Goal: Task Accomplishment & Management: Complete application form

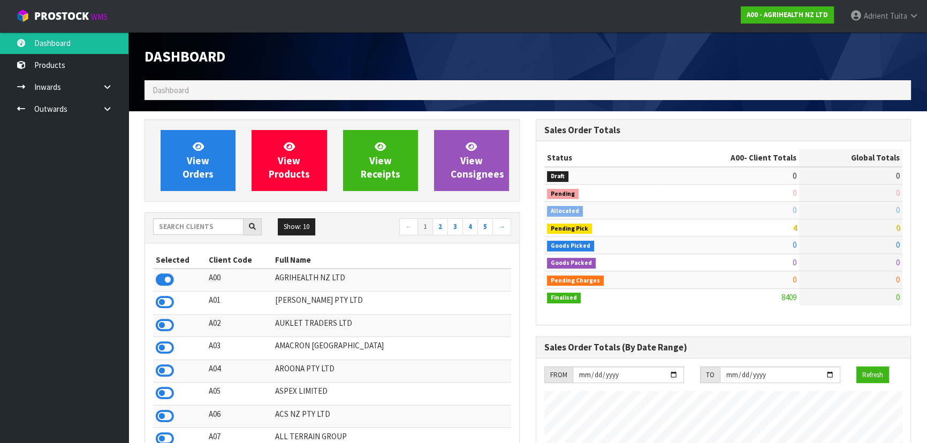
scroll to position [809, 391]
click at [198, 225] on input "text" at bounding box center [198, 226] width 90 height 17
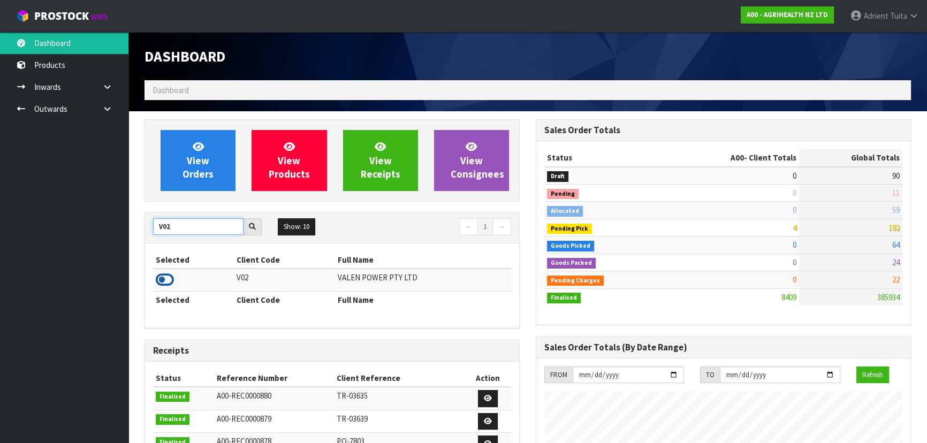
type input "V02"
click at [165, 278] on icon at bounding box center [165, 280] width 18 height 16
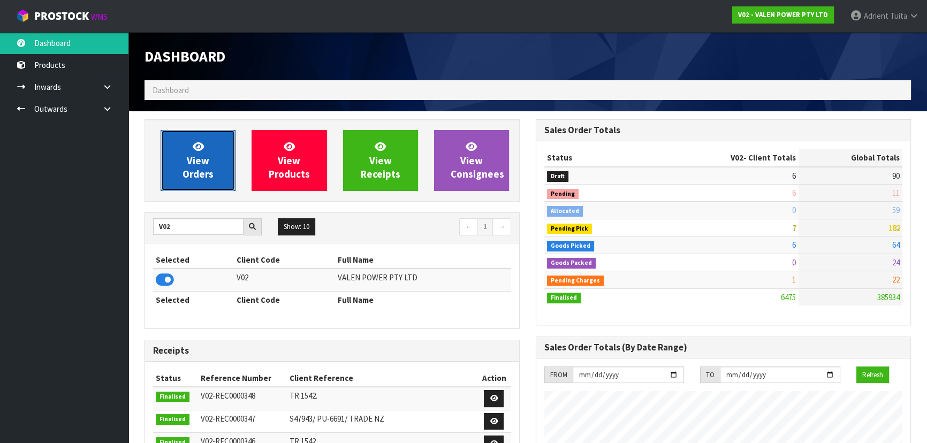
click at [193, 168] on span "View Orders" at bounding box center [197, 160] width 31 height 40
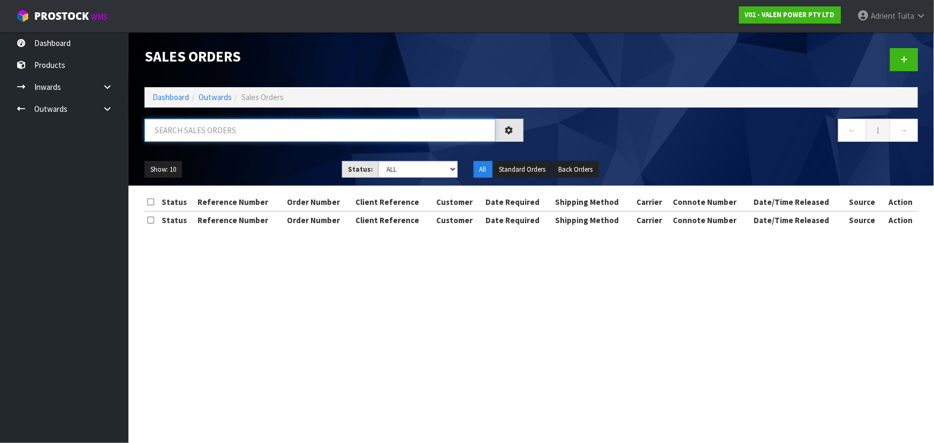
click at [216, 133] on input "text" at bounding box center [319, 130] width 351 height 23
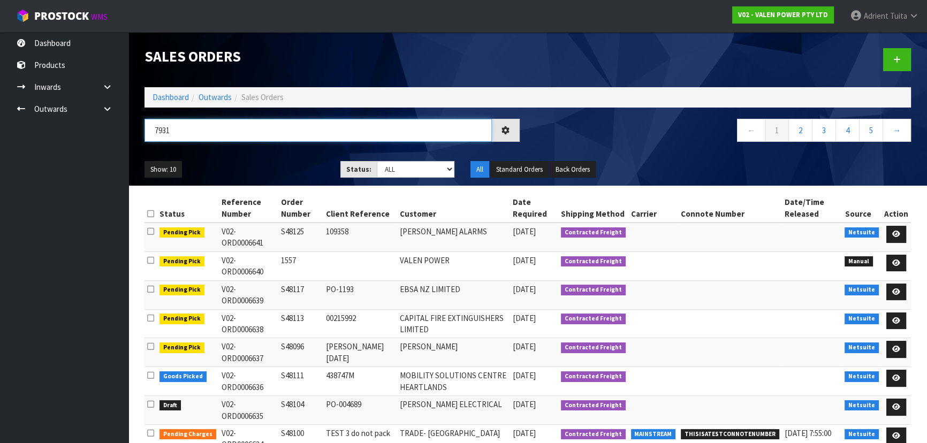
type input "7931"
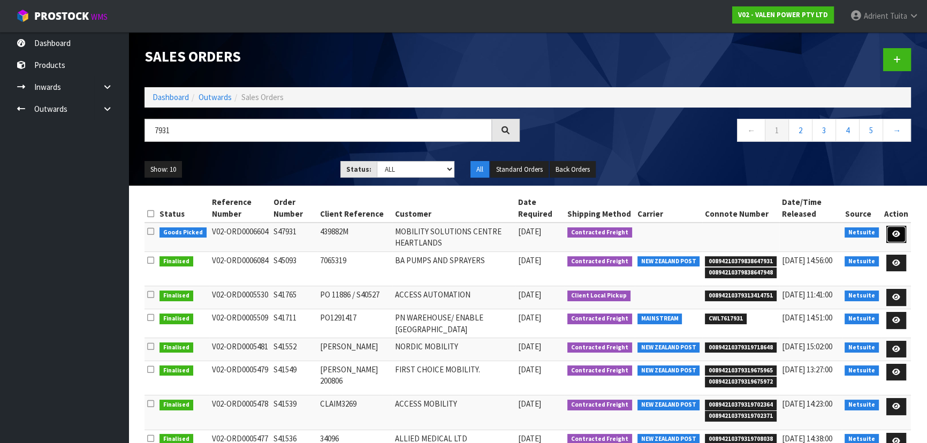
click at [899, 231] on icon at bounding box center [896, 234] width 8 height 7
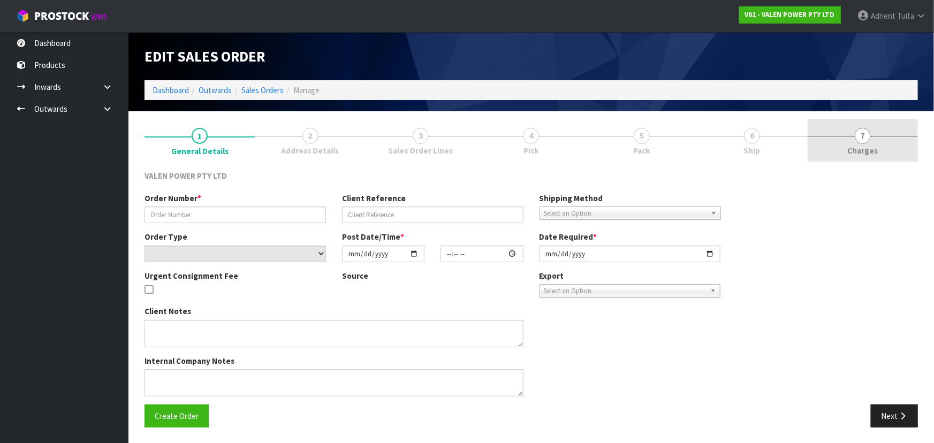
type input "S47931"
type input "439882M"
select select "number:0"
type input "[DATE]"
type input "14:15:07.000"
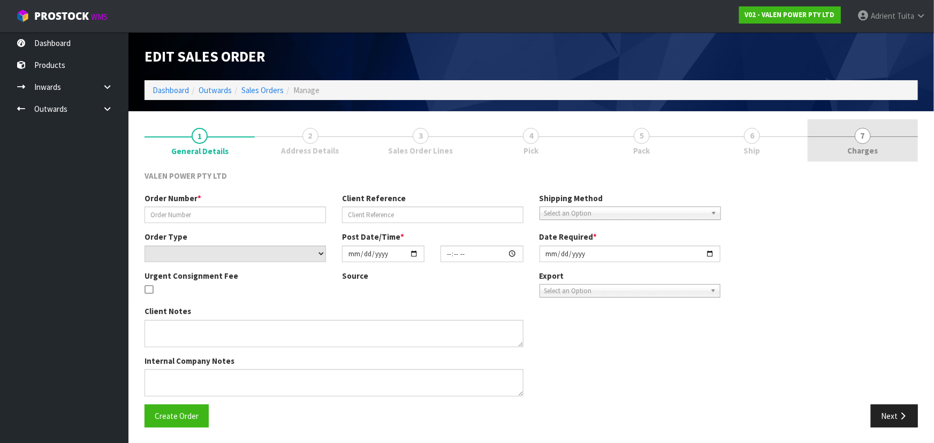
type input "[DATE]"
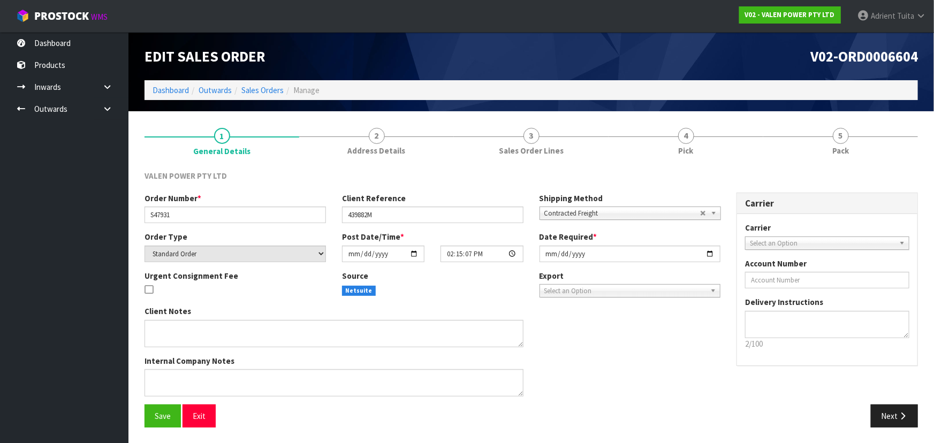
click at [849, 134] on link "5 Pack" at bounding box center [840, 140] width 155 height 42
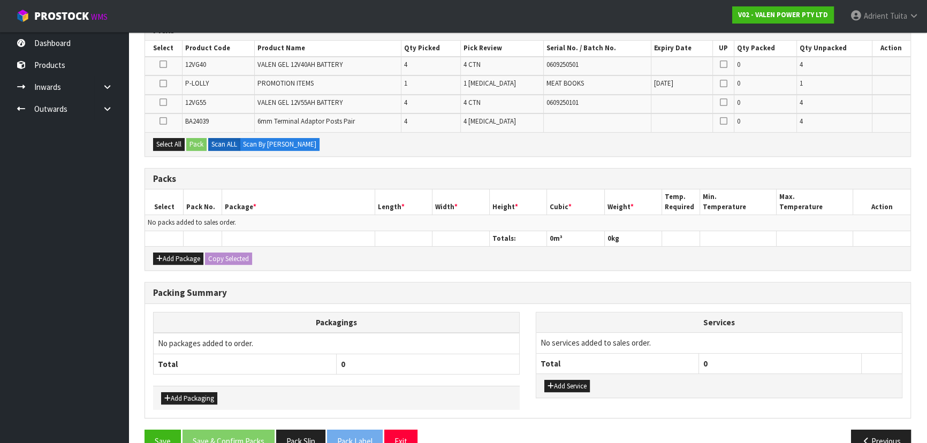
scroll to position [213, 0]
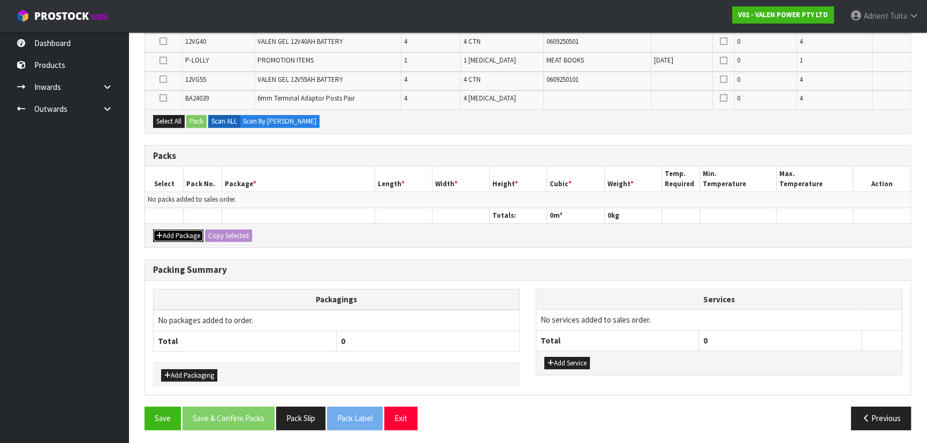
drag, startPoint x: 189, startPoint y: 227, endPoint x: 182, endPoint y: 235, distance: 9.9
click at [187, 230] on button "Add Package" at bounding box center [178, 236] width 50 height 13
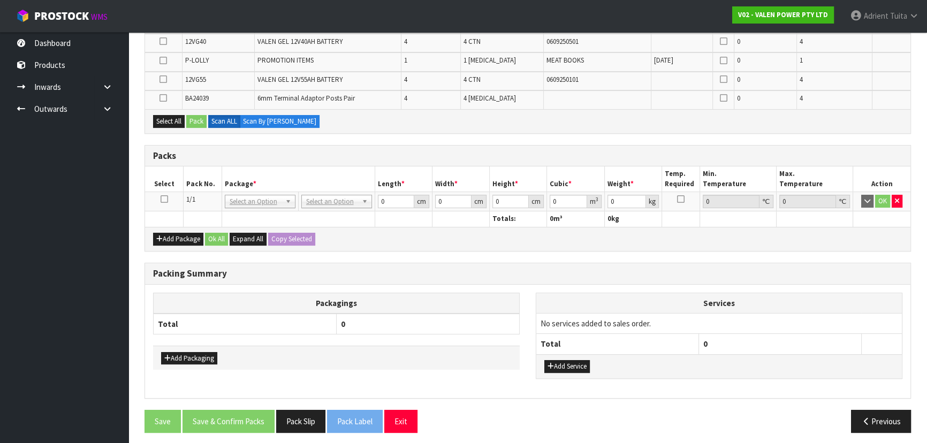
click at [165, 200] on icon at bounding box center [164, 199] width 7 height 1
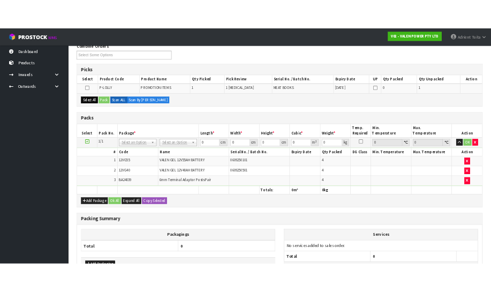
scroll to position [116, 0]
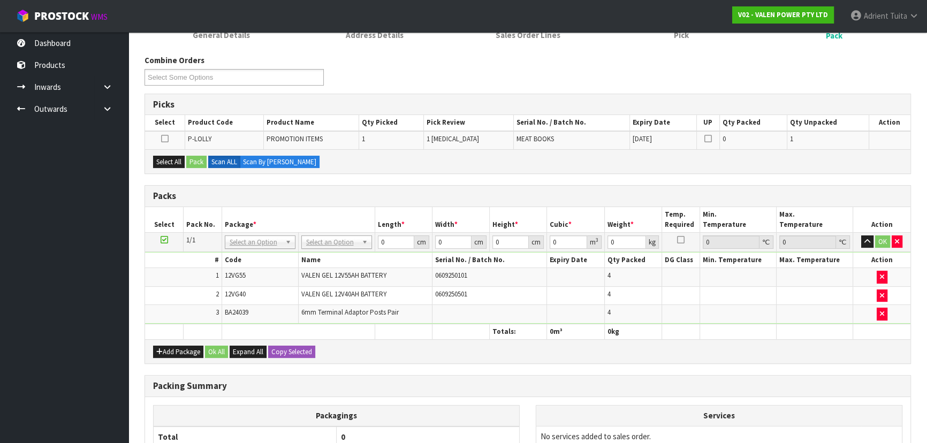
click at [168, 139] on icon at bounding box center [164, 139] width 7 height 1
click at [0, 0] on input "checkbox" at bounding box center [0, 0] width 0 height 0
click at [189, 156] on button "Pack" at bounding box center [196, 162] width 20 height 13
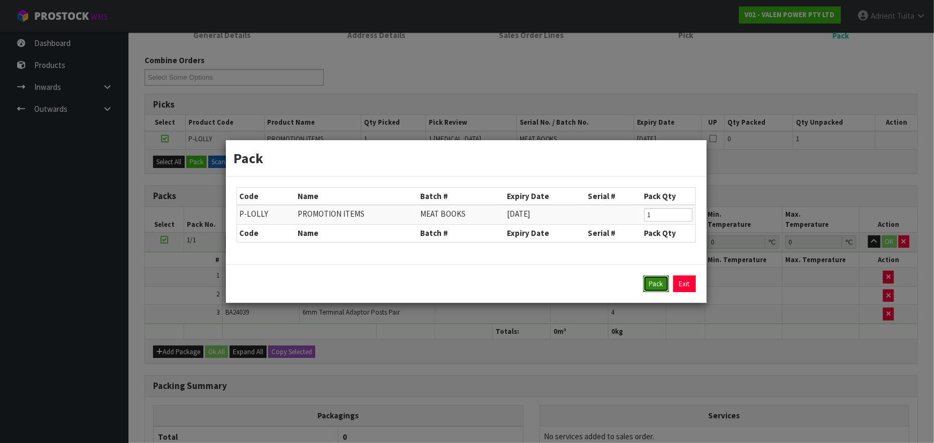
click at [648, 278] on button "Pack" at bounding box center [656, 284] width 26 height 17
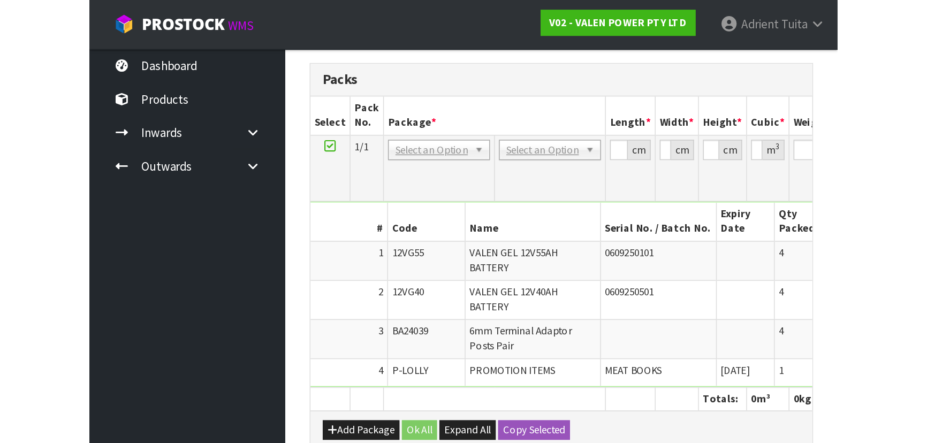
scroll to position [230, 0]
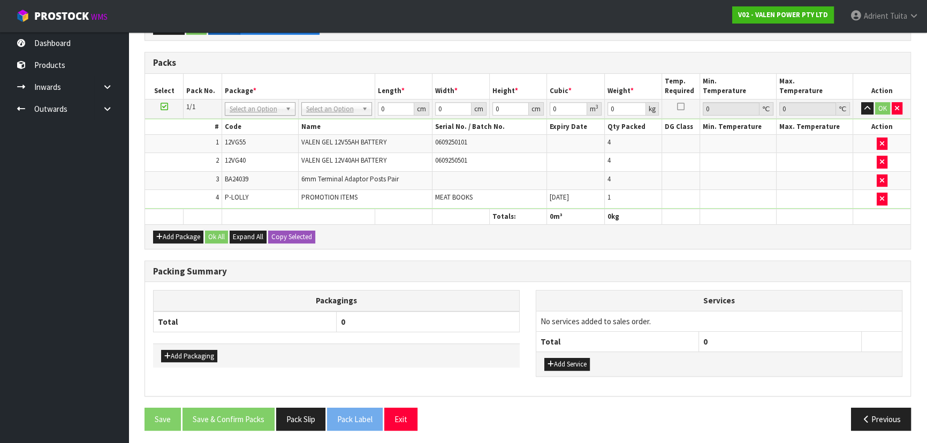
click at [320, 104] on td "No Packaging Cartons PLT GEN120 (1200 X 1000) PLT ONE WAY SKID CHEP HIRE PALLET…" at bounding box center [336, 108] width 77 height 19
drag, startPoint x: 320, startPoint y: 104, endPoint x: 320, endPoint y: 116, distance: 11.8
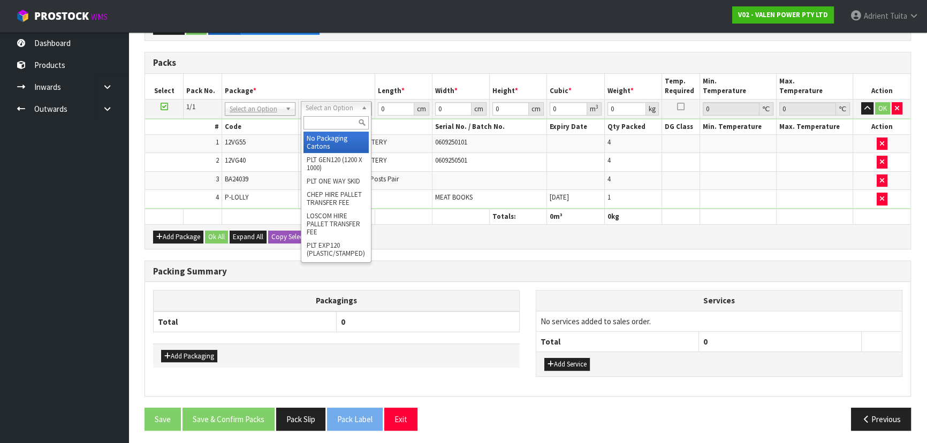
click at [320, 119] on input "text" at bounding box center [335, 122] width 65 height 13
type input "S"
drag, startPoint x: 321, startPoint y: 139, endPoint x: 334, endPoint y: 133, distance: 14.6
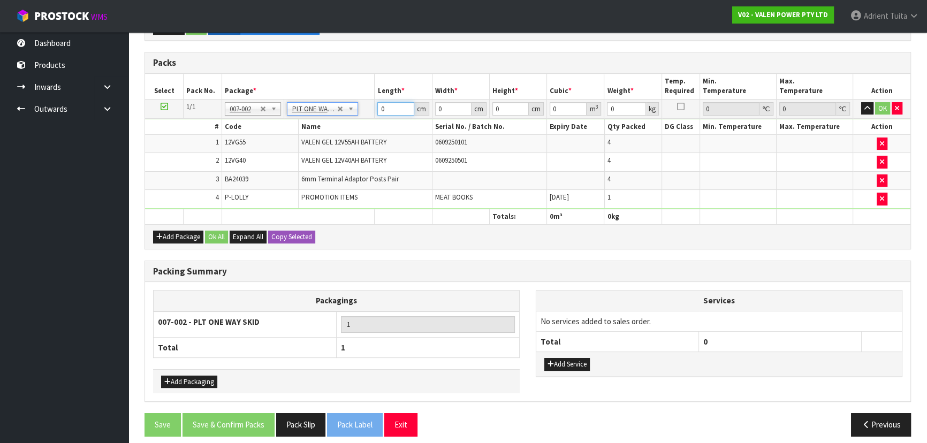
type input "134.45"
click at [391, 103] on input "0" at bounding box center [395, 108] width 36 height 13
type input "71"
type input "78"
type input "3"
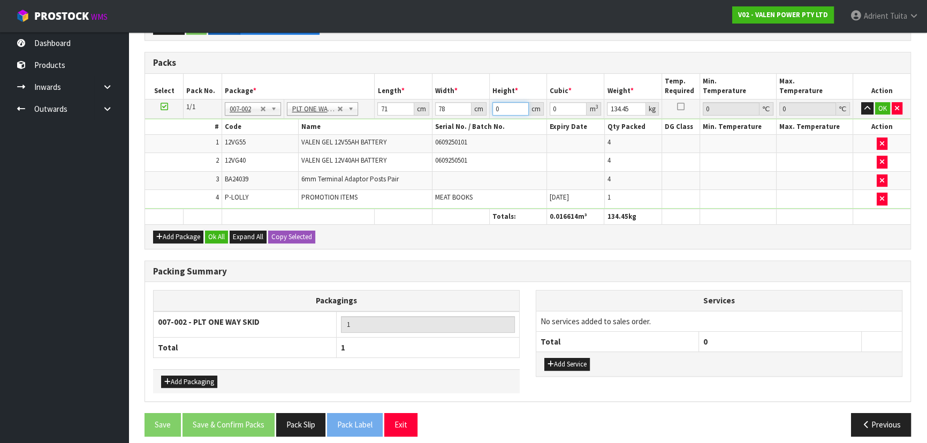
type input "0.016614"
type input "36"
type input "0.199368"
type input "36"
type input "136"
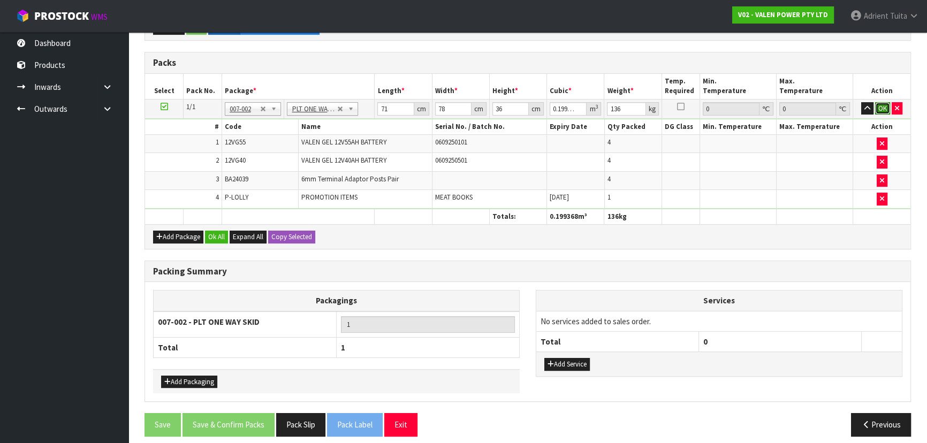
click at [878, 109] on button "OK" at bounding box center [882, 108] width 15 height 13
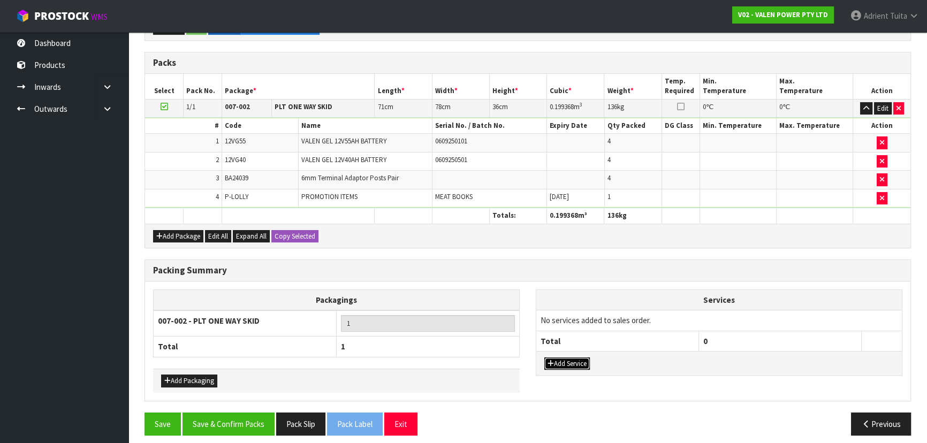
click at [584, 357] on button "Add Service" at bounding box center [566, 363] width 45 height 13
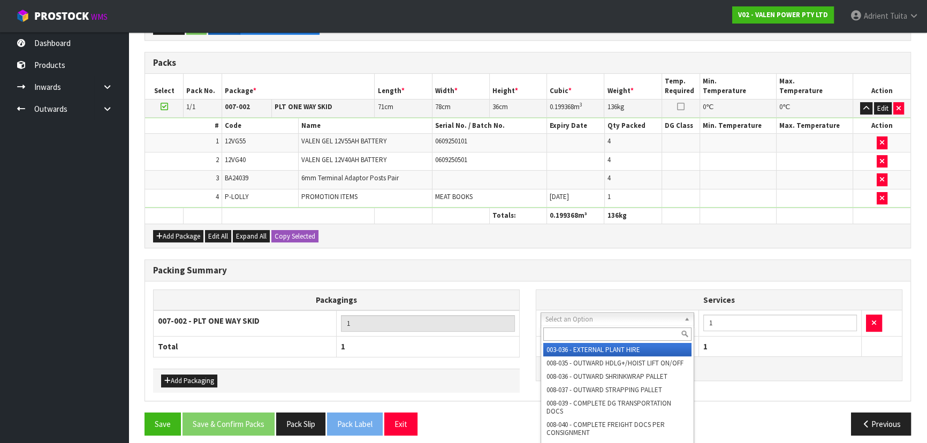
click at [599, 332] on input "text" at bounding box center [617, 334] width 148 height 13
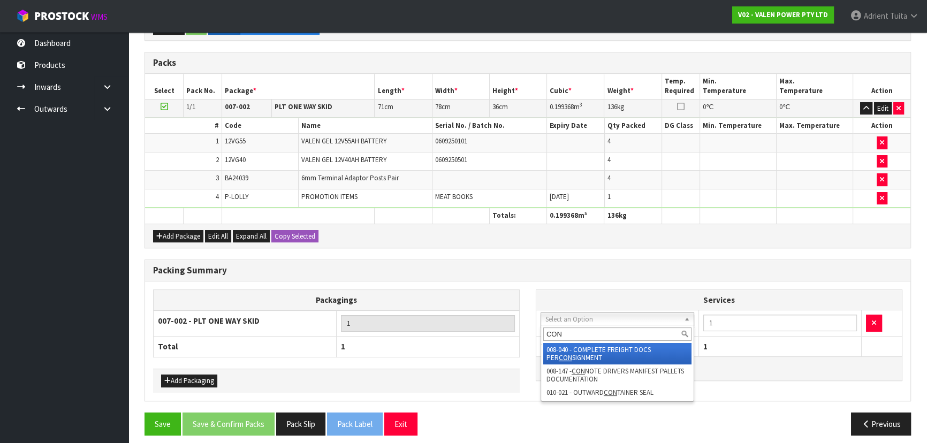
type input "CON"
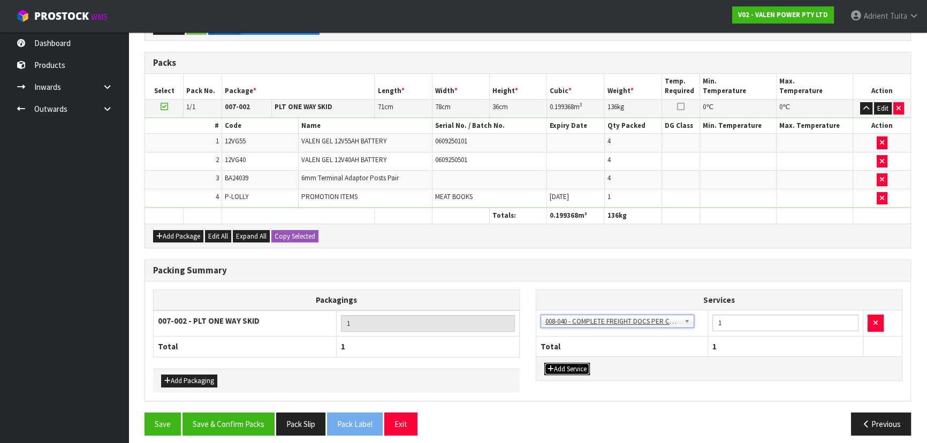
click at [578, 363] on button "Add Service" at bounding box center [566, 369] width 45 height 13
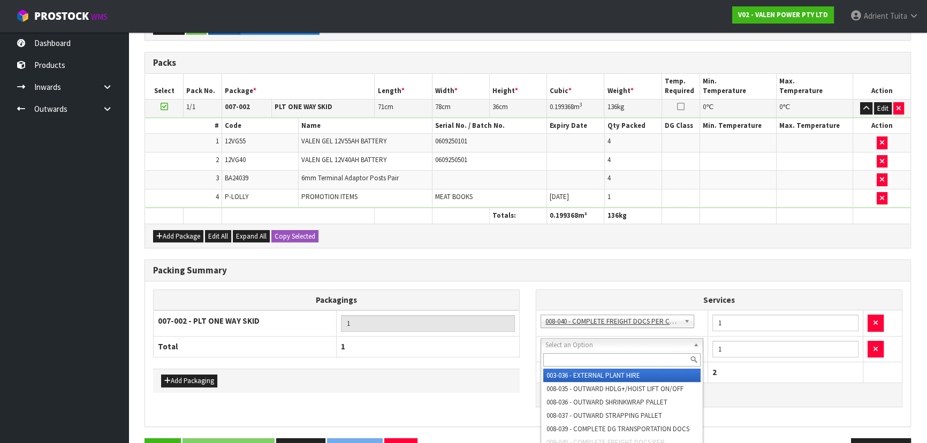
drag, startPoint x: 591, startPoint y: 342, endPoint x: 588, endPoint y: 361, distance: 18.6
click at [588, 361] on input "text" at bounding box center [621, 359] width 157 height 13
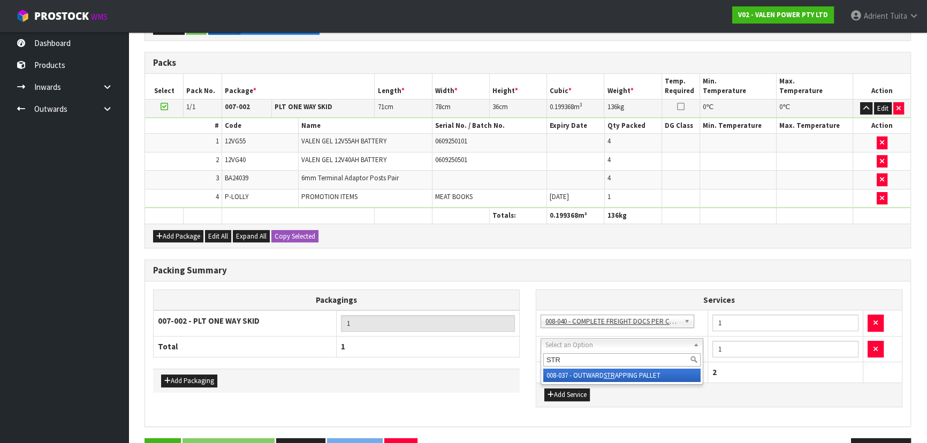
type input "STR"
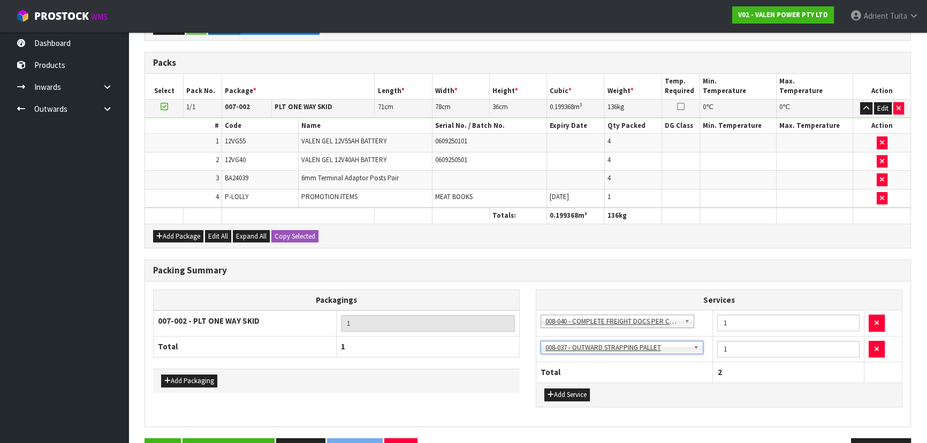
scroll to position [261, 0]
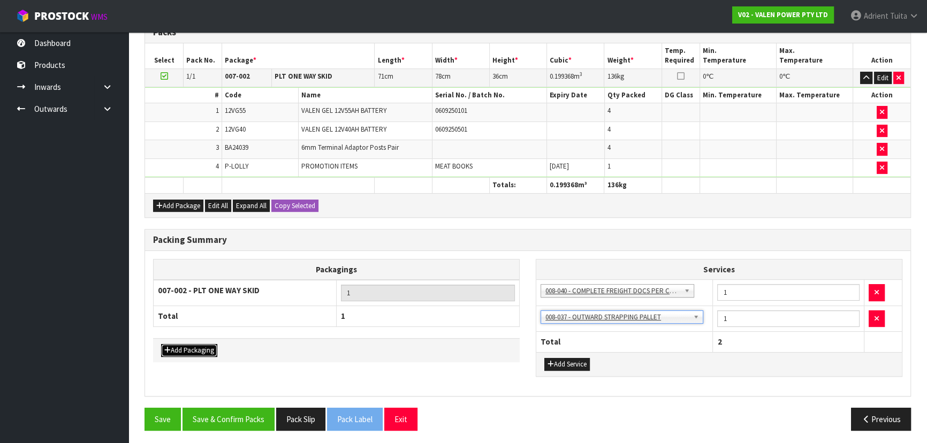
click at [205, 349] on button "Add Packaging" at bounding box center [189, 350] width 56 height 13
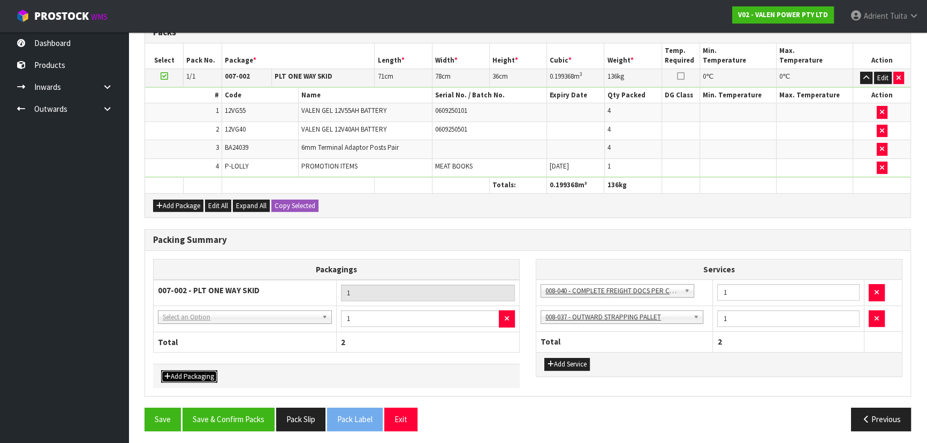
drag, startPoint x: 219, startPoint y: 318, endPoint x: 218, endPoint y: 330, distance: 11.8
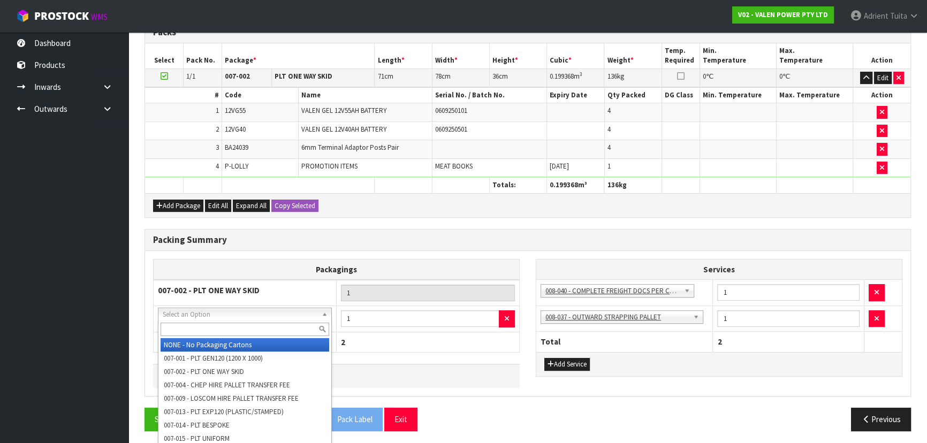
click at [218, 330] on input "text" at bounding box center [245, 329] width 169 height 13
type input "A4"
click at [255, 324] on input "text" at bounding box center [245, 329] width 169 height 13
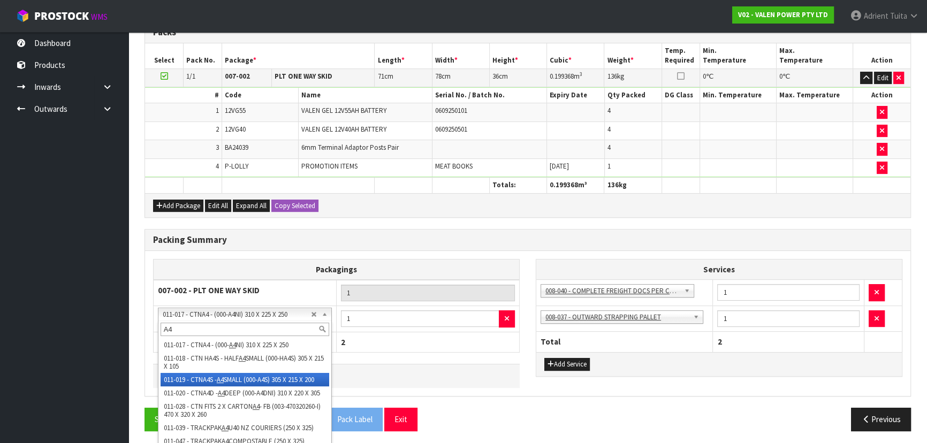
scroll to position [24, 0]
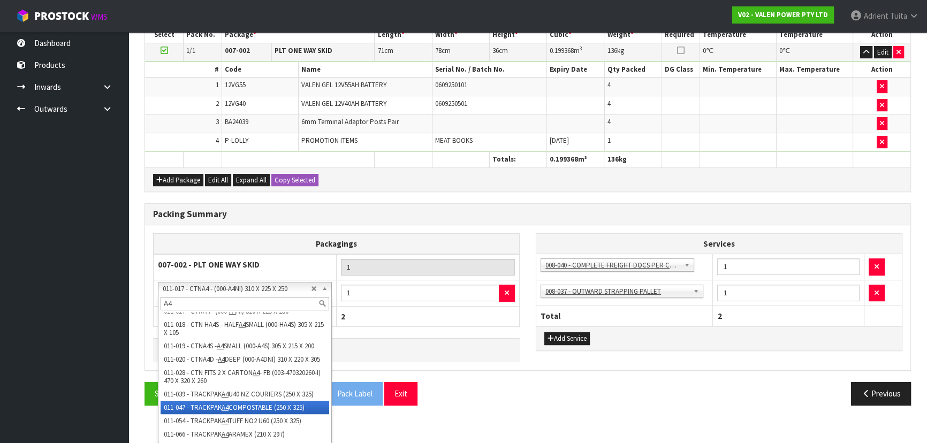
type input "A4"
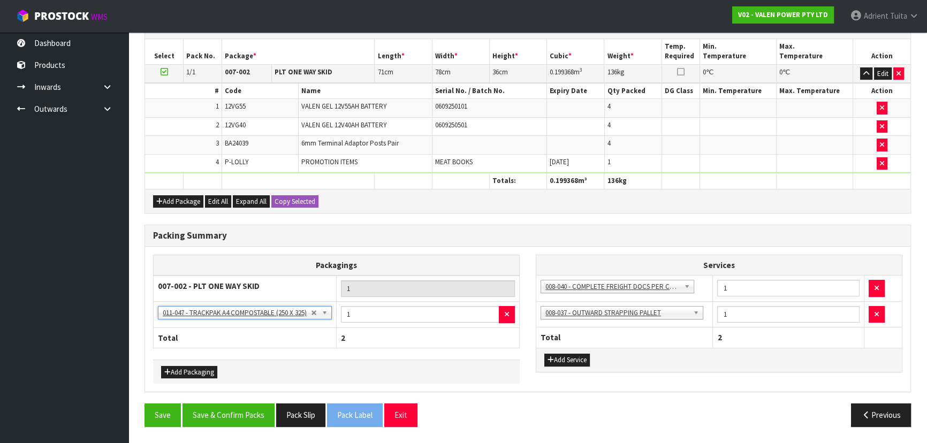
scroll to position [261, 0]
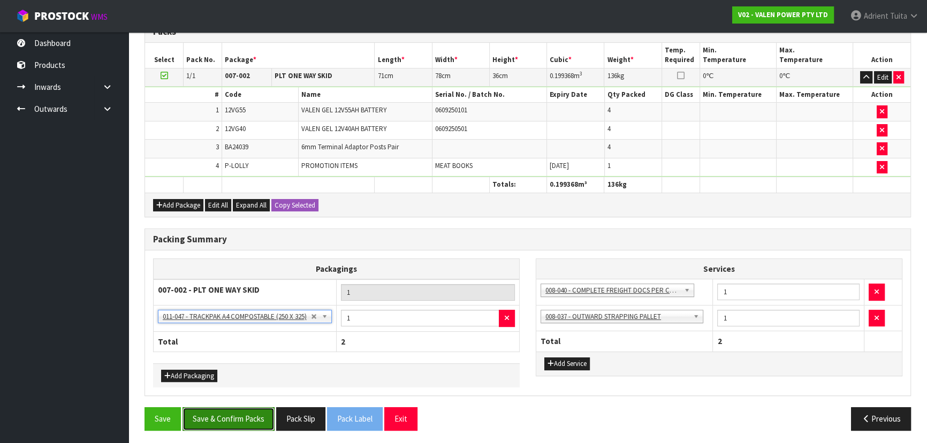
click at [234, 420] on button "Save & Confirm Packs" at bounding box center [228, 418] width 92 height 23
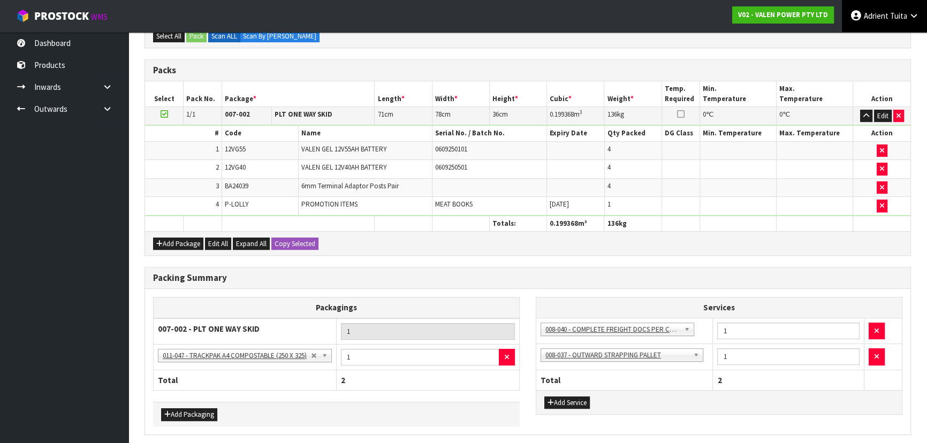
scroll to position [0, 0]
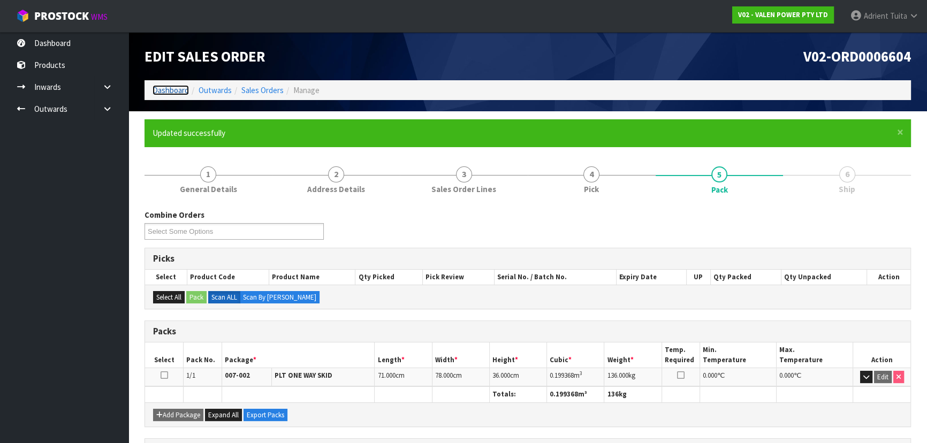
click at [177, 93] on link "Dashboard" at bounding box center [171, 90] width 36 height 10
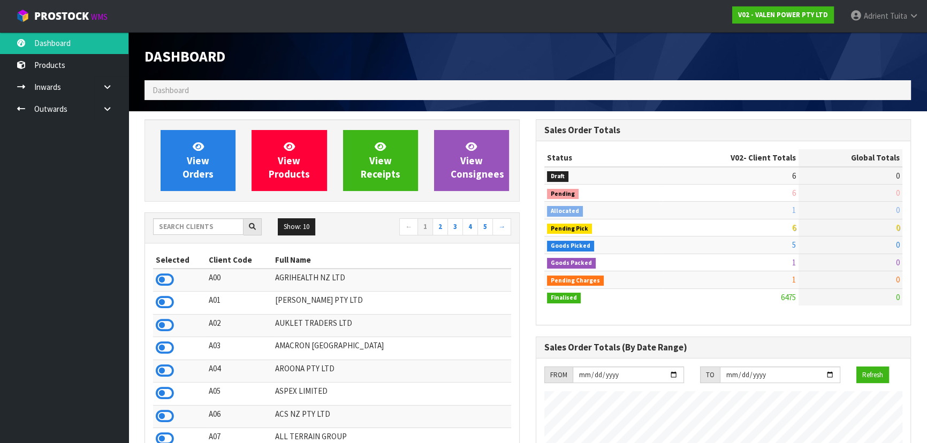
scroll to position [832, 391]
click at [179, 222] on input "text" at bounding box center [198, 226] width 90 height 17
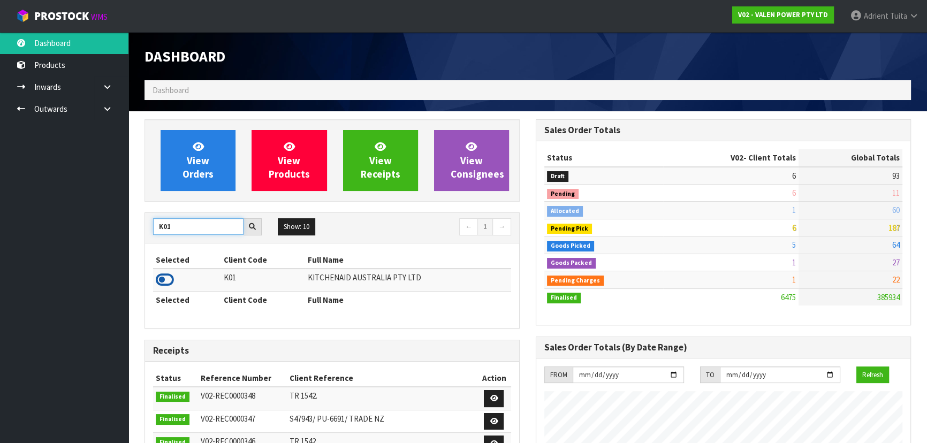
type input "K01"
click at [164, 278] on icon at bounding box center [165, 280] width 18 height 16
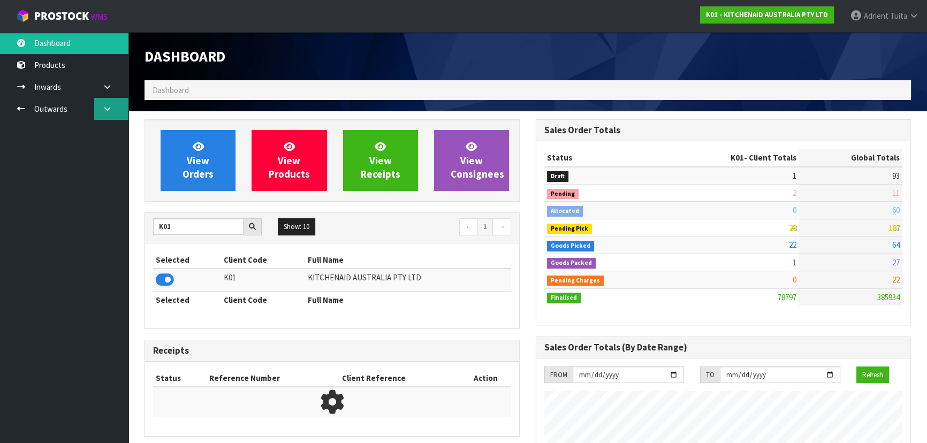
scroll to position [809, 391]
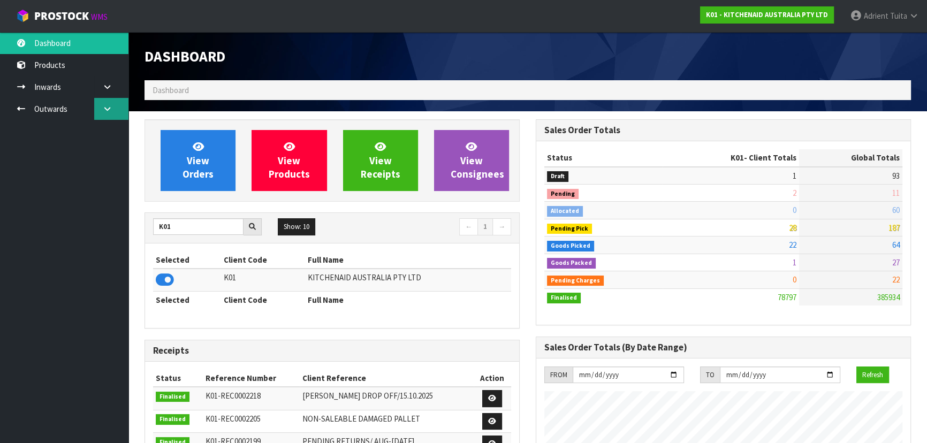
click at [107, 113] on link at bounding box center [111, 109] width 34 height 22
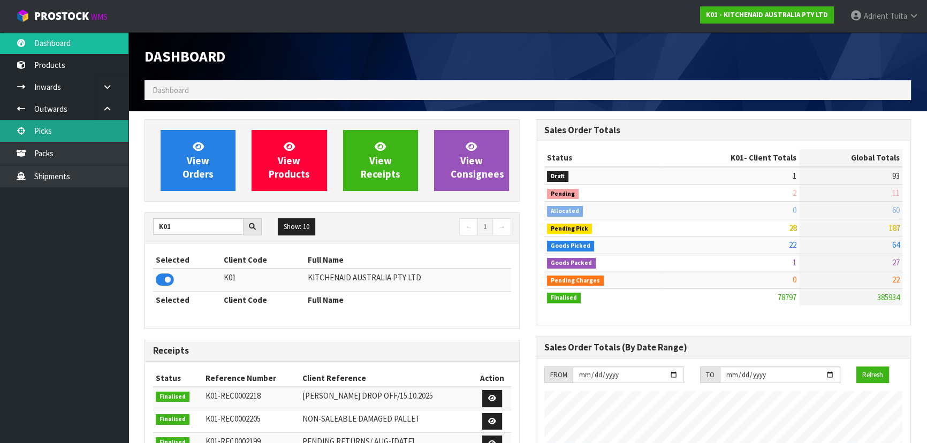
click at [60, 131] on link "Picks" at bounding box center [64, 131] width 128 height 22
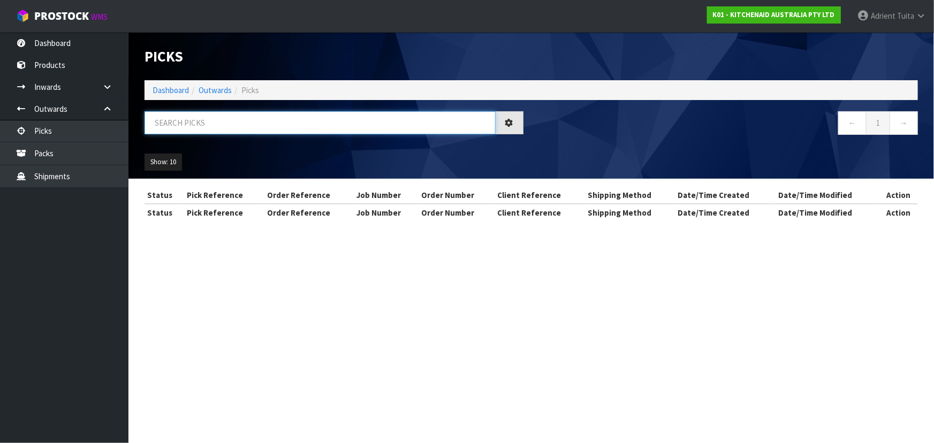
click at [329, 123] on input "text" at bounding box center [319, 122] width 351 height 23
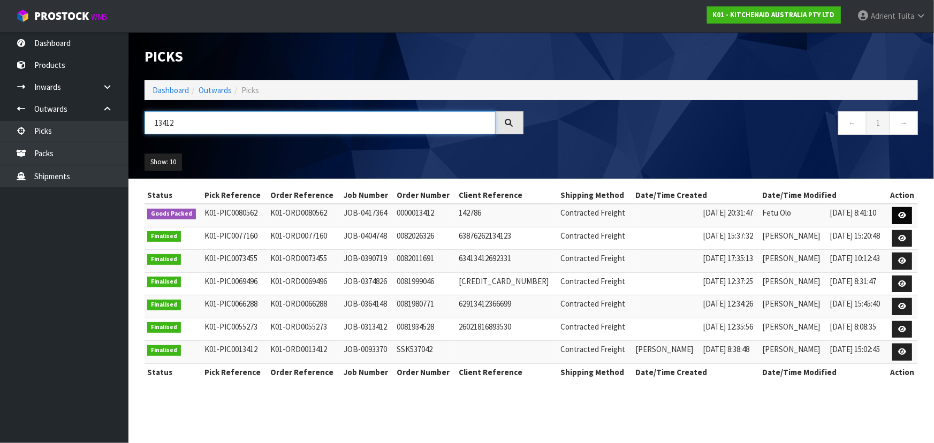
type input "13412"
click at [909, 214] on link at bounding box center [902, 215] width 20 height 17
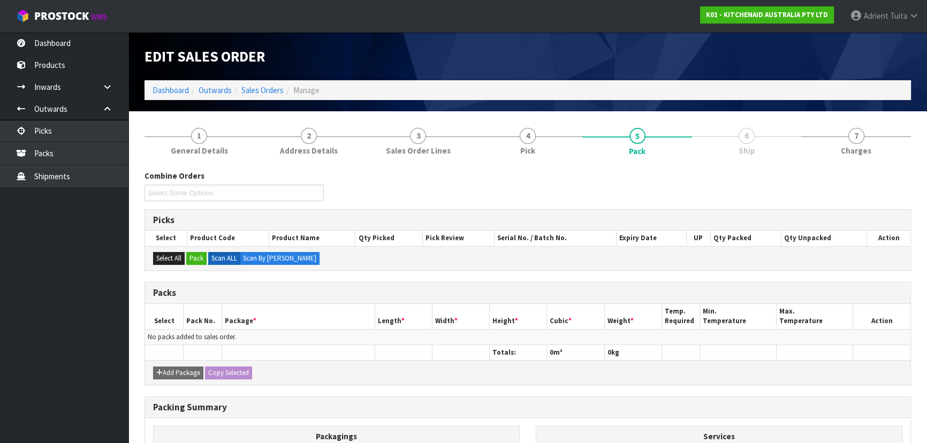
scroll to position [117, 0]
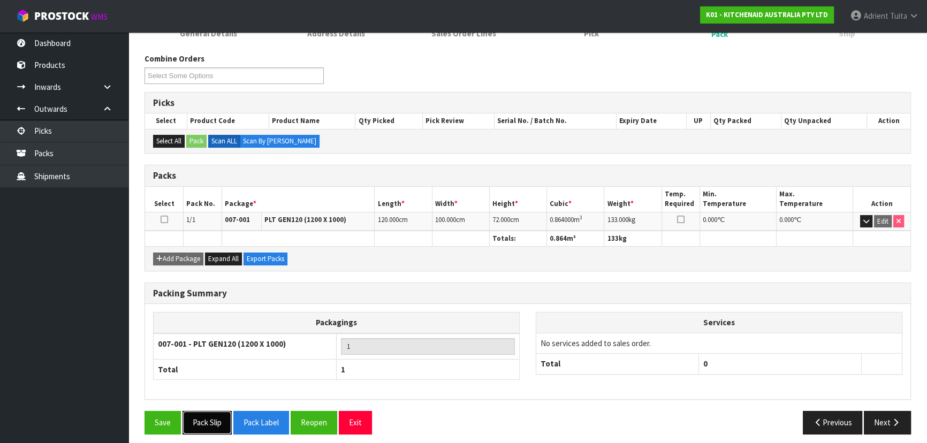
click at [210, 425] on button "Pack Slip" at bounding box center [206, 422] width 49 height 23
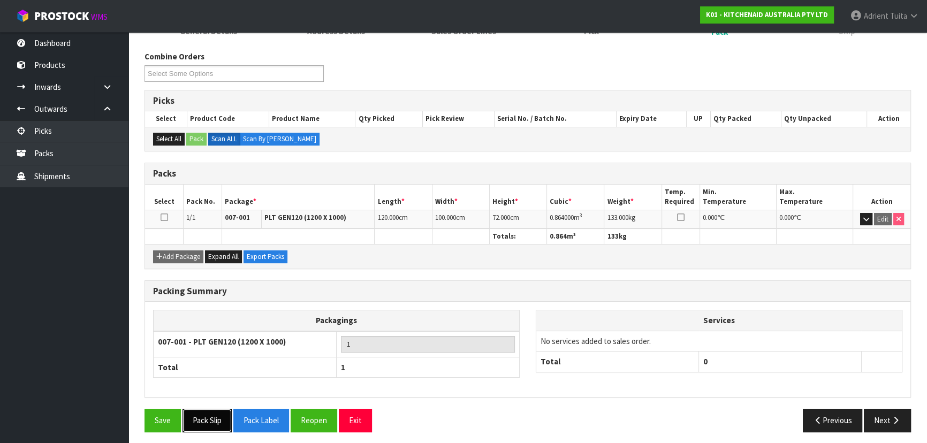
scroll to position [122, 0]
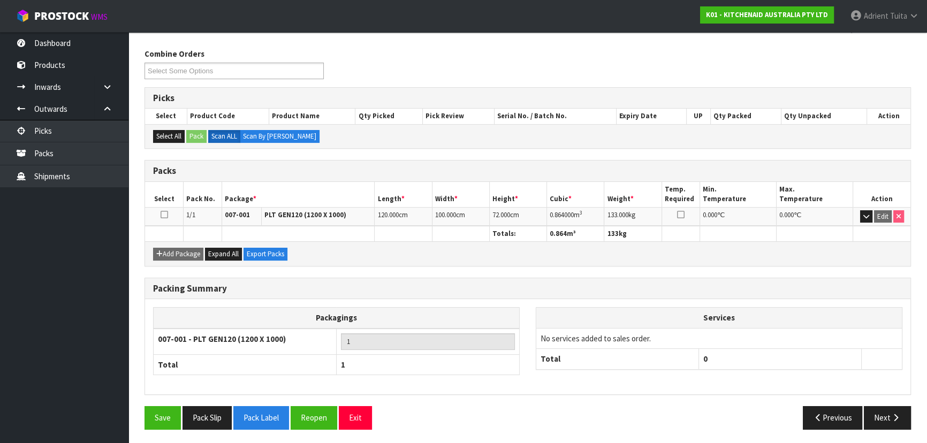
click at [347, 403] on div "Packing Summary Packagings 007-001 - PLT GEN120 (1200 X 1000) 1 Total 1 Service…" at bounding box center [527, 342] width 782 height 129
click at [359, 409] on button "Exit" at bounding box center [355, 417] width 33 height 23
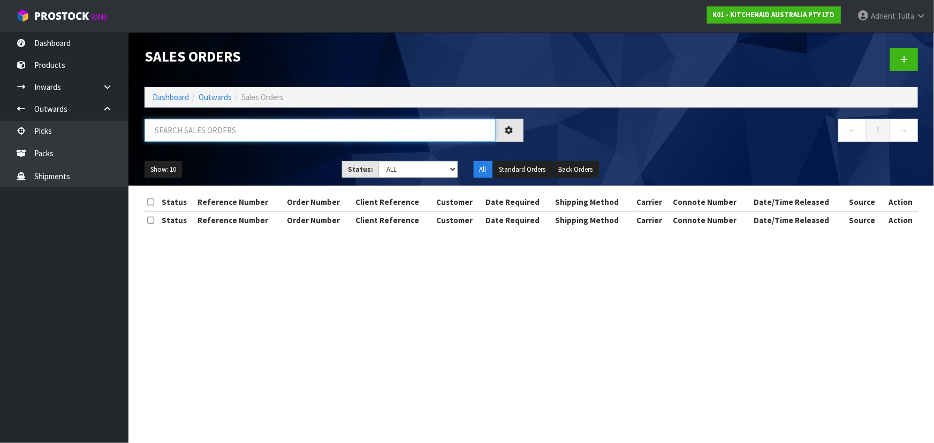
click at [300, 134] on input "text" at bounding box center [319, 130] width 351 height 23
type input "7931"
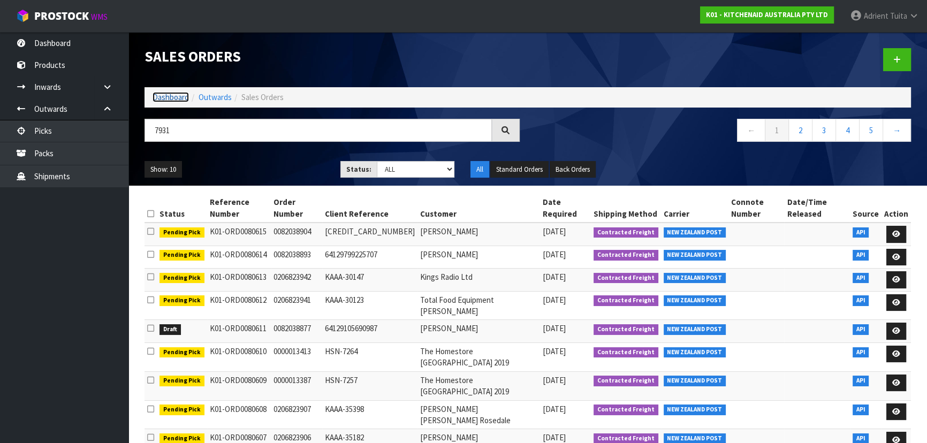
click at [169, 94] on link "Dashboard" at bounding box center [171, 97] width 36 height 10
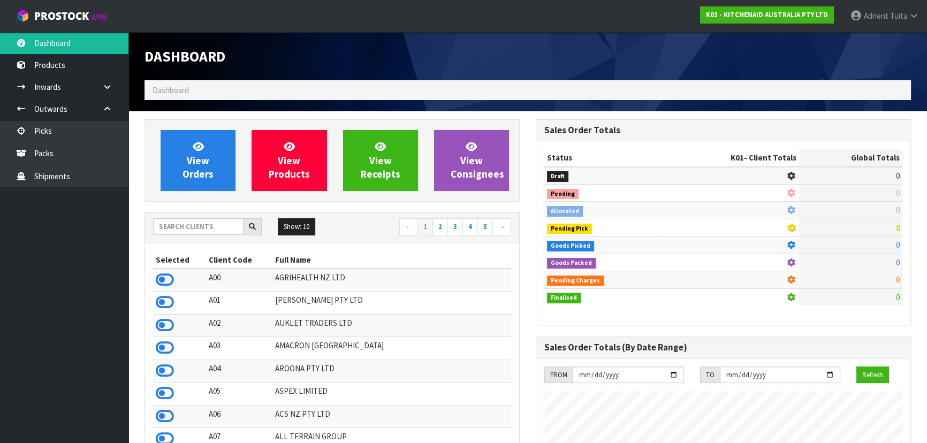
scroll to position [666, 391]
click at [207, 225] on input "text" at bounding box center [198, 226] width 90 height 17
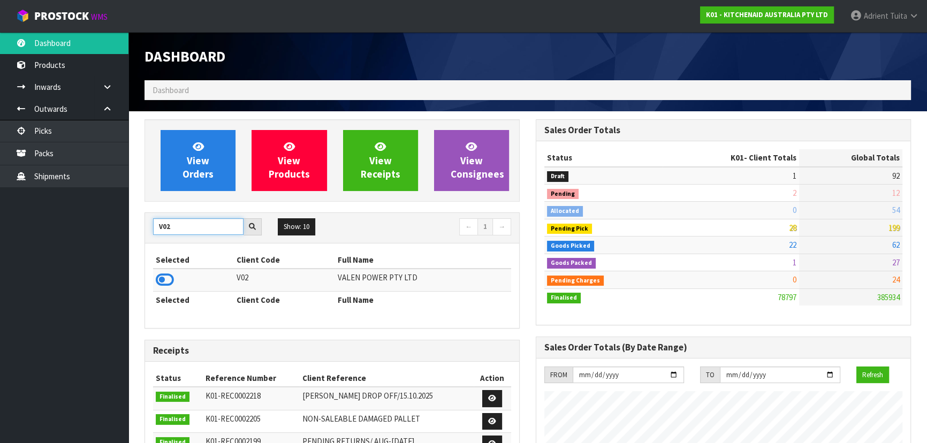
type input "V02"
click at [174, 273] on td at bounding box center [193, 280] width 81 height 23
click at [170, 278] on icon at bounding box center [165, 280] width 18 height 16
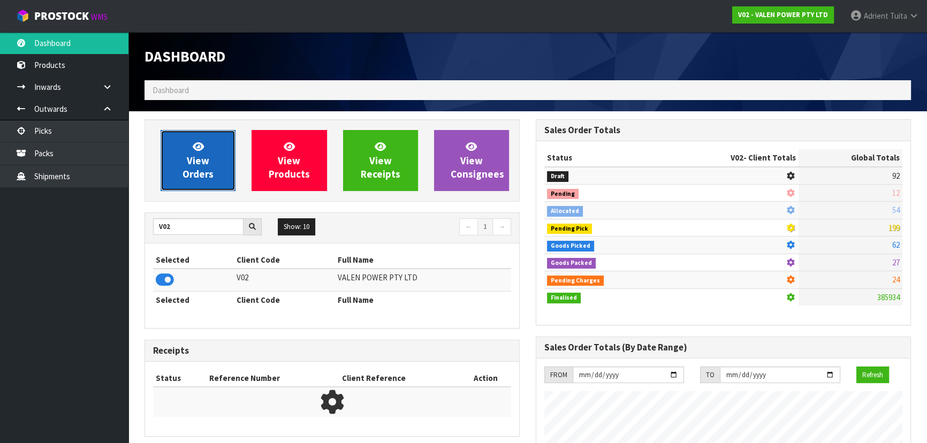
scroll to position [832, 391]
click at [191, 181] on link "View Orders" at bounding box center [198, 160] width 75 height 61
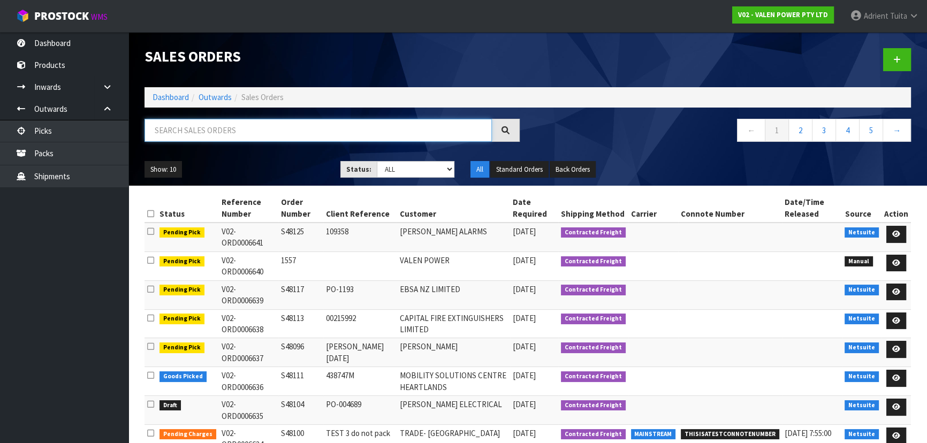
click at [195, 133] on input "text" at bounding box center [317, 130] width 347 height 23
type input "7931"
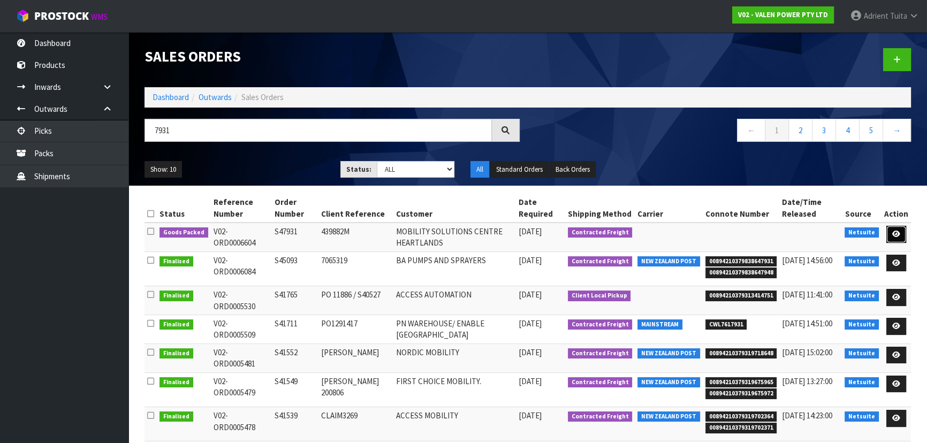
click at [894, 231] on icon at bounding box center [896, 234] width 8 height 7
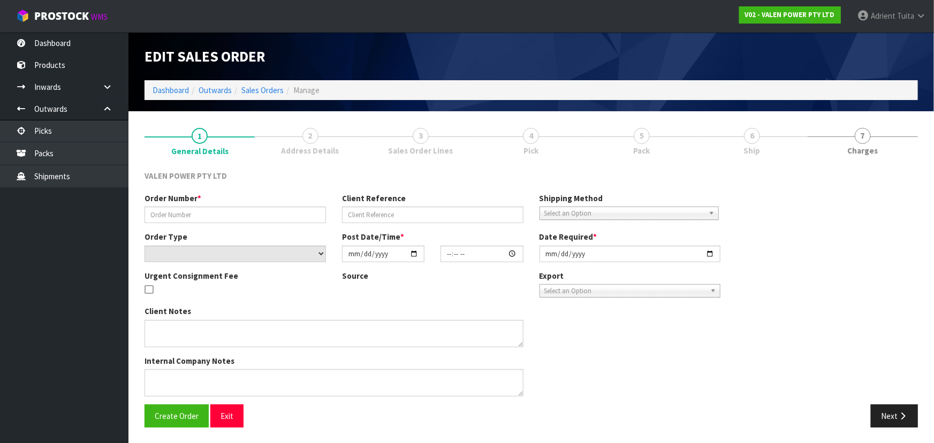
type input "S47931"
type input "439882M"
select select "number:0"
type input "[DATE]"
type input "14:15:07.000"
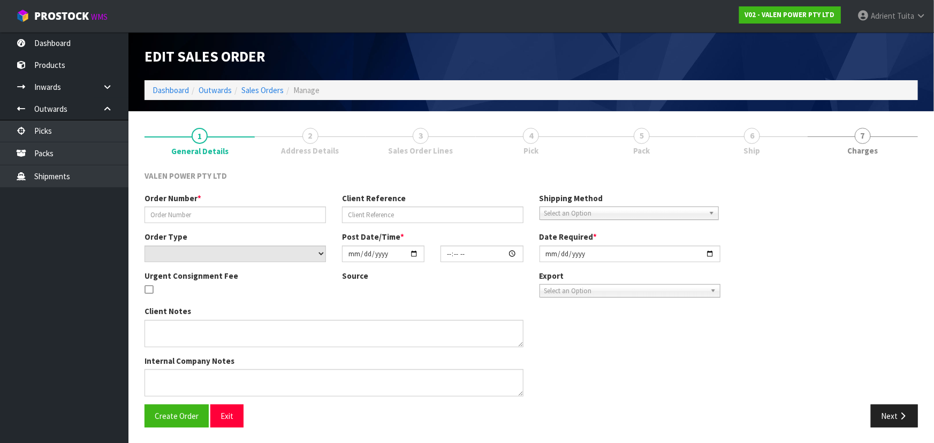
type input "[DATE]"
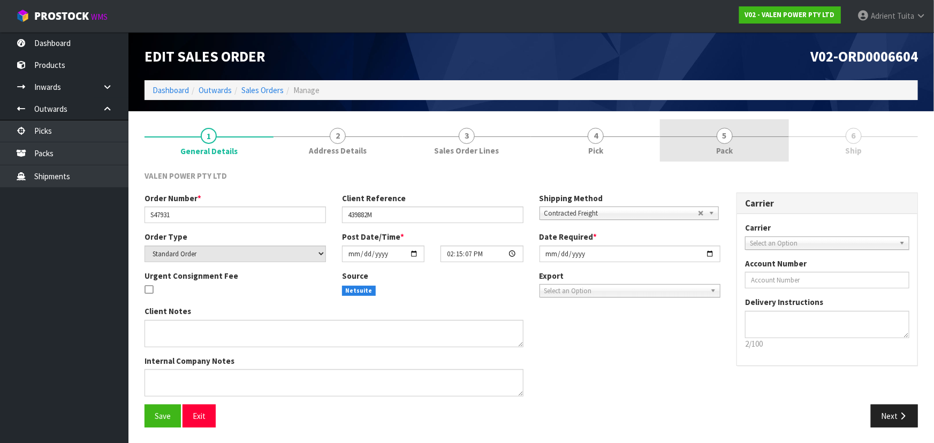
click at [734, 141] on link "5 Pack" at bounding box center [724, 140] width 129 height 42
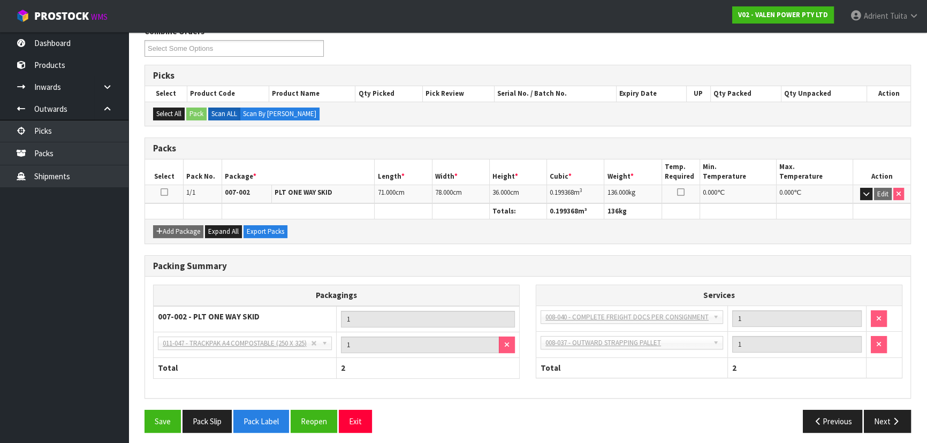
scroll to position [148, 0]
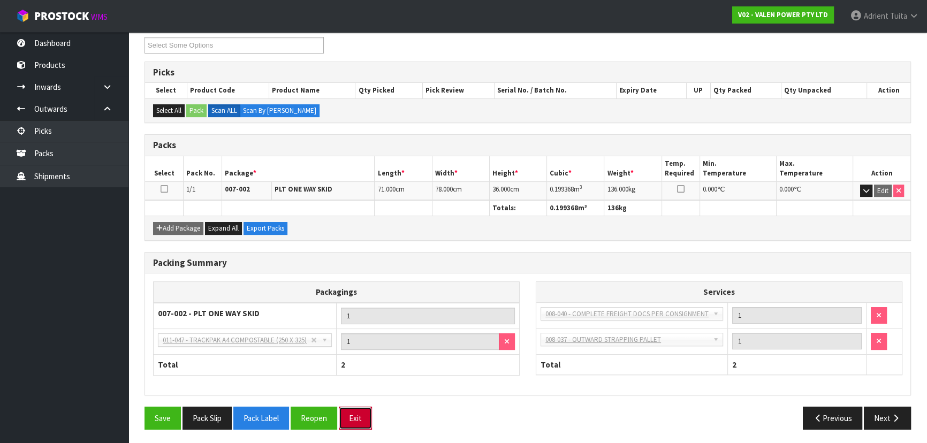
click at [353, 416] on button "Exit" at bounding box center [355, 418] width 33 height 23
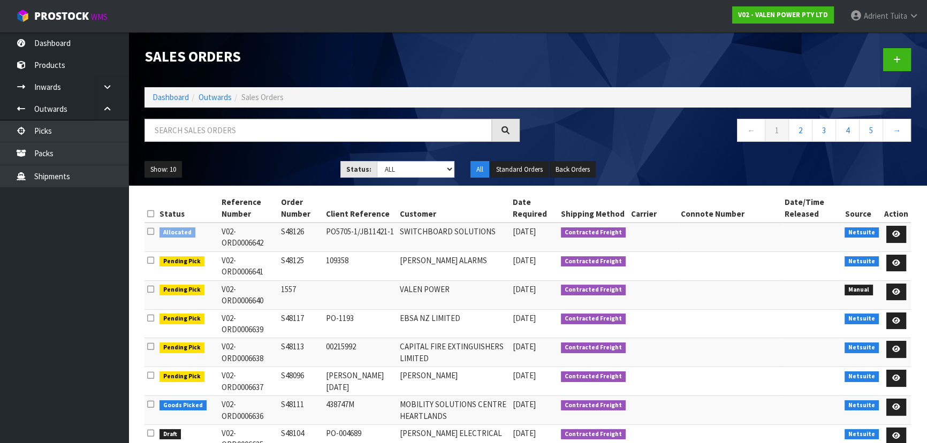
click at [276, 142] on div at bounding box center [331, 134] width 391 height 31
click at [276, 139] on input "text" at bounding box center [317, 130] width 347 height 23
type input "8111"
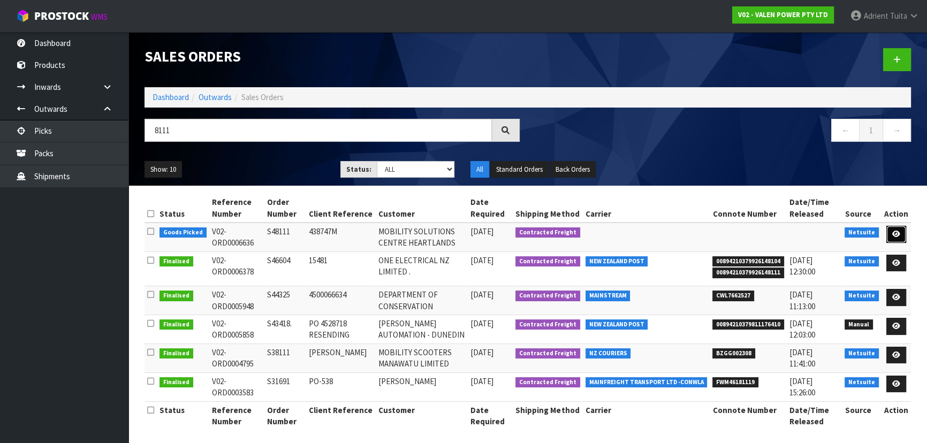
drag, startPoint x: 904, startPoint y: 234, endPoint x: 893, endPoint y: 238, distance: 12.4
click at [904, 234] on link at bounding box center [896, 234] width 20 height 17
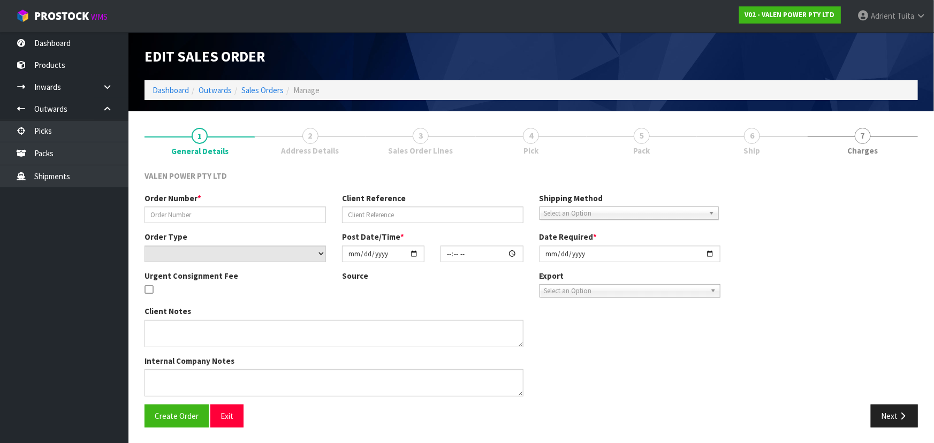
type input "S48111"
type input "438747M"
select select "number:0"
type input "[DATE]"
type input "10:15:08.000"
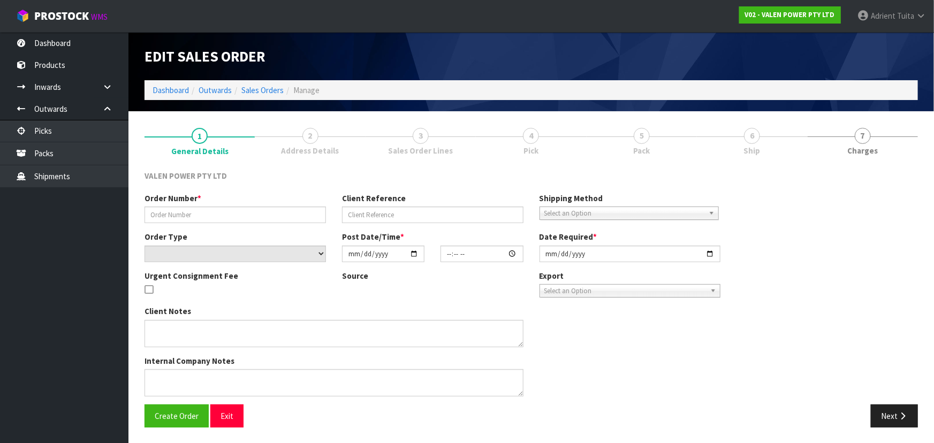
type input "[DATE]"
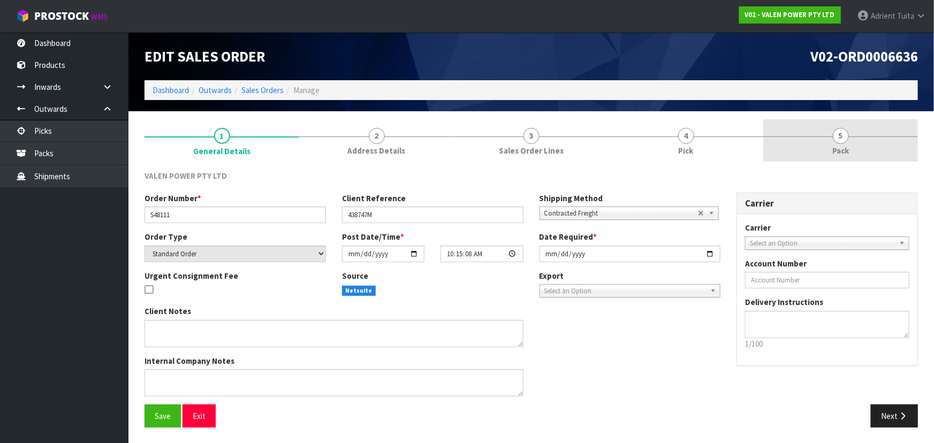
click at [867, 146] on link "5 Pack" at bounding box center [840, 140] width 155 height 42
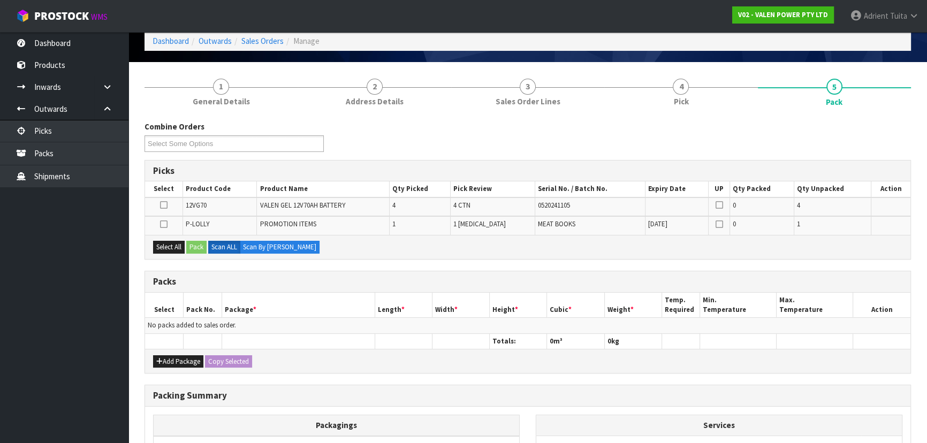
scroll to position [176, 0]
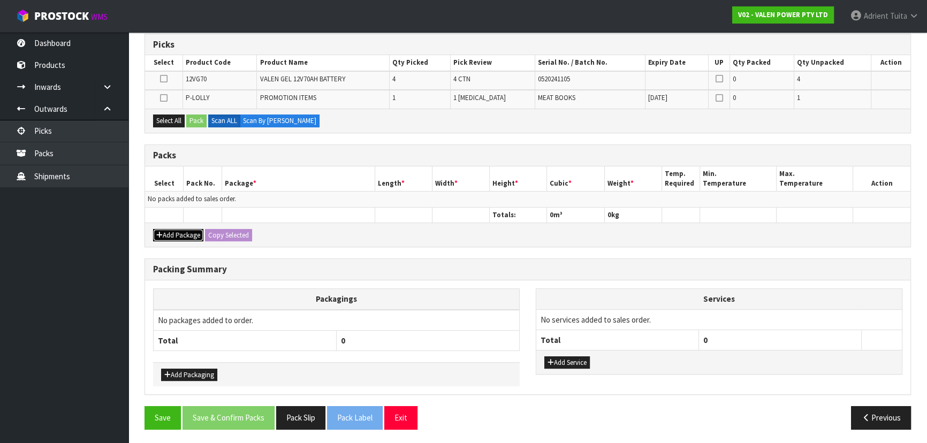
click at [171, 229] on button "Add Package" at bounding box center [178, 235] width 50 height 13
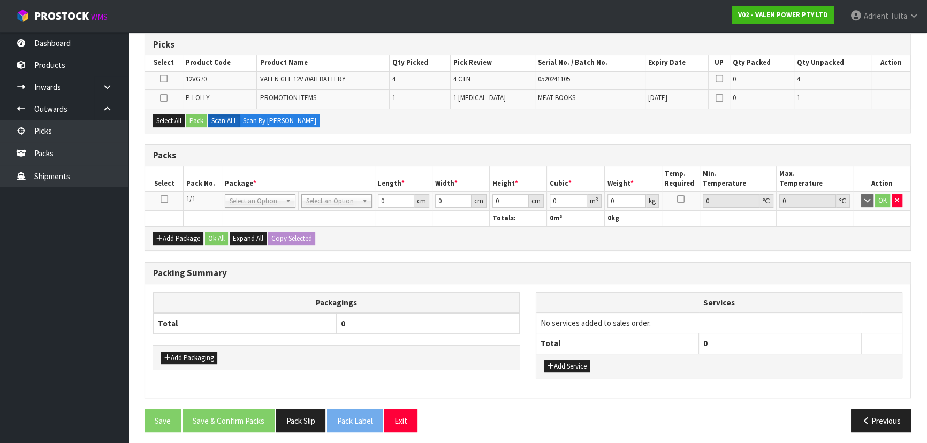
click at [165, 199] on icon at bounding box center [164, 199] width 7 height 1
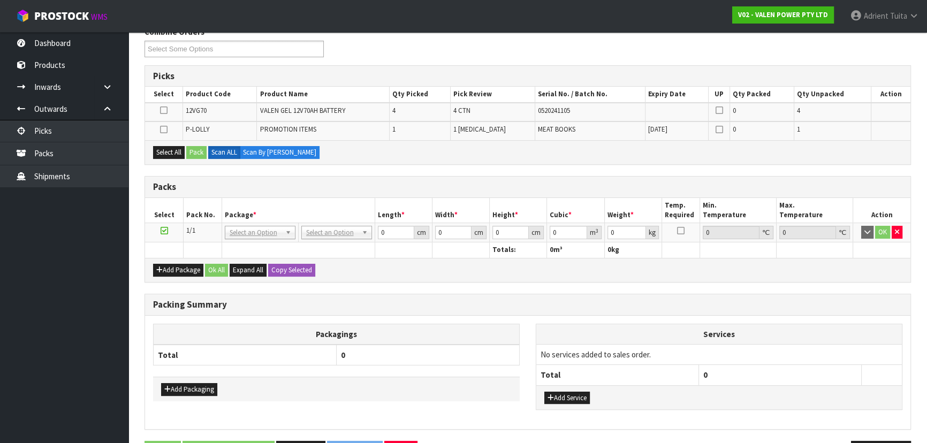
scroll to position [127, 0]
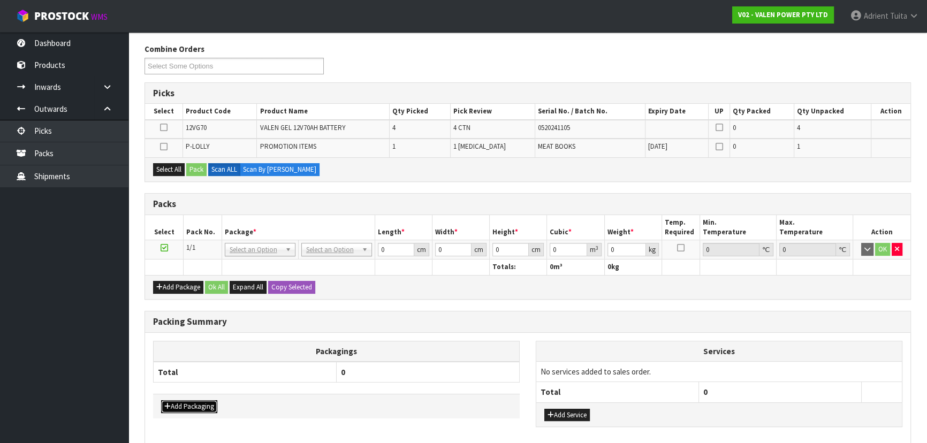
click at [171, 400] on button "Add Packaging" at bounding box center [189, 406] width 56 height 13
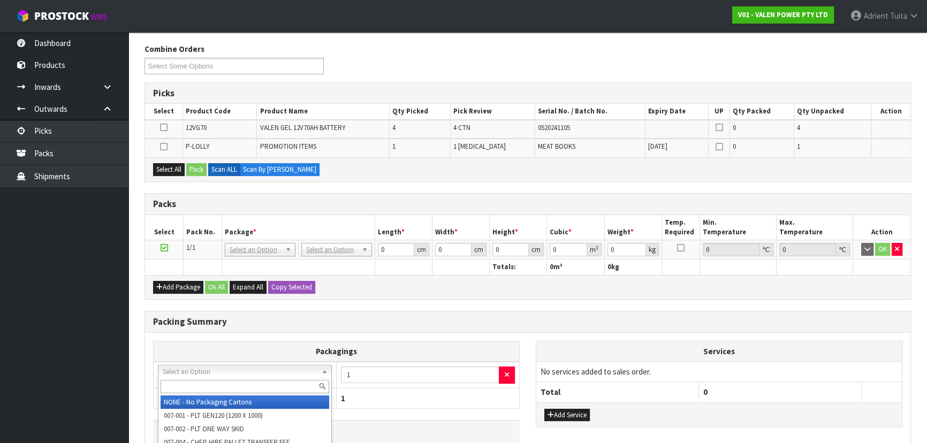
drag, startPoint x: 182, startPoint y: 372, endPoint x: 182, endPoint y: 378, distance: 6.4
click at [182, 378] on div at bounding box center [244, 387] width 173 height 18
click at [182, 382] on input "text" at bounding box center [245, 386] width 169 height 13
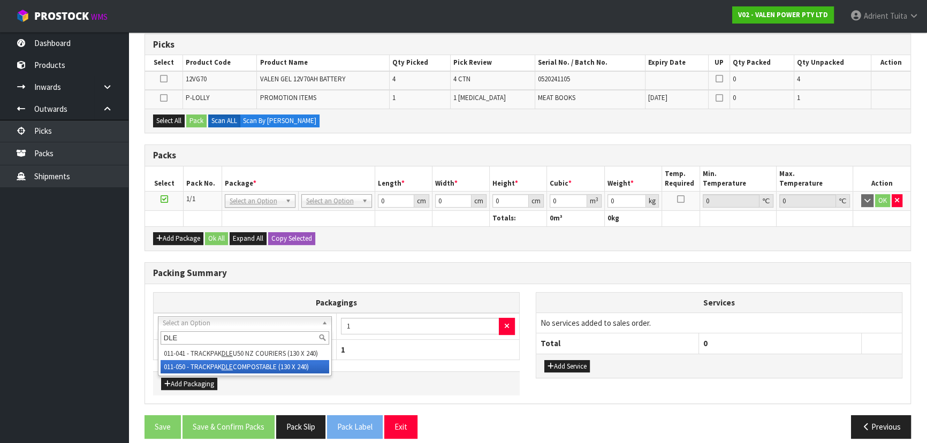
type input "DLE"
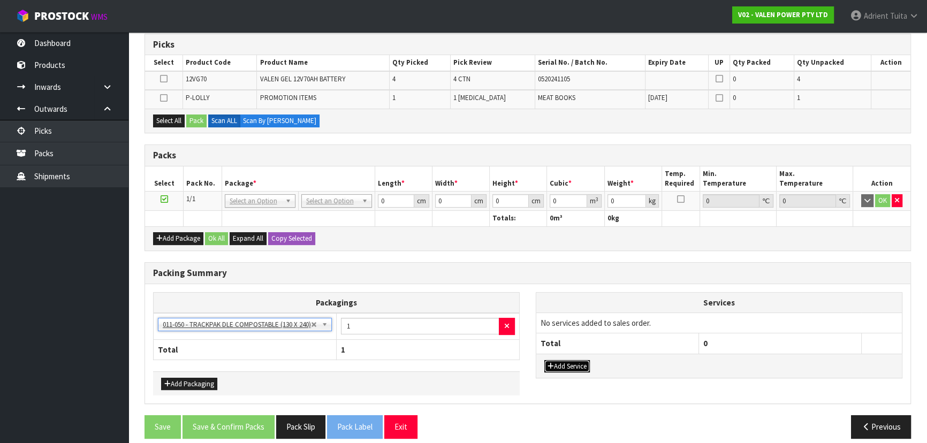
drag, startPoint x: 573, startPoint y: 367, endPoint x: 577, endPoint y: 337, distance: 30.4
click at [573, 366] on button "Add Service" at bounding box center [566, 366] width 45 height 13
drag, startPoint x: 581, startPoint y: 321, endPoint x: 578, endPoint y: 332, distance: 12.0
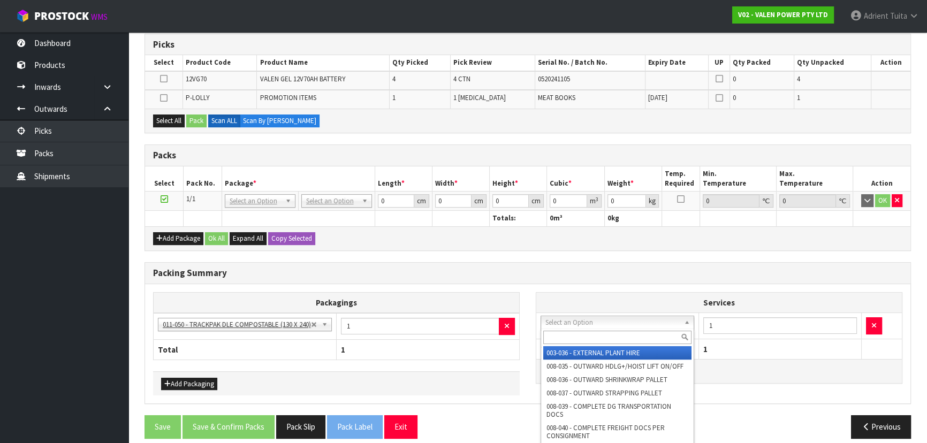
click at [578, 337] on input "text" at bounding box center [617, 337] width 148 height 13
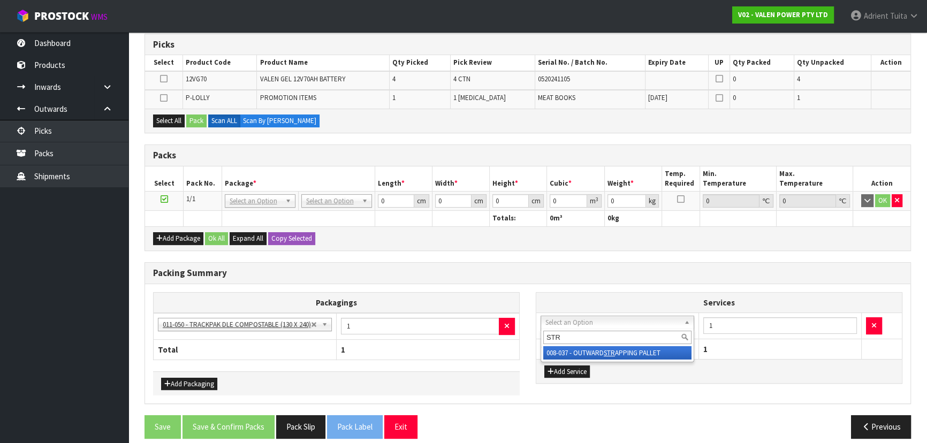
type input "STR"
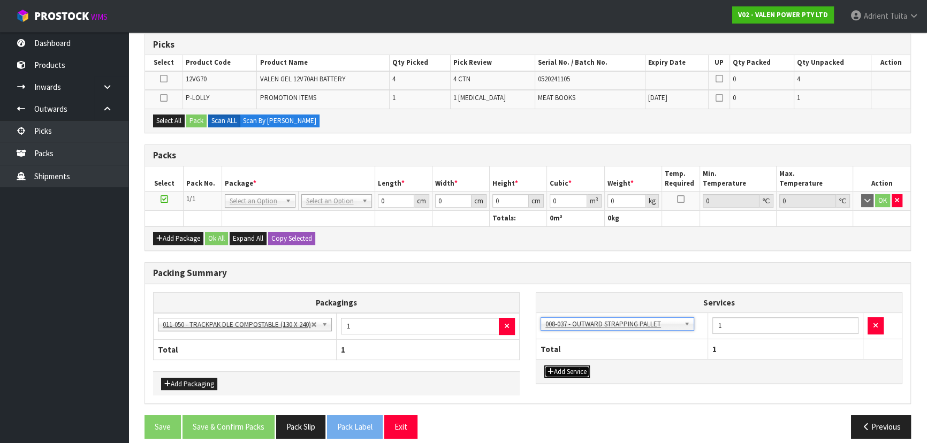
click at [573, 375] on button "Add Service" at bounding box center [566, 371] width 45 height 13
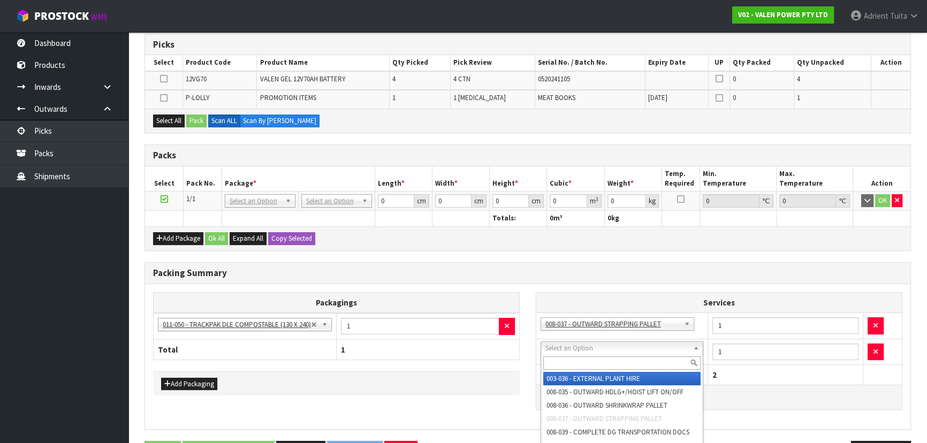
click at [579, 357] on input "text" at bounding box center [621, 362] width 157 height 13
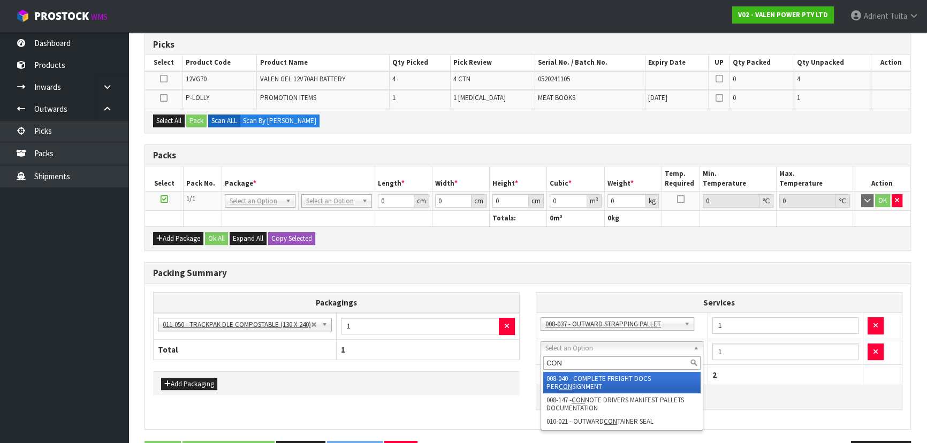
type input "CON"
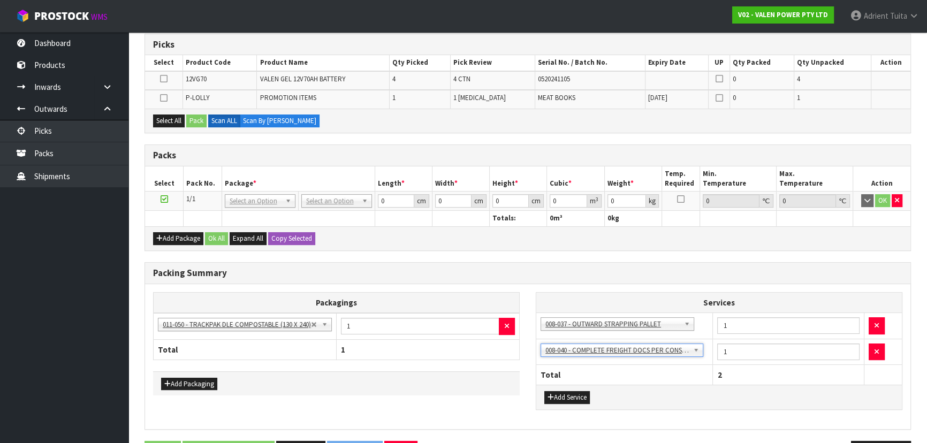
click at [166, 98] on icon at bounding box center [163, 98] width 7 height 1
click at [0, 0] on input "checkbox" at bounding box center [0, 0] width 0 height 0
click at [193, 121] on button "Pack" at bounding box center [196, 121] width 20 height 13
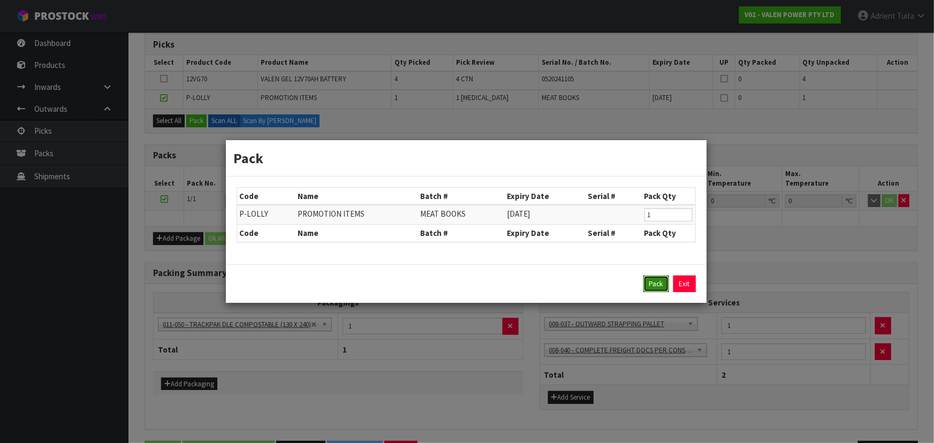
click at [664, 284] on button "Pack" at bounding box center [656, 284] width 26 height 17
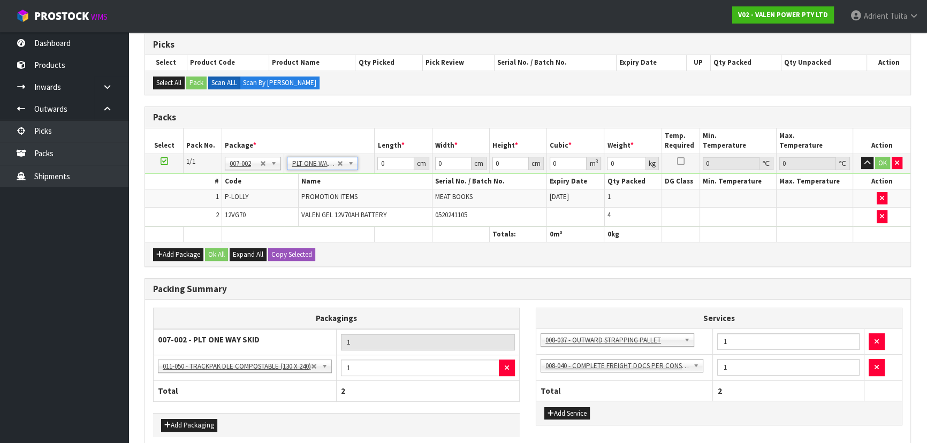
type input "99.25"
click at [388, 164] on input "0" at bounding box center [395, 163] width 36 height 13
type input "60"
type input "55"
type input "3"
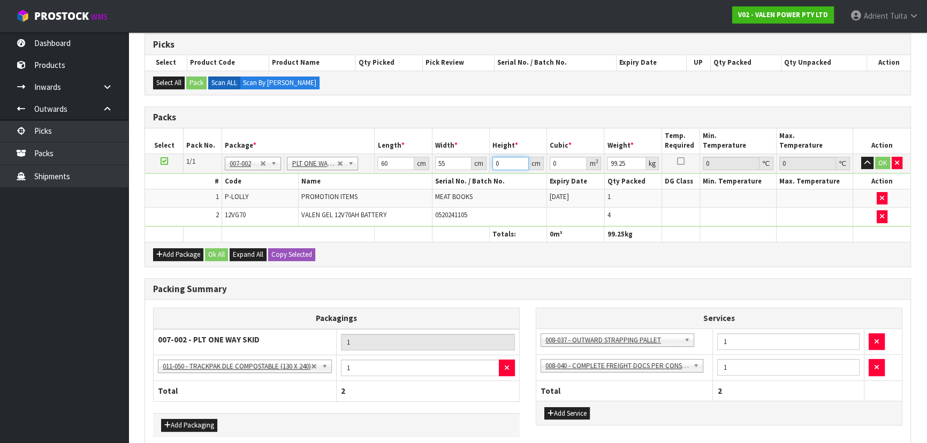
type input "0.0099"
type input "36"
type input "0.1188"
type input "36"
type input "107"
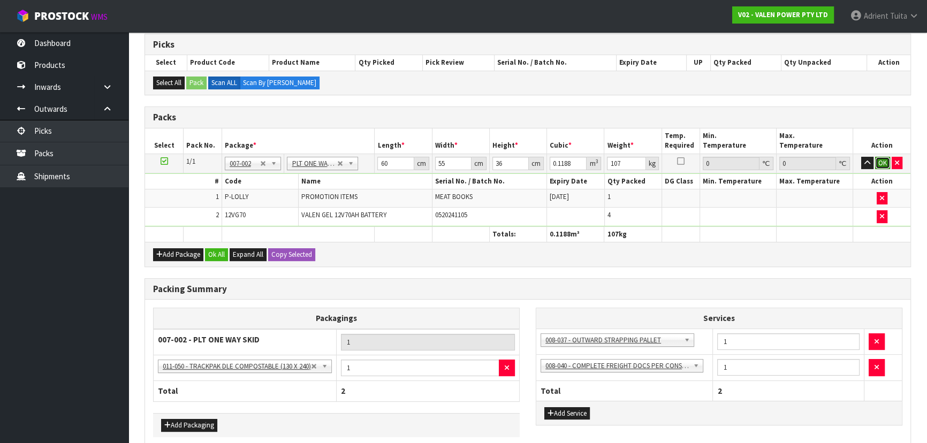
click at [877, 165] on button "OK" at bounding box center [882, 163] width 15 height 13
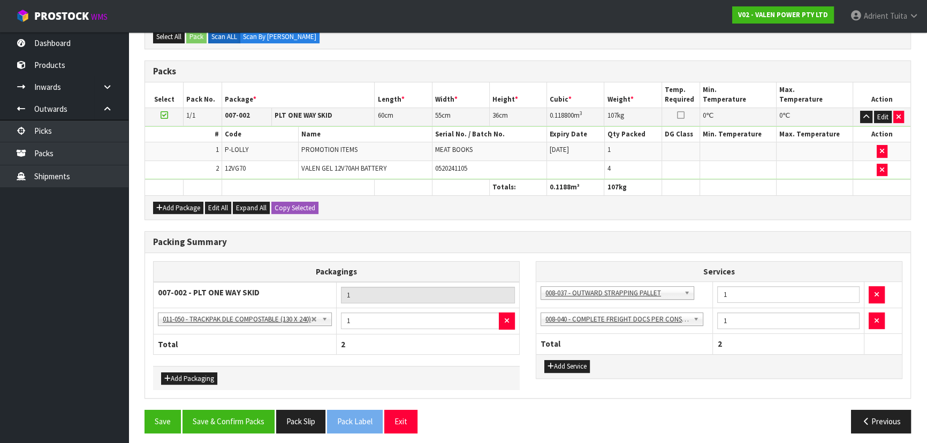
scroll to position [225, 0]
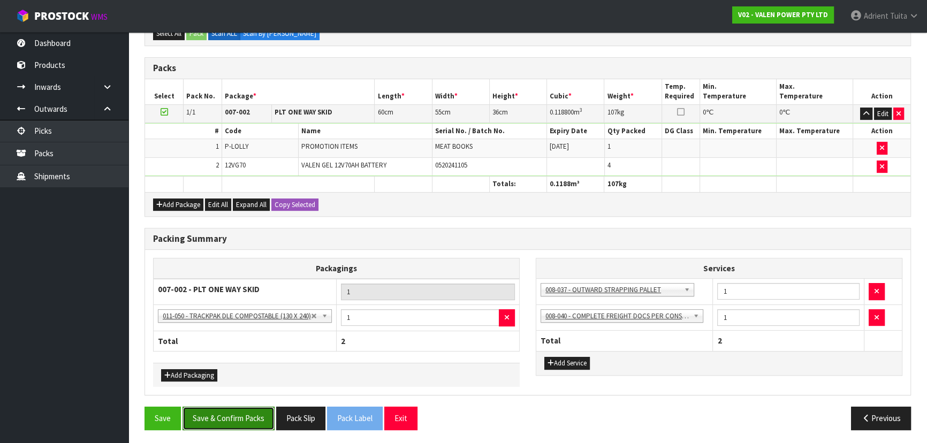
click at [210, 412] on button "Save & Confirm Packs" at bounding box center [228, 418] width 92 height 23
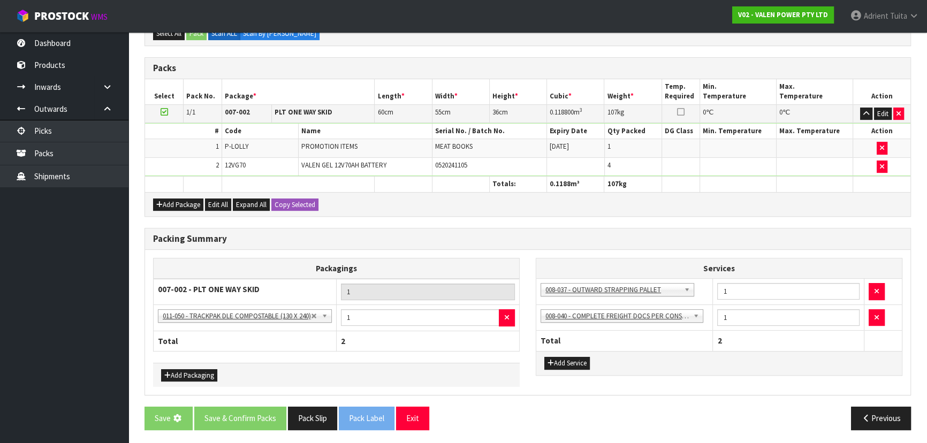
scroll to position [0, 0]
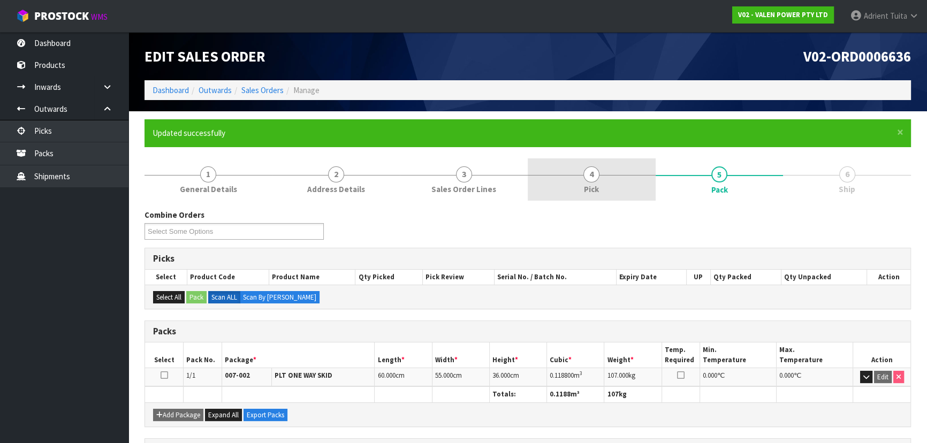
click at [609, 200] on link "4 Pick" at bounding box center [592, 179] width 128 height 42
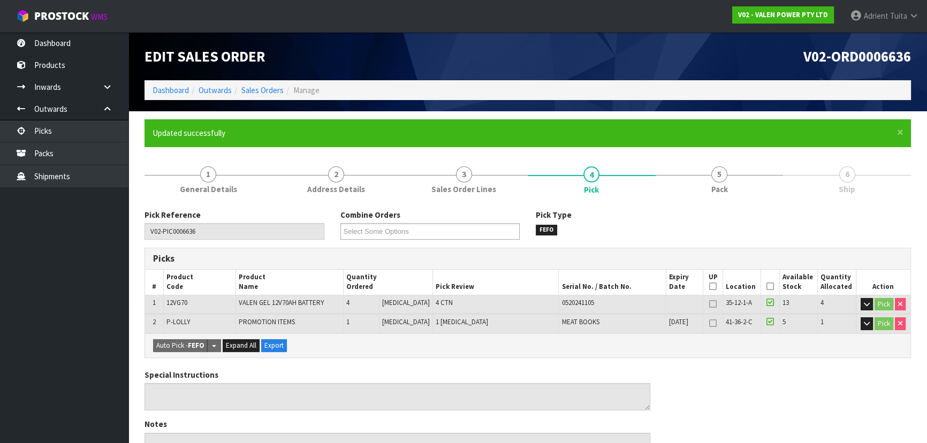
click at [783, 198] on link "6 Ship" at bounding box center [847, 179] width 128 height 42
click at [760, 190] on link "5 Pack" at bounding box center [720, 179] width 128 height 42
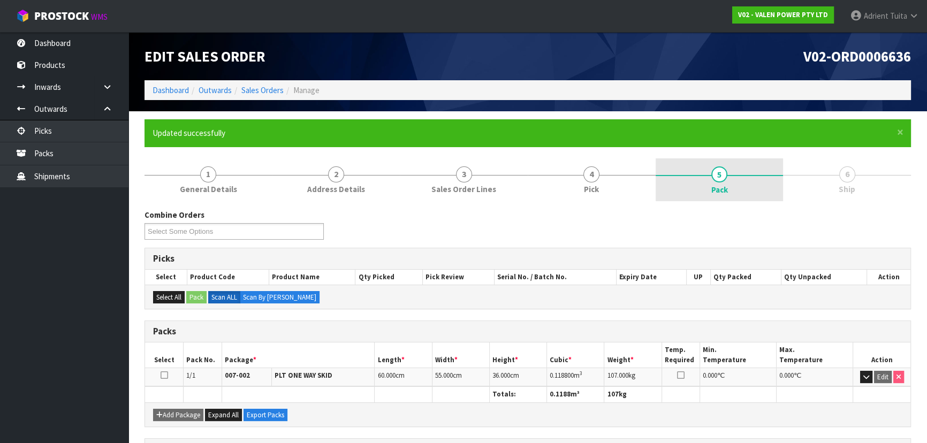
drag, startPoint x: 760, startPoint y: 190, endPoint x: 788, endPoint y: 188, distance: 27.3
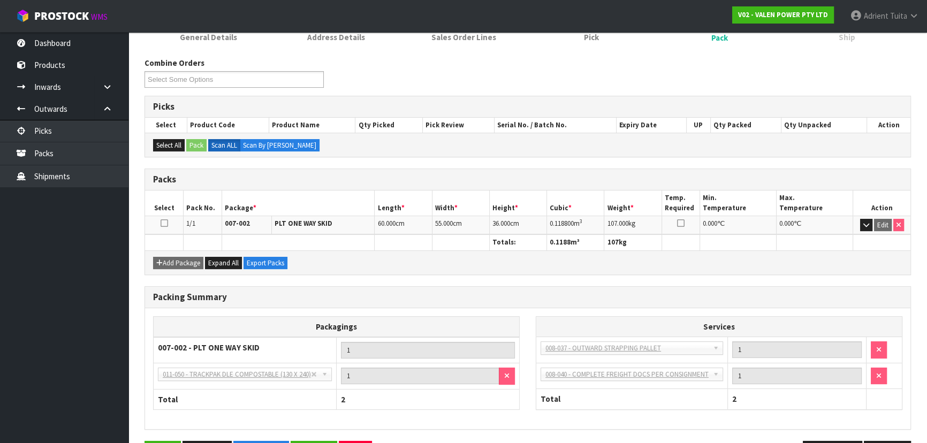
scroll to position [187, 0]
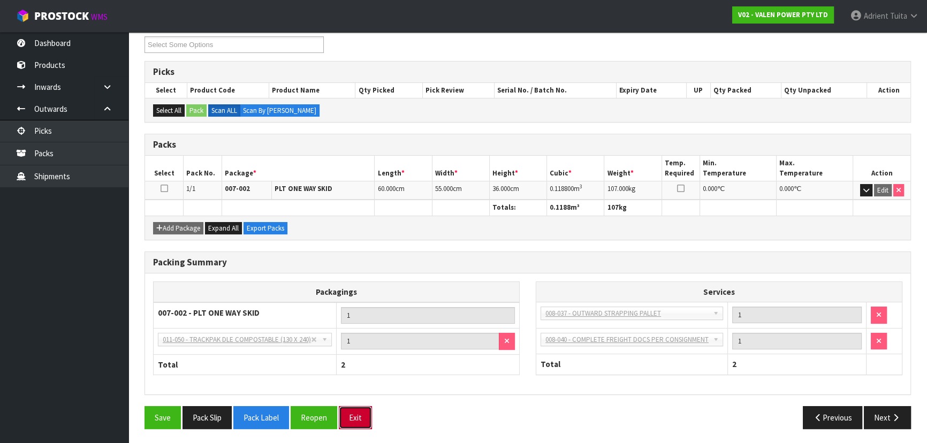
click at [355, 413] on button "Exit" at bounding box center [355, 417] width 33 height 23
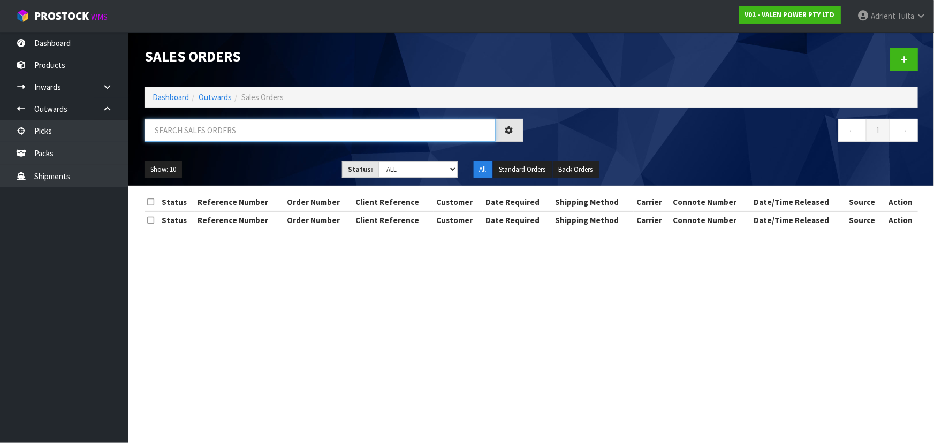
click at [268, 125] on input "text" at bounding box center [319, 130] width 351 height 23
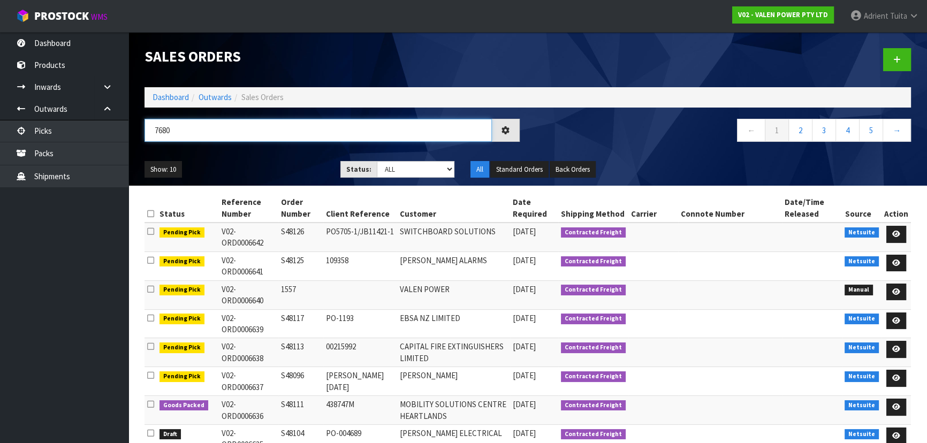
type input "7680"
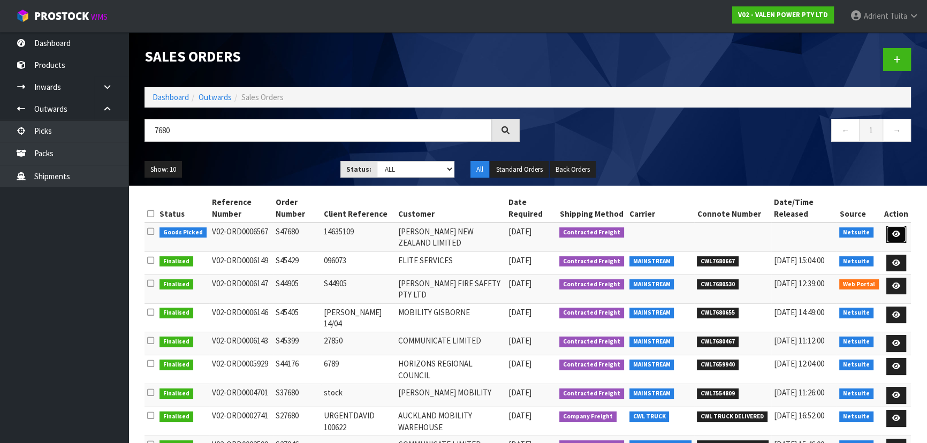
click at [888, 232] on link at bounding box center [896, 234] width 20 height 17
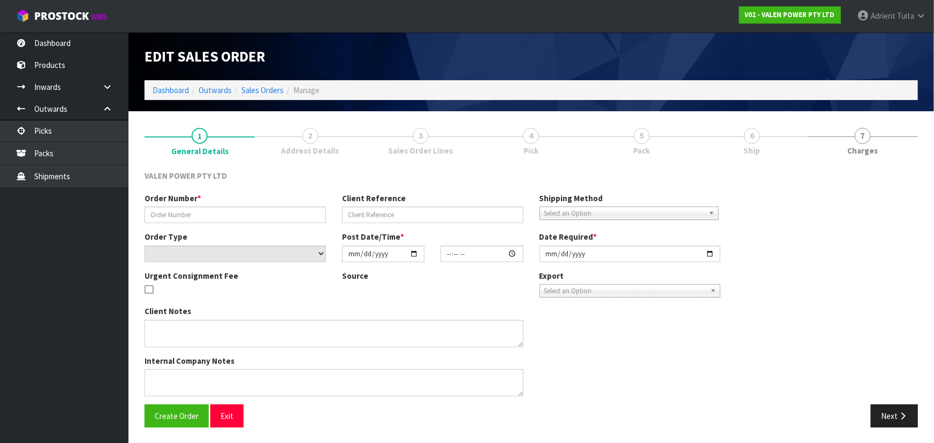
type input "S47680"
type input "14635109"
select select "number:0"
type input "[DATE]"
type input "18:15:08.000"
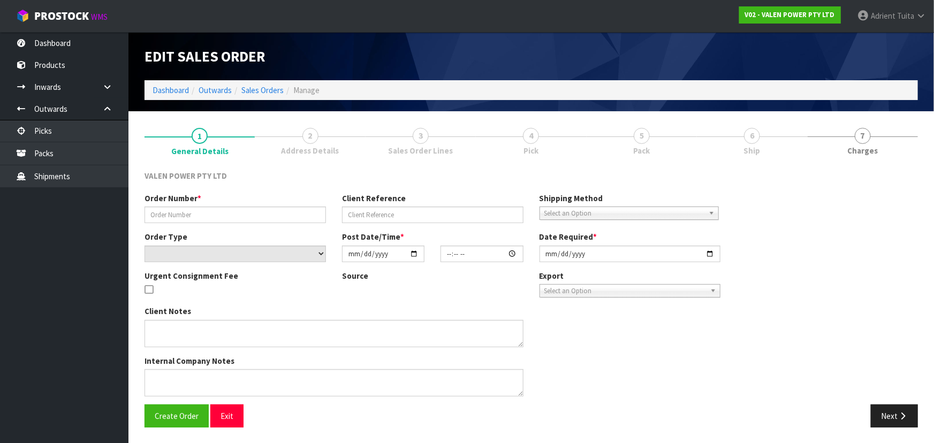
type input "[DATE]"
type textarea "ADDED P-LOLLY"
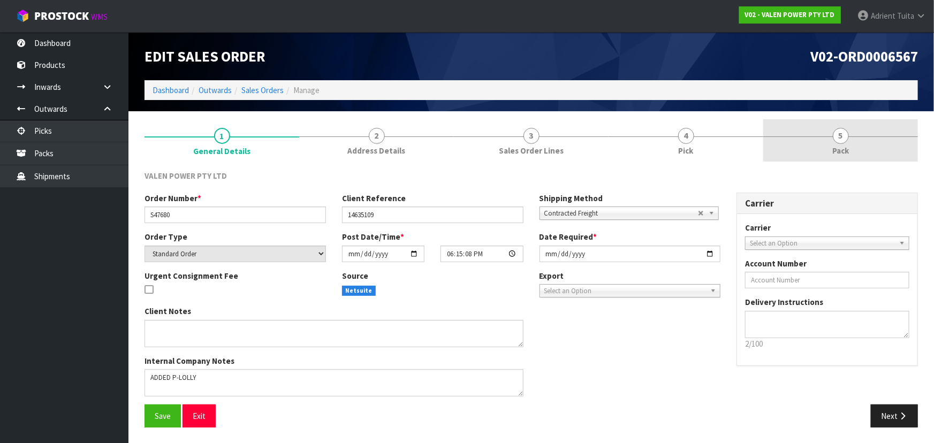
click at [856, 139] on link "5 Pack" at bounding box center [840, 140] width 155 height 42
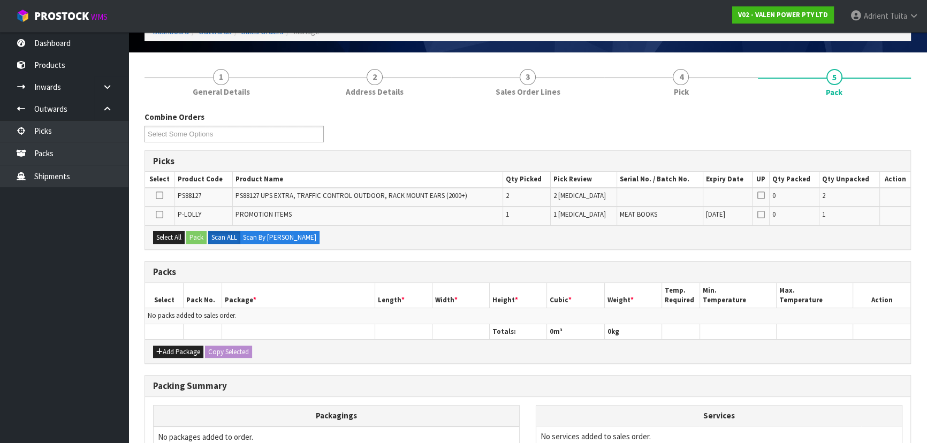
scroll to position [176, 0]
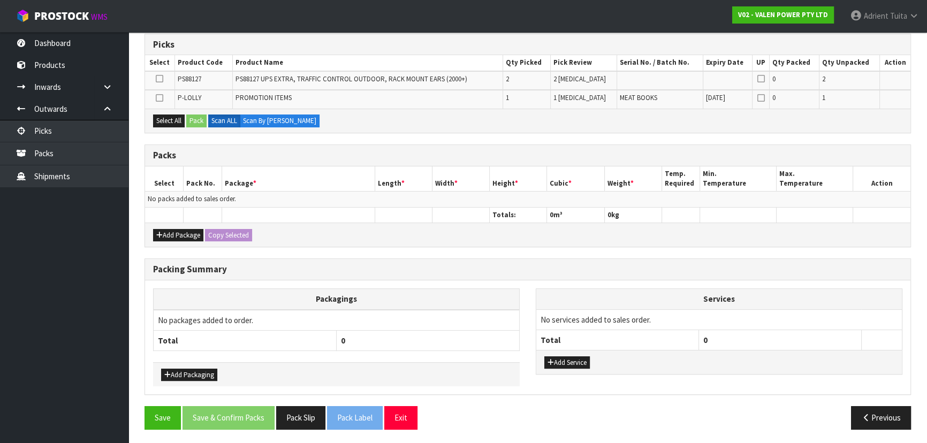
click at [178, 225] on div "Add Package Copy Selected" at bounding box center [527, 235] width 765 height 24
click at [167, 232] on button "Add Package" at bounding box center [178, 235] width 50 height 13
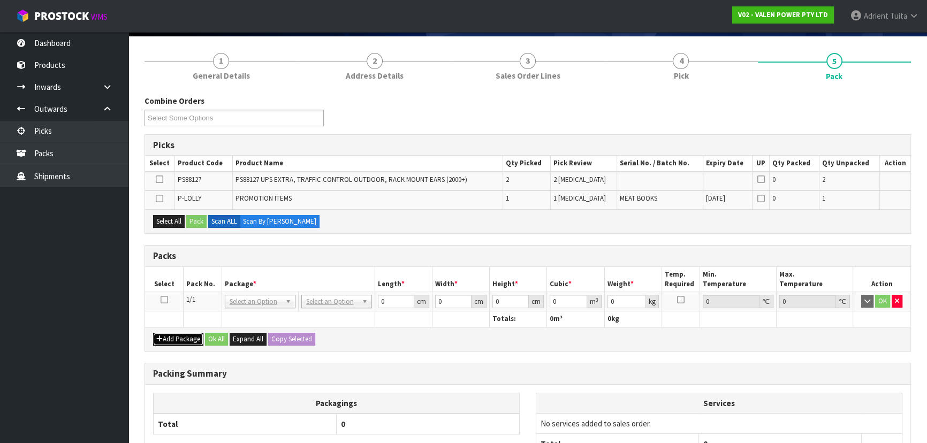
scroll to position [0, 0]
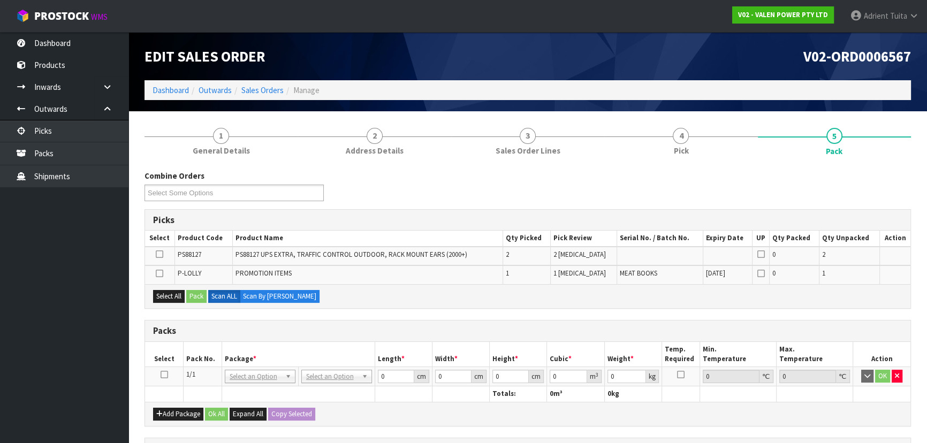
click at [161, 375] on icon at bounding box center [164, 375] width 7 height 1
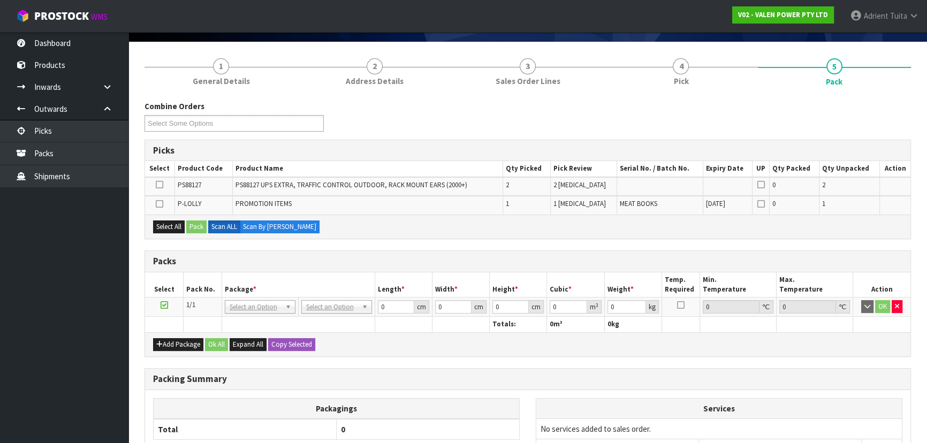
scroll to position [178, 0]
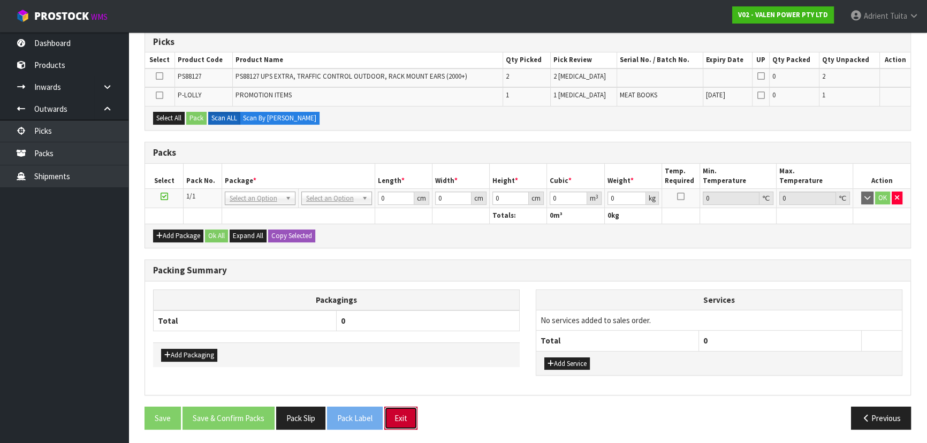
click at [391, 414] on button "Exit" at bounding box center [400, 418] width 33 height 23
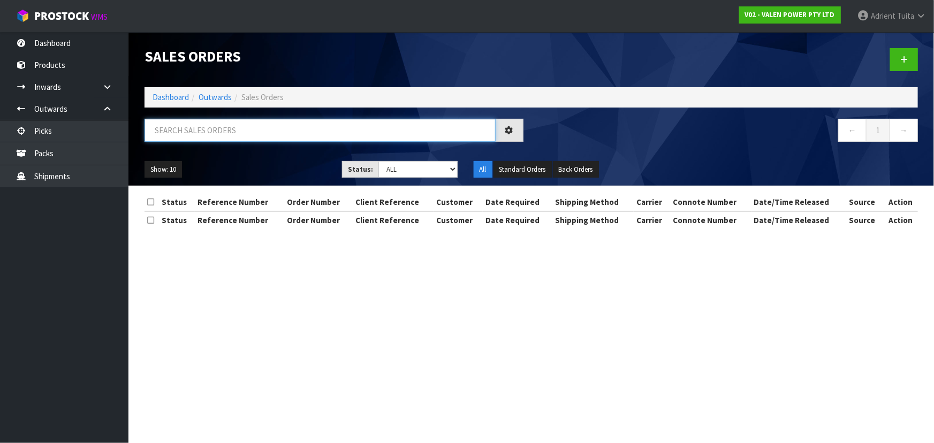
click at [315, 135] on input "text" at bounding box center [319, 130] width 351 height 23
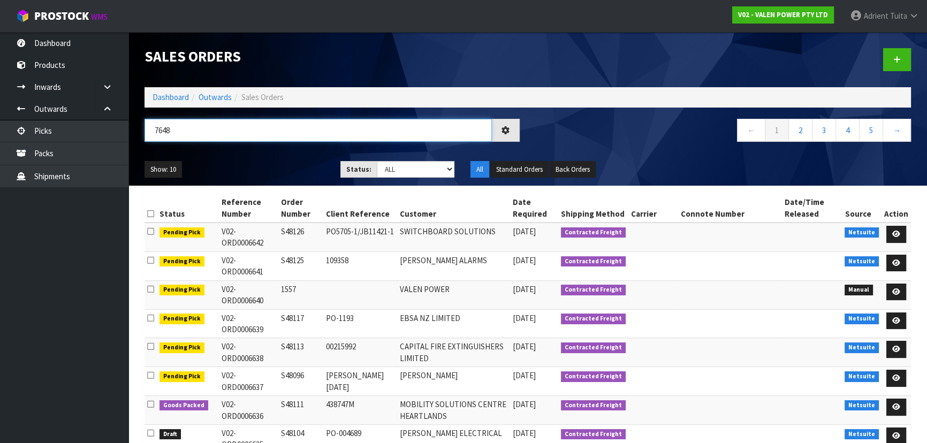
type input "7648"
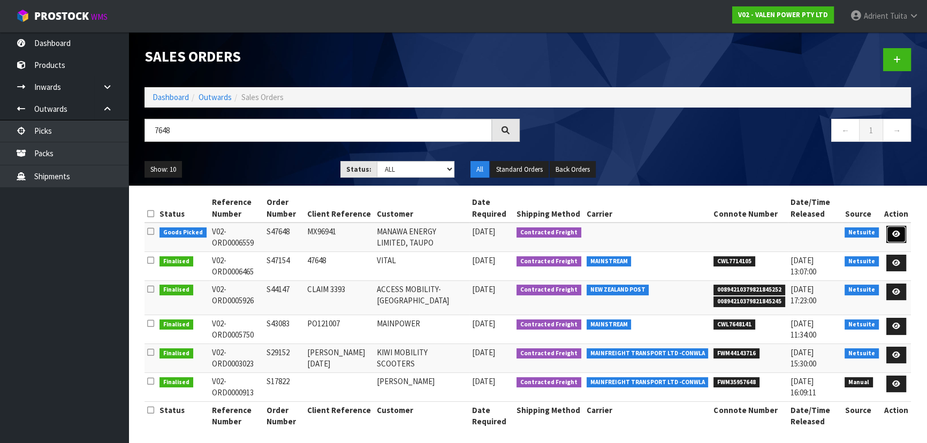
click at [894, 226] on link at bounding box center [896, 234] width 20 height 17
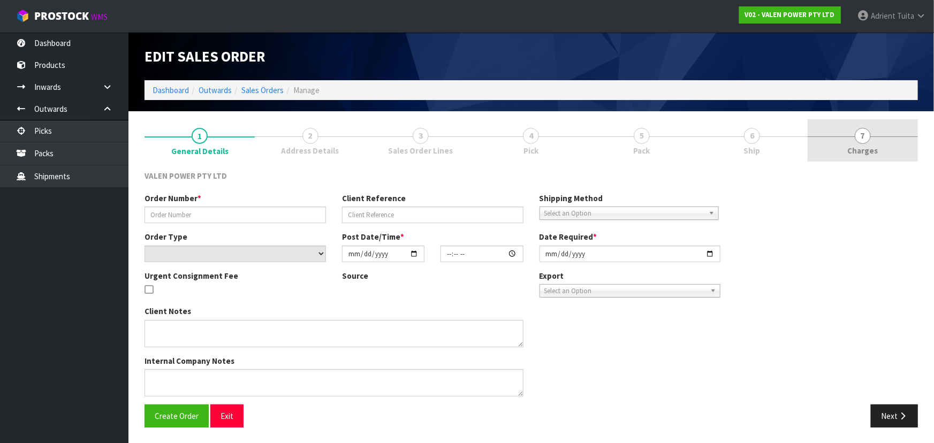
type input "S47648"
type input "MX96941"
select select "number:0"
type input "[DATE]"
type input "17:30:10.000"
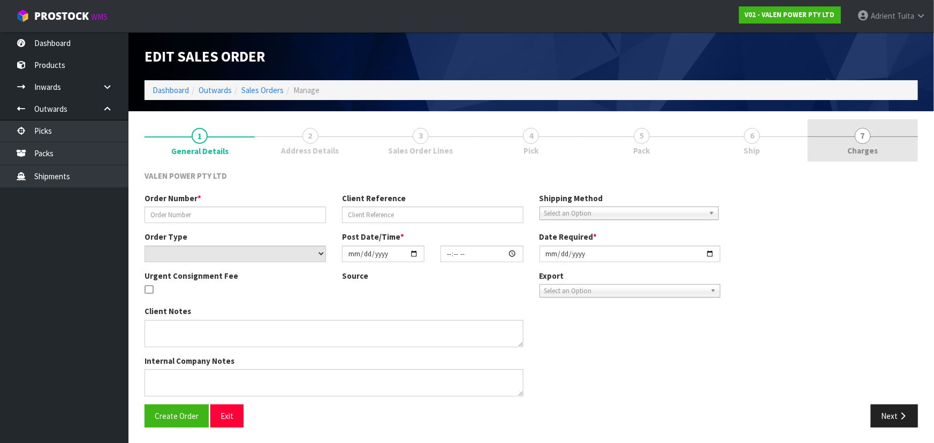
type input "[DATE]"
type textarea "ADDED P-LOLLY"
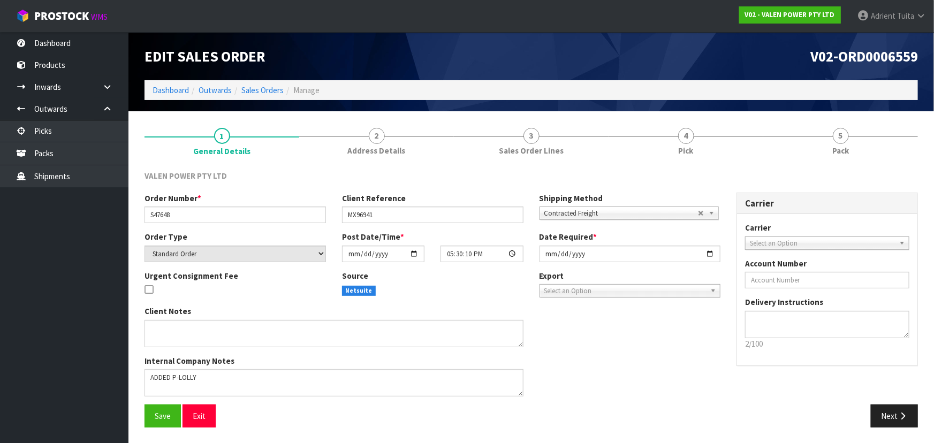
click at [848, 133] on span "5" at bounding box center [841, 136] width 16 height 16
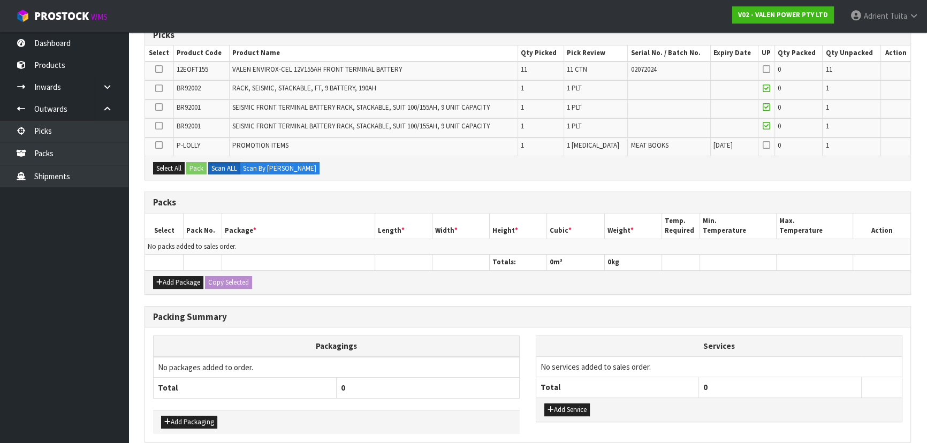
scroll to position [232, 0]
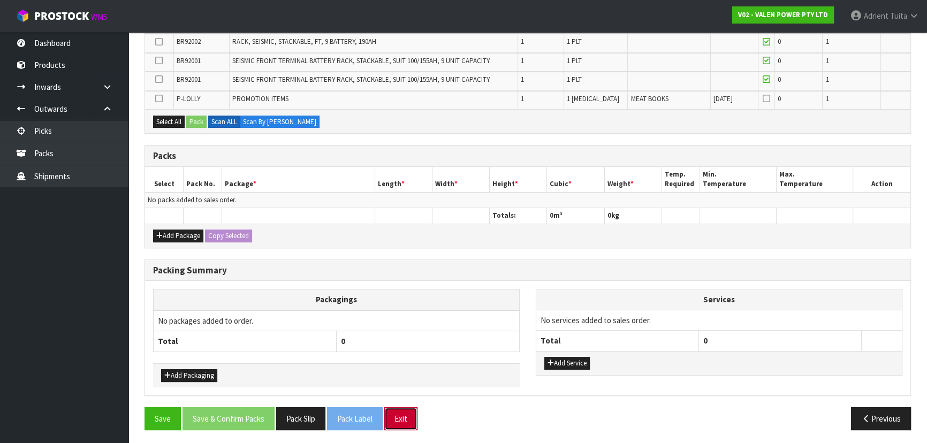
click at [406, 408] on button "Exit" at bounding box center [400, 418] width 33 height 23
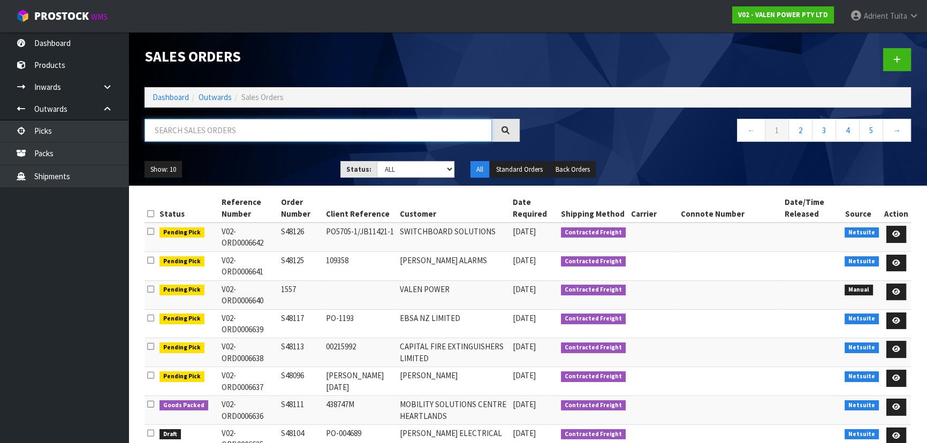
click at [169, 128] on input "text" at bounding box center [317, 130] width 347 height 23
type input "6"
type input "7680"
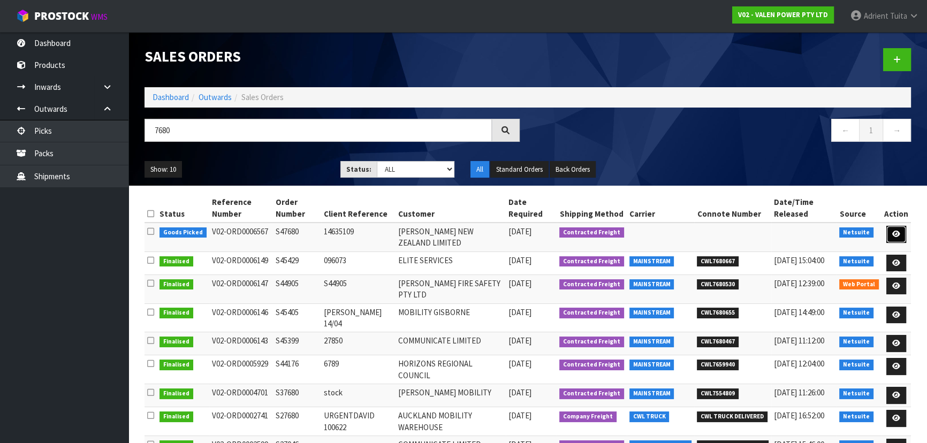
click at [890, 231] on link at bounding box center [896, 234] width 20 height 17
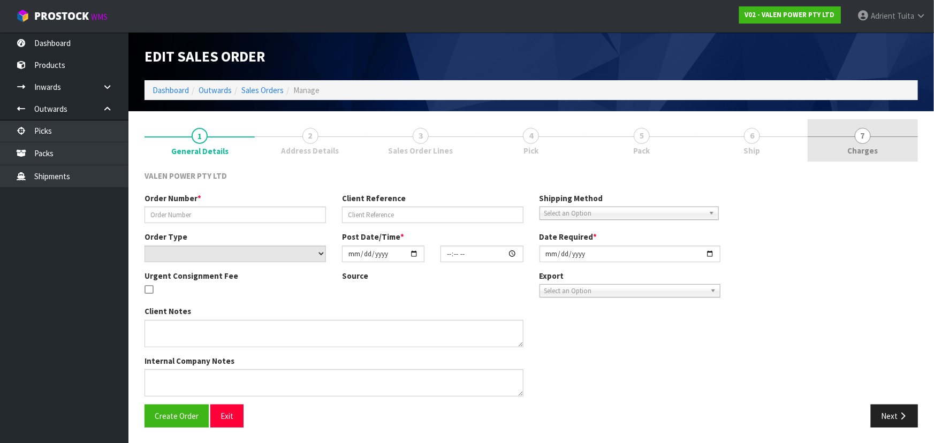
type input "S47680"
type input "14635109"
select select "number:0"
type input "[DATE]"
type input "18:15:08.000"
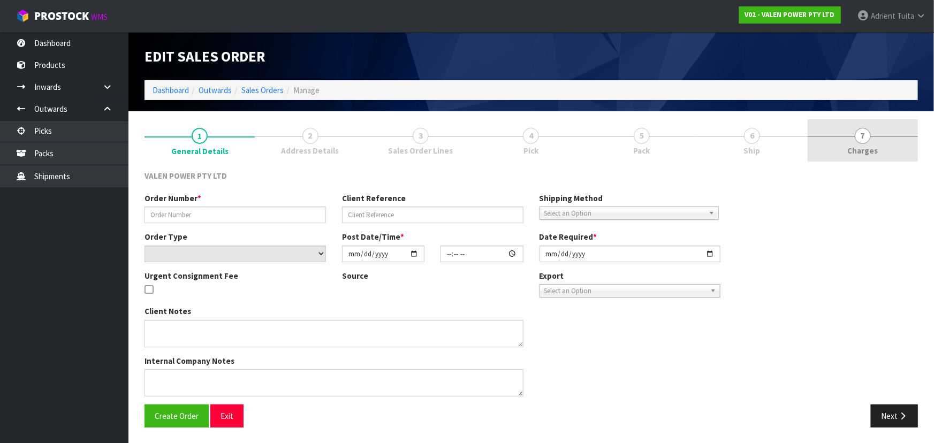
type input "[DATE]"
type textarea "ADDED P-LOLLY"
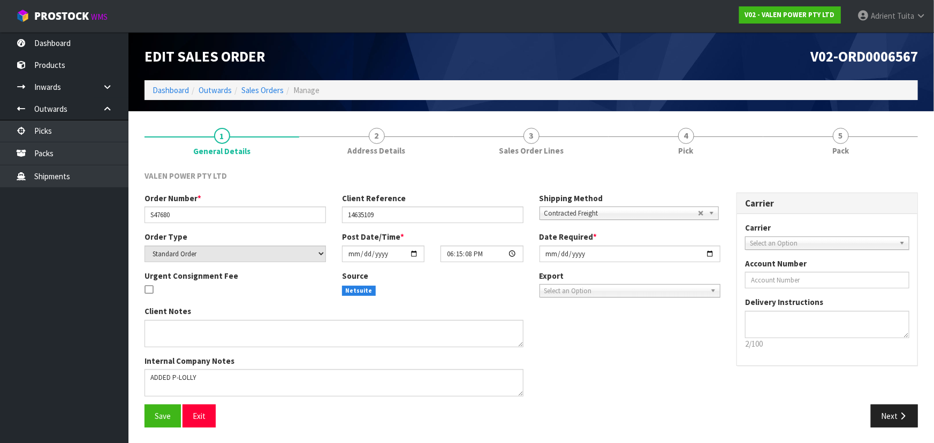
click at [856, 147] on link "5 Pack" at bounding box center [840, 140] width 155 height 42
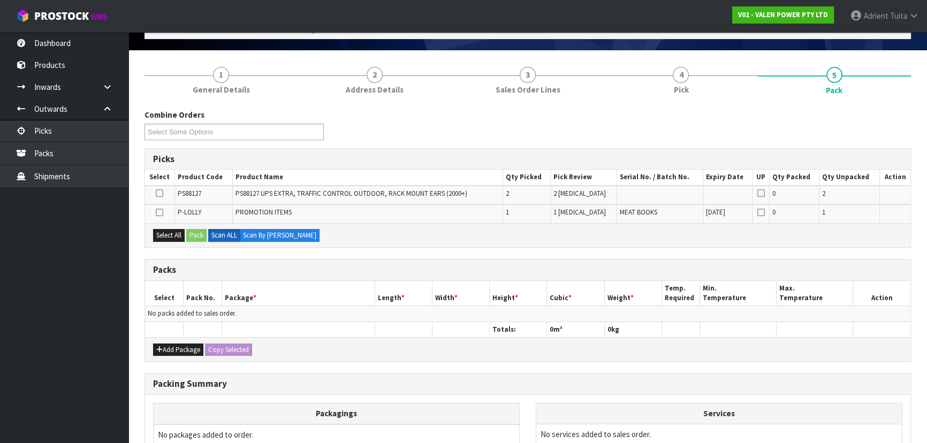
scroll to position [176, 0]
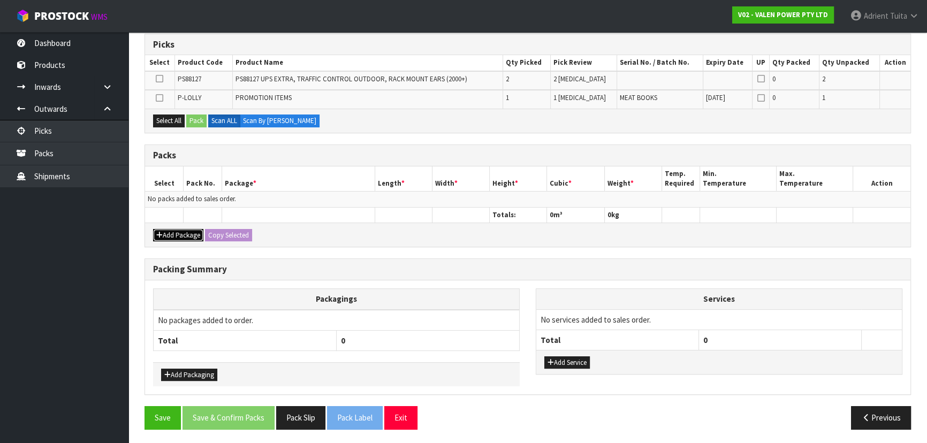
click at [187, 230] on button "Add Package" at bounding box center [178, 235] width 50 height 13
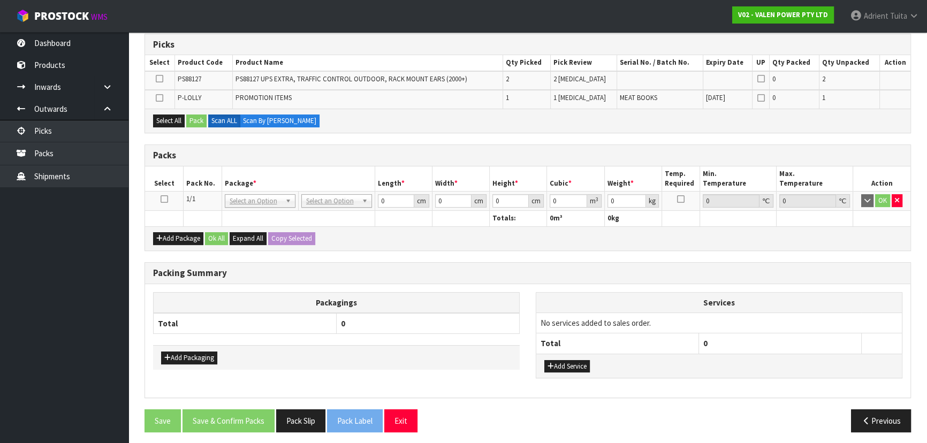
click at [162, 199] on icon at bounding box center [164, 199] width 7 height 1
click at [156, 102] on td at bounding box center [159, 99] width 29 height 18
click at [159, 98] on icon at bounding box center [159, 98] width 7 height 1
click at [0, 0] on input "checkbox" at bounding box center [0, 0] width 0 height 0
click at [193, 118] on button "Pack" at bounding box center [196, 121] width 20 height 13
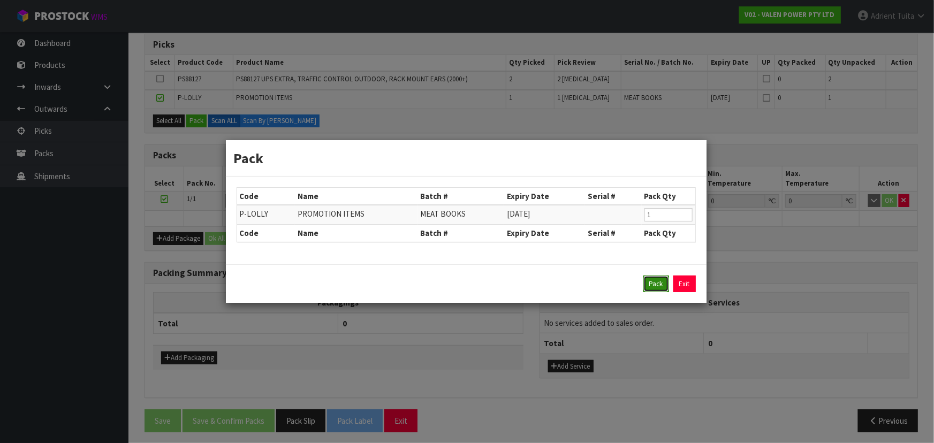
click at [646, 283] on button "Pack" at bounding box center [656, 284] width 26 height 17
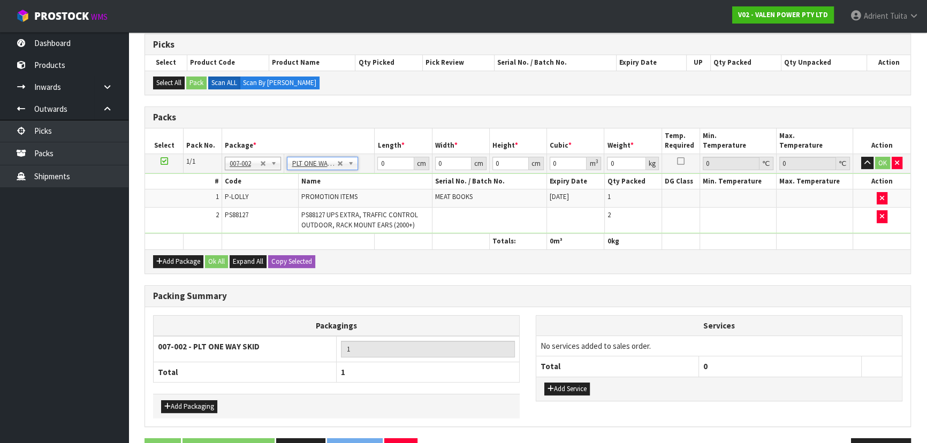
type input "2.45"
click at [391, 164] on input "0" at bounding box center [395, 163] width 36 height 13
type input "111"
type input "70"
type input "3"
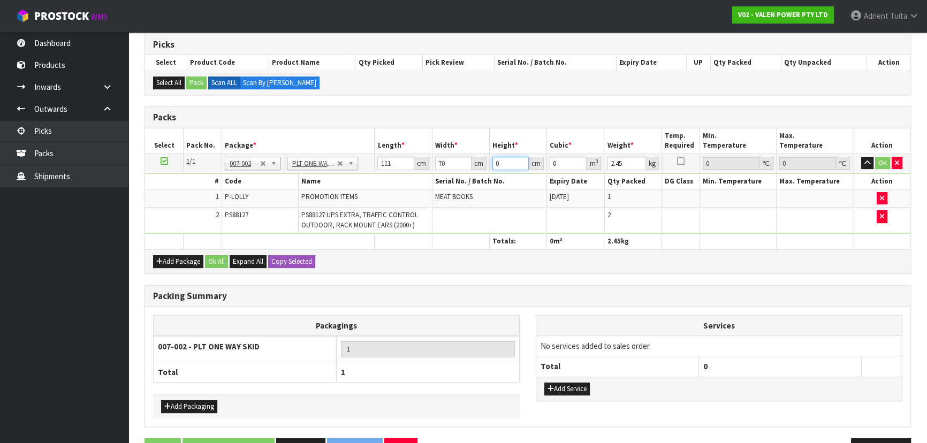
type input "0.02331"
type input "36"
type input "0.27972"
type input "36"
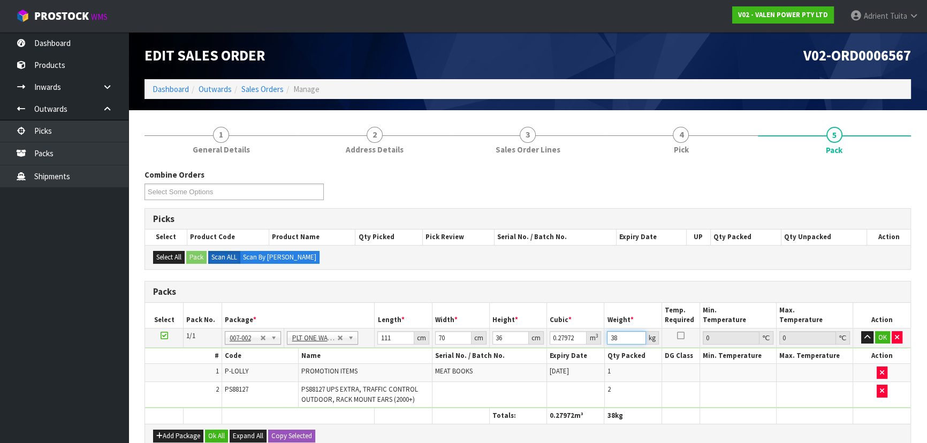
scroll to position [0, 0]
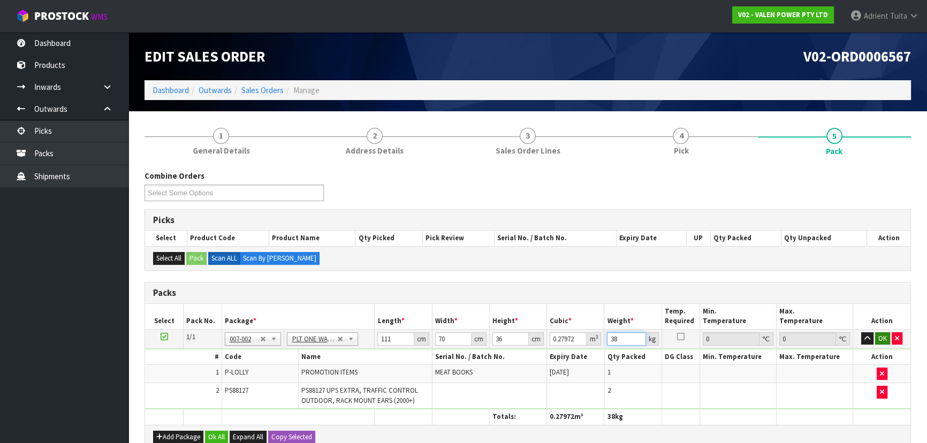
type input "38"
click at [880, 337] on button "OK" at bounding box center [882, 338] width 15 height 13
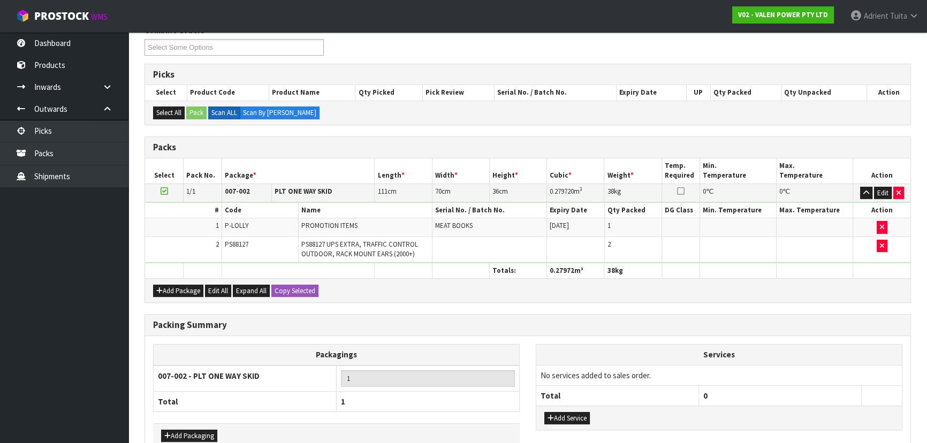
scroll to position [206, 0]
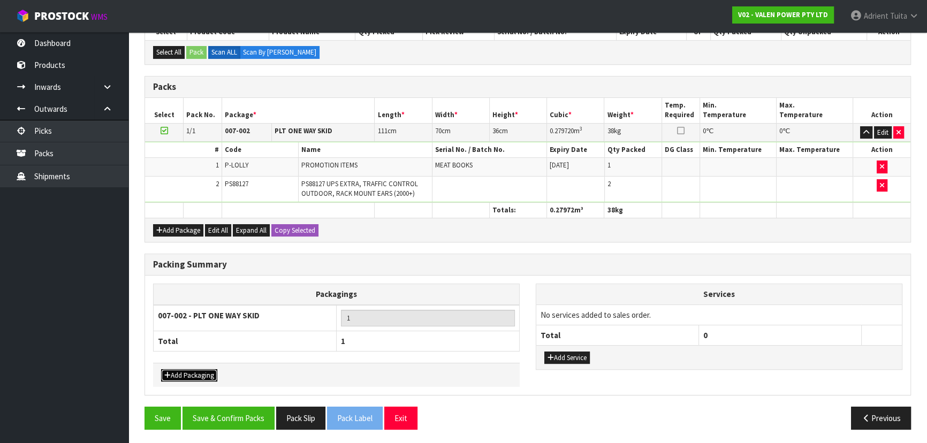
click at [179, 369] on button "Add Packaging" at bounding box center [189, 375] width 56 height 13
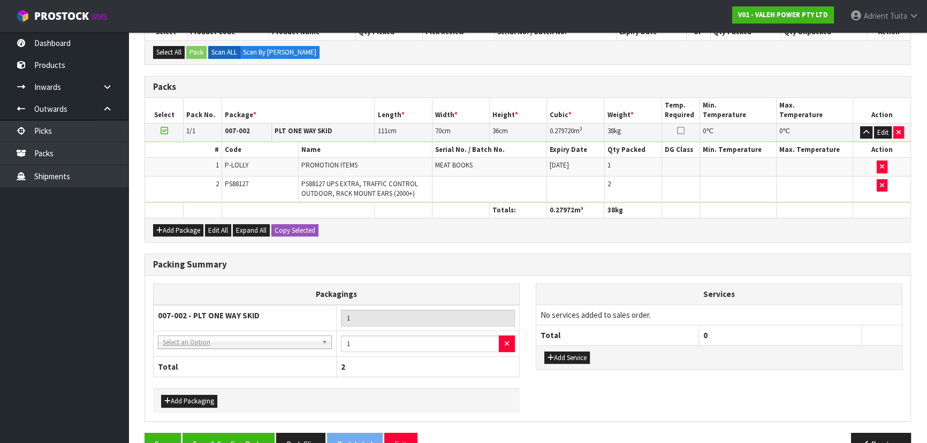
drag, startPoint x: 193, startPoint y: 346, endPoint x: 197, endPoint y: 342, distance: 5.7
click at [196, 344] on td "NONE - No Packaging Cartons 007-001 - PLT GEN120 (1200 X 1000) 007-002 - PLT ON…" at bounding box center [245, 344] width 183 height 26
drag, startPoint x: 197, startPoint y: 342, endPoint x: 195, endPoint y: 349, distance: 7.3
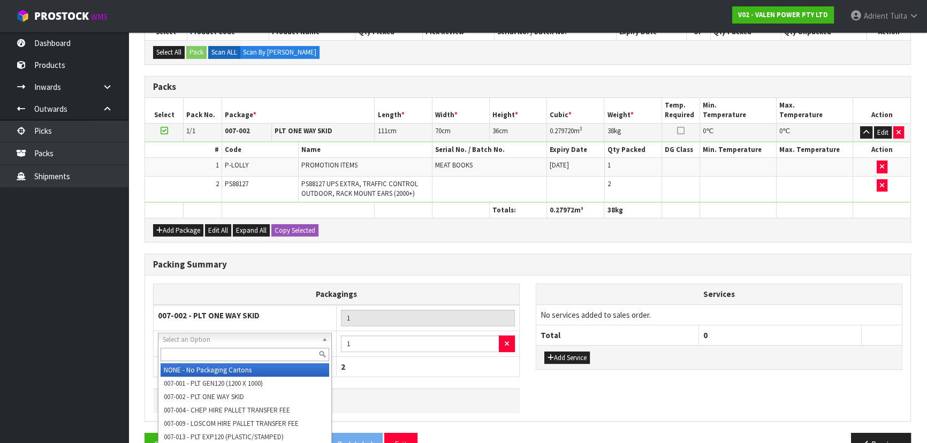
click at [195, 350] on input "text" at bounding box center [245, 354] width 169 height 13
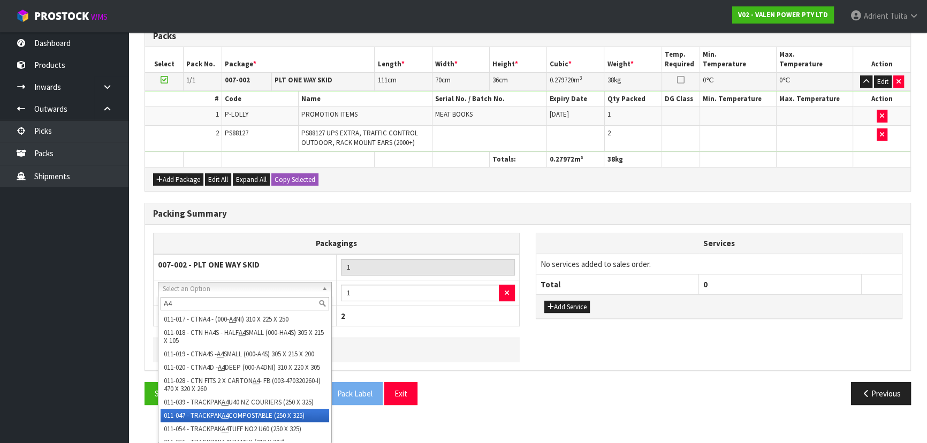
type input "A4"
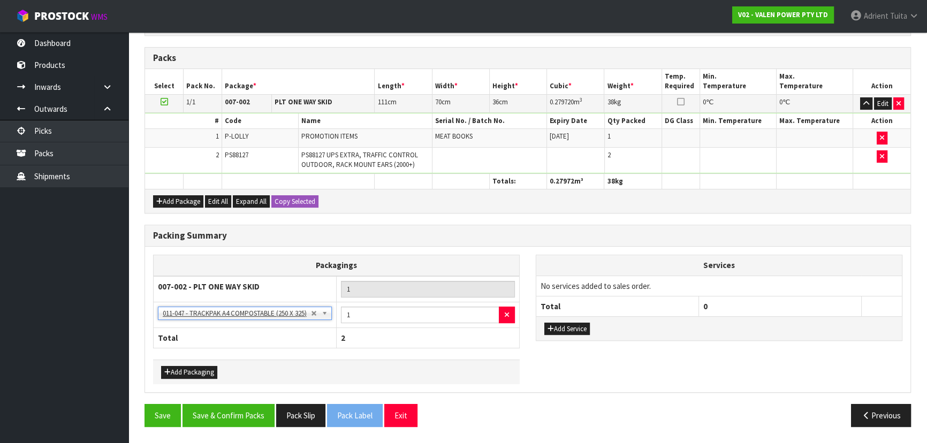
scroll to position [232, 0]
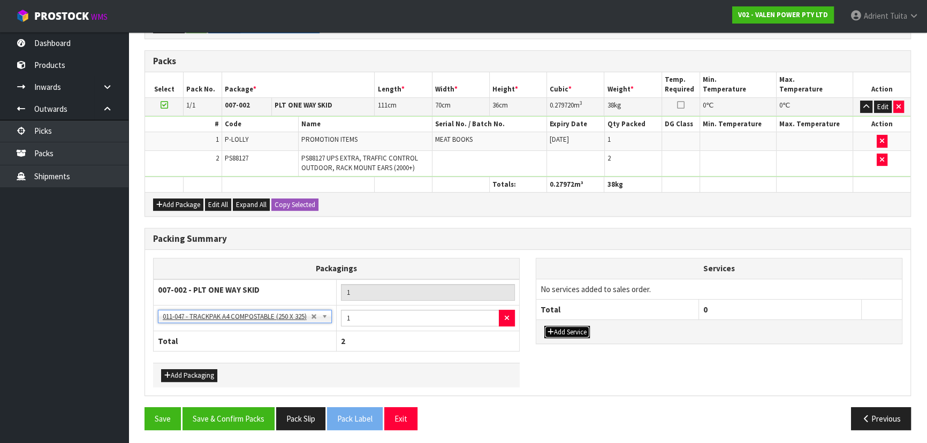
click at [562, 326] on button "Add Service" at bounding box center [566, 332] width 45 height 13
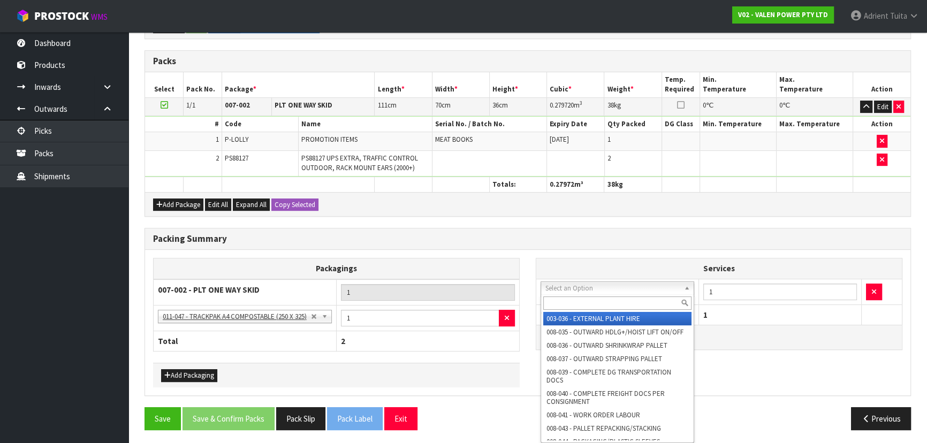
click at [575, 299] on input "text" at bounding box center [617, 302] width 148 height 13
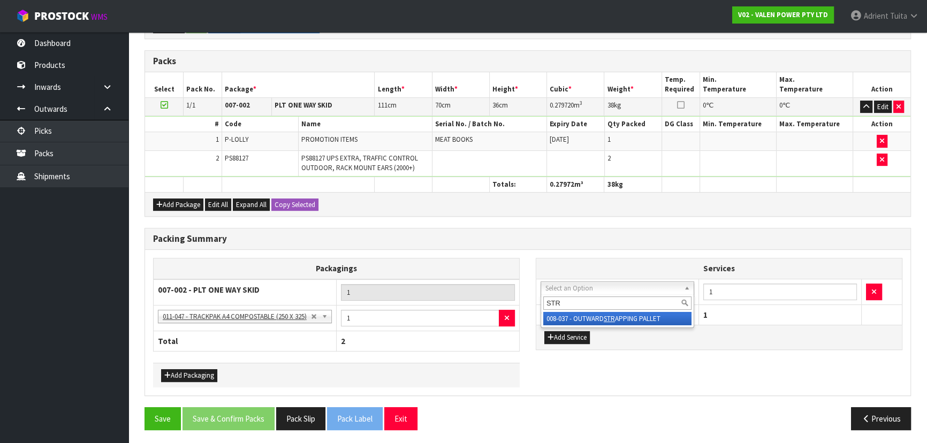
type input "STR"
drag, startPoint x: 571, startPoint y: 317, endPoint x: 568, endPoint y: 326, distance: 10.2
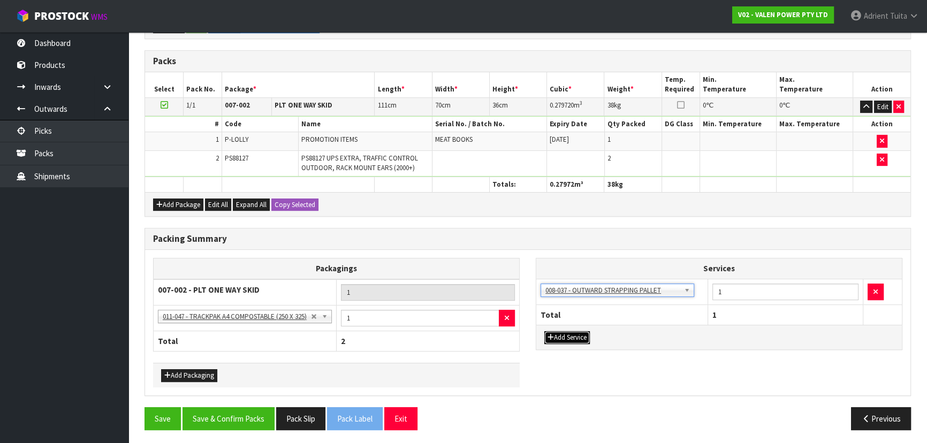
click at [567, 333] on button "Add Service" at bounding box center [566, 337] width 45 height 13
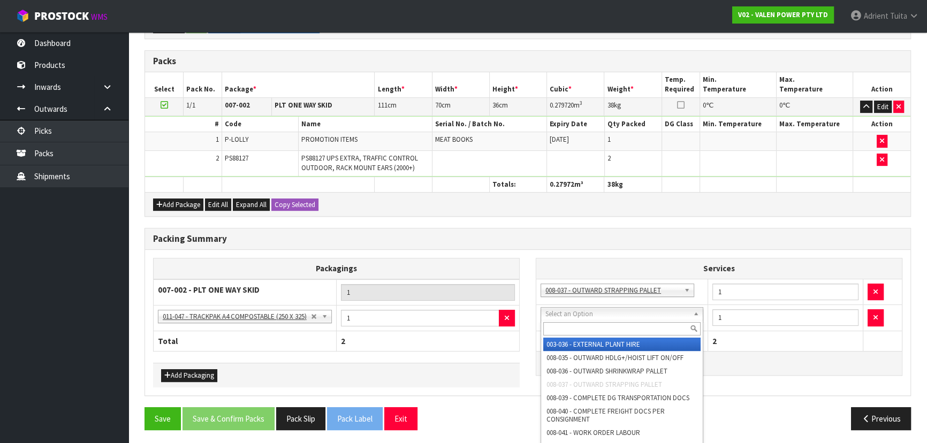
click at [573, 322] on input "text" at bounding box center [621, 328] width 157 height 13
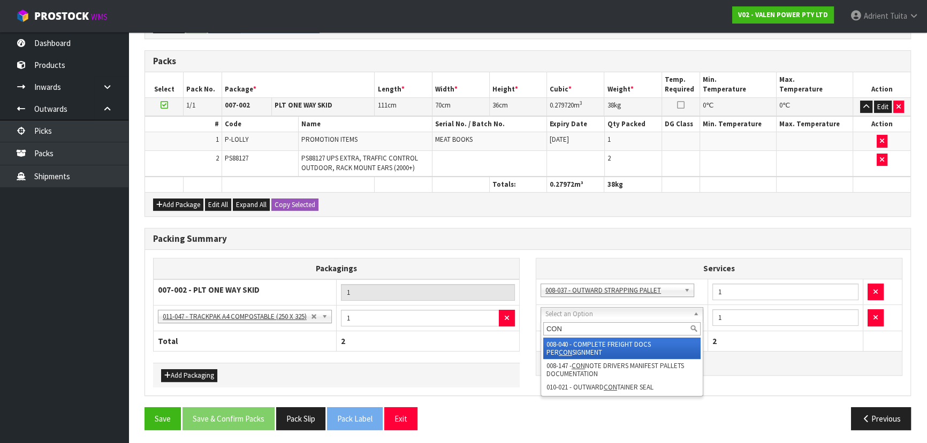
type input "CON"
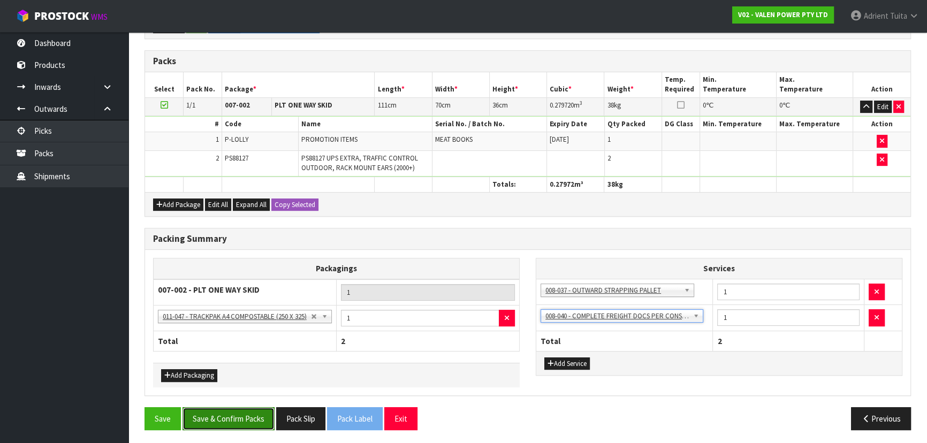
click at [218, 415] on button "Save & Confirm Packs" at bounding box center [228, 418] width 92 height 23
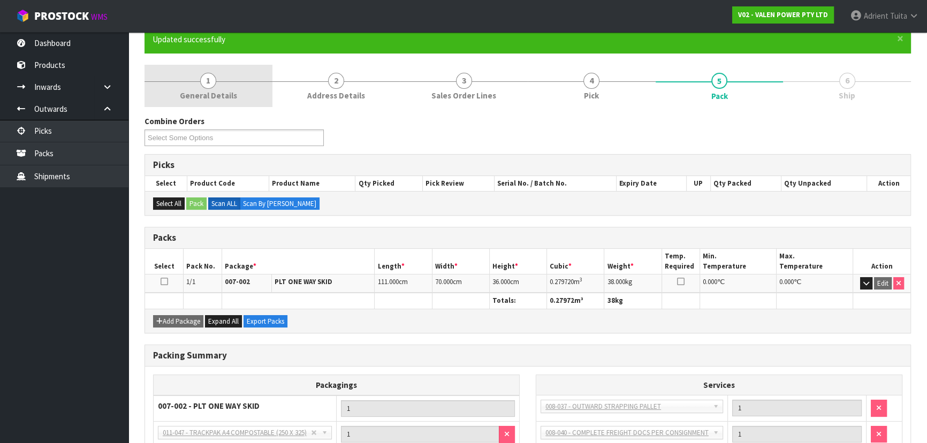
scroll to position [187, 0]
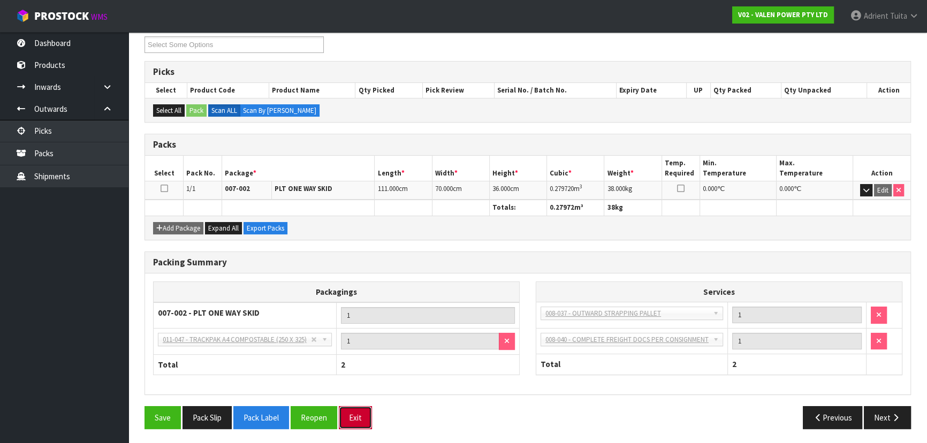
click at [367, 417] on button "Exit" at bounding box center [355, 417] width 33 height 23
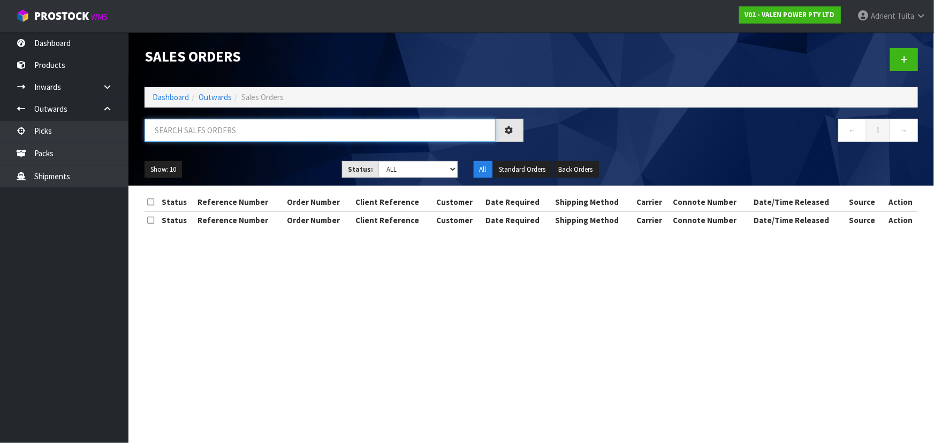
click at [219, 126] on input "text" at bounding box center [319, 130] width 351 height 23
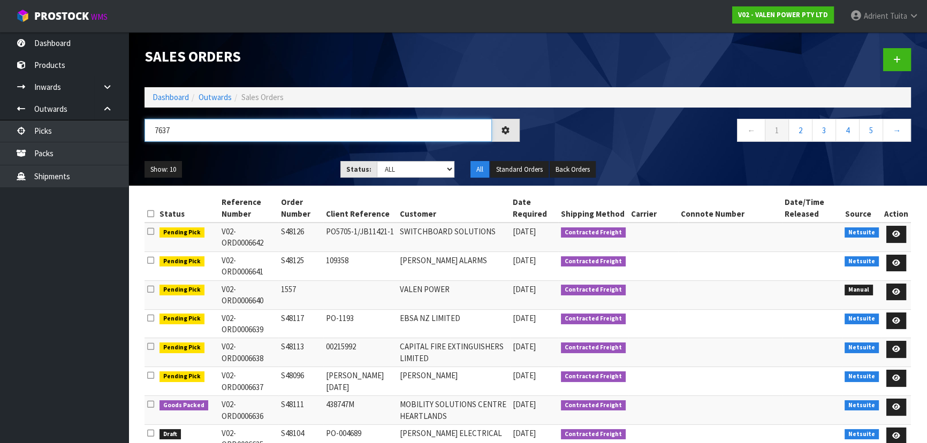
type input "7637"
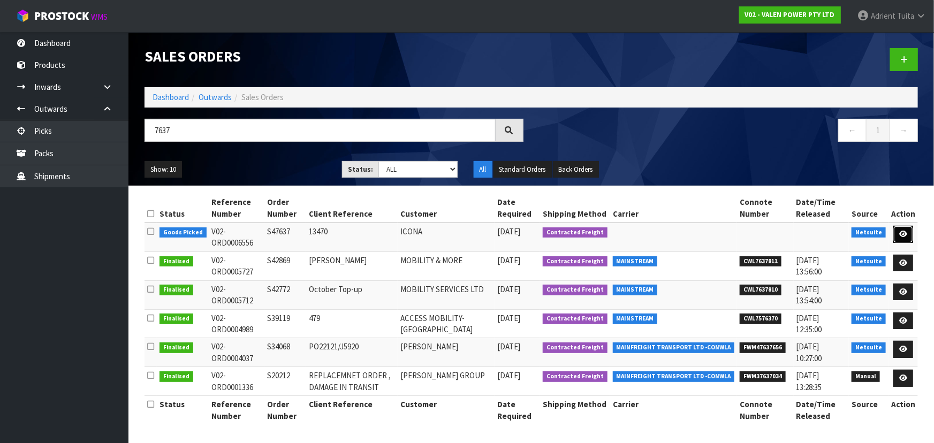
click at [899, 229] on link at bounding box center [903, 234] width 20 height 17
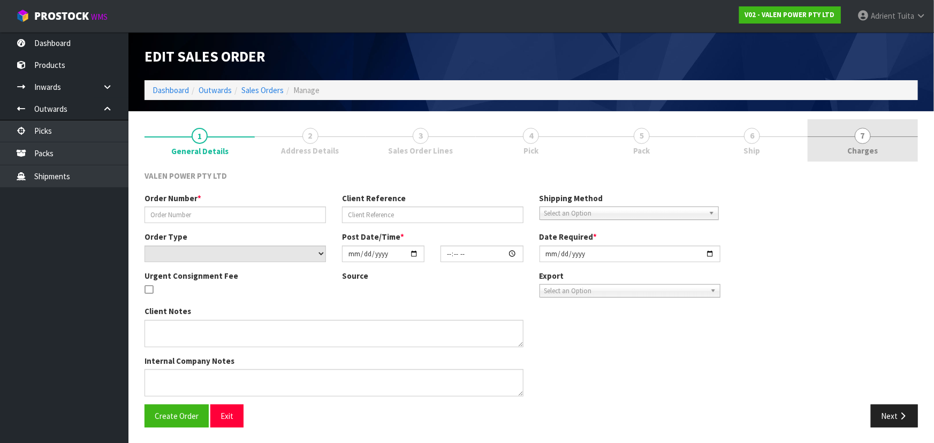
type input "S47637"
type input "13470"
select select "number:0"
type input "[DATE]"
type input "17:00:07.000"
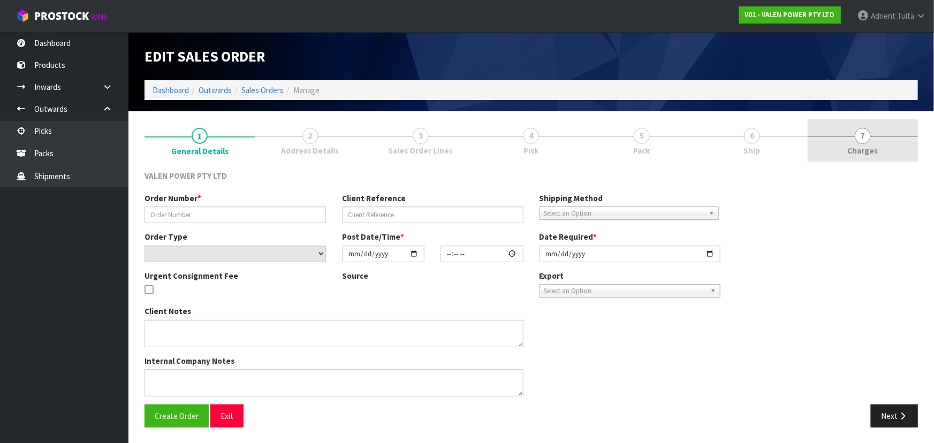
type input "[DATE]"
type textarea "Don't use - R12VX21"
type textarea "ADDED P-LOLLY"
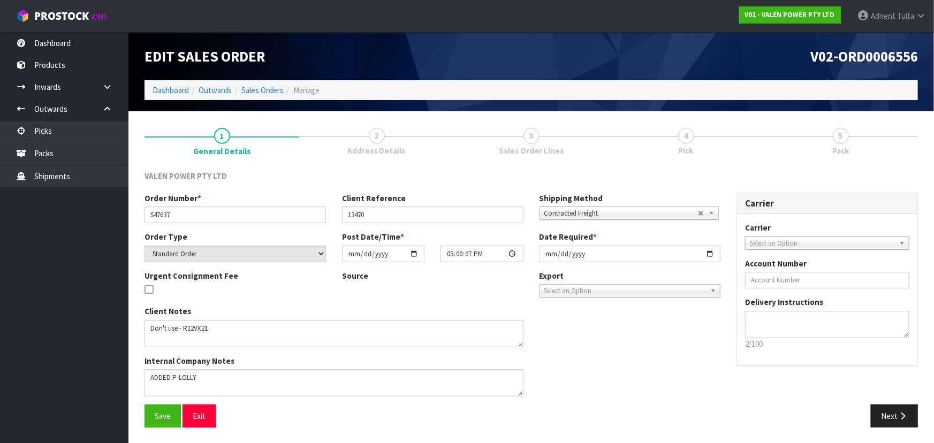
click at [837, 136] on span "5" at bounding box center [841, 136] width 16 height 16
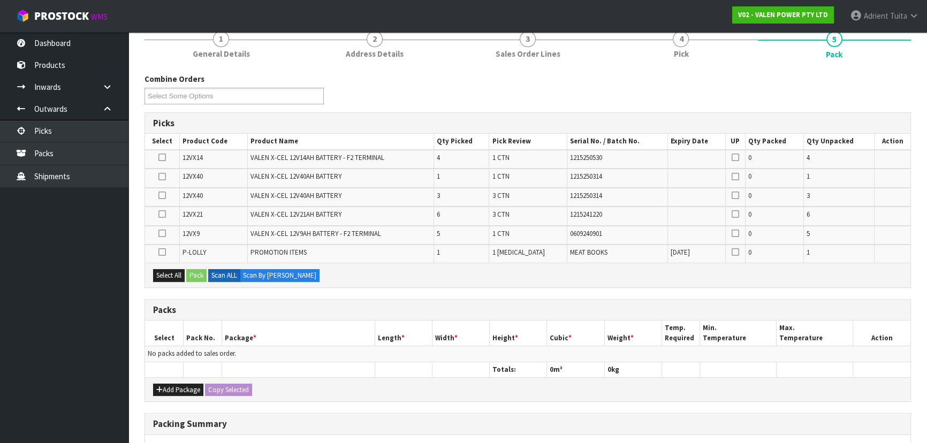
scroll to position [243, 0]
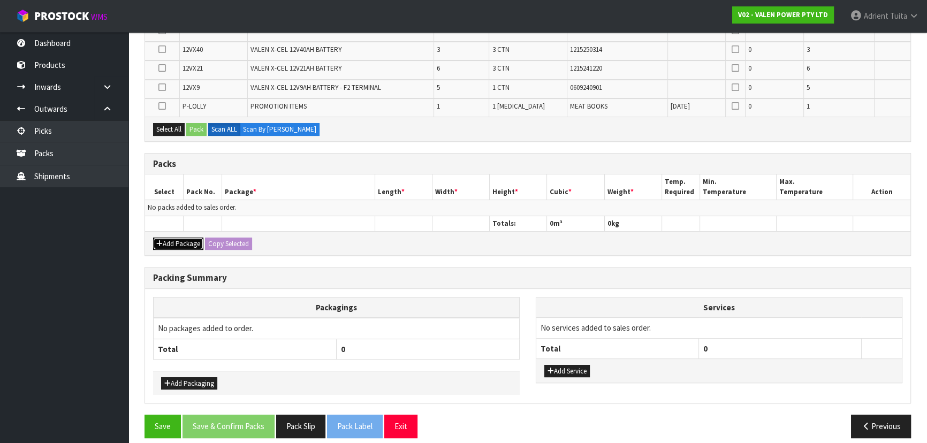
click at [174, 240] on button "Add Package" at bounding box center [178, 244] width 50 height 13
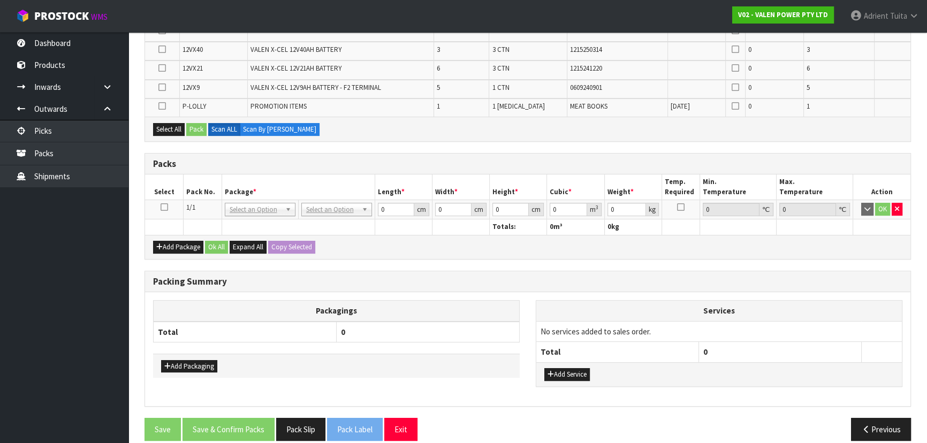
click at [165, 207] on icon at bounding box center [164, 207] width 7 height 1
click at [407, 423] on button "Exit" at bounding box center [400, 429] width 33 height 23
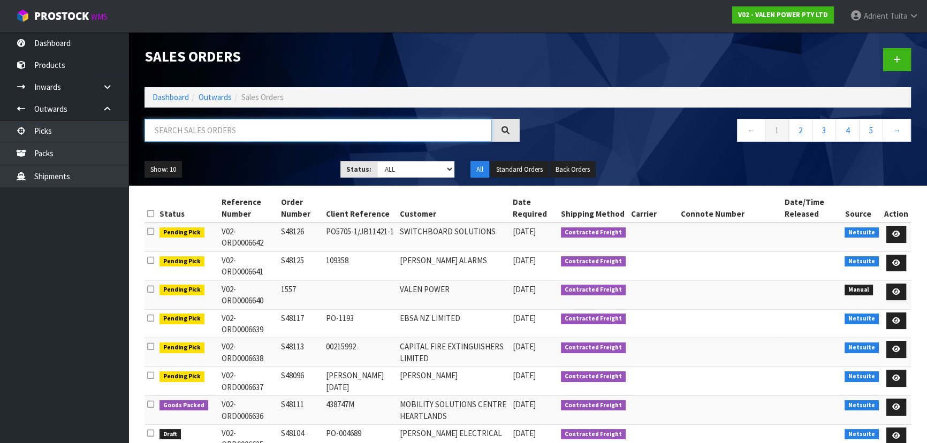
click at [346, 133] on input "text" at bounding box center [317, 130] width 347 height 23
type input "8094"
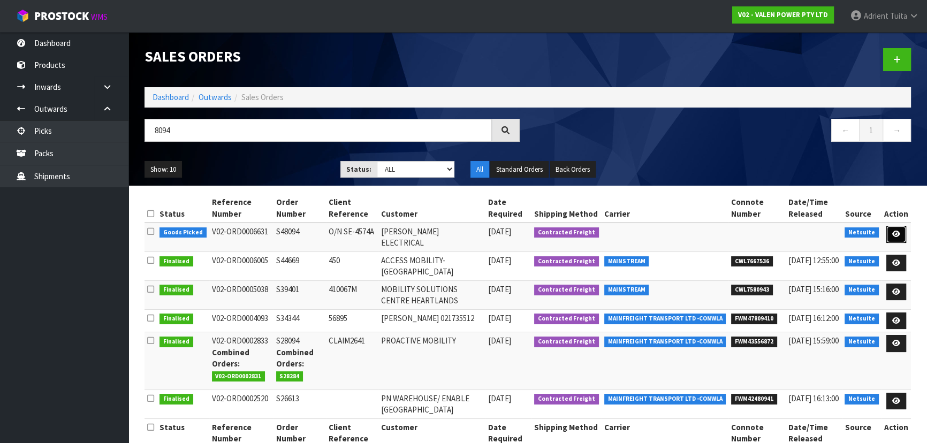
click at [898, 237] on link at bounding box center [896, 234] width 20 height 17
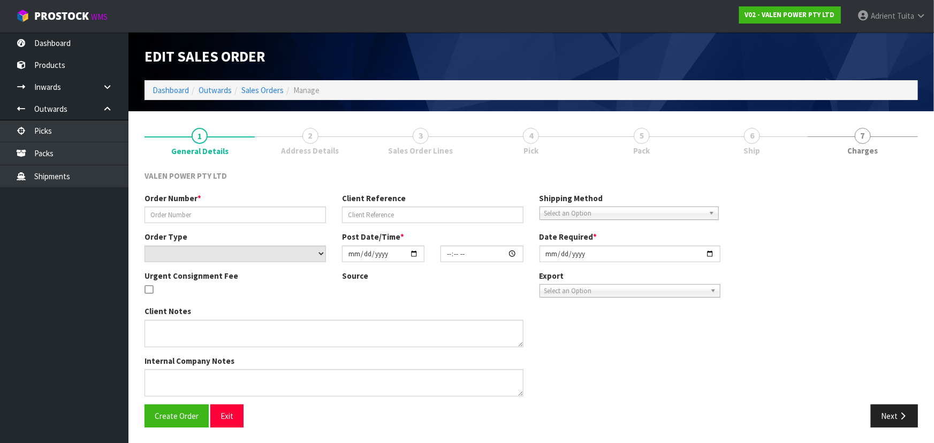
type input "S48094"
type input "O/N SE-4574A"
select select "number:0"
type input "[DATE]"
type input "14:00:13.000"
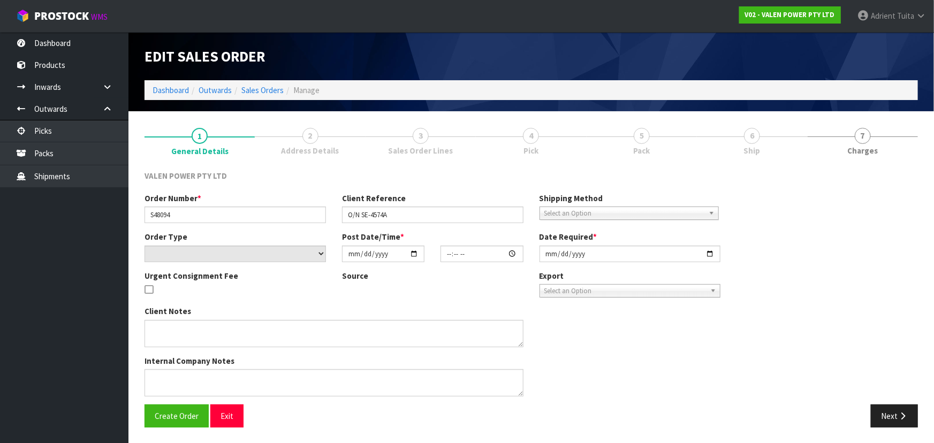
type input "[DATE]"
type textarea "AVOID USING PBT SHIPPING IF POSSIBLE"
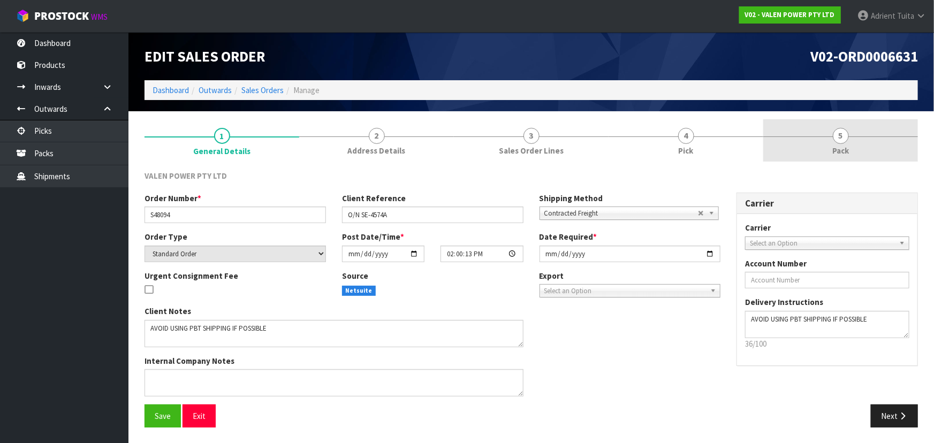
click at [846, 130] on span "5" at bounding box center [841, 136] width 16 height 16
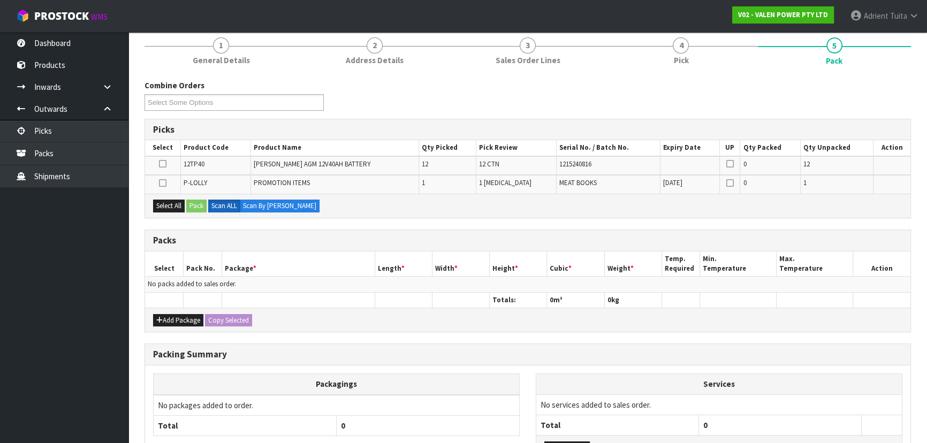
scroll to position [176, 0]
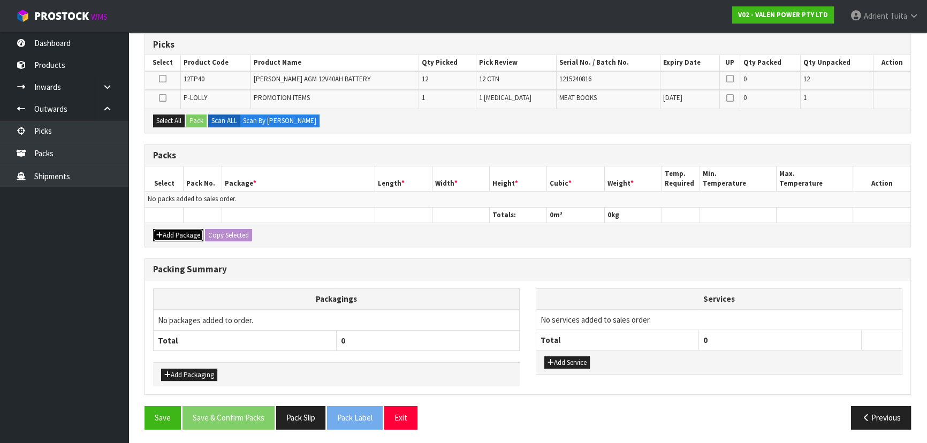
click at [164, 229] on button "Add Package" at bounding box center [178, 235] width 50 height 13
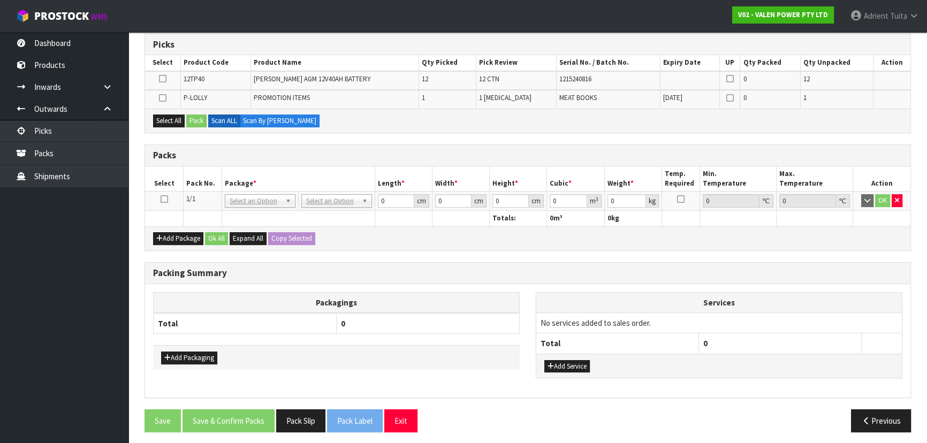
click at [163, 200] on icon at bounding box center [164, 199] width 7 height 1
click at [160, 98] on icon at bounding box center [162, 98] width 7 height 1
click at [0, 0] on input "checkbox" at bounding box center [0, 0] width 0 height 0
click at [196, 117] on button "Pack" at bounding box center [196, 121] width 20 height 13
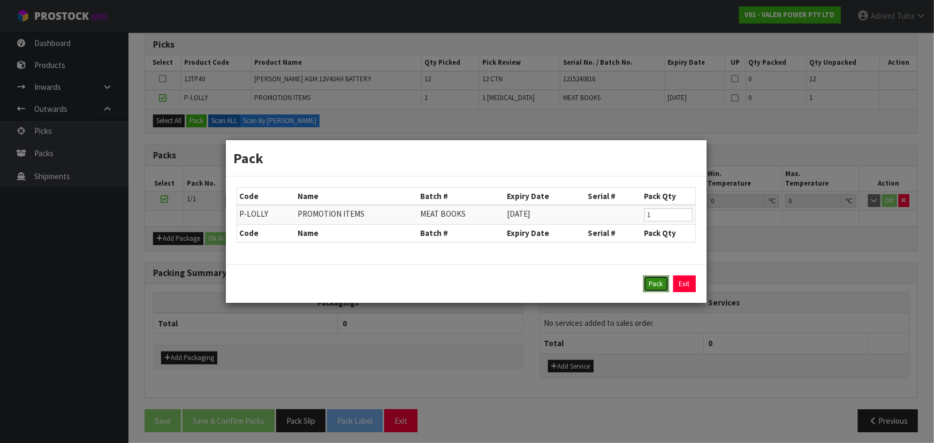
click at [647, 280] on button "Pack" at bounding box center [656, 284] width 26 height 17
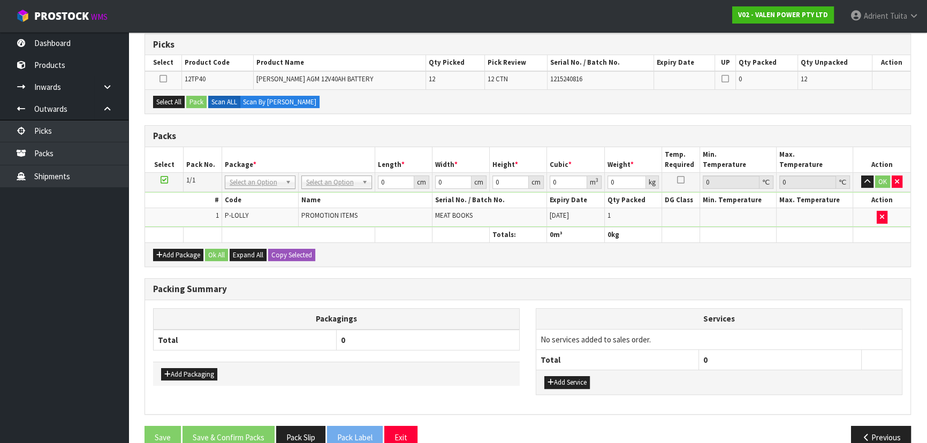
click at [497, 264] on div "Add Package Ok All Expand All Copy Selected" at bounding box center [527, 254] width 765 height 24
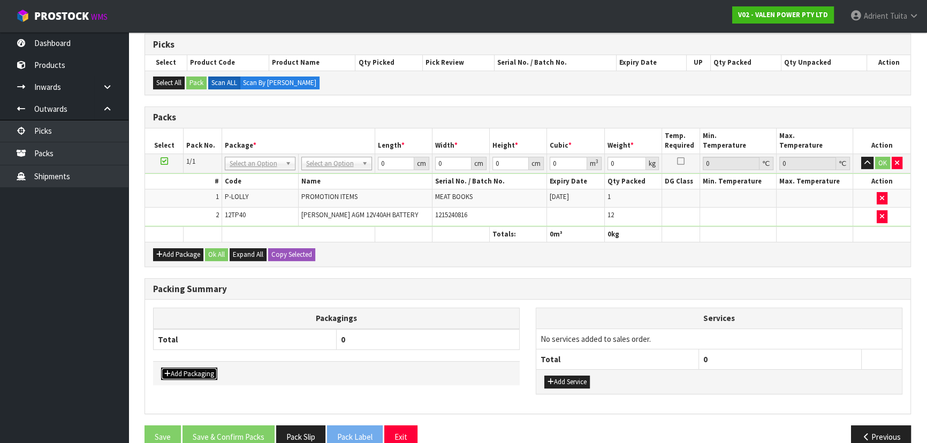
click at [197, 375] on button "Add Packaging" at bounding box center [189, 374] width 56 height 13
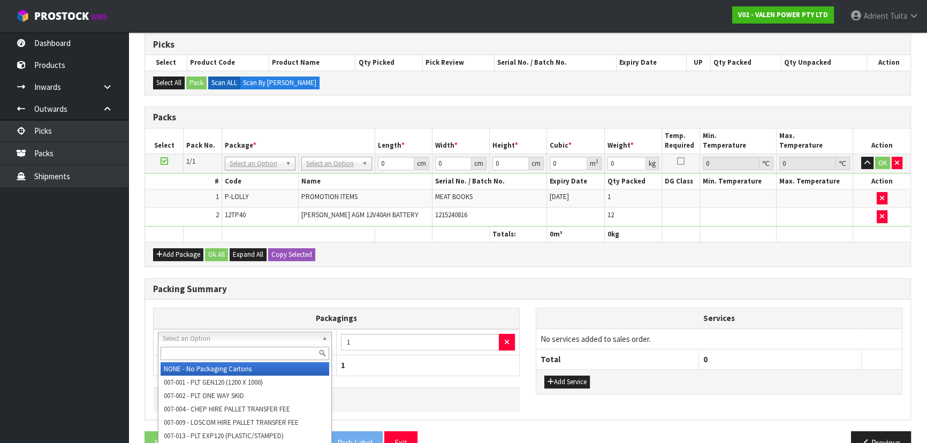
click at [206, 360] on div at bounding box center [244, 354] width 173 height 18
drag, startPoint x: 212, startPoint y: 338, endPoint x: 209, endPoint y: 353, distance: 15.2
click at [209, 359] on input "text" at bounding box center [245, 353] width 169 height 13
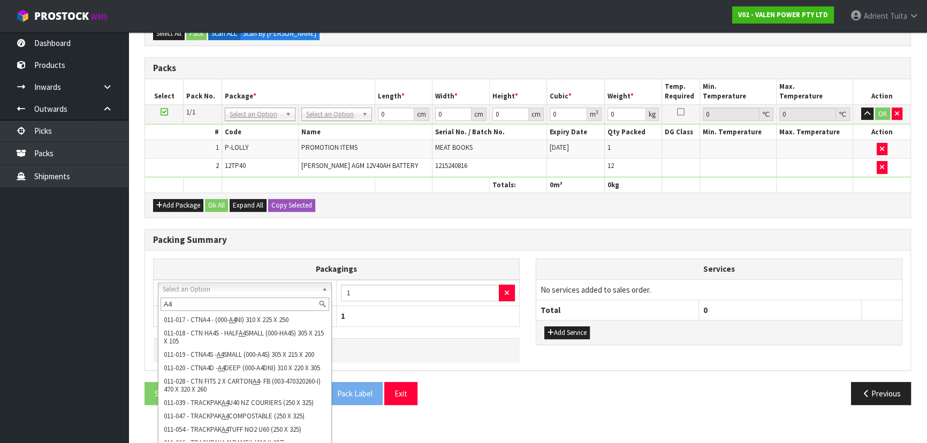
scroll to position [225, 0]
type input "A4"
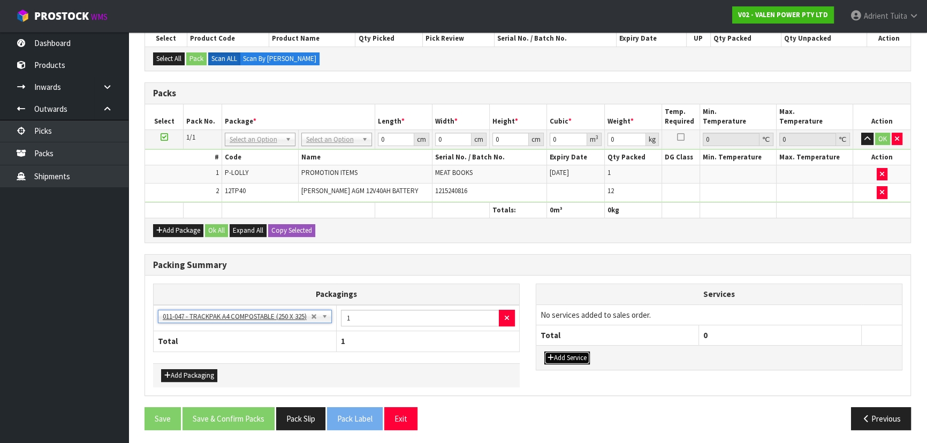
drag, startPoint x: 567, startPoint y: 356, endPoint x: 576, endPoint y: 330, distance: 28.3
click at [567, 353] on button "Add Service" at bounding box center [566, 358] width 45 height 13
drag, startPoint x: 576, startPoint y: 330, endPoint x: 581, endPoint y: 323, distance: 8.0
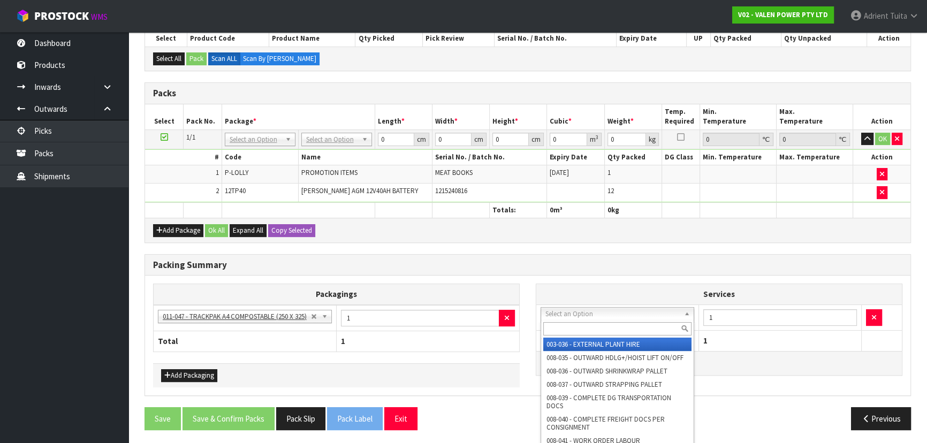
click at [581, 323] on input "text" at bounding box center [617, 328] width 148 height 13
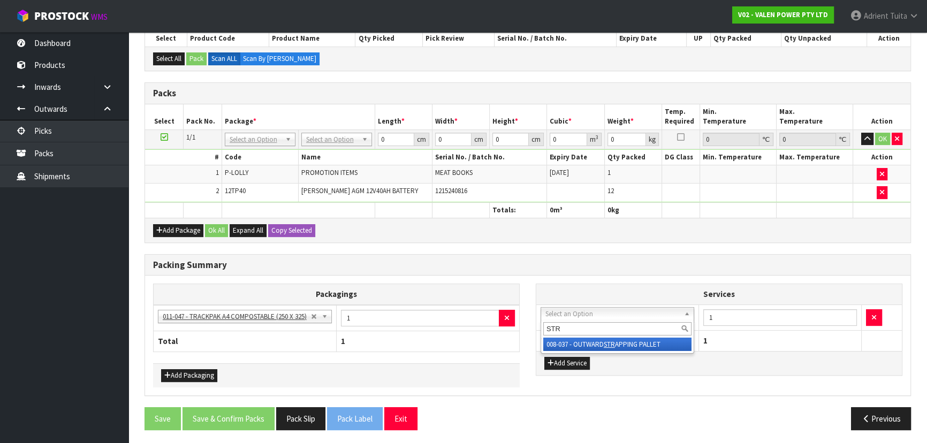
type input "STR"
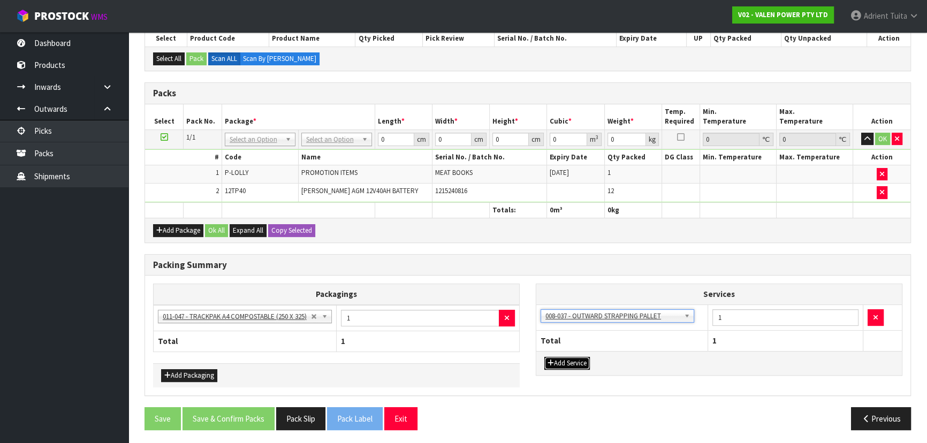
click at [569, 365] on button "Add Service" at bounding box center [566, 363] width 45 height 13
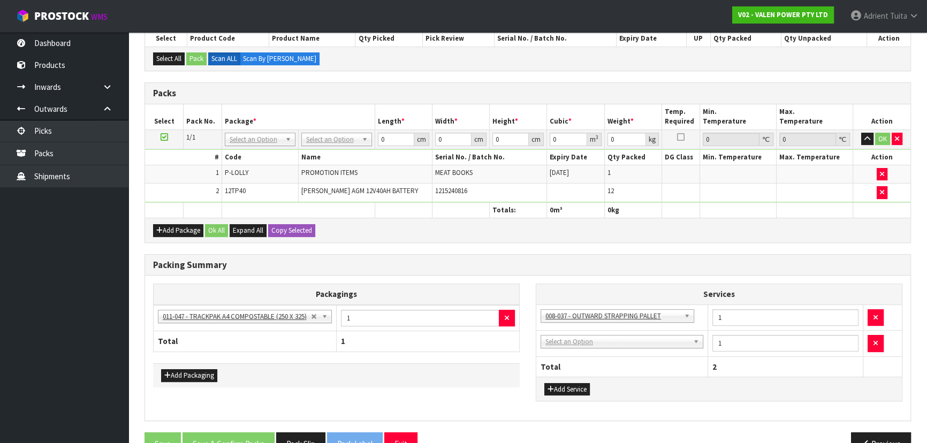
drag, startPoint x: 578, startPoint y: 345, endPoint x: 577, endPoint y: 353, distance: 7.6
click at [0, 0] on div at bounding box center [0, 0] width 0 height 0
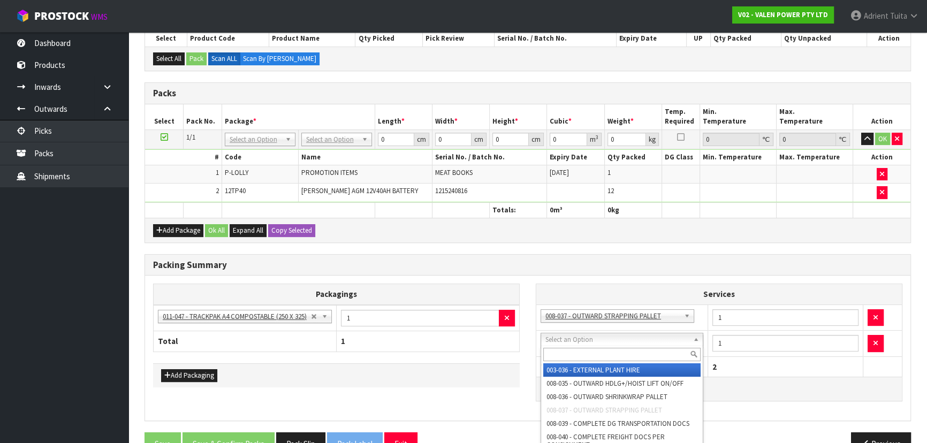
click at [577, 354] on input "text" at bounding box center [621, 354] width 157 height 13
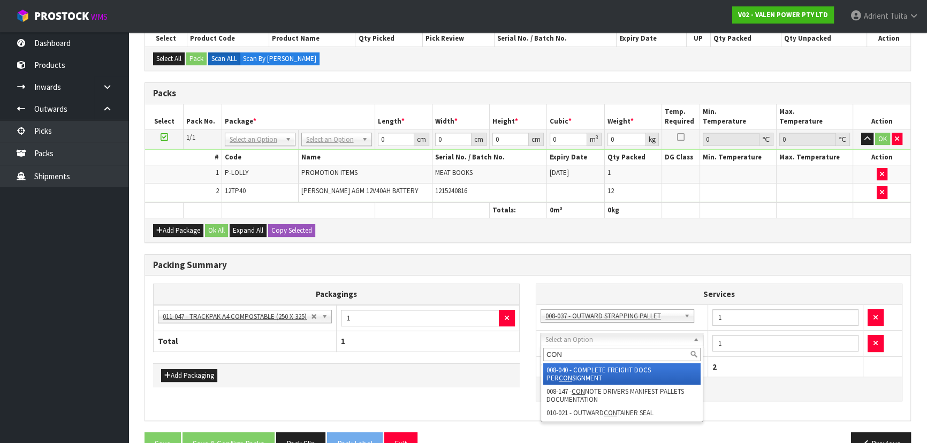
type input "CON"
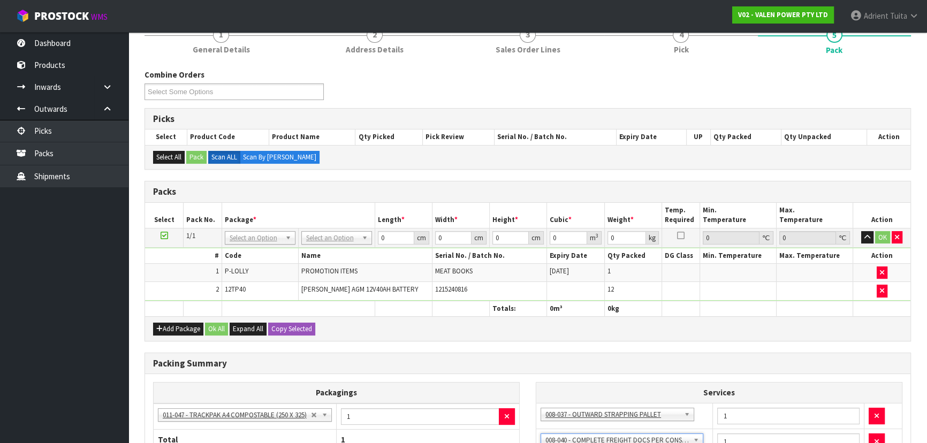
scroll to position [54, 0]
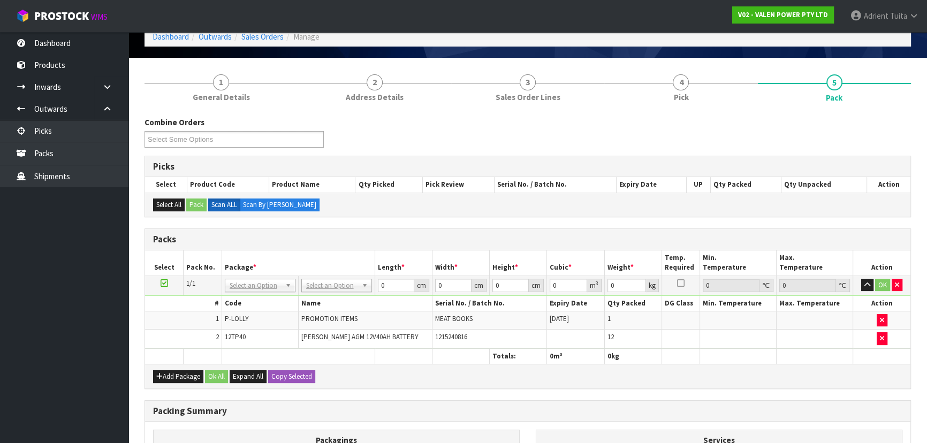
click at [374, 407] on h3 "Packing Summary" at bounding box center [527, 411] width 749 height 10
click at [348, 273] on th "Package *" at bounding box center [298, 262] width 153 height 25
type input "169.25"
click at [396, 279] on input "0" at bounding box center [395, 285] width 36 height 13
type input "120"
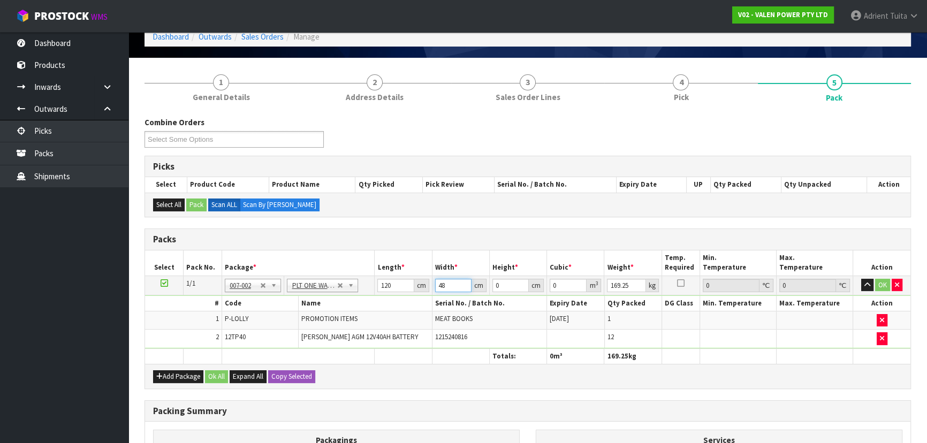
type input "48"
type input "3"
type input "0.01728"
type input "38"
type input "0.21888"
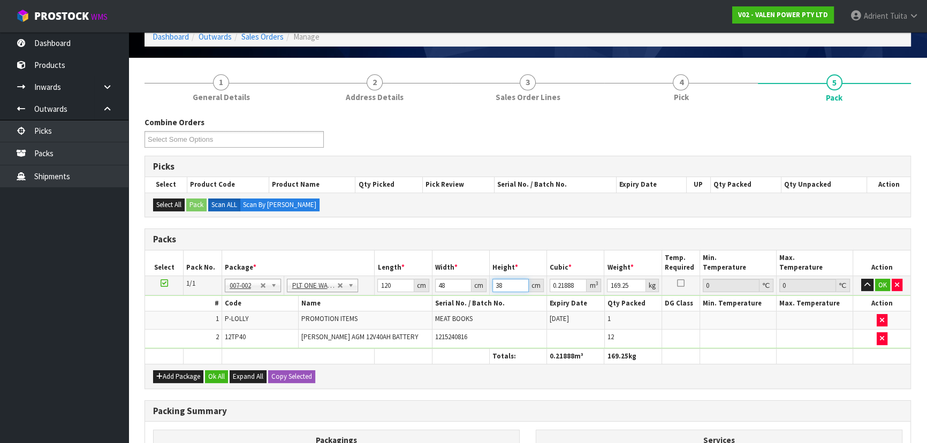
type input "38"
type input "185"
click at [886, 284] on button "OK" at bounding box center [882, 285] width 15 height 13
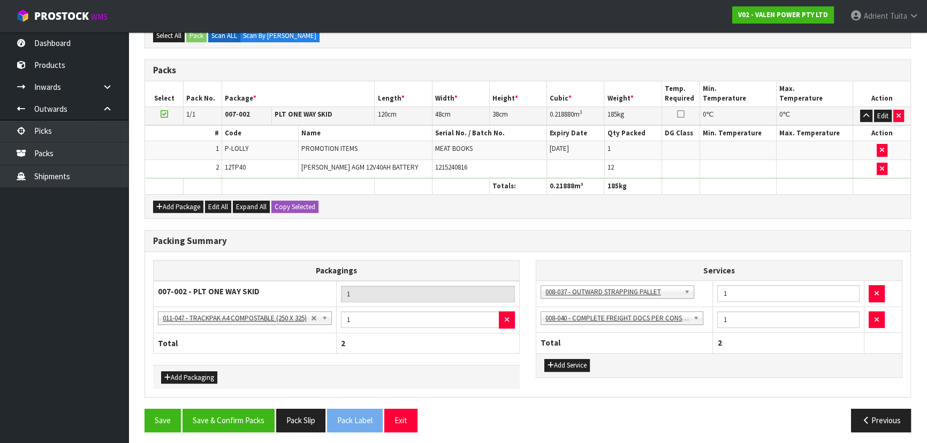
scroll to position [225, 0]
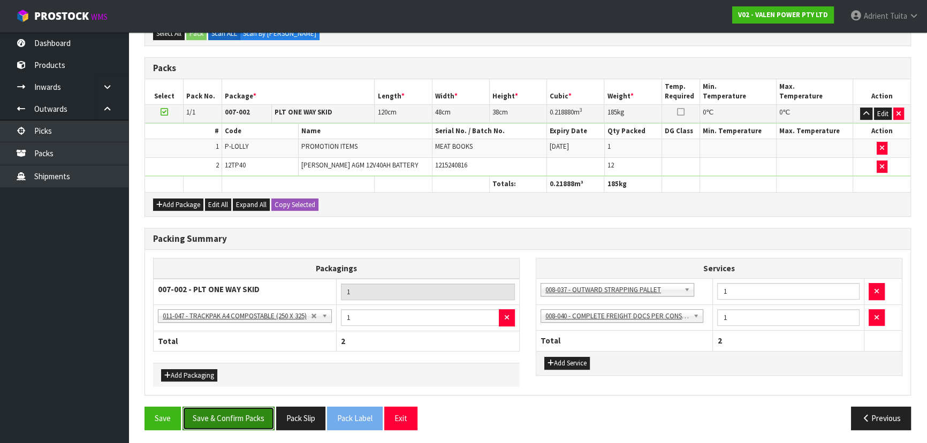
click at [240, 408] on button "Save & Confirm Packs" at bounding box center [228, 418] width 92 height 23
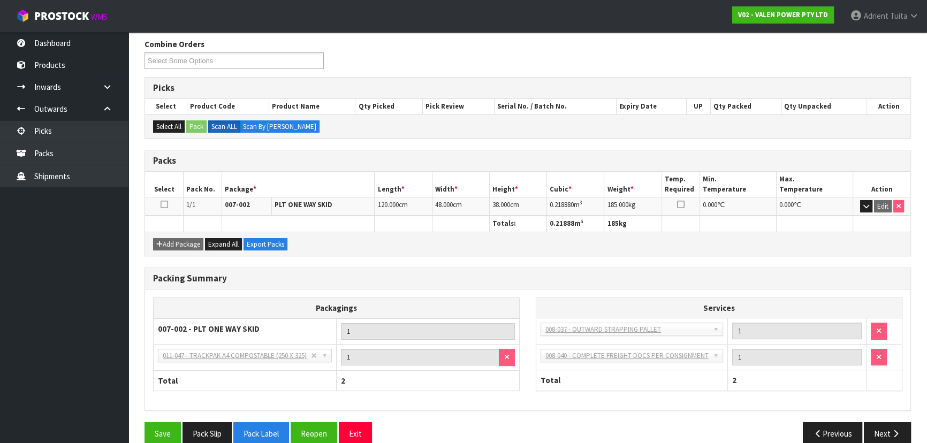
scroll to position [187, 0]
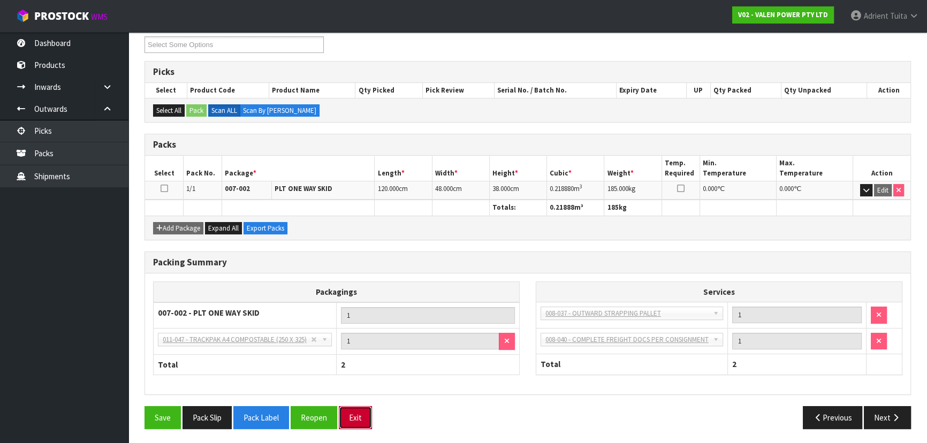
click at [367, 412] on button "Exit" at bounding box center [355, 417] width 33 height 23
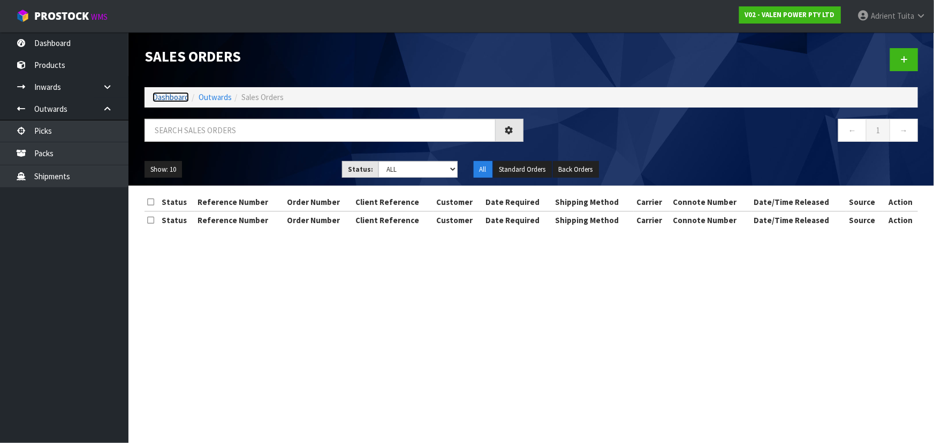
click at [167, 96] on link "Dashboard" at bounding box center [171, 97] width 36 height 10
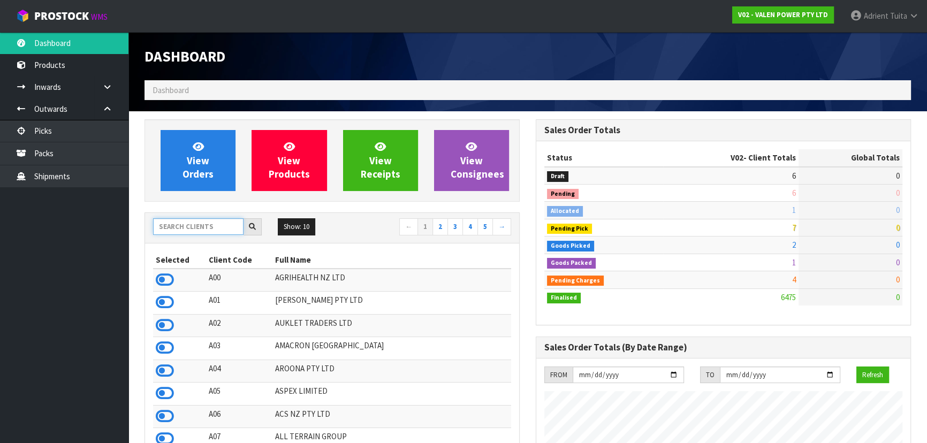
scroll to position [832, 391]
drag, startPoint x: 177, startPoint y: 226, endPoint x: 171, endPoint y: 227, distance: 5.6
click at [173, 227] on input "text" at bounding box center [198, 226] width 90 height 17
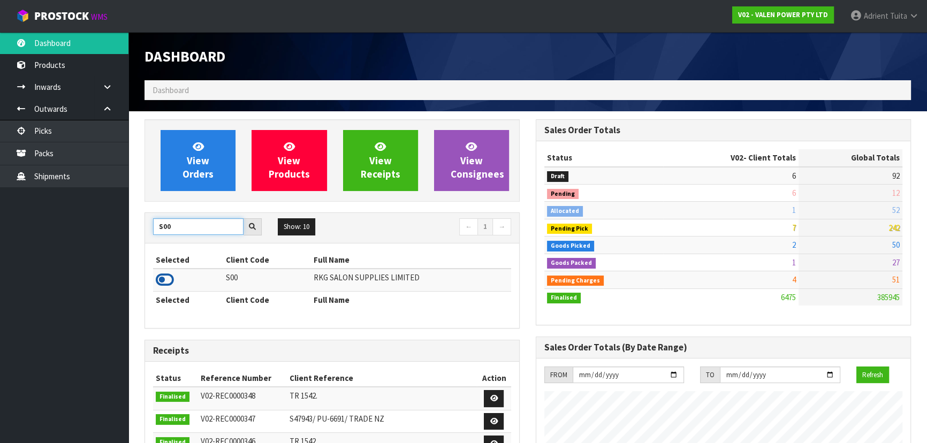
type input "S00"
click at [156, 284] on icon at bounding box center [165, 280] width 18 height 16
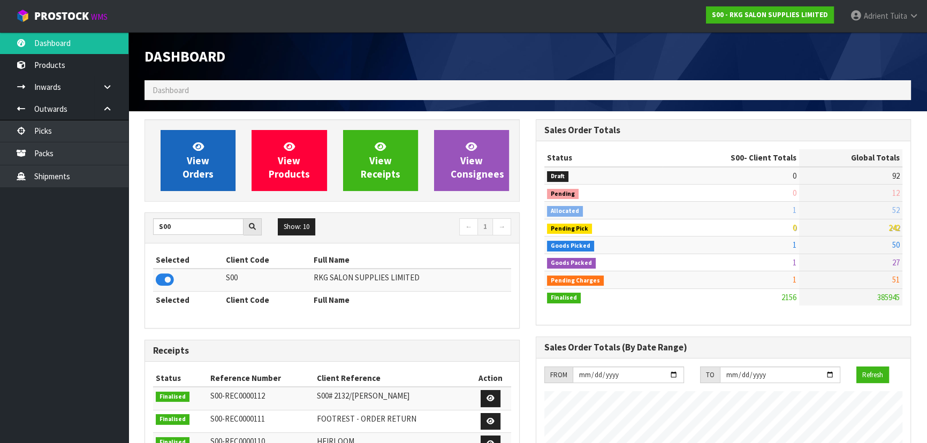
scroll to position [809, 391]
click at [186, 152] on link "View Orders" at bounding box center [198, 160] width 75 height 61
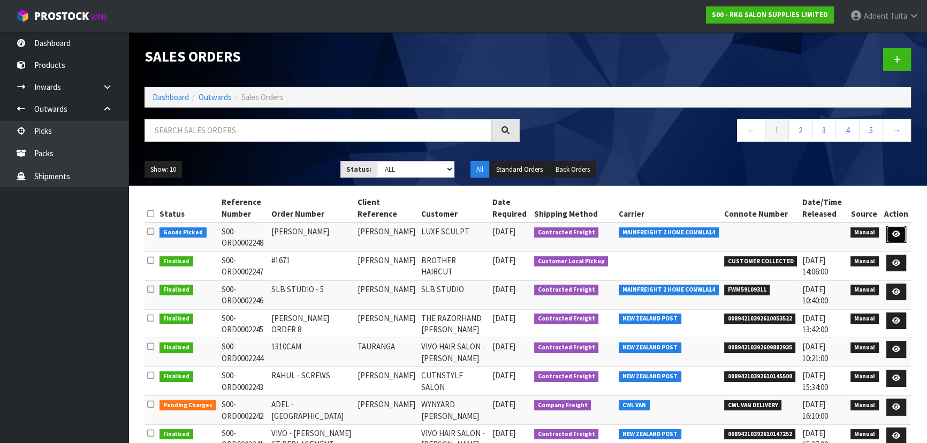
click at [890, 233] on link at bounding box center [896, 234] width 20 height 17
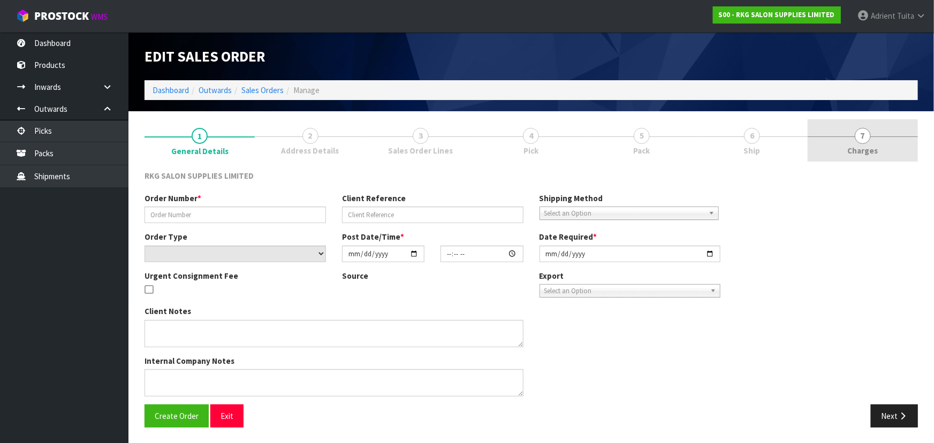
type input "[PERSON_NAME]"
select select "number:0"
type input "[DATE]"
type input "00:00:00.000"
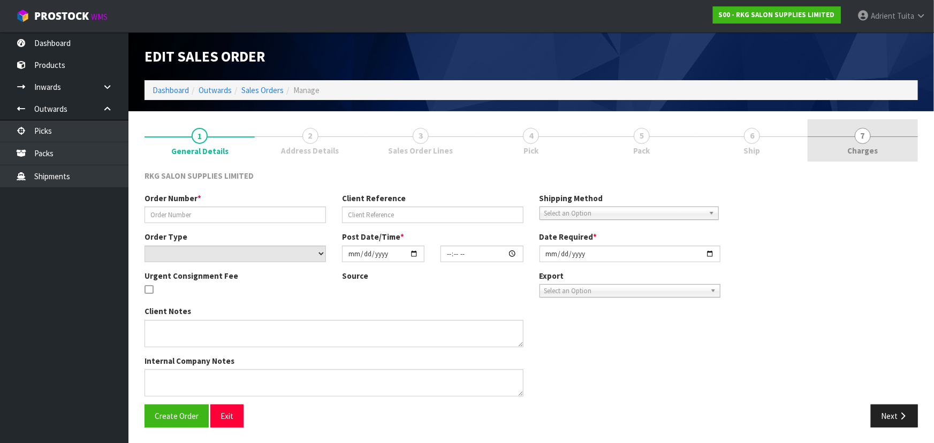
type input "[DATE]"
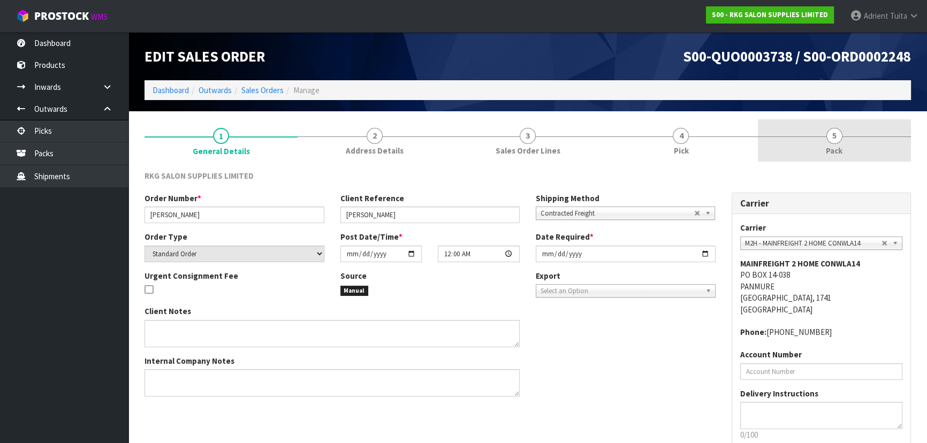
click at [846, 140] on link "5 Pack" at bounding box center [834, 140] width 153 height 42
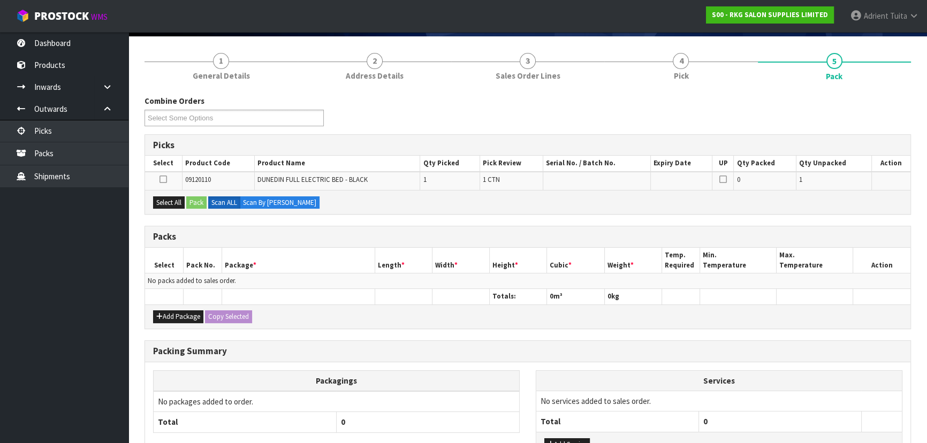
scroll to position [156, 0]
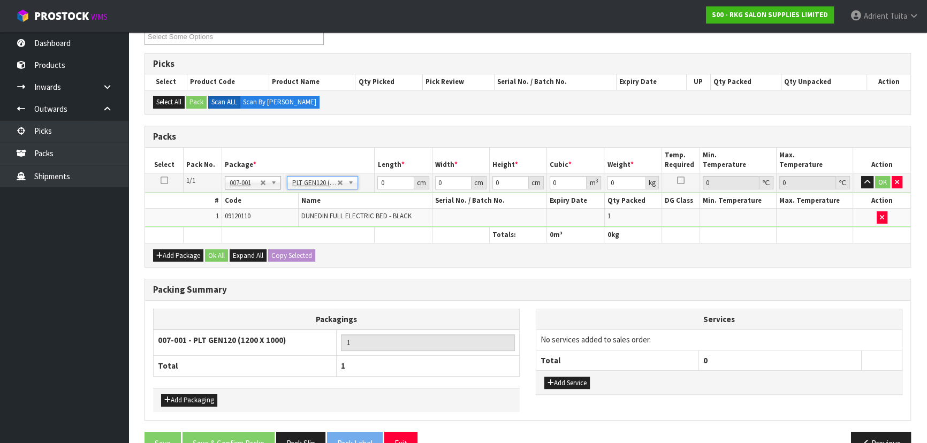
type input "120"
type input "100"
type input "83"
click at [384, 182] on input "120" at bounding box center [395, 182] width 36 height 13
click at [381, 179] on input "120" at bounding box center [395, 182] width 36 height 13
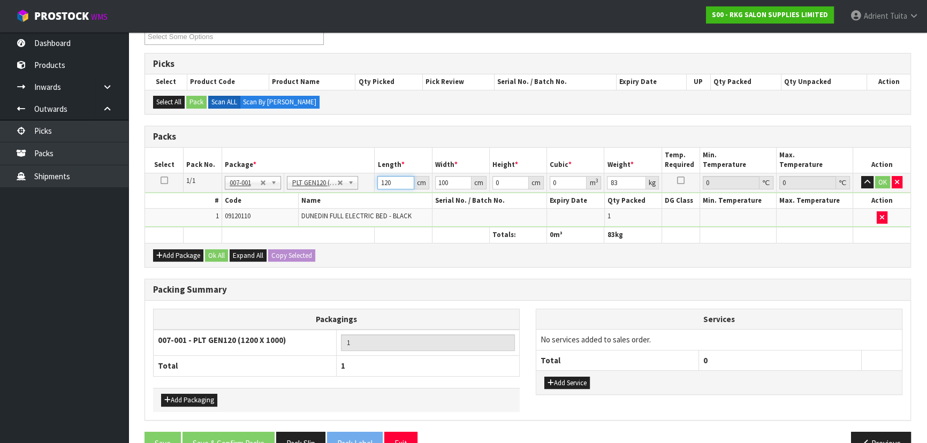
click at [381, 179] on input "120" at bounding box center [395, 182] width 36 height 13
type input "130"
type input "81"
type input "8"
type input "0.08424"
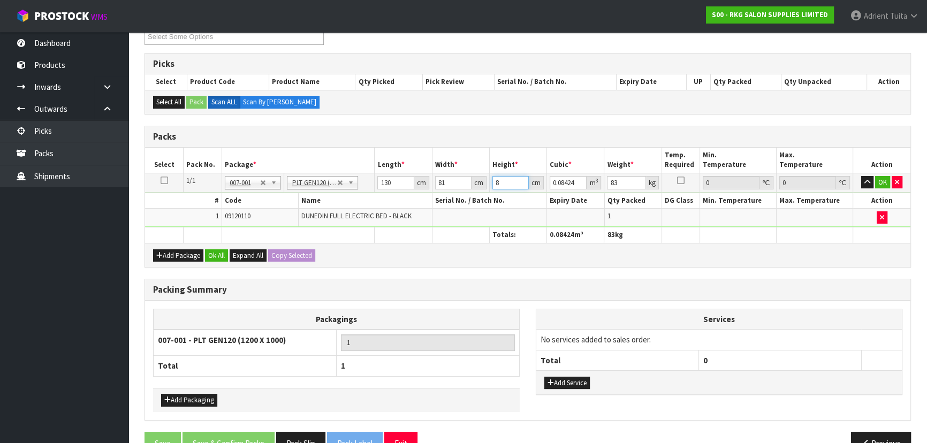
type input "87"
type input "0.91611"
type input "87"
type input "95"
click at [883, 177] on button "OK" at bounding box center [882, 182] width 15 height 13
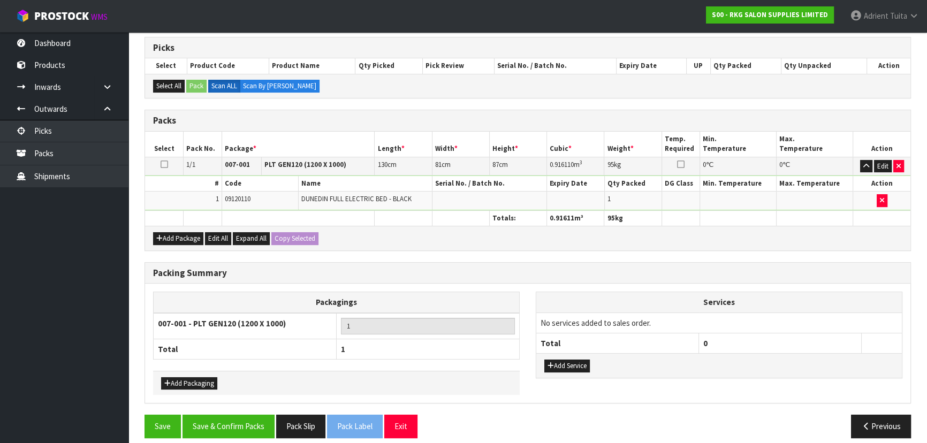
scroll to position [180, 0]
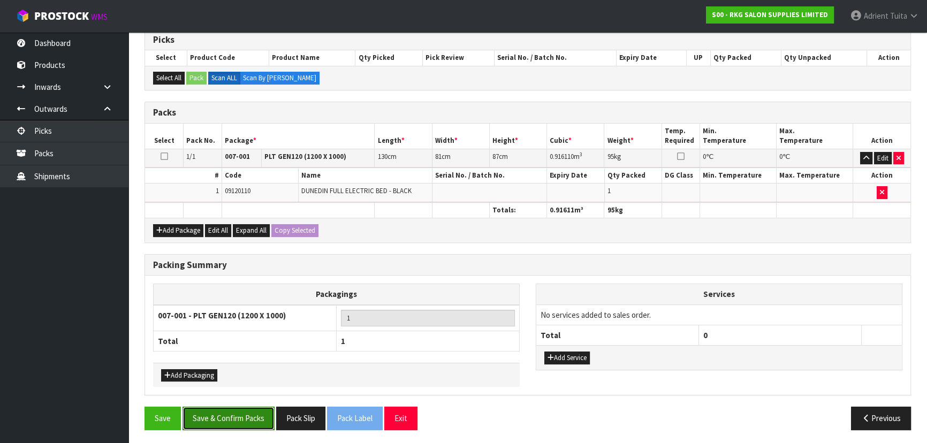
click at [219, 407] on button "Save & Confirm Packs" at bounding box center [228, 418] width 92 height 23
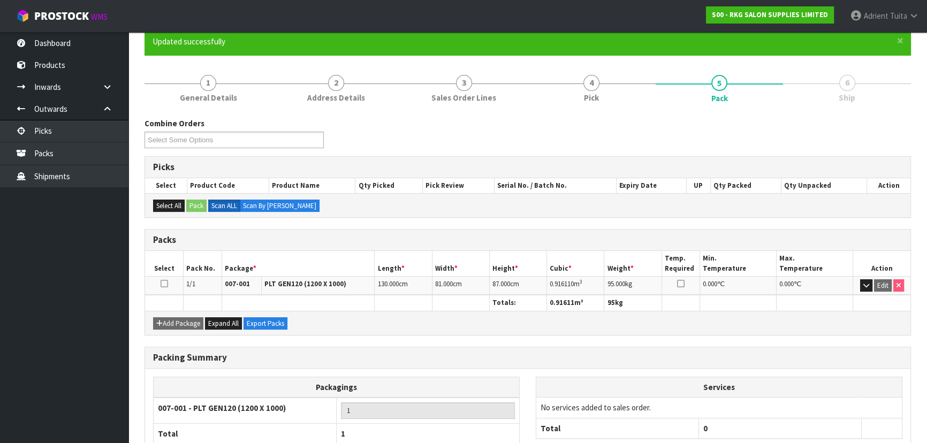
scroll to position [161, 0]
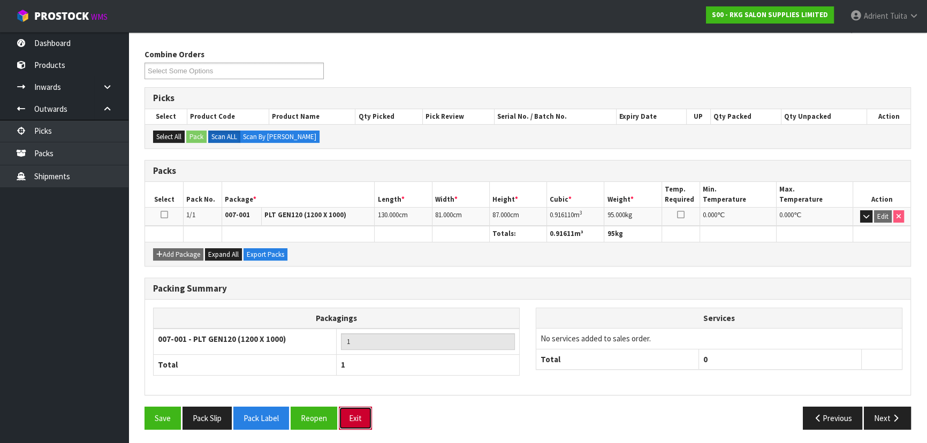
click at [355, 422] on button "Exit" at bounding box center [355, 418] width 33 height 23
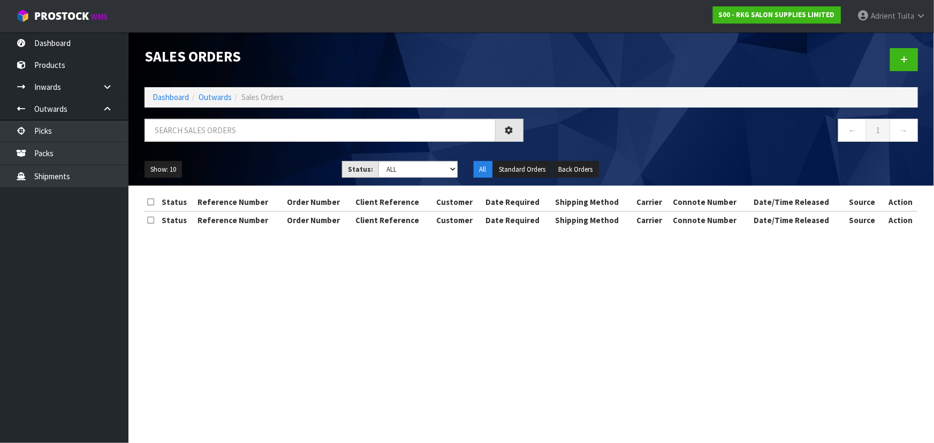
click at [252, 118] on div "Sales Orders Dashboard Outwards Sales Orders ← 1 → Show: 10 5 10 25 50 Status: …" at bounding box center [530, 109] width 789 height 154
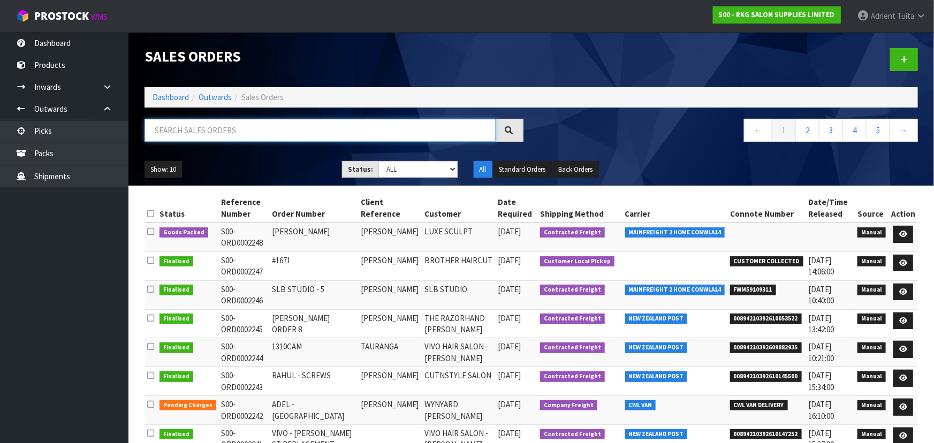
click at [251, 129] on input "text" at bounding box center [319, 130] width 351 height 23
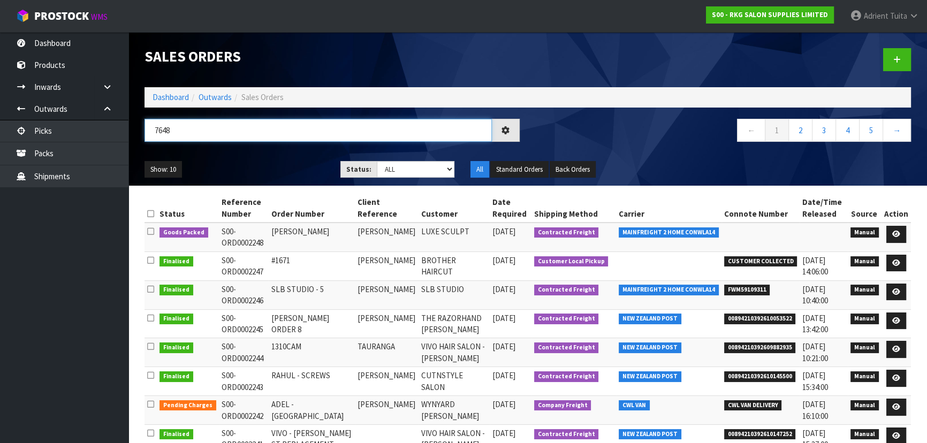
type input "7648"
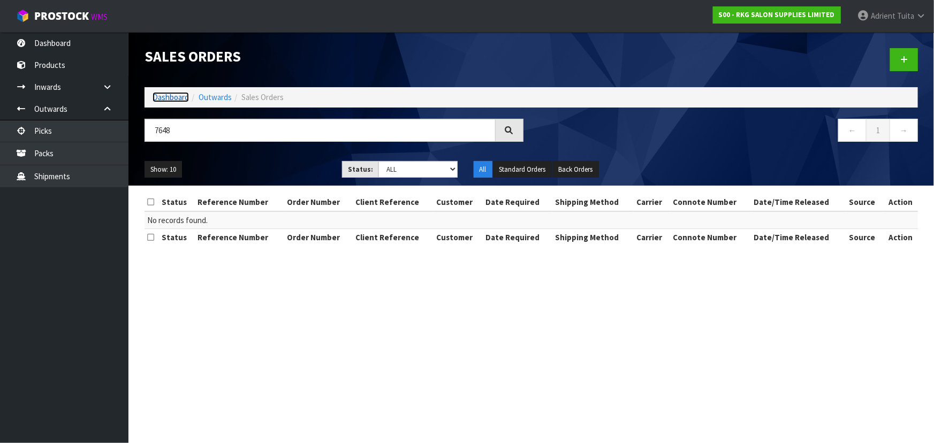
click at [179, 98] on link "Dashboard" at bounding box center [171, 97] width 36 height 10
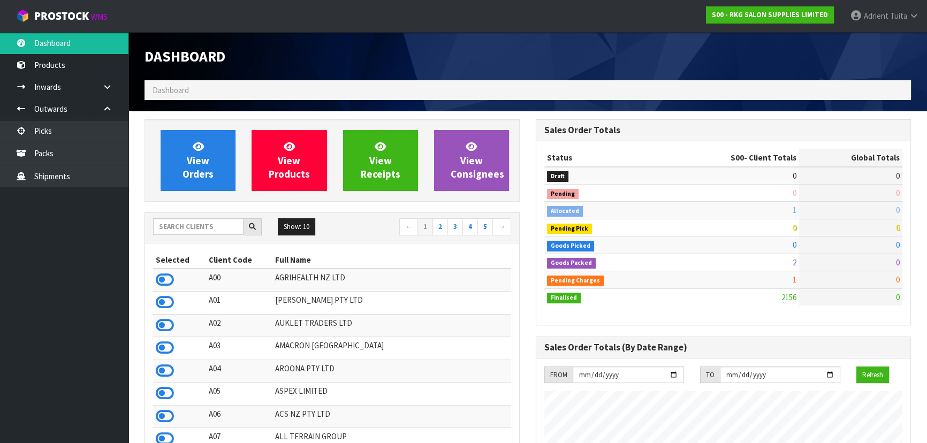
scroll to position [809, 391]
click at [170, 229] on input "text" at bounding box center [198, 226] width 90 height 17
type input "A"
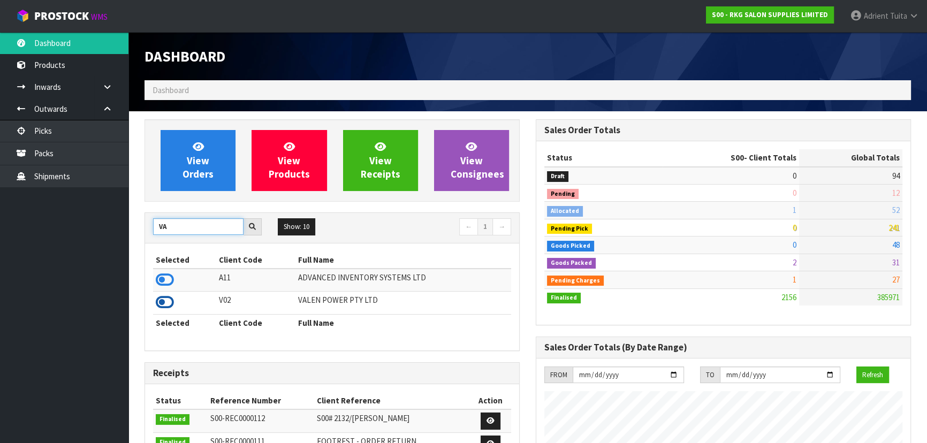
type input "VA"
click at [164, 306] on icon at bounding box center [165, 302] width 18 height 16
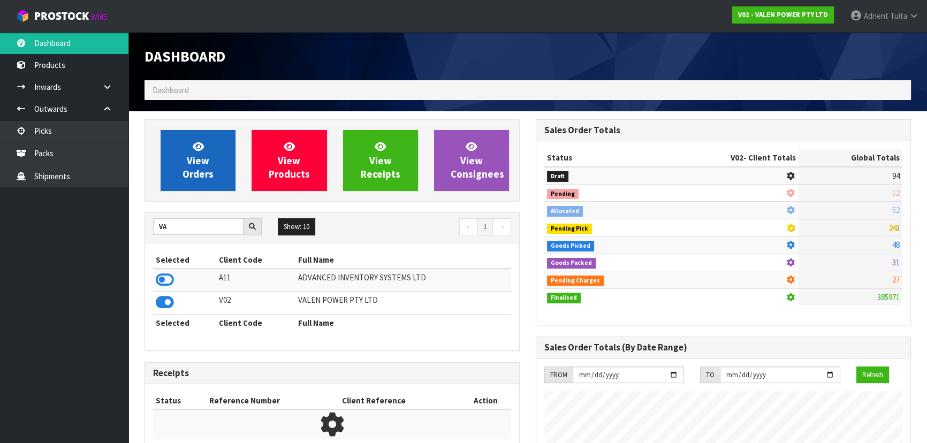
scroll to position [832, 391]
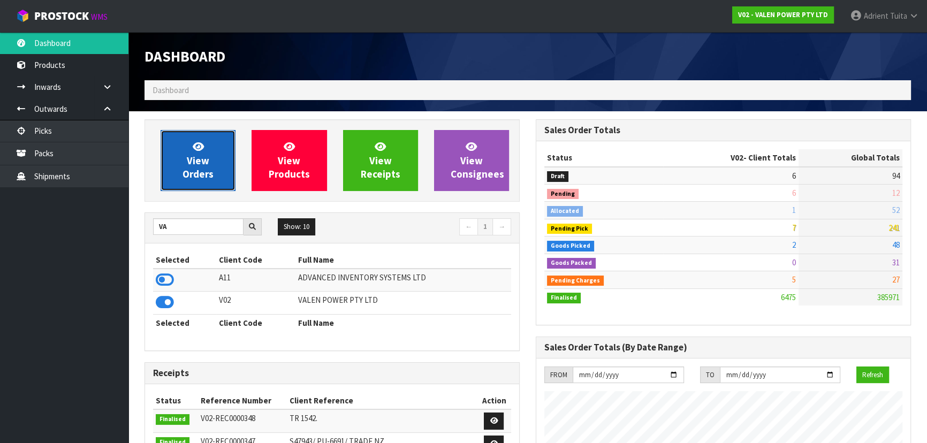
click at [194, 178] on span "View Orders" at bounding box center [197, 160] width 31 height 40
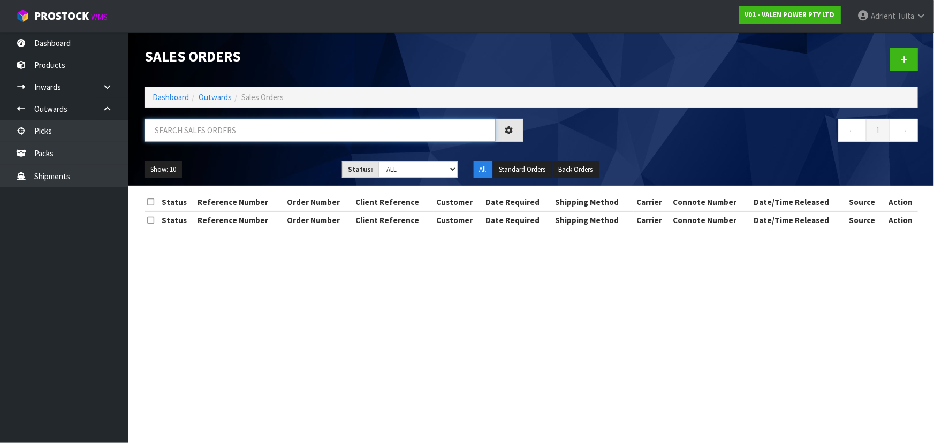
click at [225, 129] on input "text" at bounding box center [319, 130] width 351 height 23
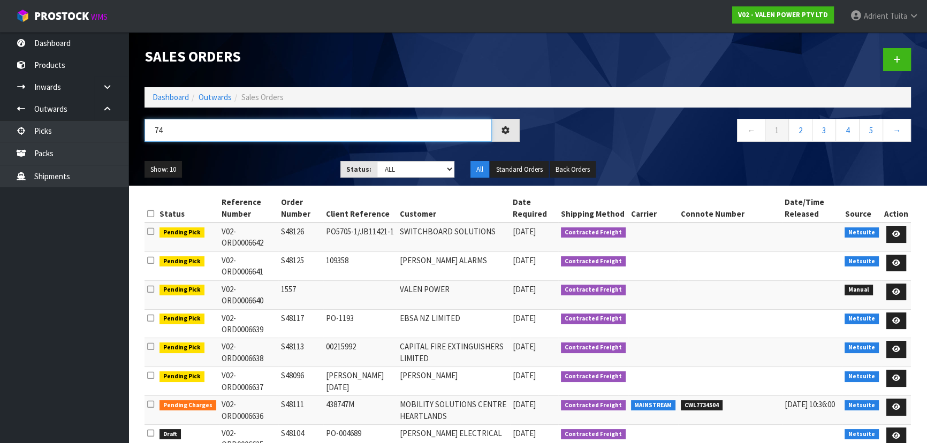
type input "7"
type input "7648"
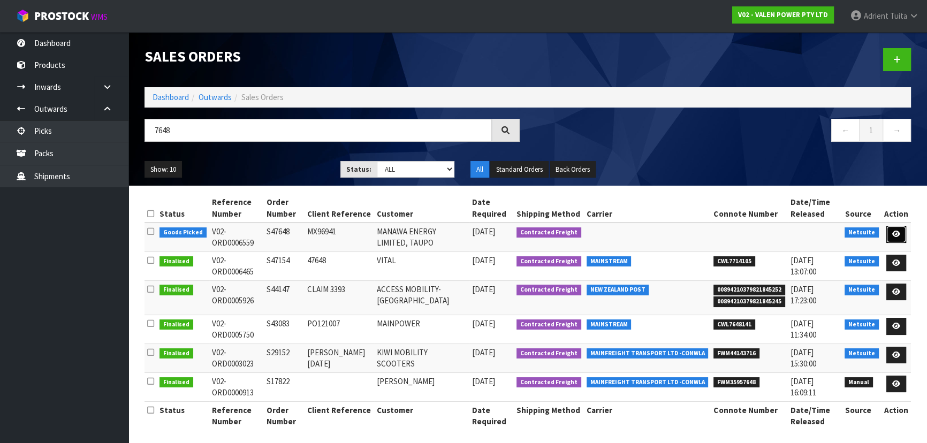
click at [893, 232] on link at bounding box center [896, 234] width 20 height 17
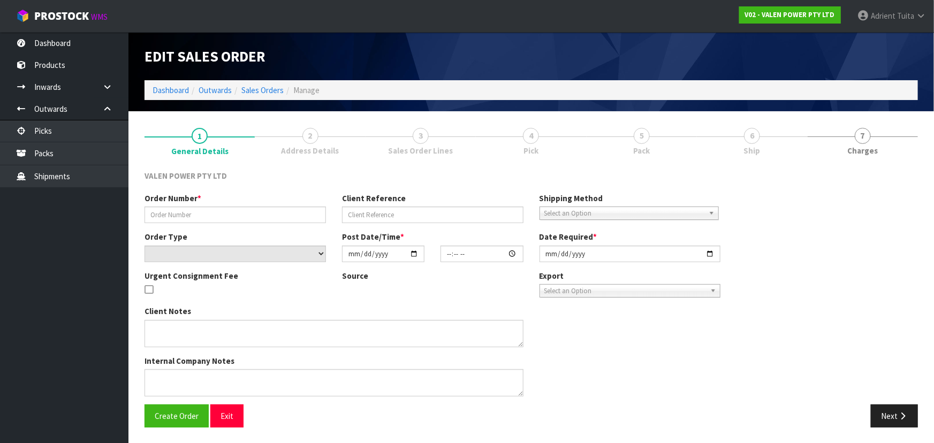
type input "S47648"
type input "MX96941"
select select "number:0"
type input "[DATE]"
type input "17:30:10.000"
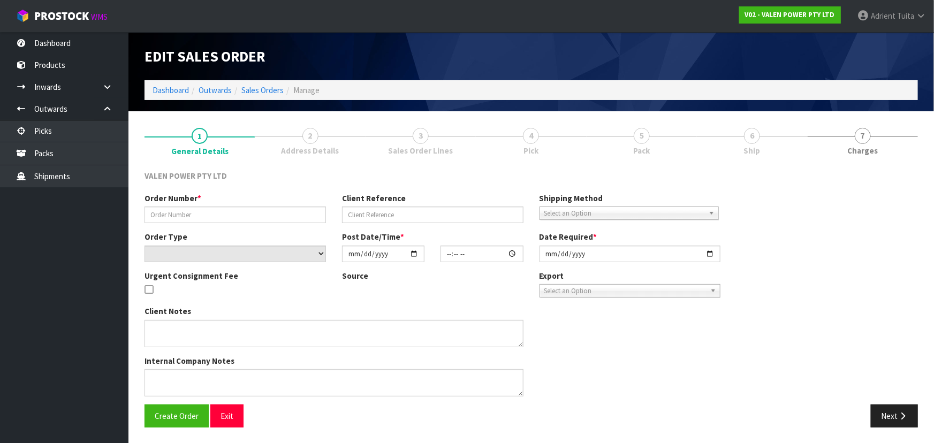
type input "[DATE]"
type textarea "ADDED P-LOLLY"
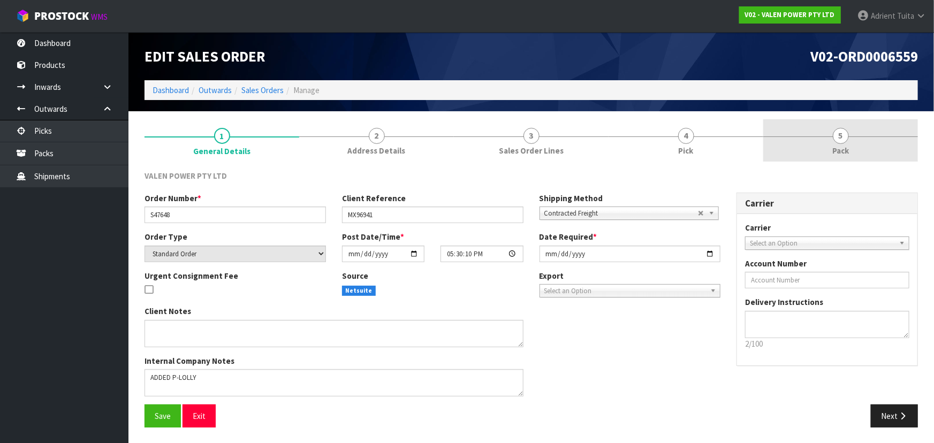
click at [858, 143] on link "5 Pack" at bounding box center [840, 140] width 155 height 42
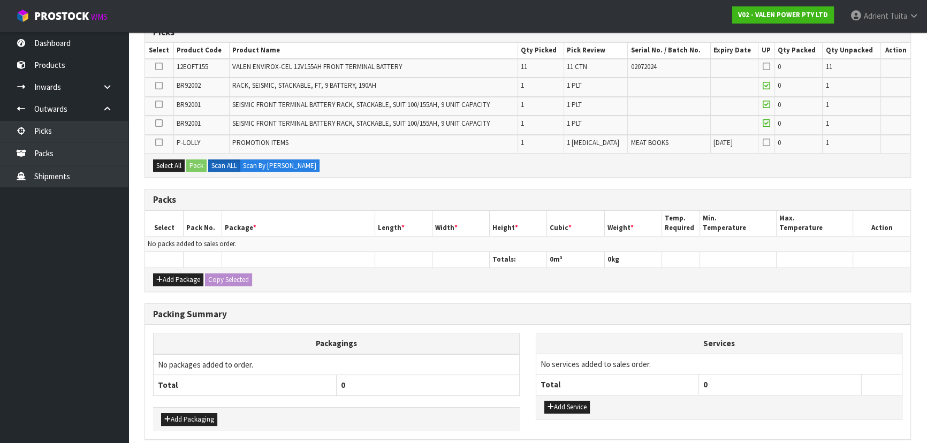
scroll to position [194, 0]
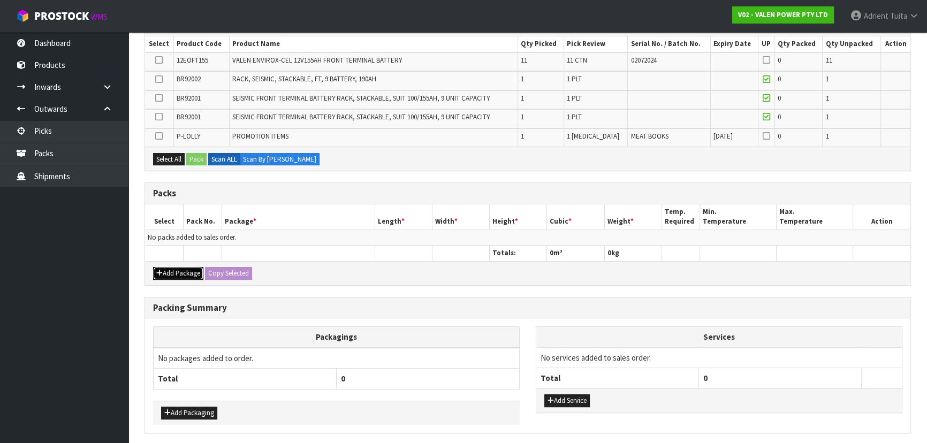
click at [181, 272] on button "Add Package" at bounding box center [178, 273] width 50 height 13
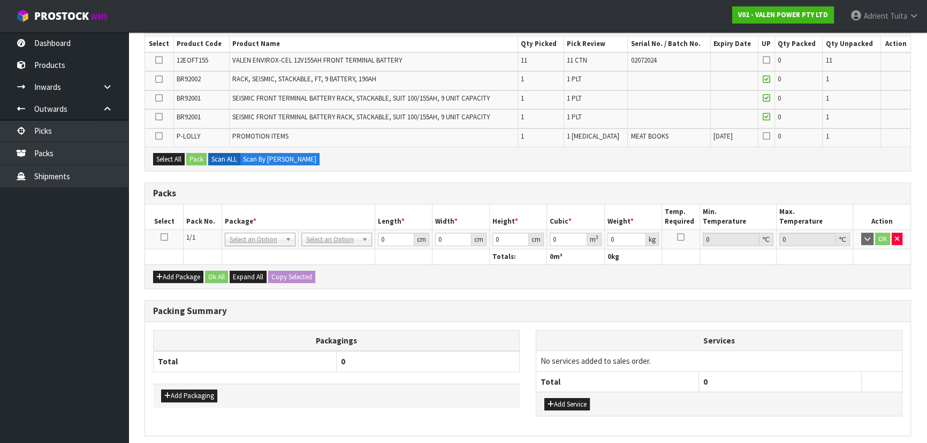
click at [167, 237] on icon at bounding box center [164, 237] width 7 height 1
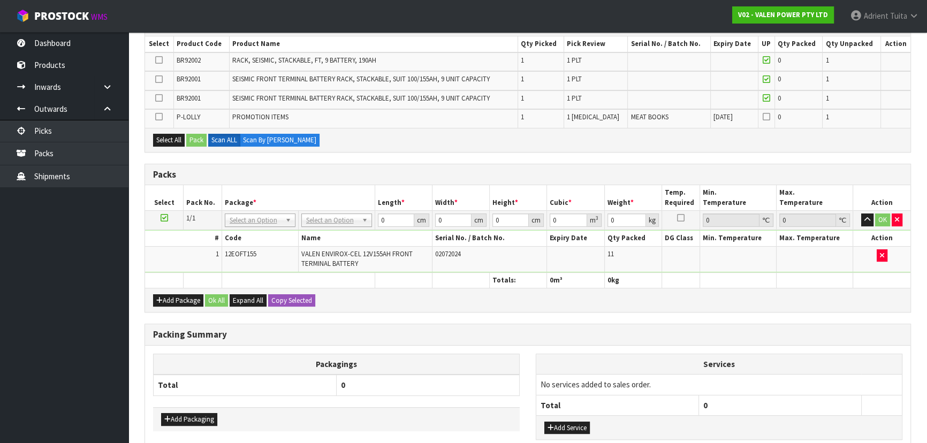
click at [157, 117] on icon at bounding box center [158, 117] width 7 height 1
click at [0, 0] on input "checkbox" at bounding box center [0, 0] width 0 height 0
click at [192, 134] on button "Pack" at bounding box center [196, 140] width 20 height 13
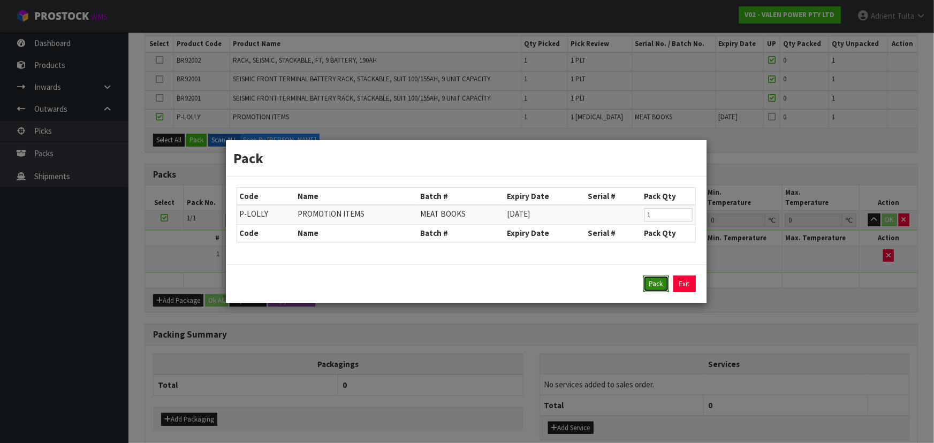
click at [660, 286] on button "Pack" at bounding box center [656, 284] width 26 height 17
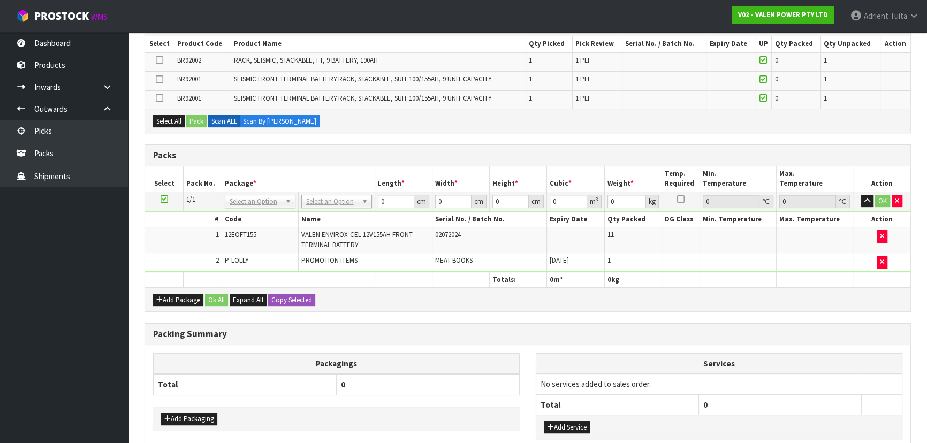
click at [166, 199] on icon at bounding box center [164, 199] width 7 height 1
click at [158, 60] on icon at bounding box center [159, 60] width 7 height 1
click at [0, 0] on input "checkbox" at bounding box center [0, 0] width 0 height 0
click at [199, 116] on button "Pack" at bounding box center [196, 121] width 20 height 13
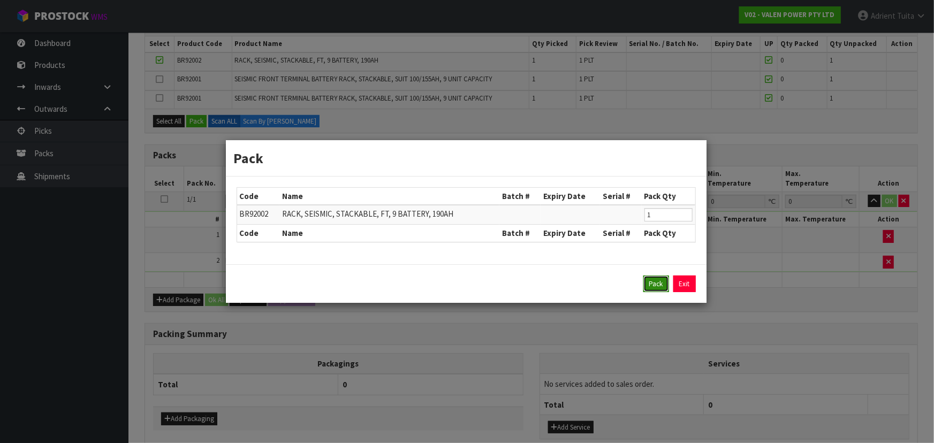
click at [653, 283] on button "Pack" at bounding box center [656, 284] width 26 height 17
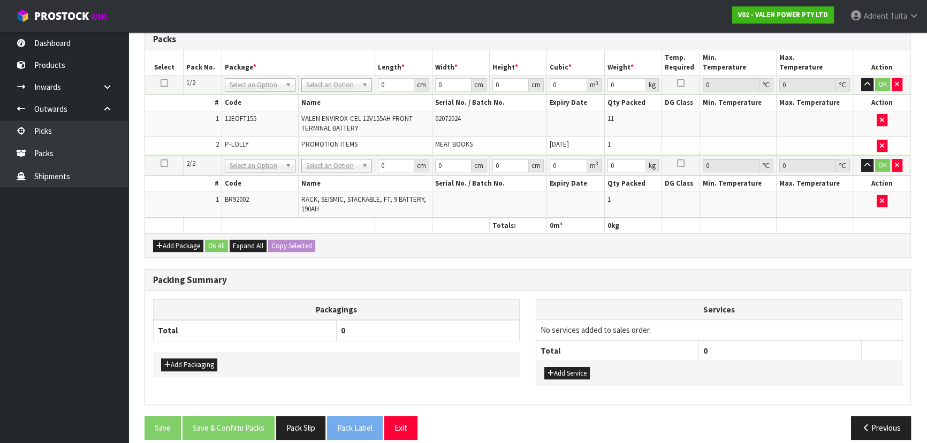
scroll to position [0, 0]
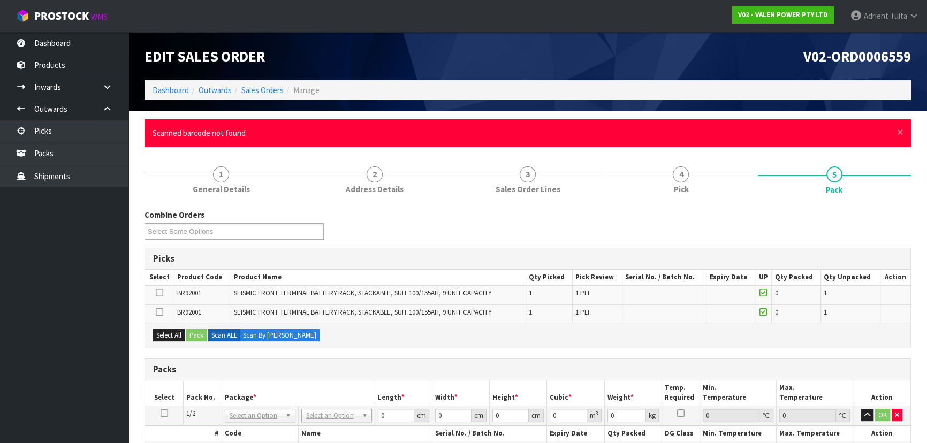
click at [895, 129] on div "× Close Scanned barcode not found" at bounding box center [527, 132] width 766 height 27
click at [899, 131] on span "×" at bounding box center [900, 132] width 6 height 15
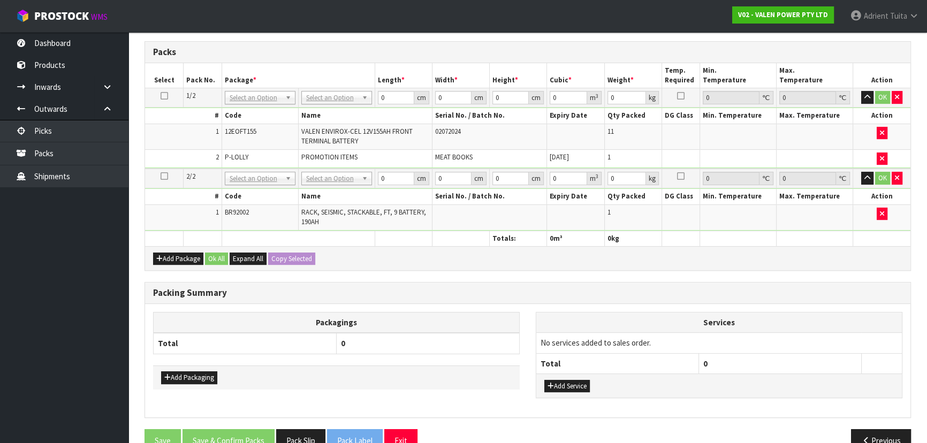
scroll to position [301, 0]
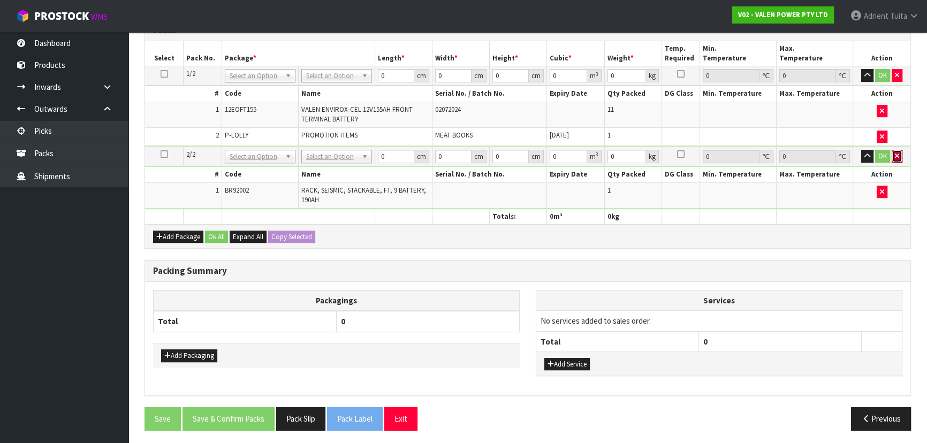
click at [895, 157] on button "button" at bounding box center [897, 156] width 11 height 13
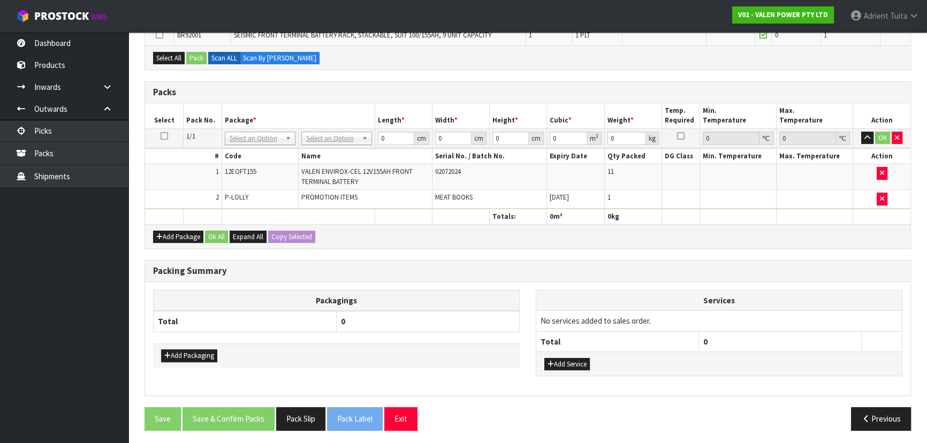
click at [465, 246] on div "Add Package Ok All Expand All Copy Selected" at bounding box center [527, 236] width 765 height 24
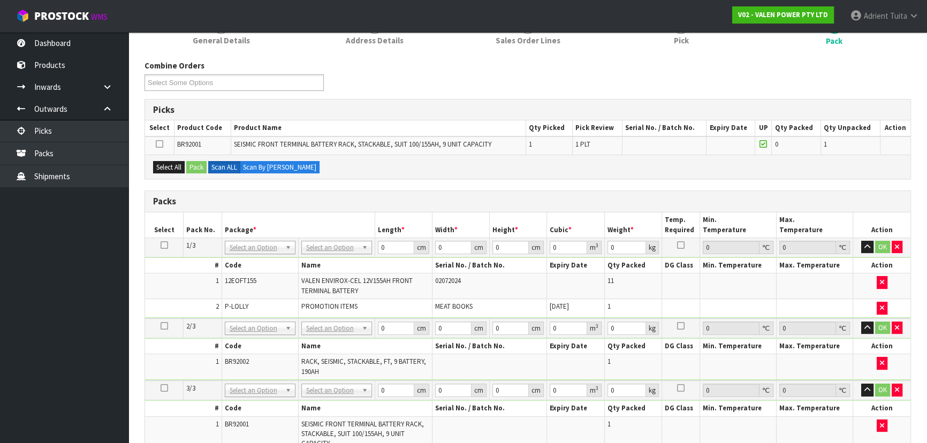
scroll to position [39, 0]
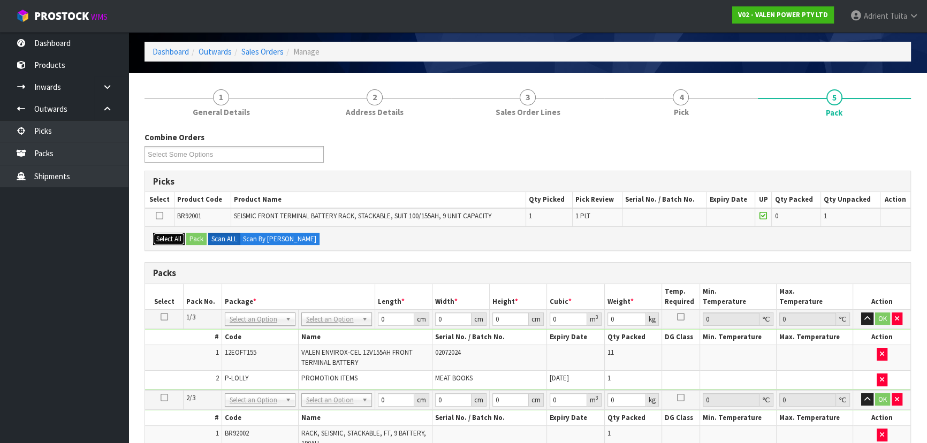
click at [169, 239] on button "Select All" at bounding box center [169, 239] width 32 height 13
click at [197, 236] on button "Pack" at bounding box center [196, 239] width 20 height 13
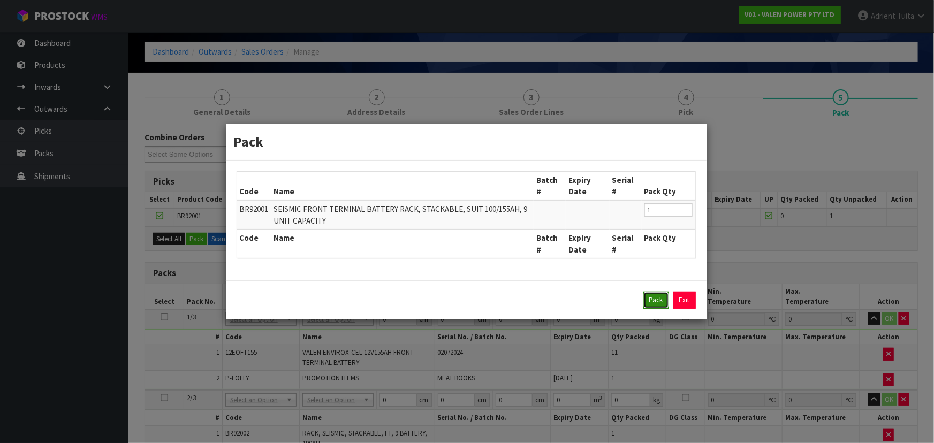
click at [649, 293] on button "Pack" at bounding box center [656, 300] width 26 height 17
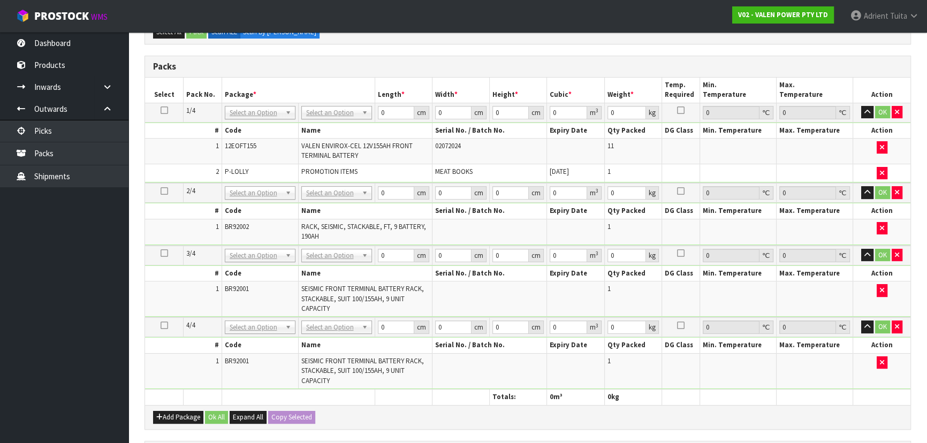
scroll to position [282, 0]
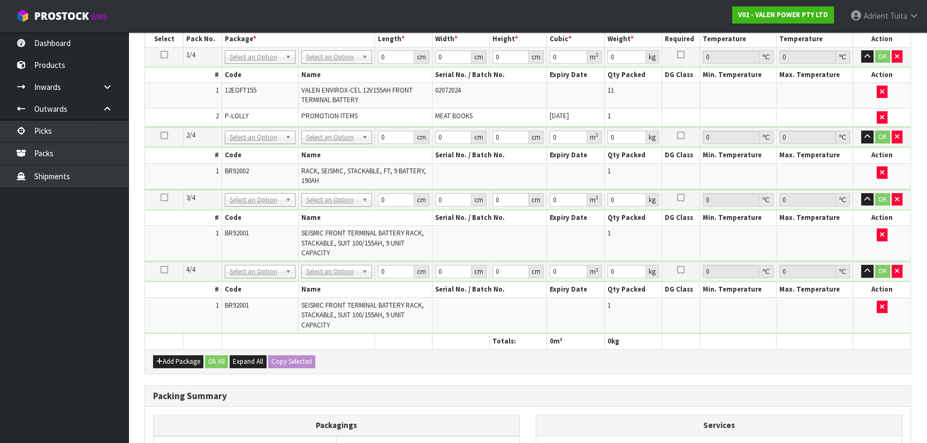
click at [336, 278] on td "No Packaging Cartons PLT GEN120 (1200 X 1000) PLT ONE WAY SKID CHEP HIRE PALLET…" at bounding box center [336, 272] width 77 height 20
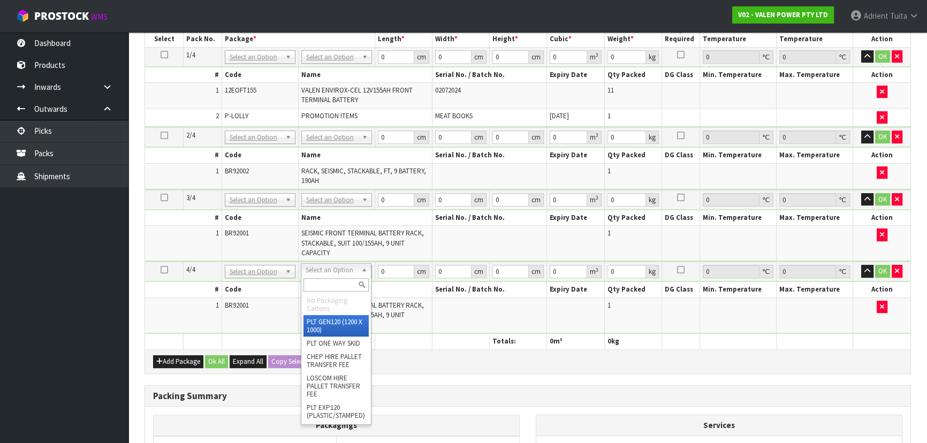
drag, startPoint x: 339, startPoint y: 271, endPoint x: 337, endPoint y: 282, distance: 11.4
click at [337, 283] on input "text" at bounding box center [335, 284] width 65 height 13
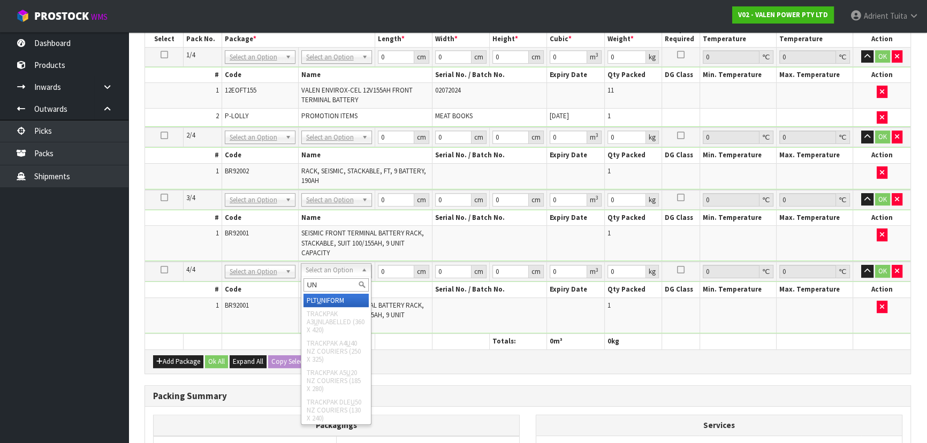
type input "UNI"
type input "87"
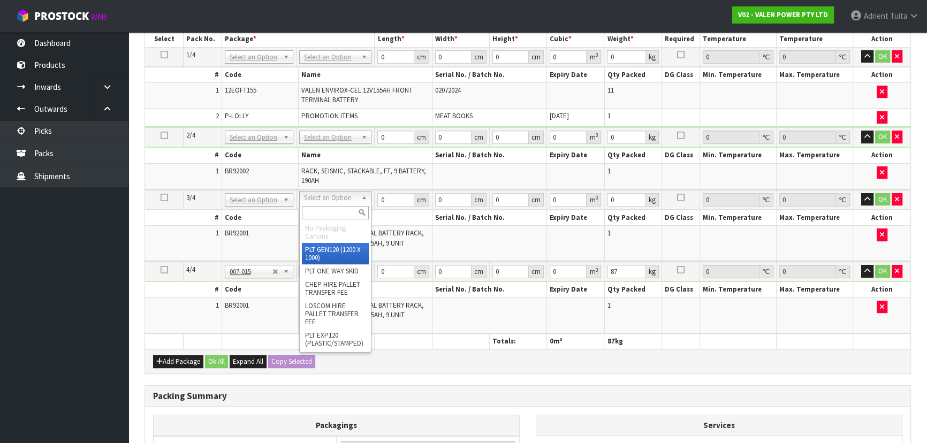
drag, startPoint x: 336, startPoint y: 192, endPoint x: 336, endPoint y: 205, distance: 13.4
click at [335, 209] on input "text" at bounding box center [335, 212] width 67 height 13
type input "UNI"
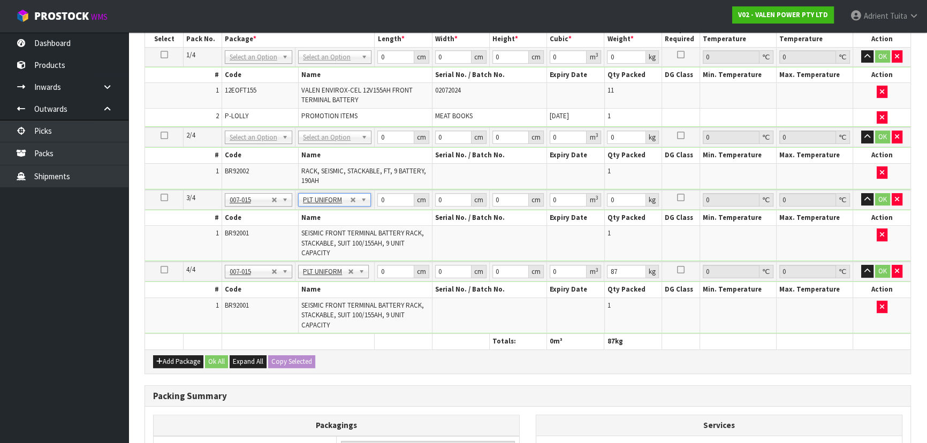
type input "87"
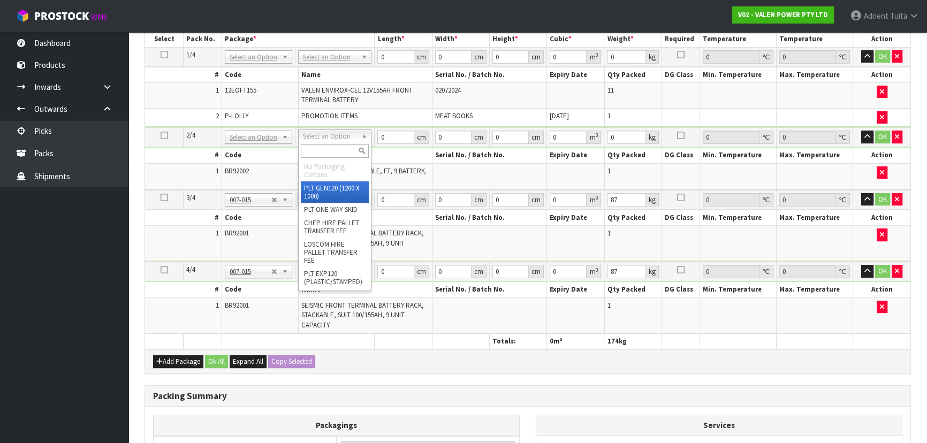
click at [343, 153] on input "text" at bounding box center [335, 150] width 68 height 13
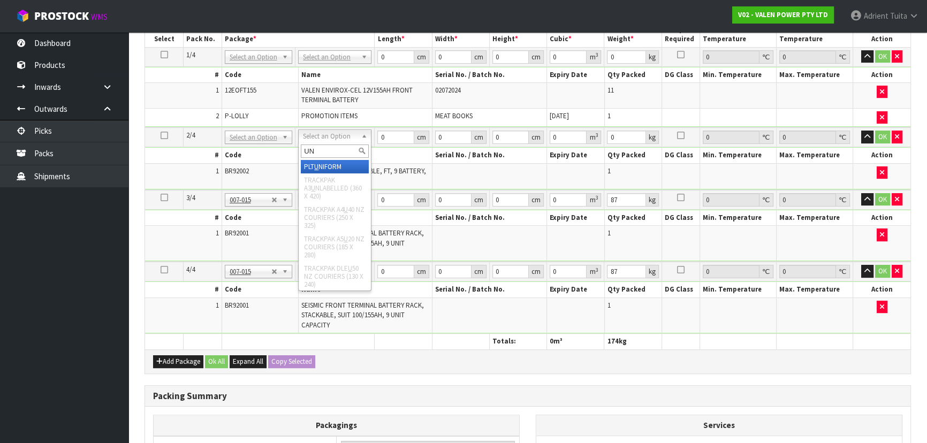
type input "UNI"
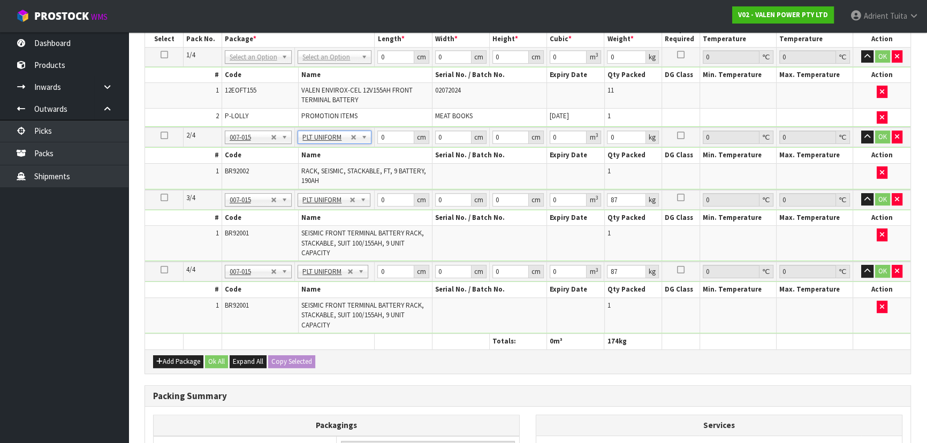
type input "87"
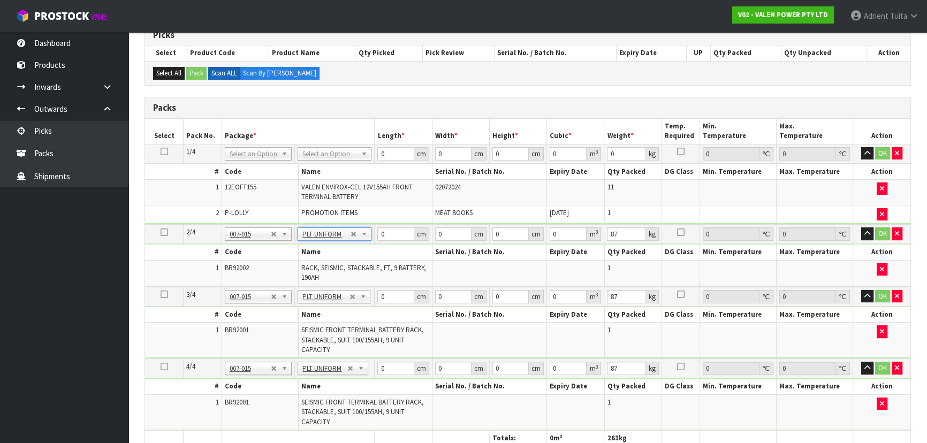
scroll to position [185, 0]
type input "518.25"
click at [334, 199] on span "VALEN ENVIROX-CEL 12V155AH FRONT TERMINAL BATTERY" at bounding box center [356, 192] width 111 height 19
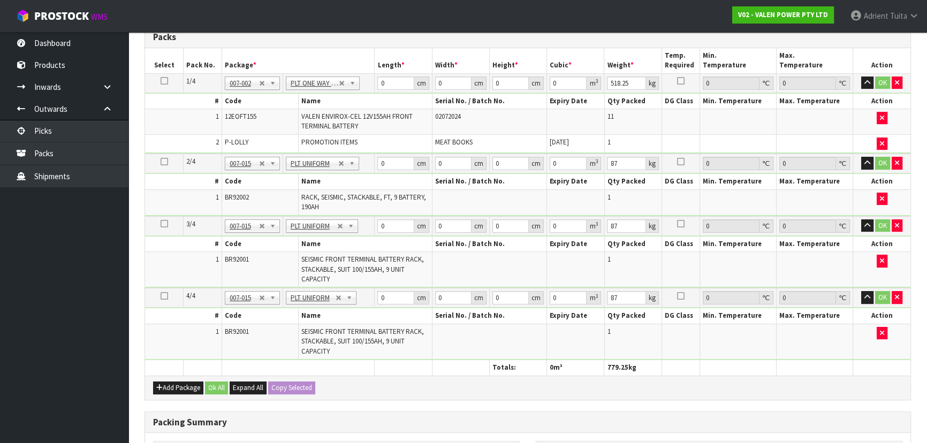
scroll to position [233, 0]
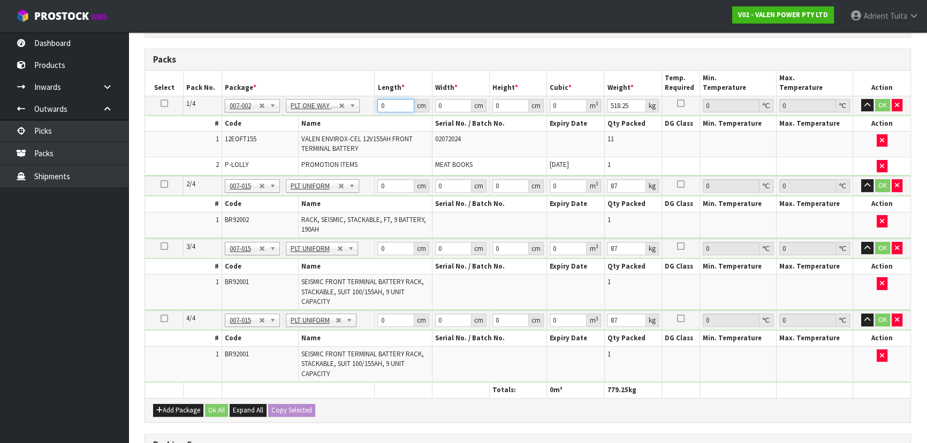
click at [393, 107] on input "0" at bounding box center [395, 105] width 36 height 13
type input "1"
type input "0.000001"
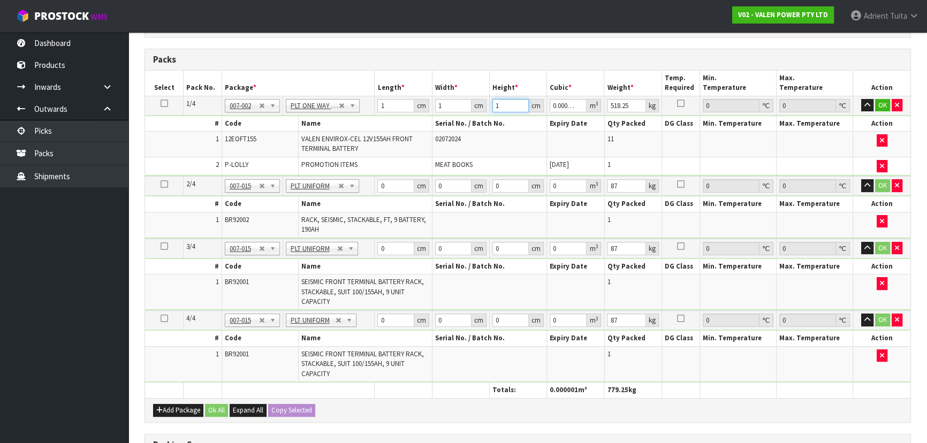
type input "1"
click at [388, 183] on input "0" at bounding box center [395, 185] width 36 height 13
type input "1"
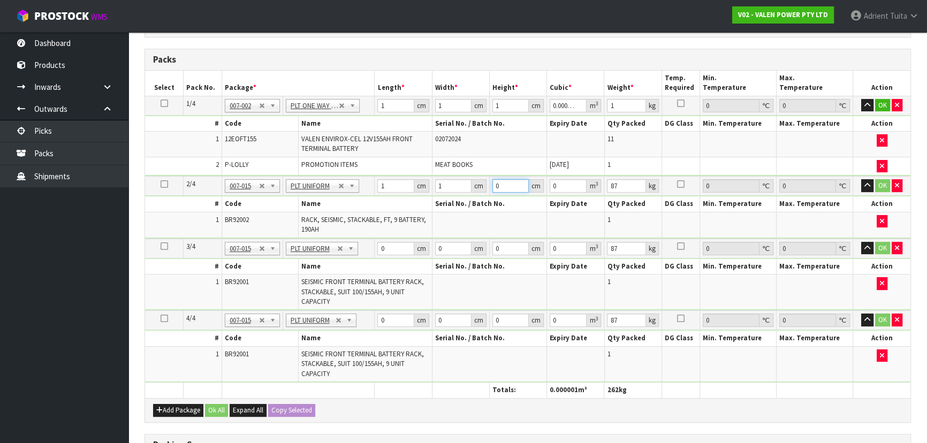
type input "1"
type input "0.000001"
type input "1"
click at [394, 242] on input "0" at bounding box center [395, 248] width 36 height 13
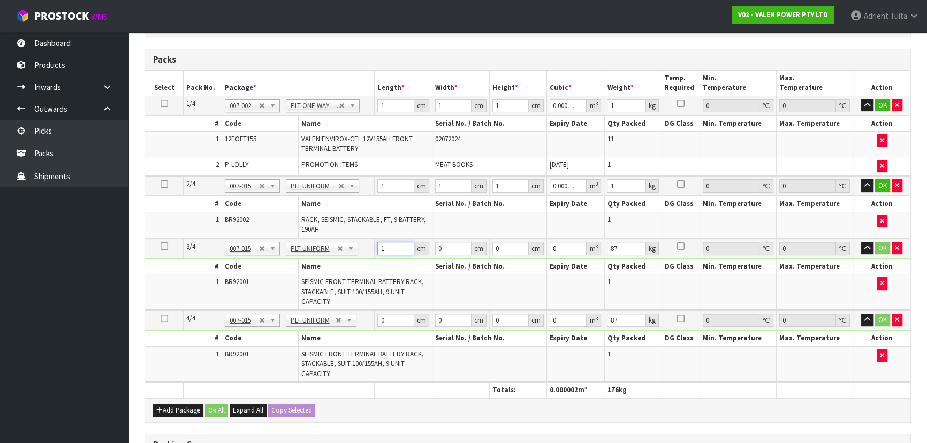
type input "1"
type input "0.000001"
type input "1"
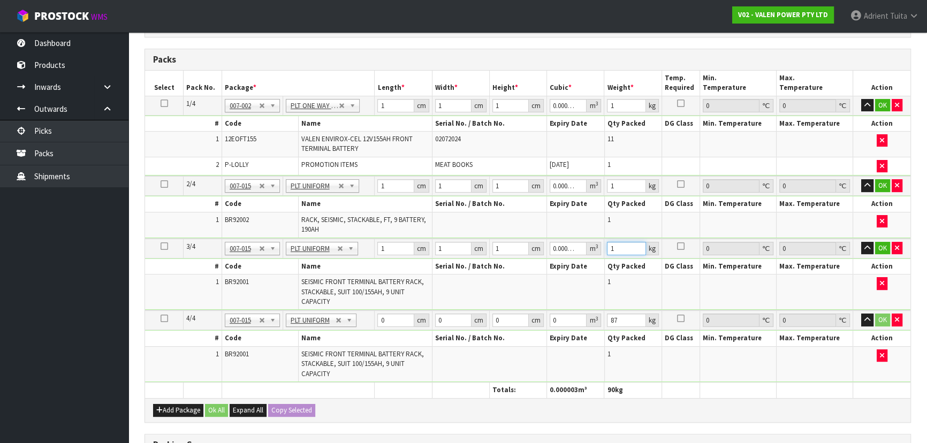
type input "1"
click at [394, 314] on input "0" at bounding box center [395, 320] width 36 height 13
type input "1"
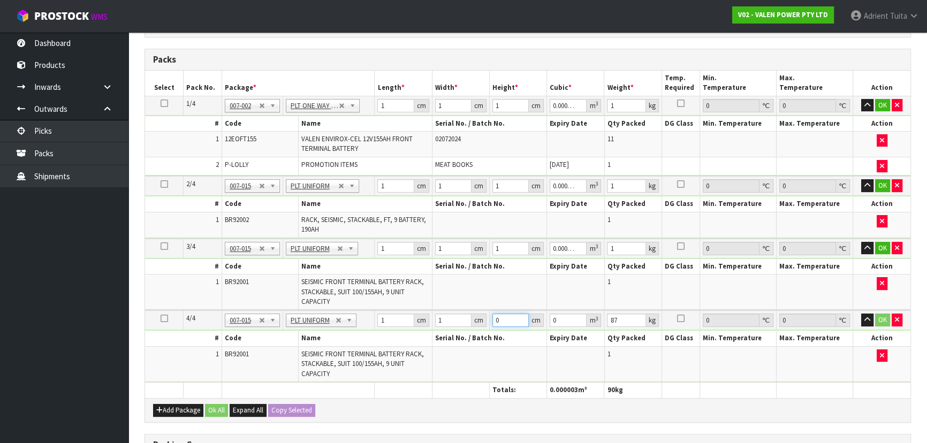
type input "0.000001"
type input "1"
click at [875, 102] on button "OK" at bounding box center [882, 105] width 15 height 13
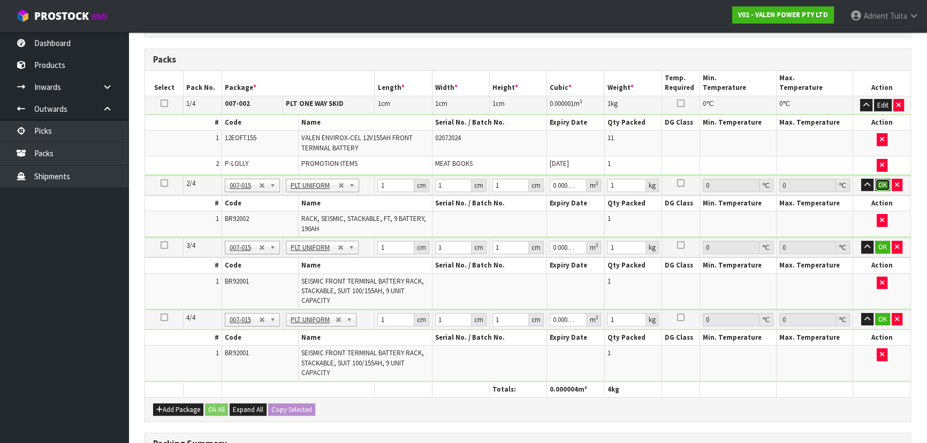
click at [878, 180] on button "OK" at bounding box center [882, 185] width 15 height 13
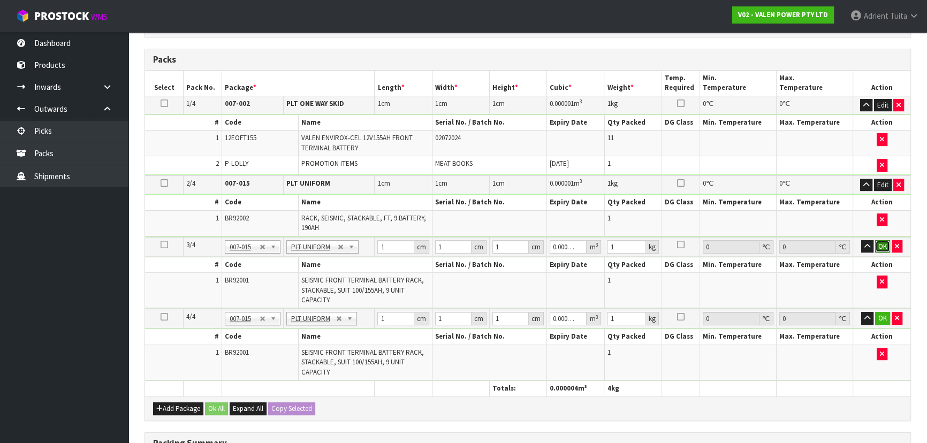
click at [886, 245] on button "OK" at bounding box center [882, 246] width 15 height 13
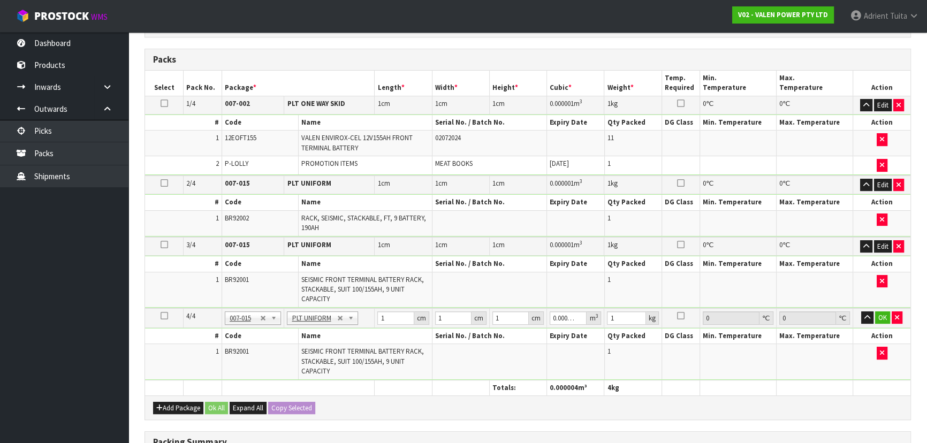
click at [882, 308] on td "OK" at bounding box center [881, 318] width 57 height 20
click at [882, 312] on td "OK" at bounding box center [881, 318] width 57 height 20
click at [882, 312] on button "OK" at bounding box center [882, 317] width 15 height 13
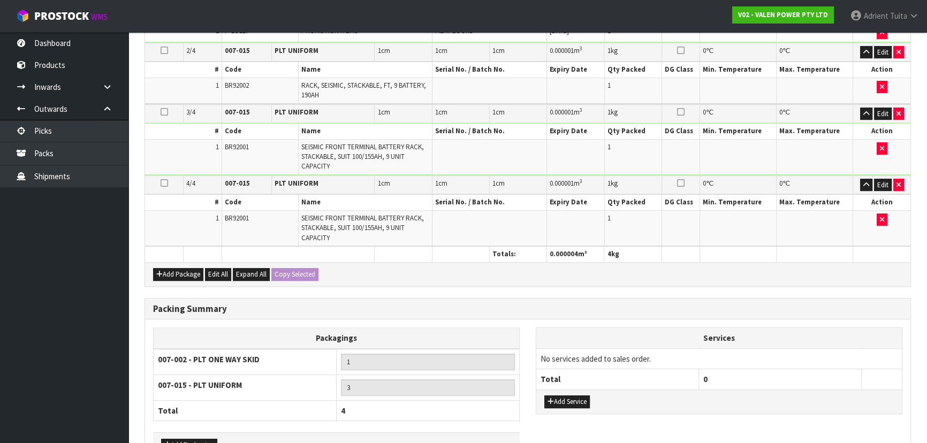
scroll to position [435, 0]
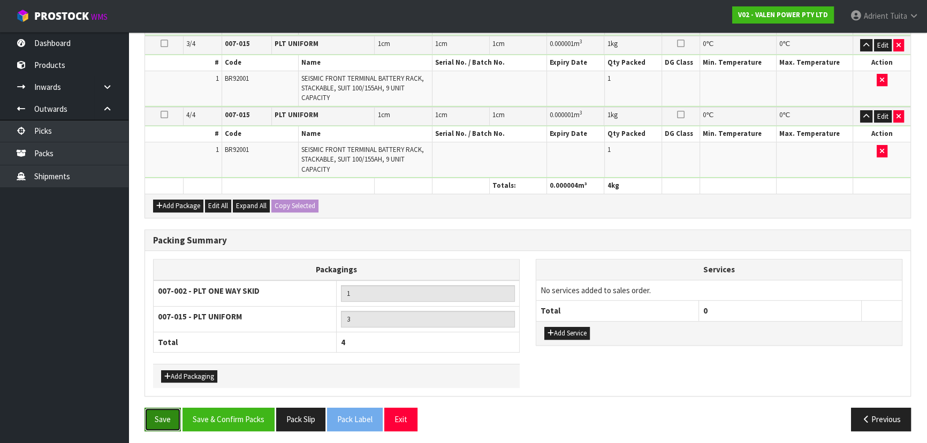
click at [161, 408] on button "Save" at bounding box center [162, 419] width 36 height 23
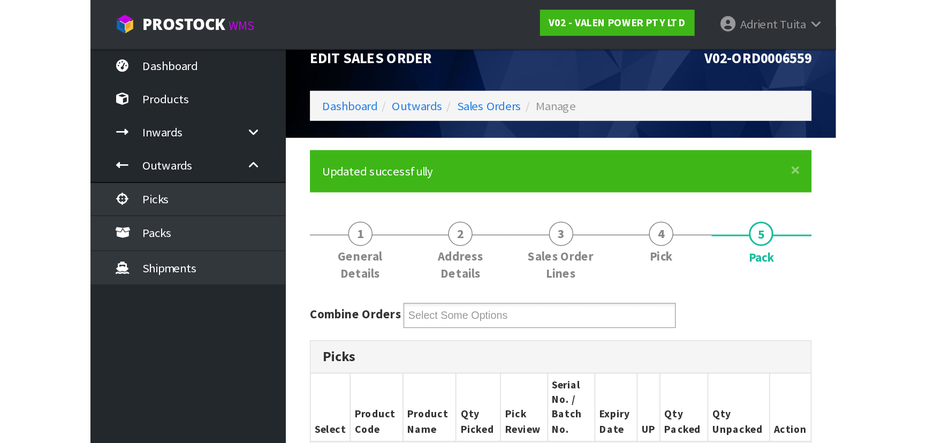
scroll to position [268, 0]
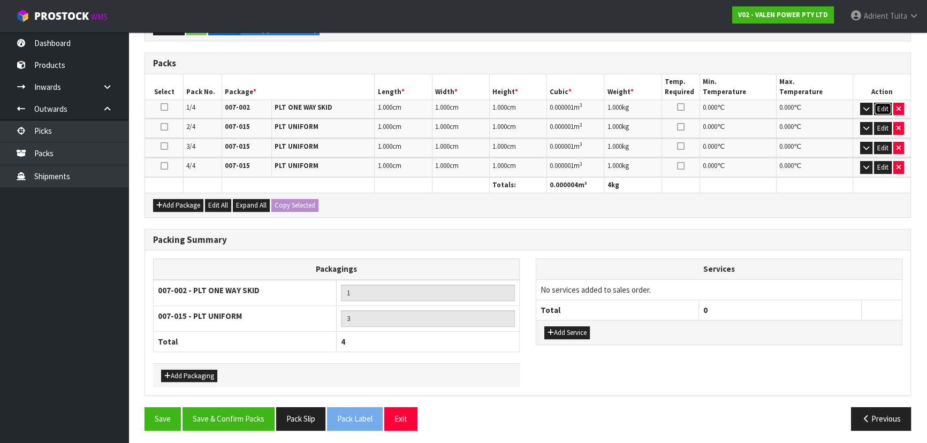
click at [880, 106] on button "Edit" at bounding box center [883, 109] width 18 height 13
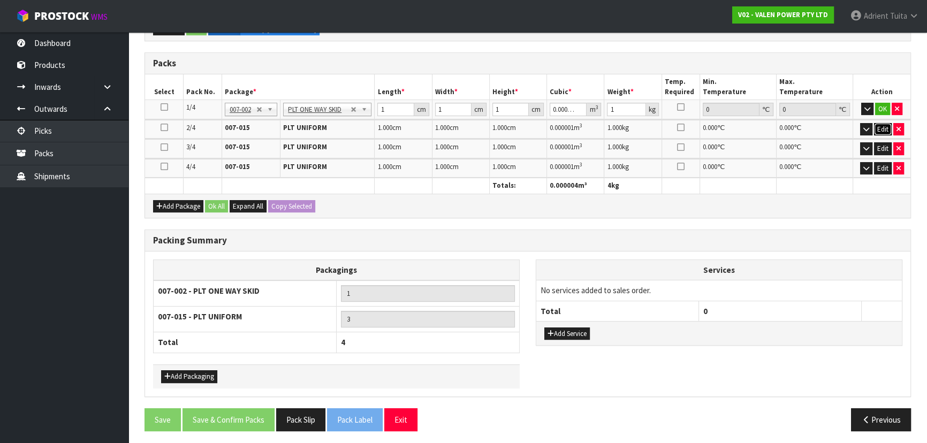
click at [881, 123] on button "Edit" at bounding box center [883, 129] width 18 height 13
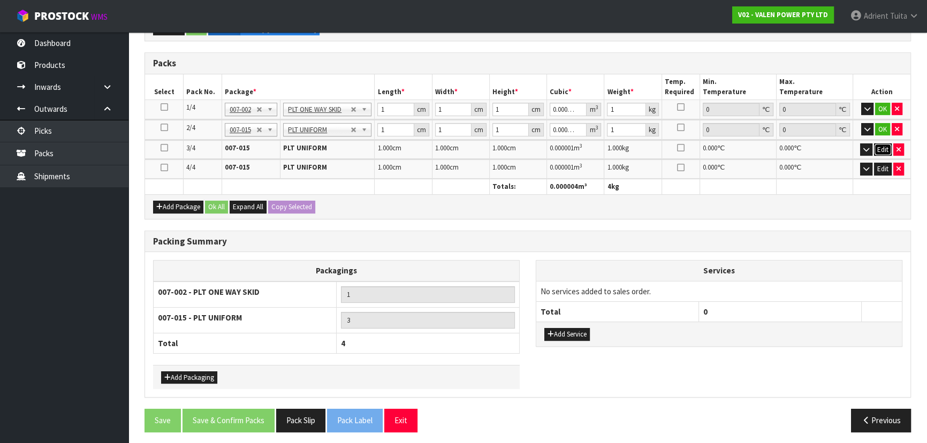
click at [881, 146] on button "Edit" at bounding box center [883, 149] width 18 height 13
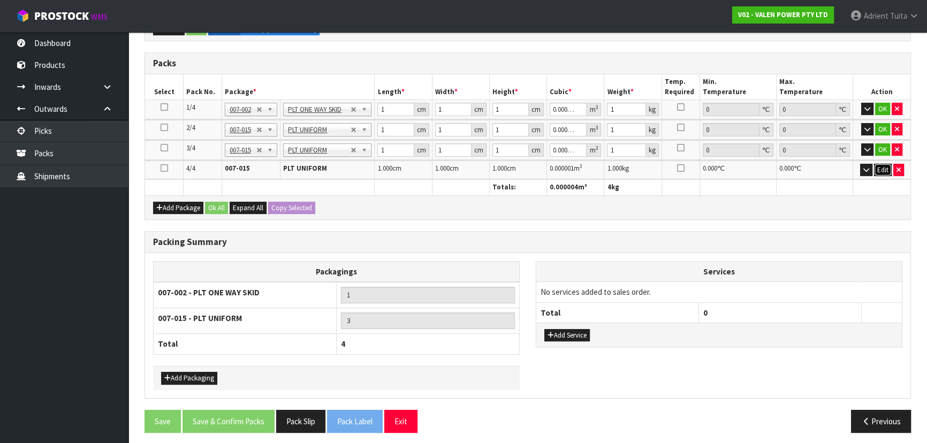
click at [882, 171] on button "Edit" at bounding box center [883, 170] width 18 height 13
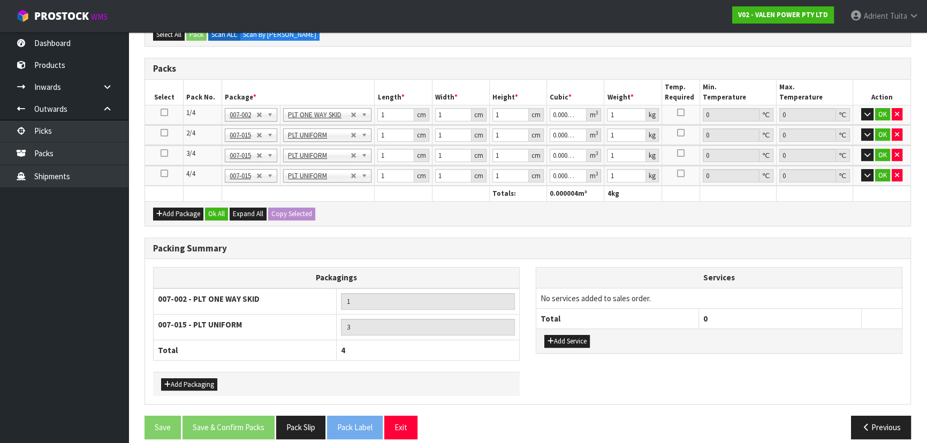
scroll to position [272, 0]
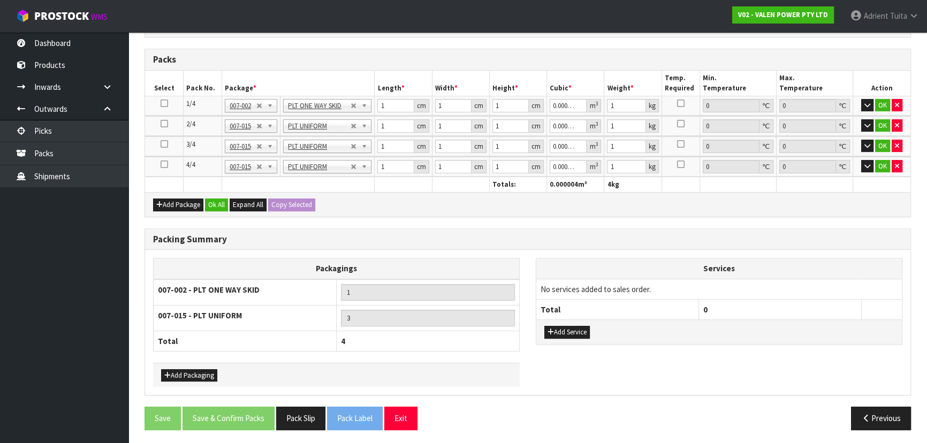
drag, startPoint x: 181, startPoint y: 352, endPoint x: 182, endPoint y: 360, distance: 7.5
click at [181, 354] on div "Packagings 007-002 - PLT ONE WAY SKID 1 007-015 - PLT UNIFORM 3 Total 4" at bounding box center [336, 310] width 367 height 105
click at [182, 364] on div "Add Packaging" at bounding box center [336, 375] width 367 height 24
click at [177, 370] on button "Add Packaging" at bounding box center [189, 375] width 56 height 13
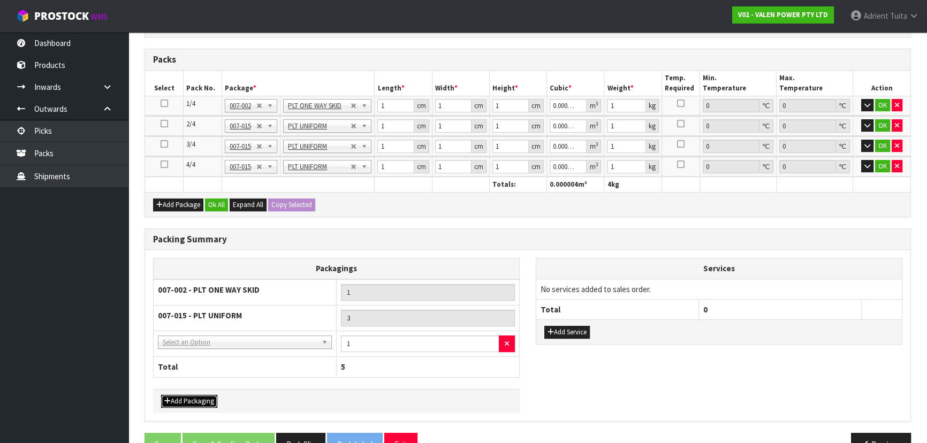
drag, startPoint x: 181, startPoint y: 359, endPoint x: 187, endPoint y: 358, distance: 5.9
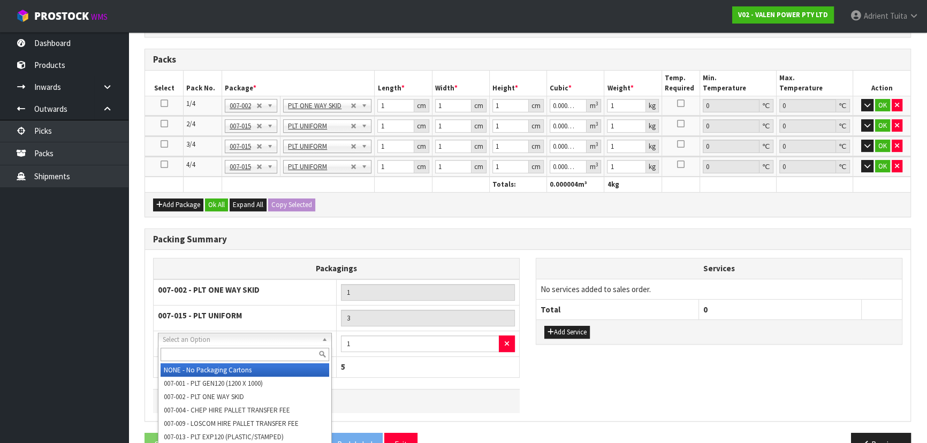
click at [186, 359] on input "text" at bounding box center [245, 354] width 169 height 13
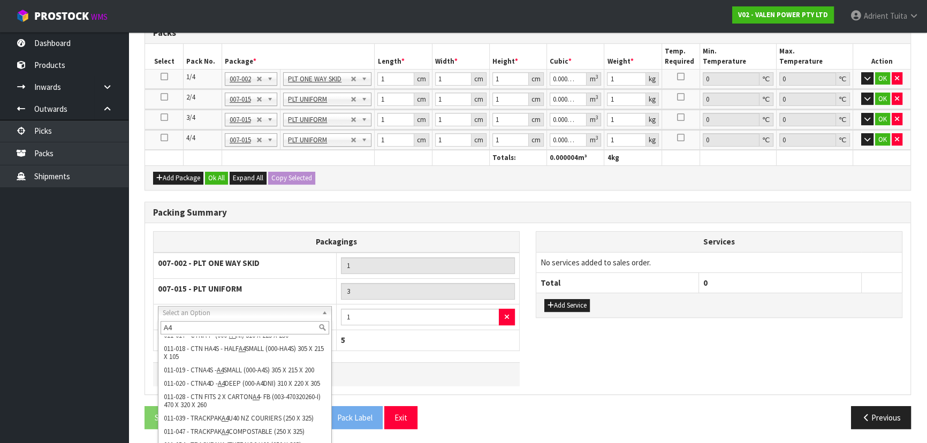
scroll to position [323, 0]
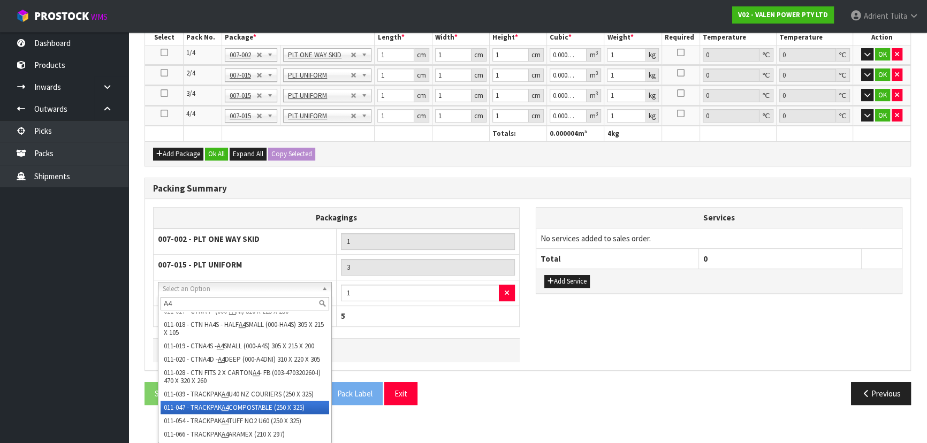
type input "A4"
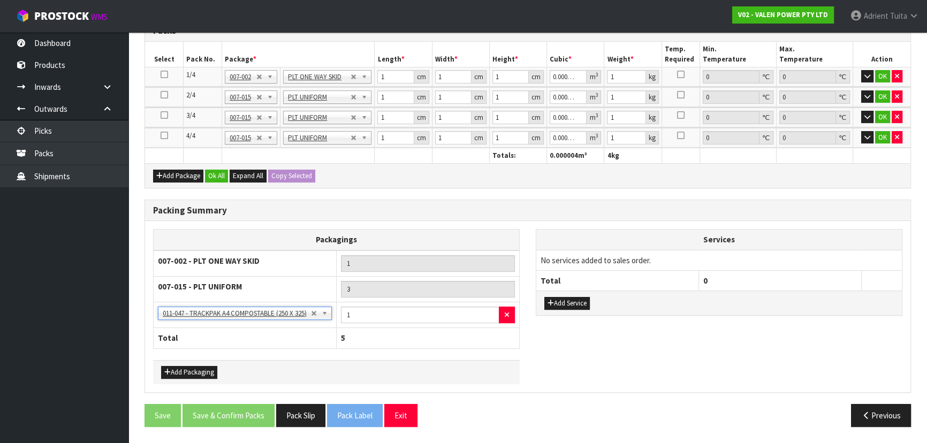
scroll to position [298, 0]
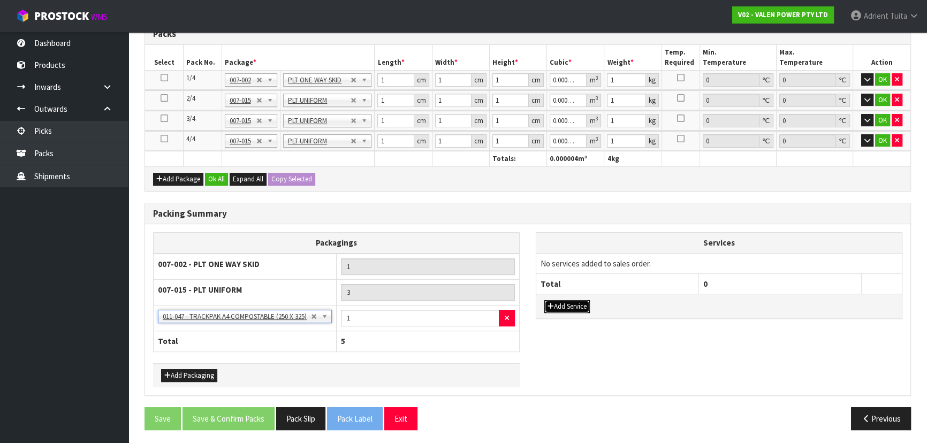
drag, startPoint x: 575, startPoint y: 306, endPoint x: 581, endPoint y: 285, distance: 21.2
click at [576, 305] on button "Add Service" at bounding box center [566, 306] width 45 height 13
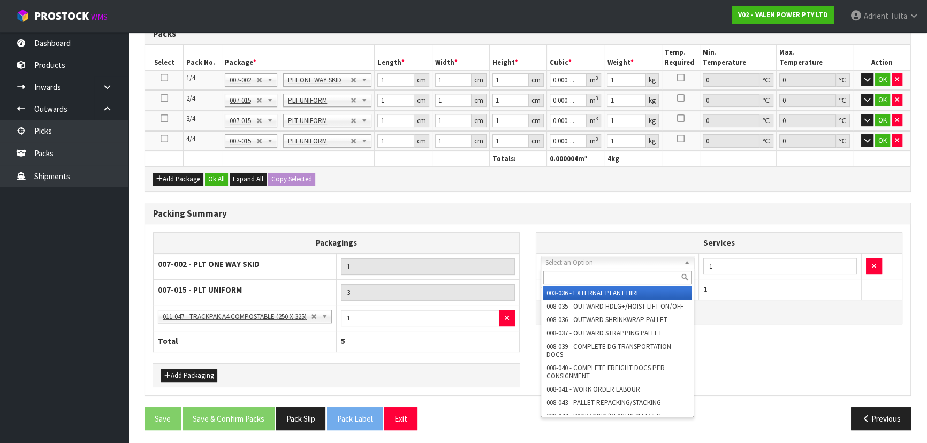
click at [592, 272] on input "text" at bounding box center [617, 277] width 148 height 13
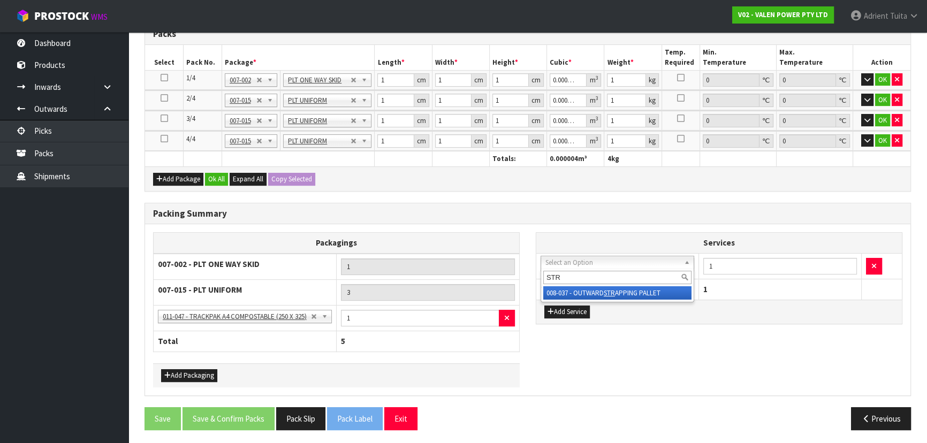
type input "STR"
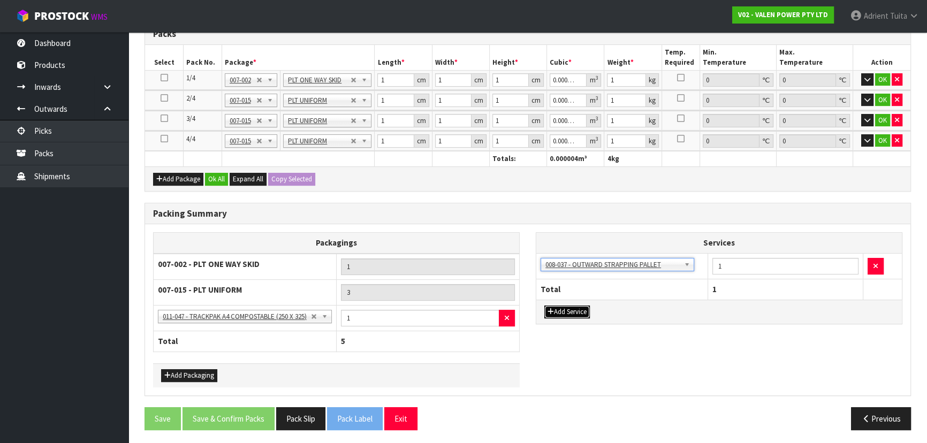
click at [581, 306] on button "Add Service" at bounding box center [566, 312] width 45 height 13
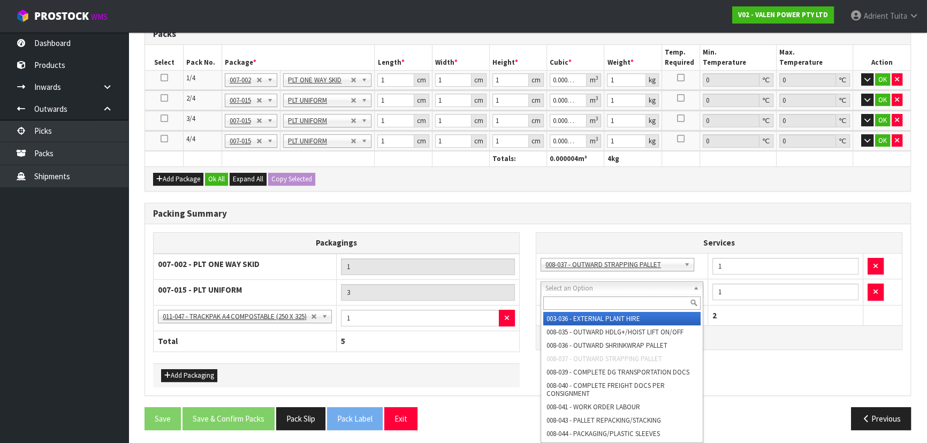
drag, startPoint x: 589, startPoint y: 289, endPoint x: 587, endPoint y: 300, distance: 10.8
click at [587, 300] on input "text" at bounding box center [621, 302] width 157 height 13
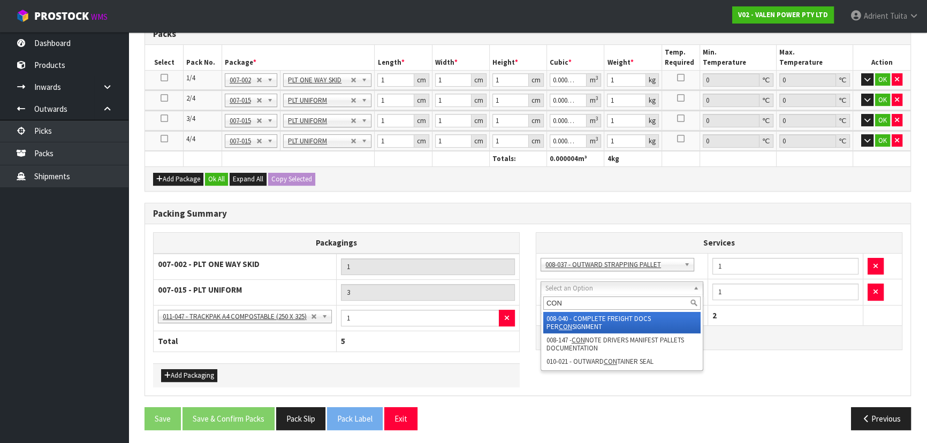
type input "CON"
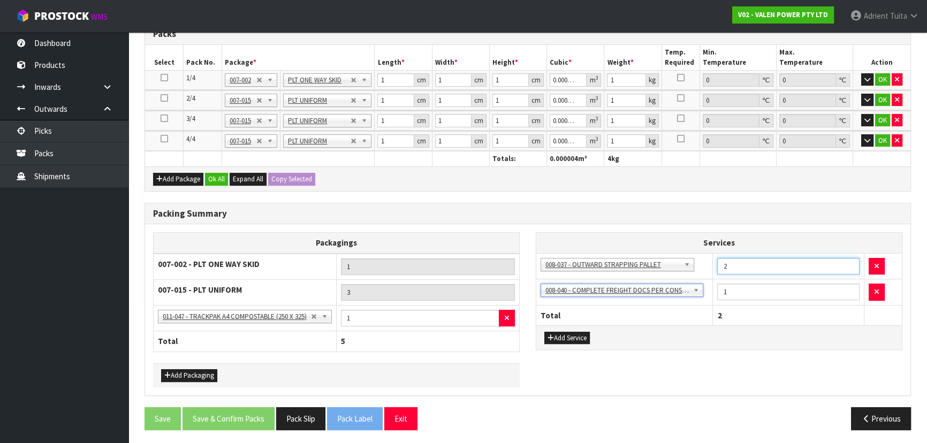
click at [849, 262] on input "2" at bounding box center [788, 266] width 142 height 17
type input "3"
click at [849, 262] on input "3" at bounding box center [788, 266] width 142 height 17
click at [385, 75] on input "1" at bounding box center [395, 79] width 36 height 13
type input "12"
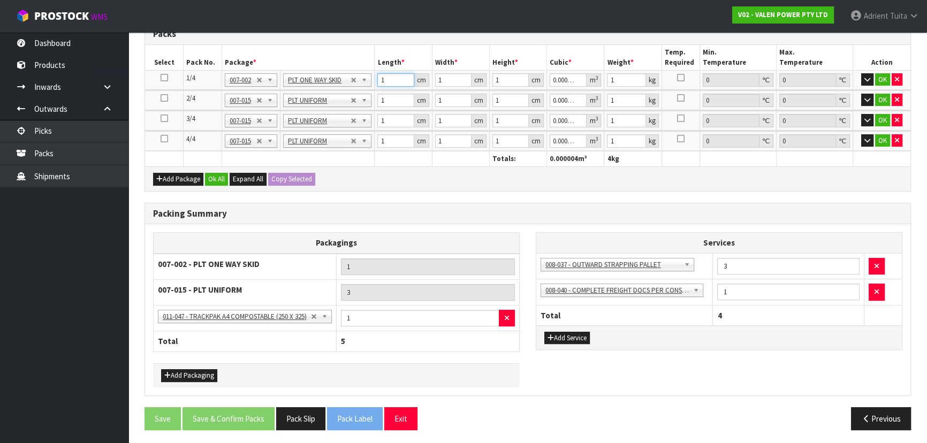
type input "0.000012"
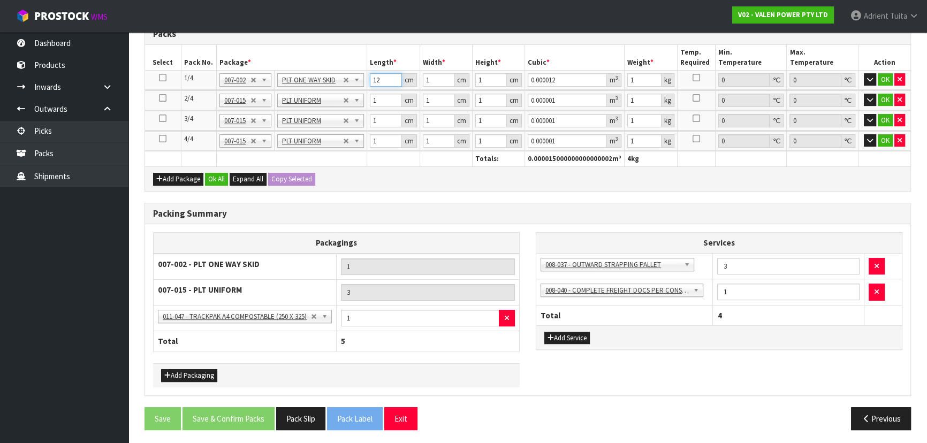
type input "120"
type input "0.00012"
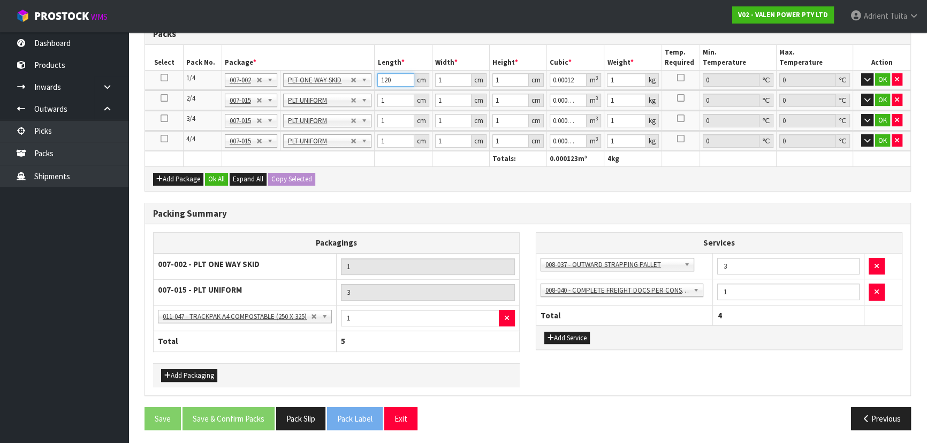
type input "120"
type input "8"
type input "0.00096"
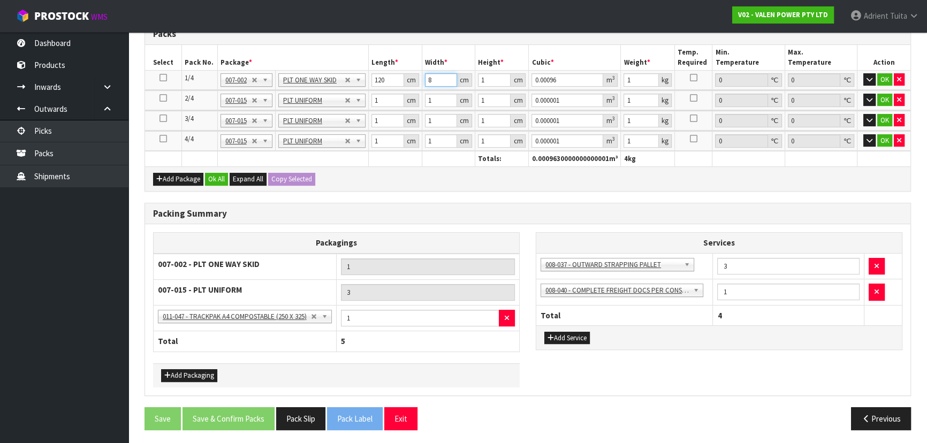
type input "80"
type input "0.0096"
type input "80"
type input "4"
type input "0.0384"
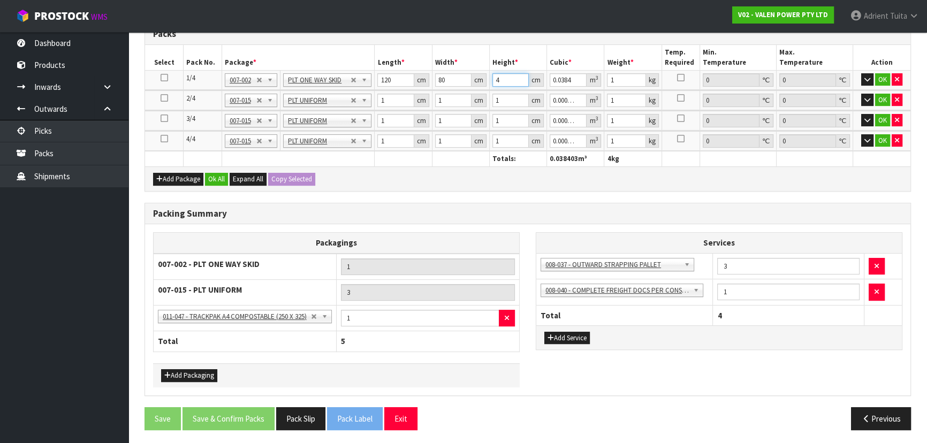
type input "46"
type input "0.4416"
type input "46"
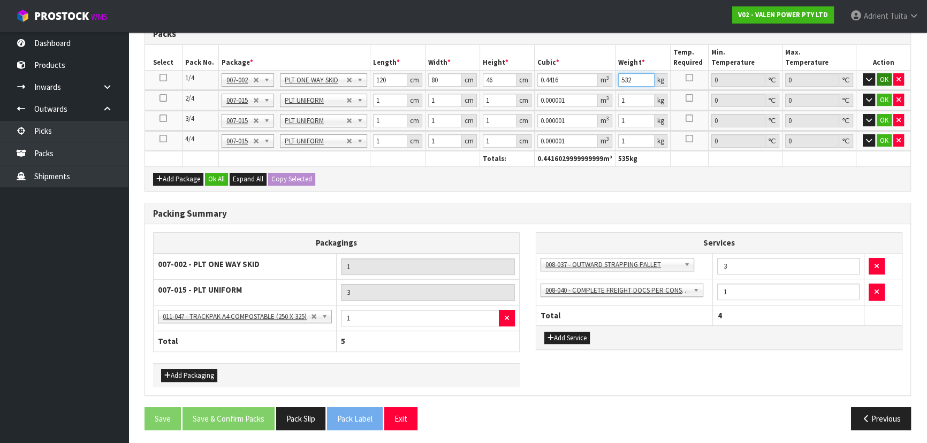
type input "532"
click at [880, 79] on button "OK" at bounding box center [884, 79] width 15 height 13
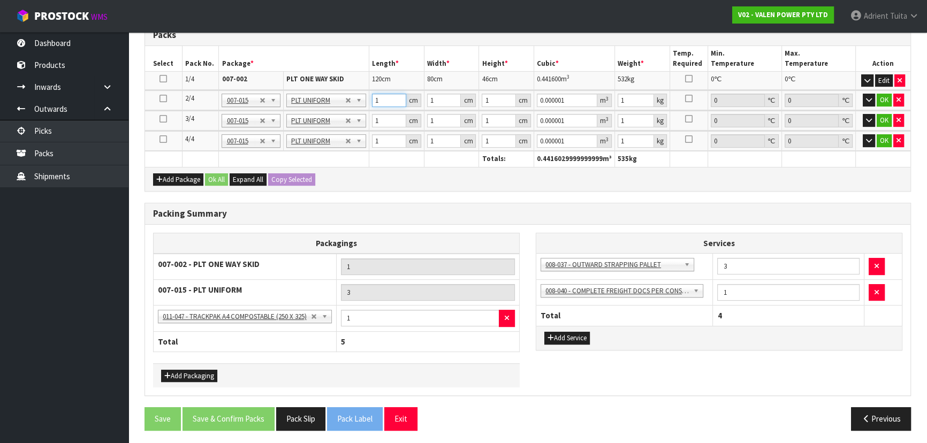
click at [392, 97] on input "1" at bounding box center [389, 100] width 34 height 13
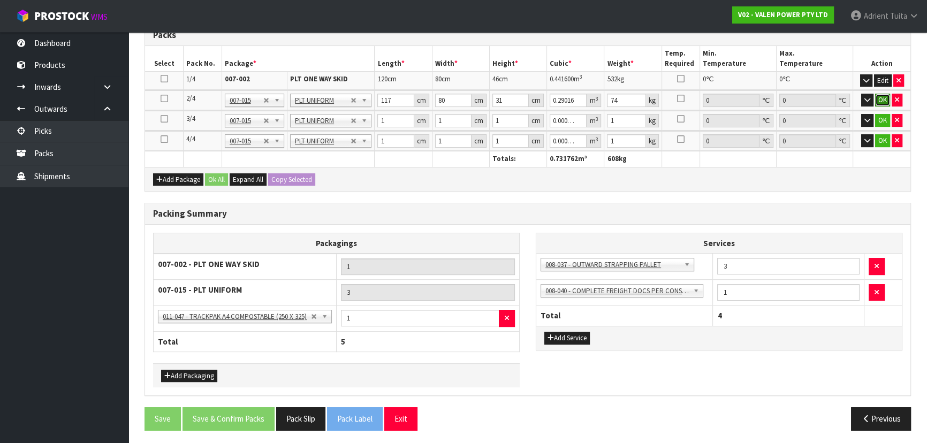
click at [884, 95] on button "OK" at bounding box center [882, 100] width 15 height 13
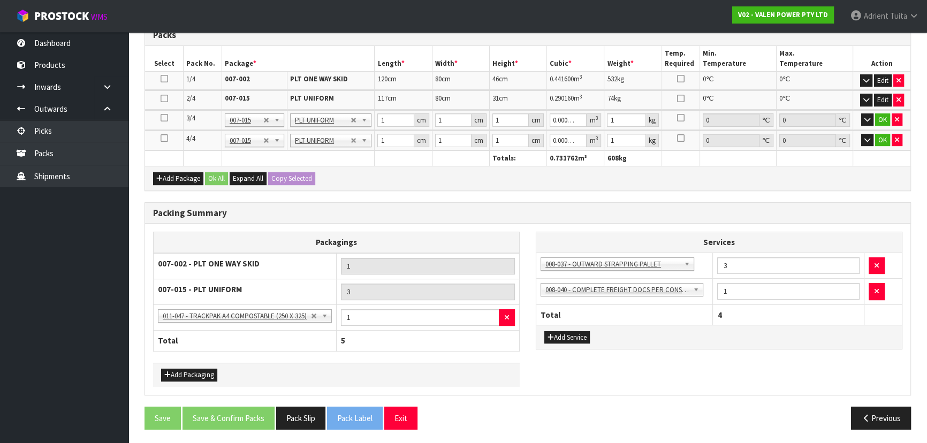
scroll to position [295, 0]
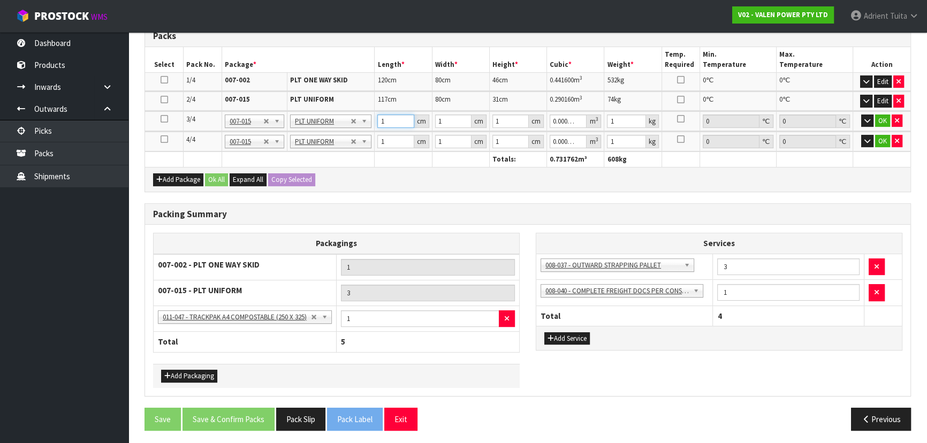
click at [392, 123] on input "1" at bounding box center [395, 121] width 36 height 13
click at [876, 118] on button "OK" at bounding box center [882, 121] width 15 height 13
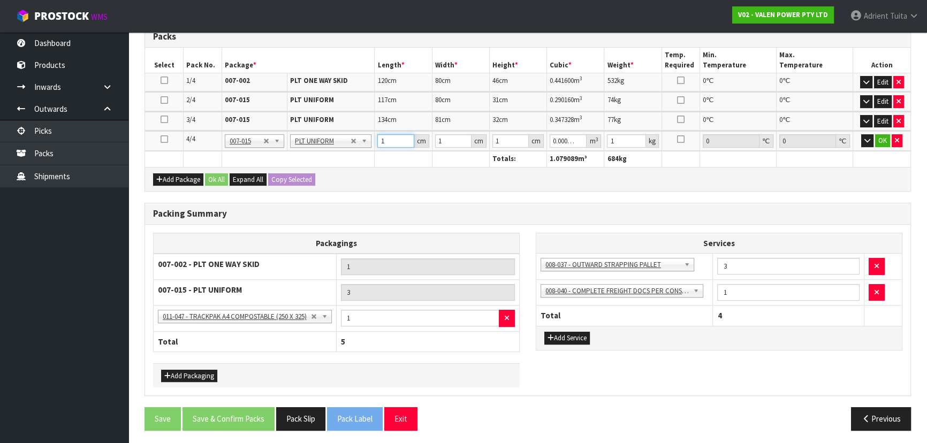
click at [384, 138] on input "1" at bounding box center [395, 140] width 36 height 13
click at [881, 140] on button "OK" at bounding box center [882, 140] width 15 height 13
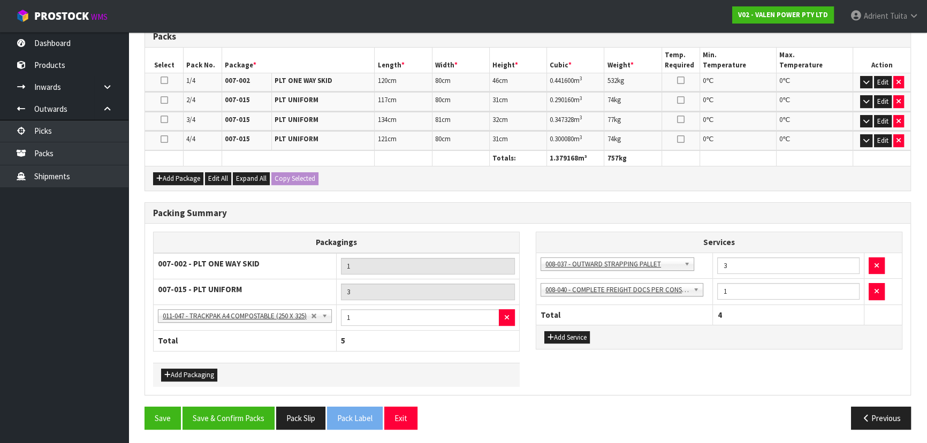
scroll to position [294, 0]
click at [225, 412] on button "Save & Confirm Packs" at bounding box center [228, 418] width 92 height 23
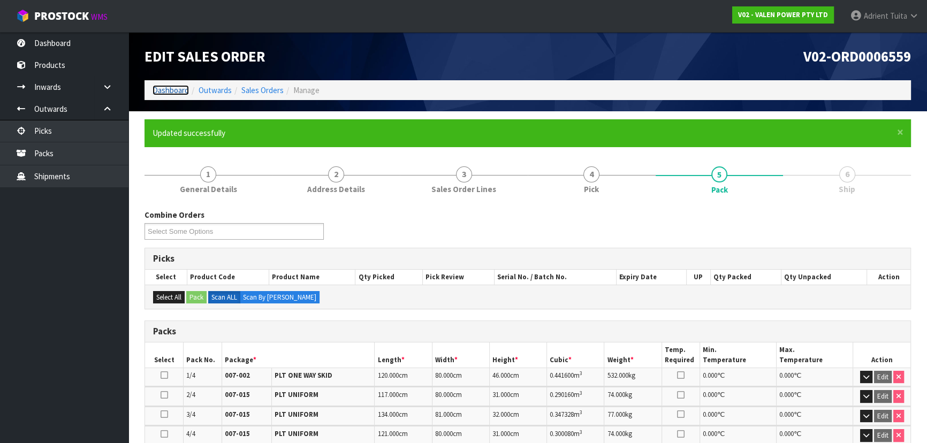
click at [180, 93] on link "Dashboard" at bounding box center [171, 90] width 36 height 10
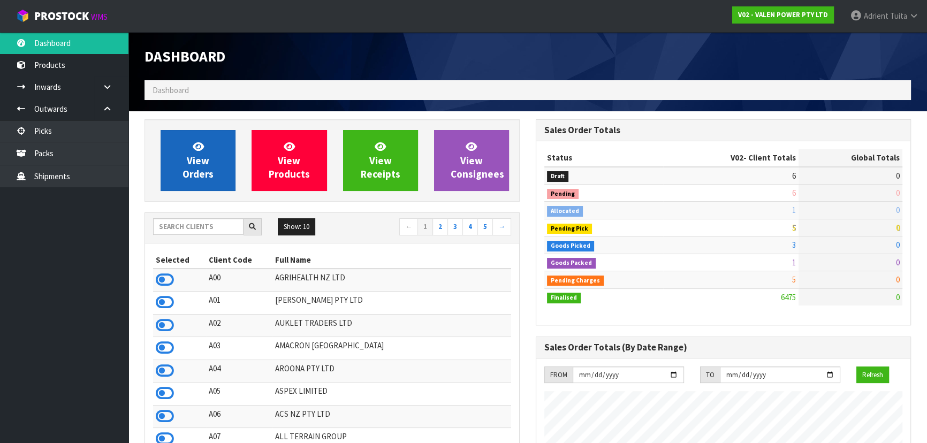
scroll to position [832, 391]
click at [187, 138] on link "View Orders" at bounding box center [198, 160] width 75 height 61
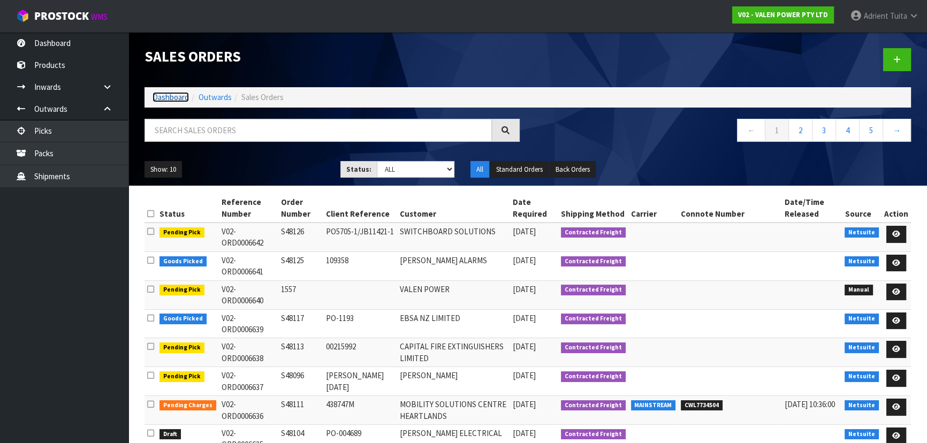
click at [164, 101] on link "Dashboard" at bounding box center [171, 97] width 36 height 10
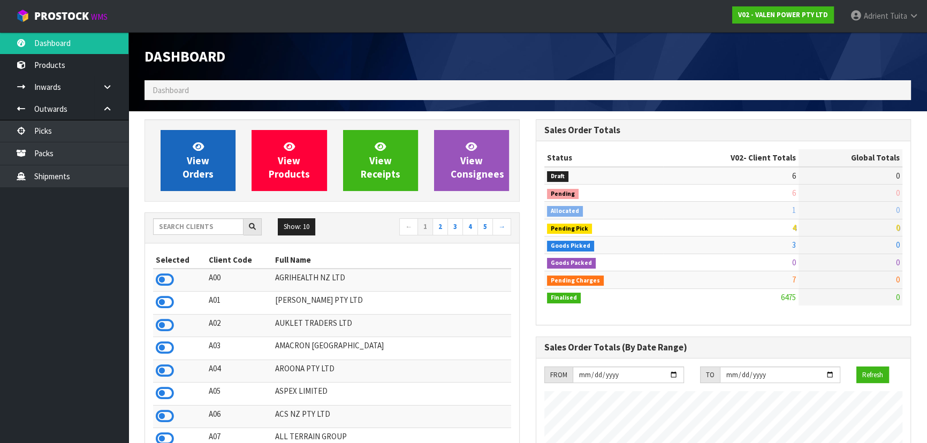
scroll to position [832, 391]
click at [193, 139] on link "View Orders" at bounding box center [198, 160] width 75 height 61
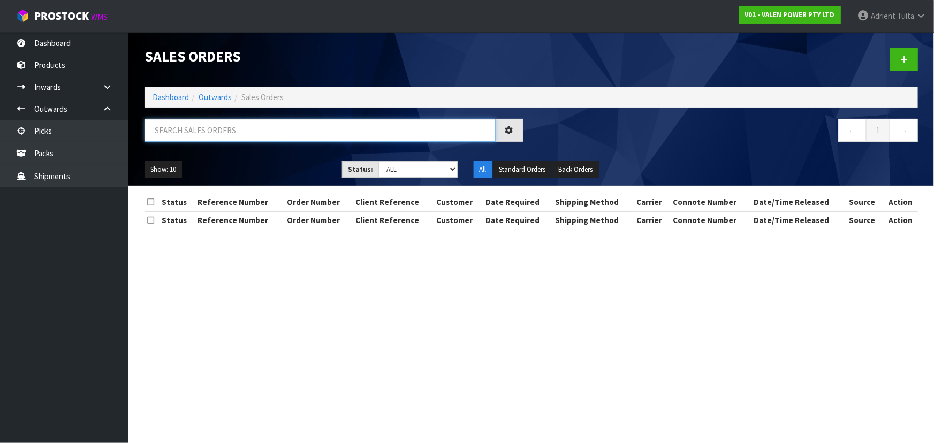
click at [207, 136] on input "text" at bounding box center [319, 130] width 351 height 23
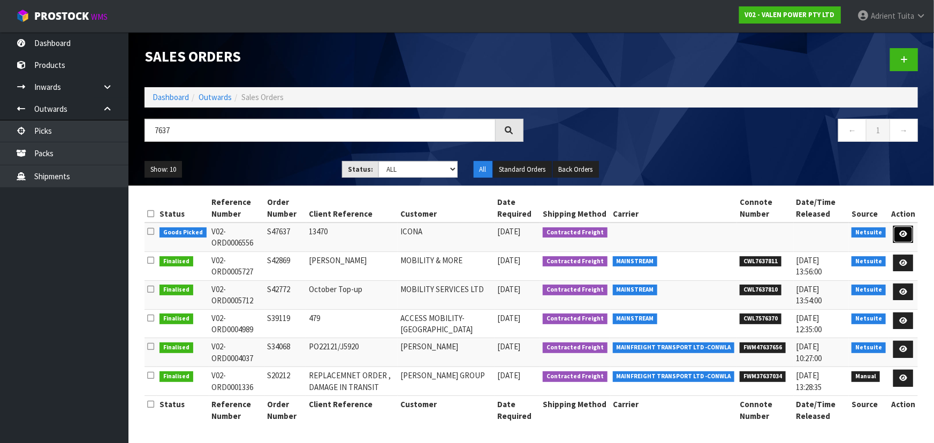
click at [912, 235] on link at bounding box center [903, 234] width 20 height 17
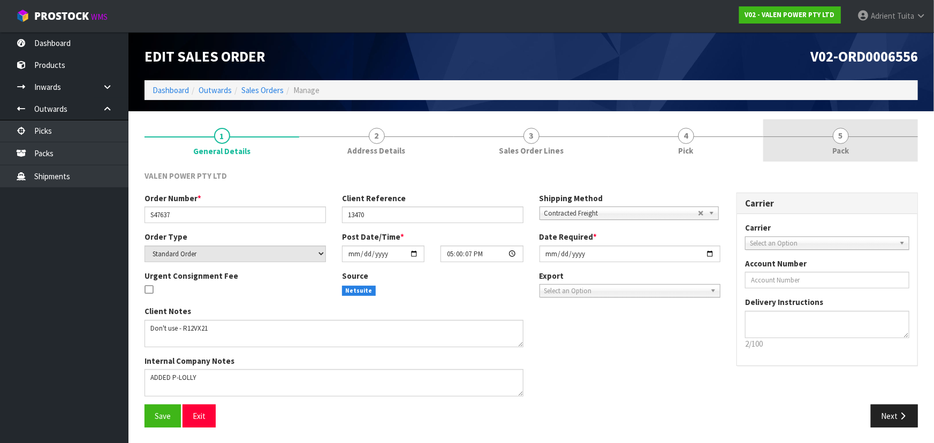
click at [868, 144] on link "5 Pack" at bounding box center [840, 140] width 155 height 42
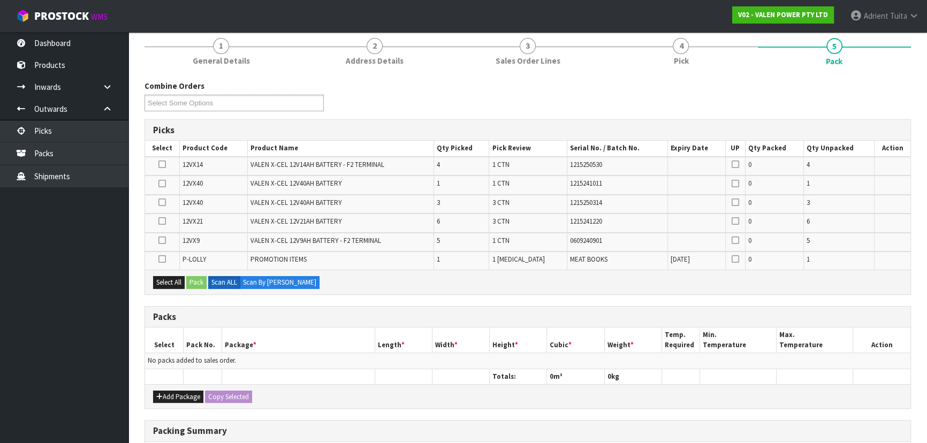
scroll to position [251, 0]
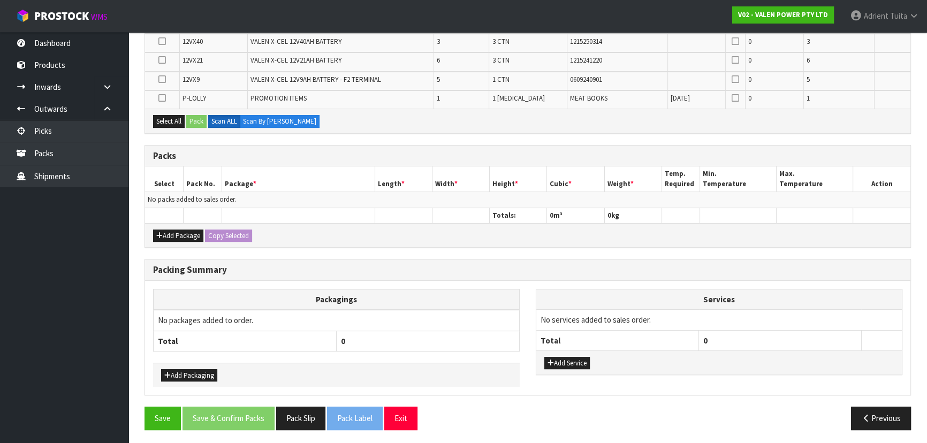
click at [159, 226] on div "Add Package Copy Selected" at bounding box center [527, 235] width 765 height 24
click at [159, 232] on icon "button" at bounding box center [159, 235] width 6 height 7
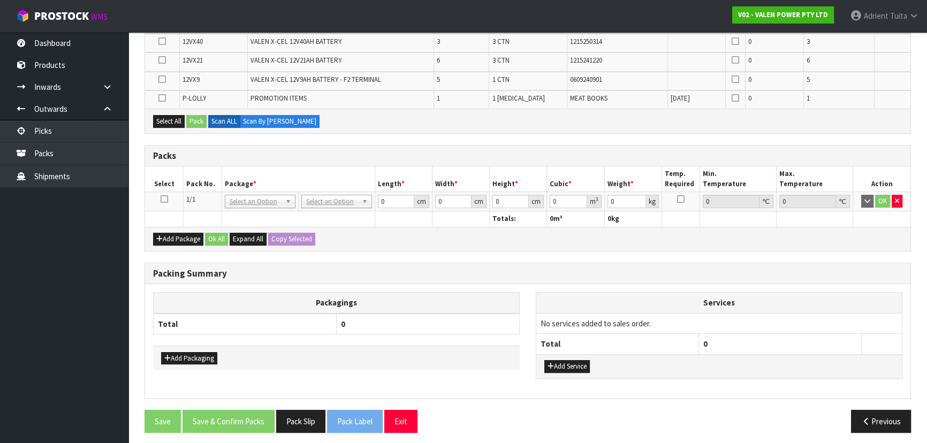
click at [162, 203] on td at bounding box center [164, 201] width 39 height 19
click at [163, 199] on icon at bounding box center [164, 199] width 7 height 1
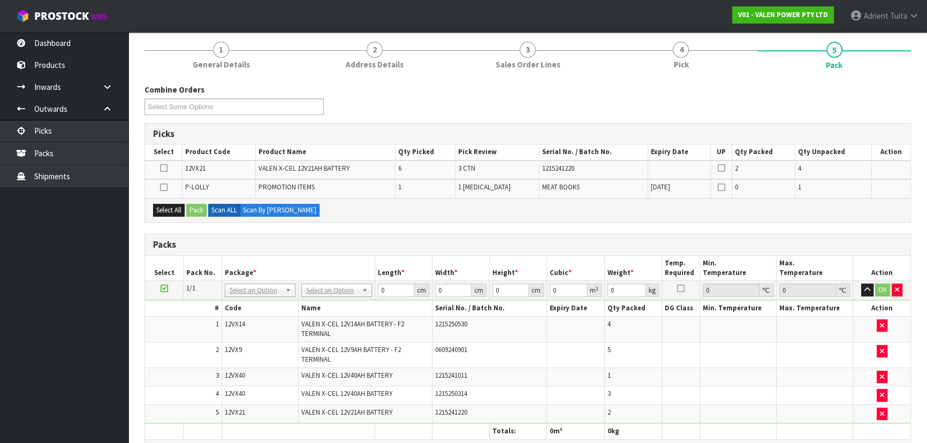
scroll to position [86, 0]
click at [381, 292] on input "0" at bounding box center [395, 290] width 36 height 13
click at [386, 293] on input "0" at bounding box center [395, 290] width 36 height 13
click at [887, 294] on button "OK" at bounding box center [882, 290] width 15 height 13
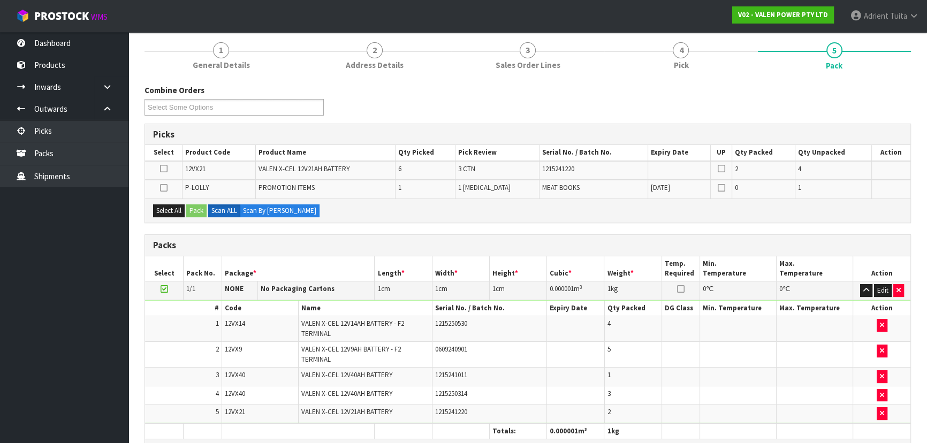
scroll to position [306, 0]
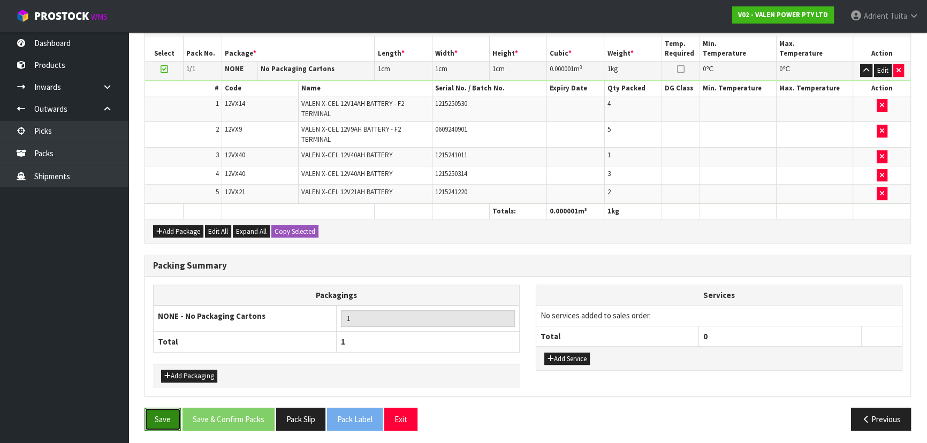
click at [156, 423] on button "Save" at bounding box center [162, 419] width 36 height 23
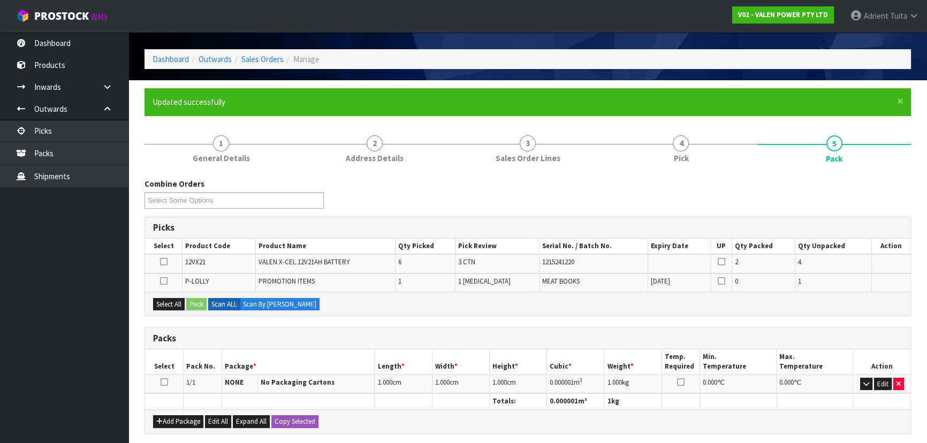
scroll to position [222, 0]
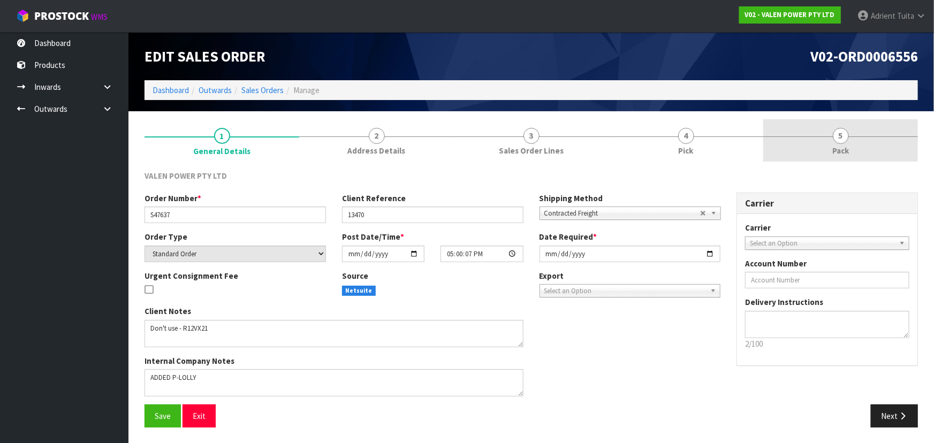
click at [826, 139] on link "5 Pack" at bounding box center [840, 140] width 155 height 42
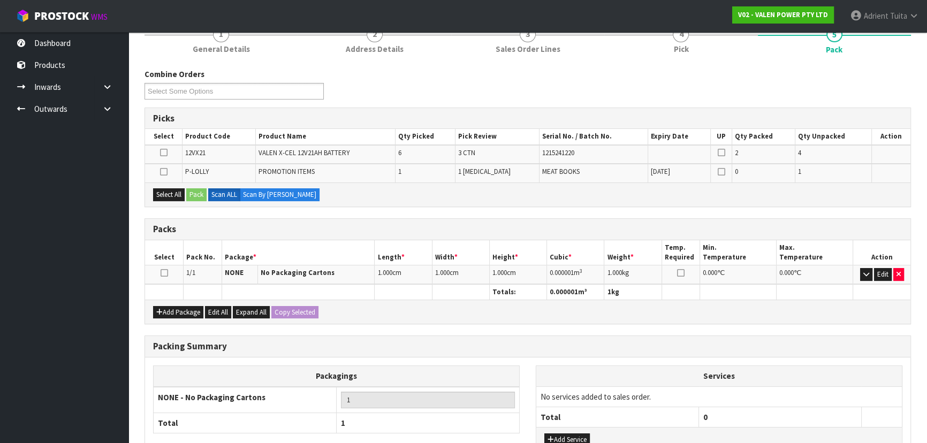
scroll to position [146, 0]
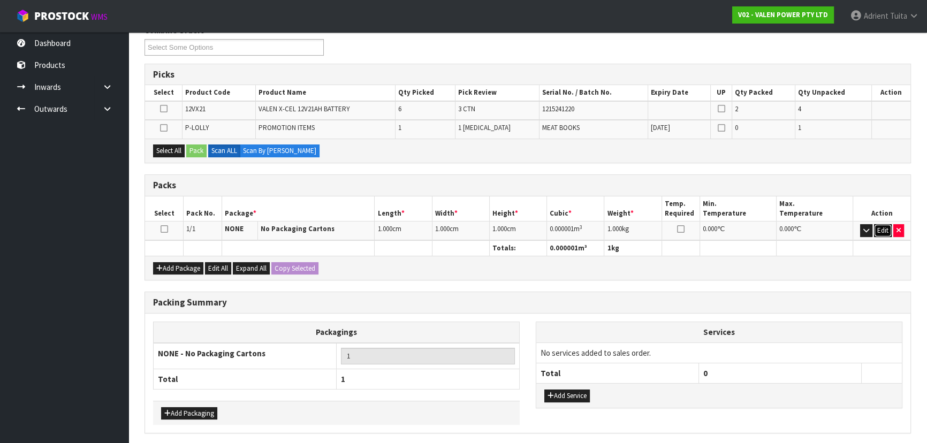
click at [877, 227] on button "Edit" at bounding box center [883, 230] width 18 height 13
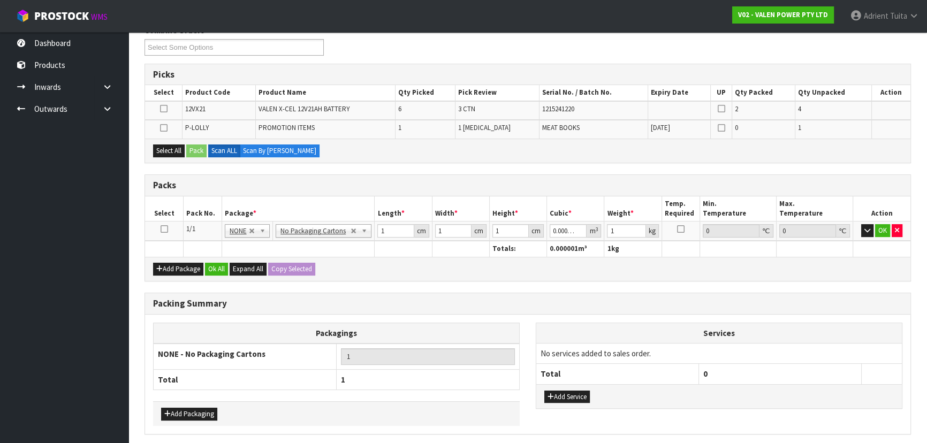
click at [165, 229] on icon at bounding box center [164, 229] width 7 height 1
click at [864, 230] on icon "button" at bounding box center [867, 230] width 6 height 7
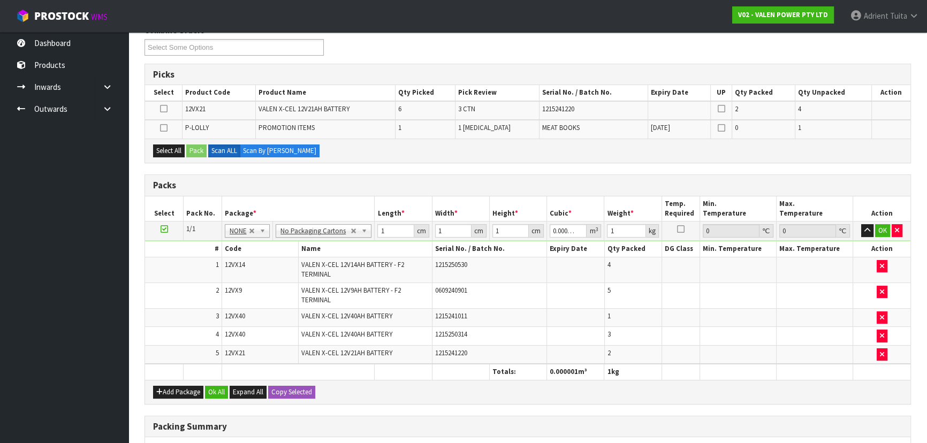
click at [163, 109] on icon at bounding box center [163, 109] width 7 height 1
click at [0, 0] on input "checkbox" at bounding box center [0, 0] width 0 height 0
click at [198, 154] on button "Pack" at bounding box center [196, 150] width 20 height 13
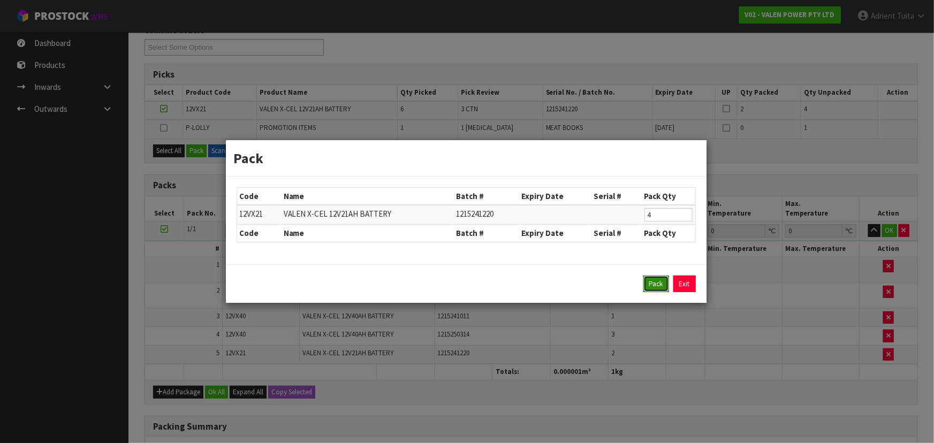
click at [653, 279] on button "Pack" at bounding box center [656, 284] width 26 height 17
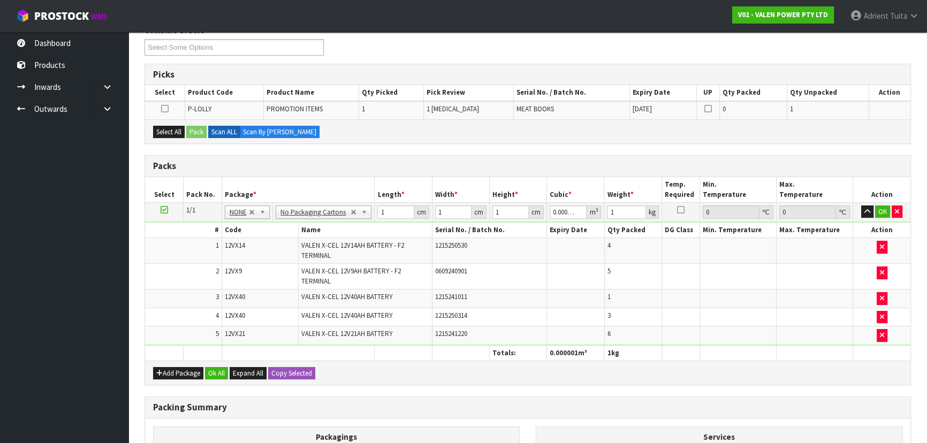
type input "0"
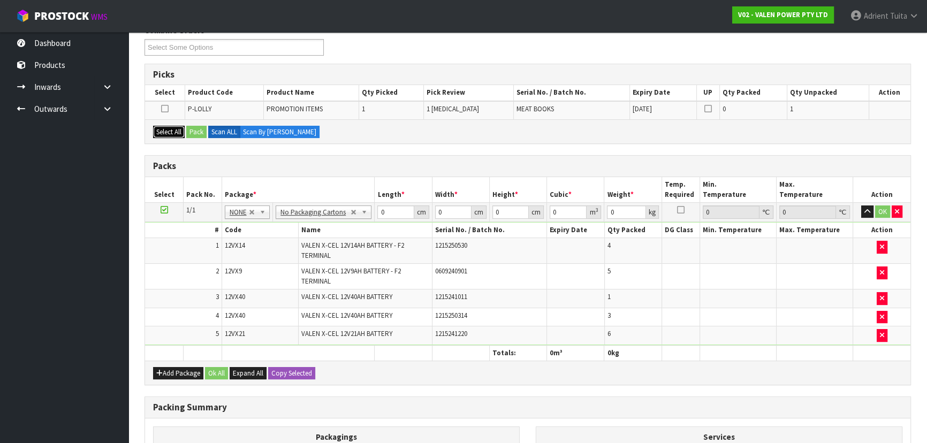
click at [165, 130] on button "Select All" at bounding box center [169, 132] width 32 height 13
click at [192, 127] on button "Pack" at bounding box center [196, 132] width 20 height 13
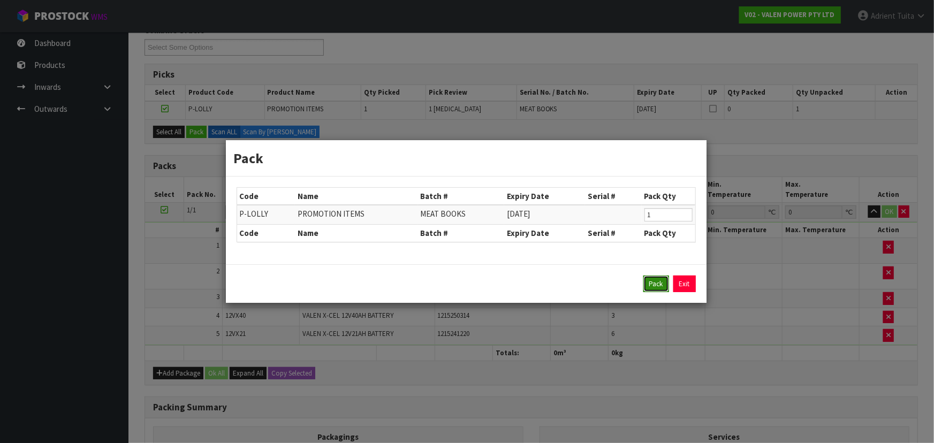
click at [654, 288] on button "Pack" at bounding box center [656, 284] width 26 height 17
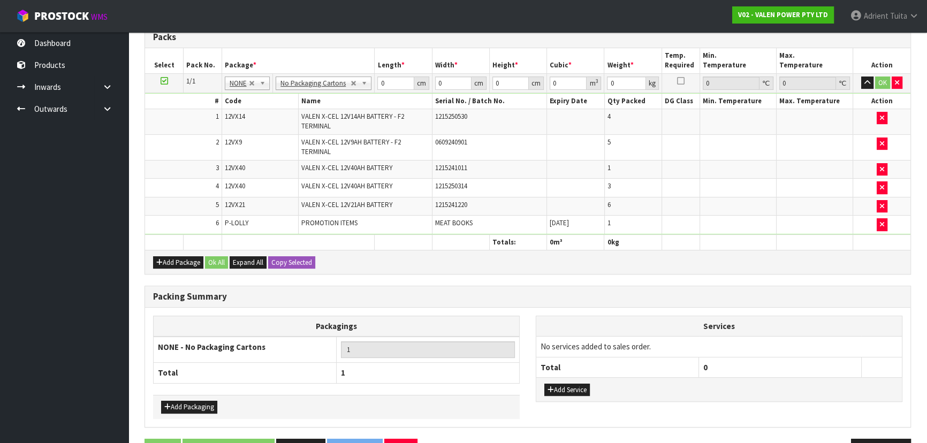
scroll to position [287, 0]
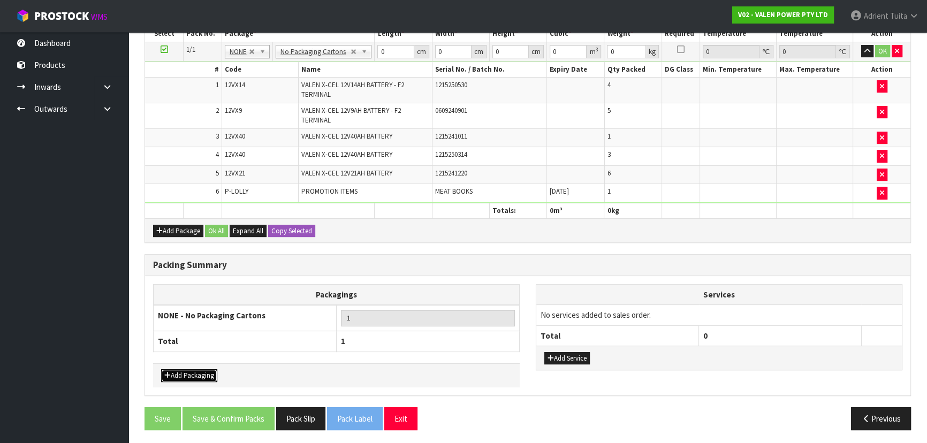
drag, startPoint x: 185, startPoint y: 370, endPoint x: 188, endPoint y: 356, distance: 13.6
click at [186, 370] on button "Add Packaging" at bounding box center [189, 375] width 56 height 13
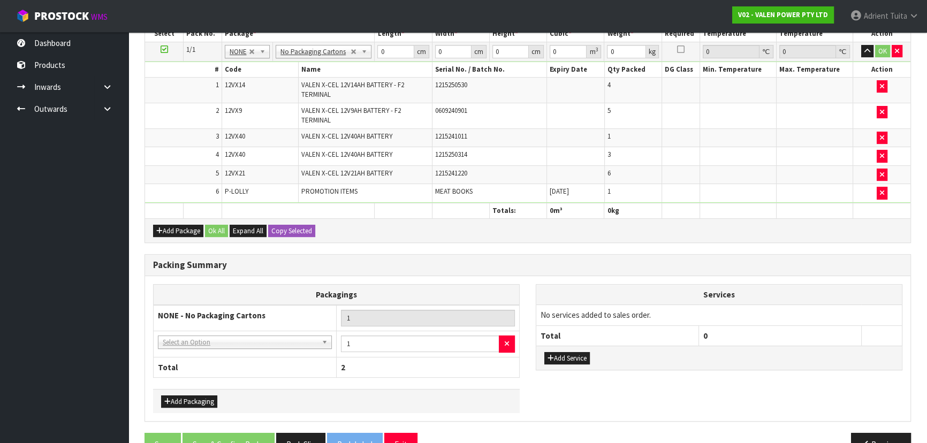
drag, startPoint x: 188, startPoint y: 356, endPoint x: 194, endPoint y: 341, distance: 16.8
click at [194, 335] on td "NONE - No Packaging Cartons 007-001 - PLT GEN120 (1200 X 1000) 007-002 - PLT ON…" at bounding box center [245, 344] width 183 height 26
click at [194, 346] on td "NONE - No Packaging Cartons 007-001 - PLT GEN120 (1200 X 1000) 007-002 - PLT ON…" at bounding box center [245, 344] width 183 height 26
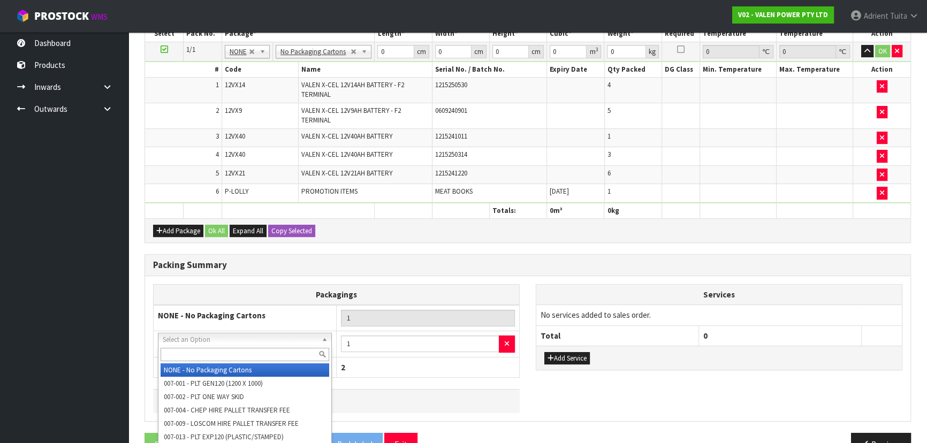
drag, startPoint x: 194, startPoint y: 345, endPoint x: 194, endPoint y: 354, distance: 9.6
click at [194, 354] on input "text" at bounding box center [245, 354] width 169 height 13
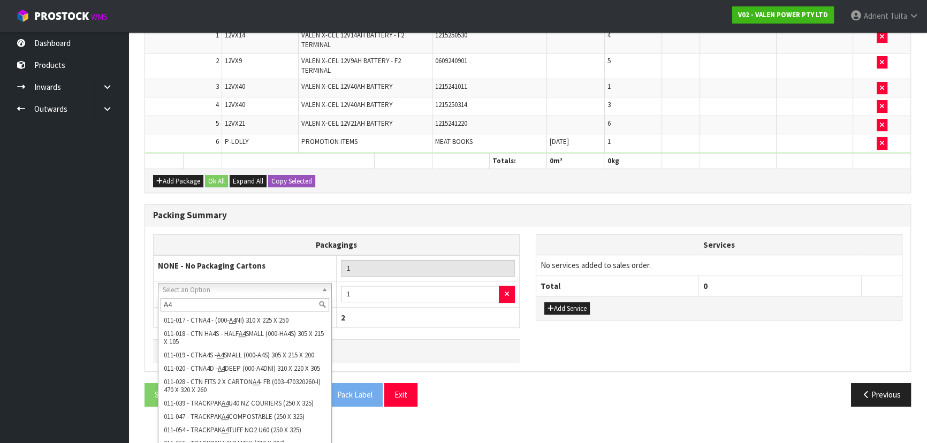
scroll to position [338, 0]
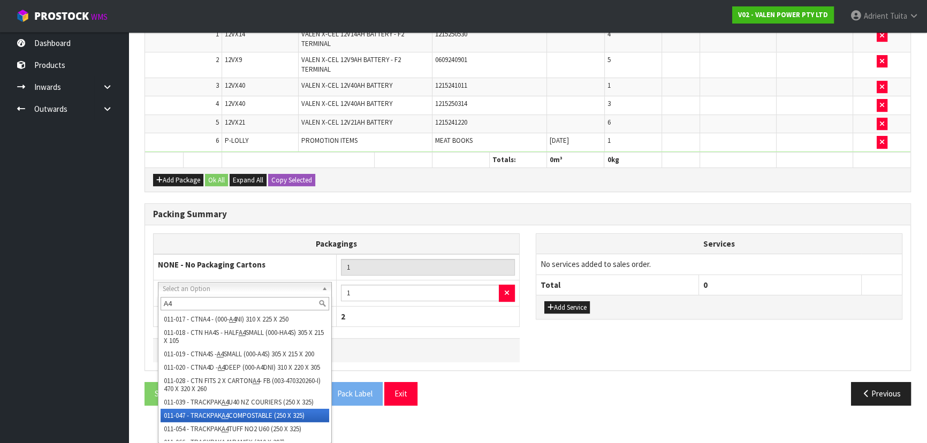
type input "A4"
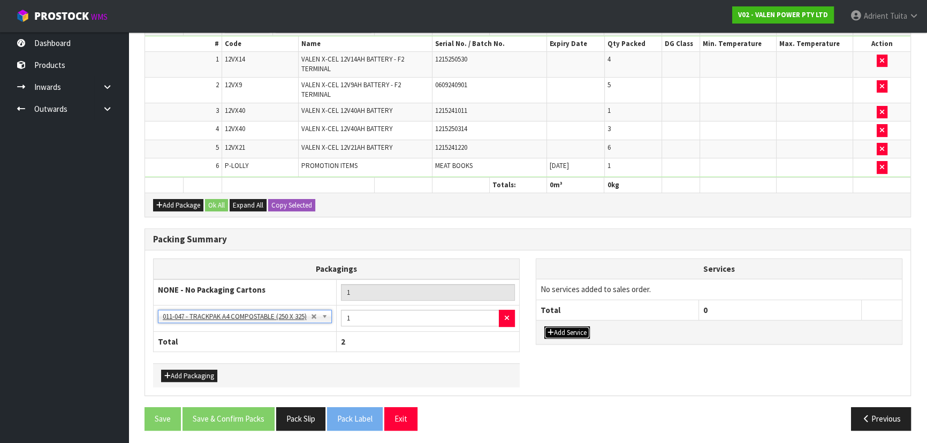
click at [573, 326] on button "Add Service" at bounding box center [566, 332] width 45 height 13
drag, startPoint x: 572, startPoint y: 292, endPoint x: 572, endPoint y: 300, distance: 7.5
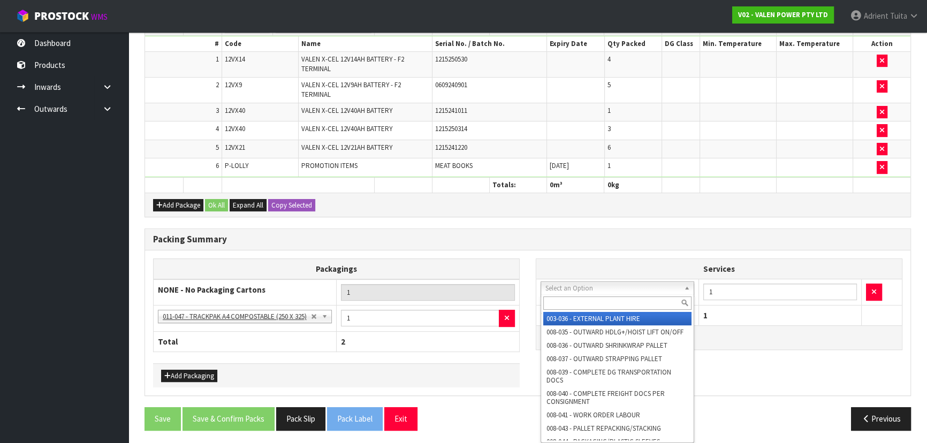
click at [572, 300] on input "text" at bounding box center [617, 302] width 148 height 13
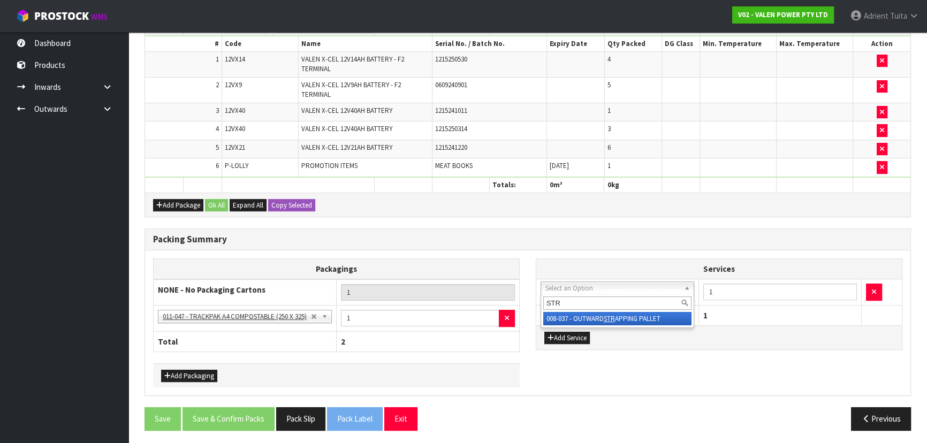
type input "STR"
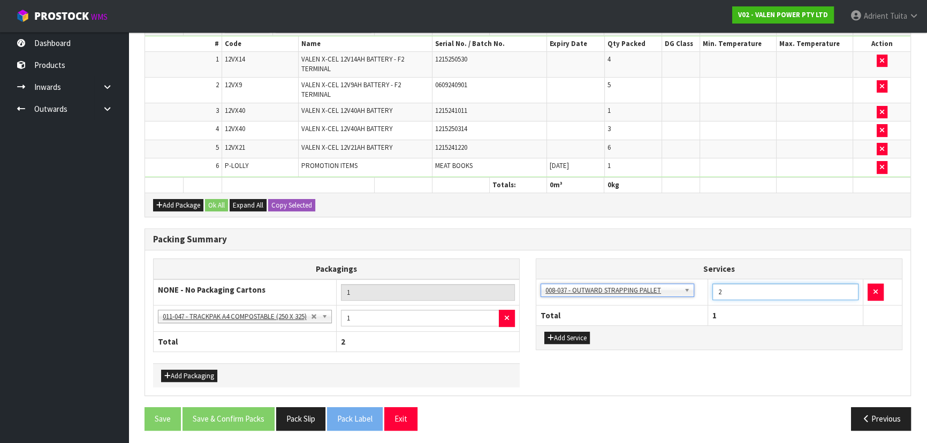
type input "2"
click at [849, 288] on input "2" at bounding box center [785, 292] width 146 height 17
click at [586, 335] on button "Add Service" at bounding box center [566, 338] width 45 height 13
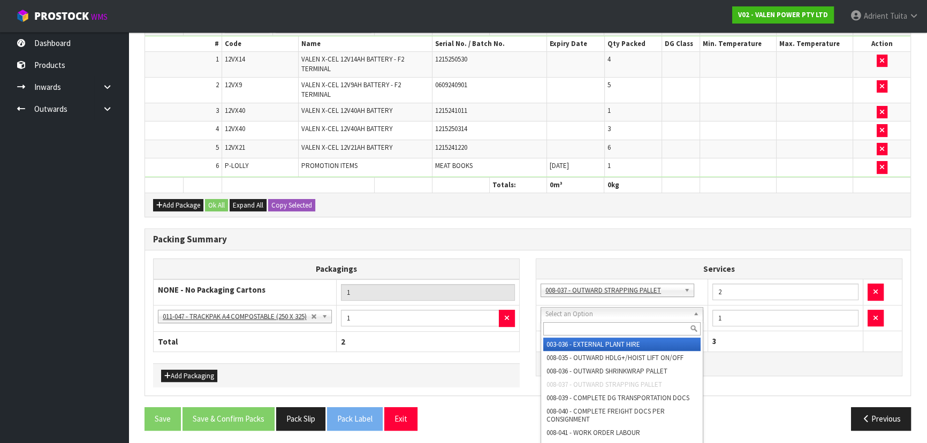
drag, startPoint x: 589, startPoint y: 317, endPoint x: 589, endPoint y: 325, distance: 7.5
click at [589, 325] on input "text" at bounding box center [621, 328] width 157 height 13
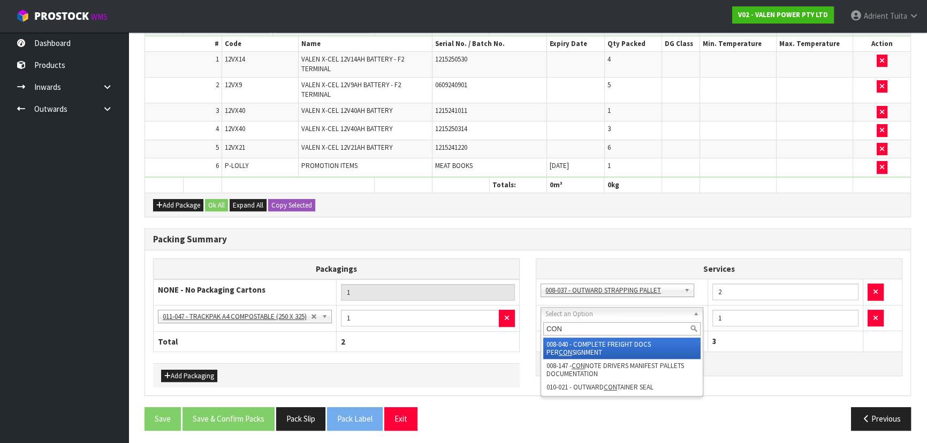
type input "CON"
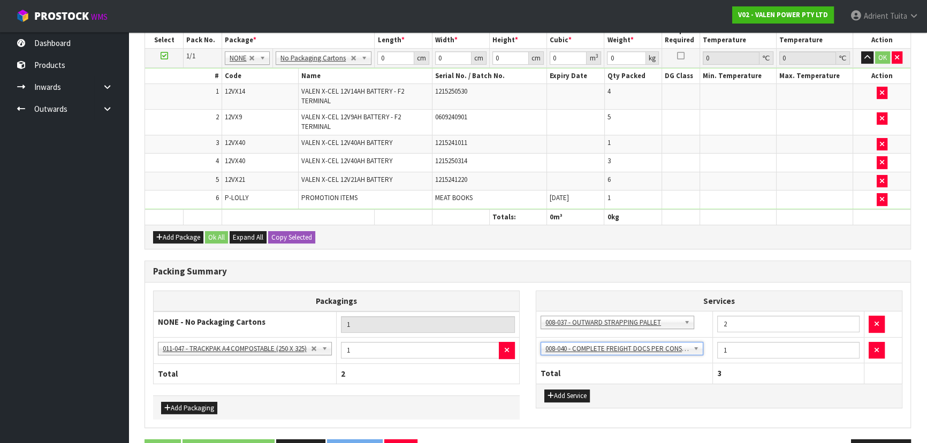
scroll to position [264, 0]
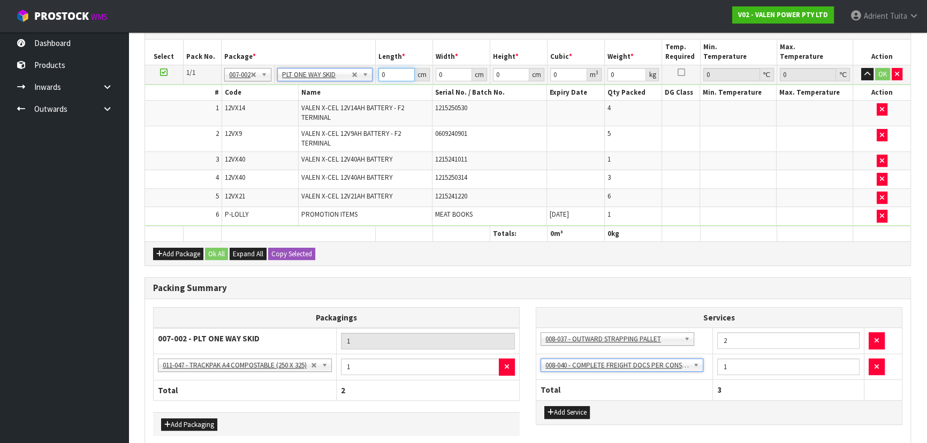
click at [396, 74] on input "0" at bounding box center [396, 74] width 36 height 13
type input "135.68"
type input "104"
type input "41"
type input "3"
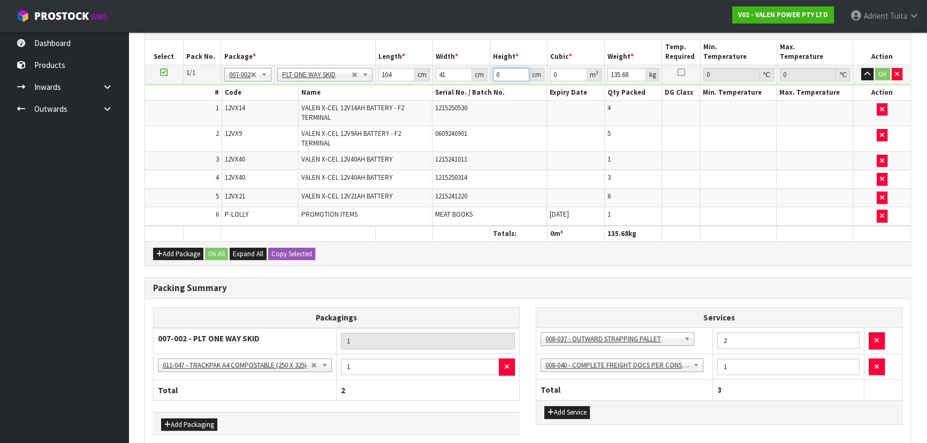
type input "0.012792"
type input "38"
type input "0.162032"
type input "38"
type input "137"
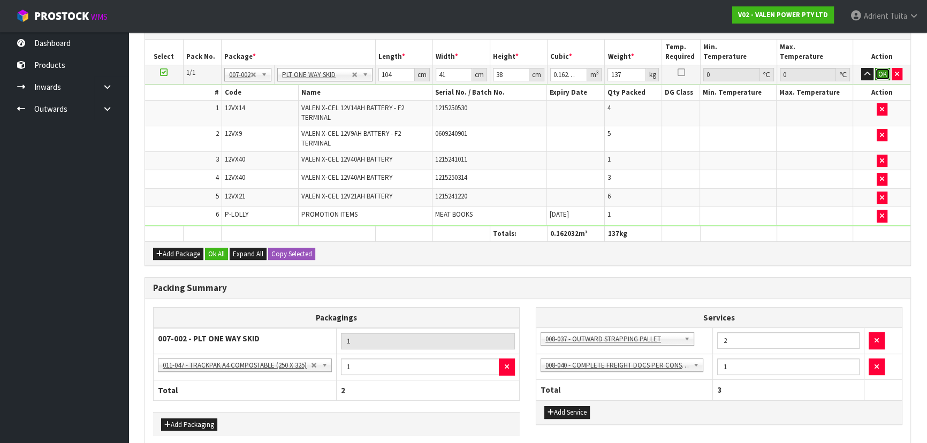
click at [885, 68] on button "OK" at bounding box center [882, 74] width 15 height 13
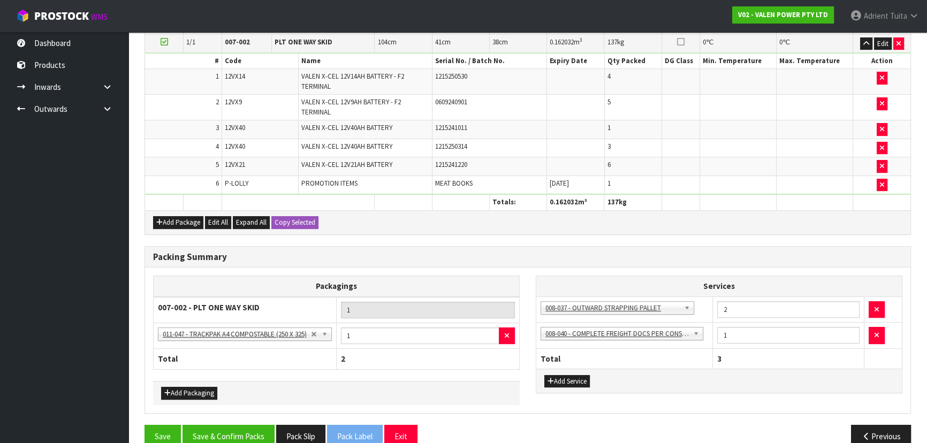
scroll to position [312, 0]
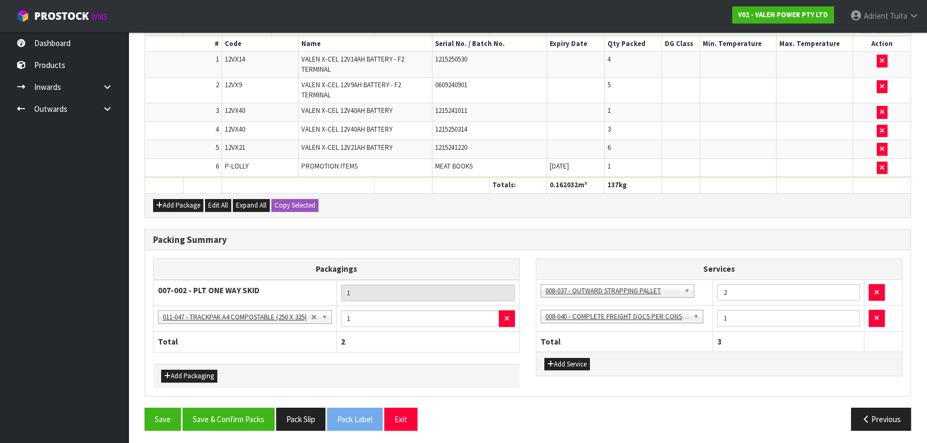
click at [235, 403] on div "Packing Summary Packagings 007-002 - PLT ONE WAY SKID 1 NONE - No Packaging Car…" at bounding box center [527, 318] width 782 height 179
click at [235, 408] on button "Save & Confirm Packs" at bounding box center [228, 419] width 92 height 23
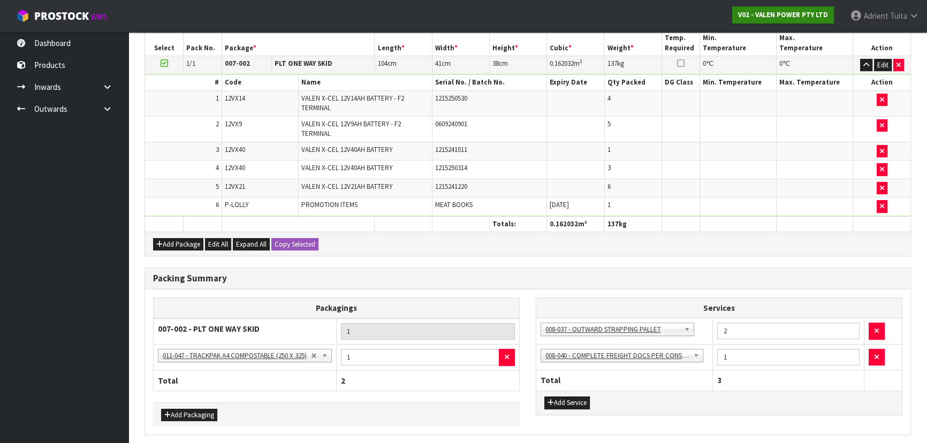
scroll to position [0, 0]
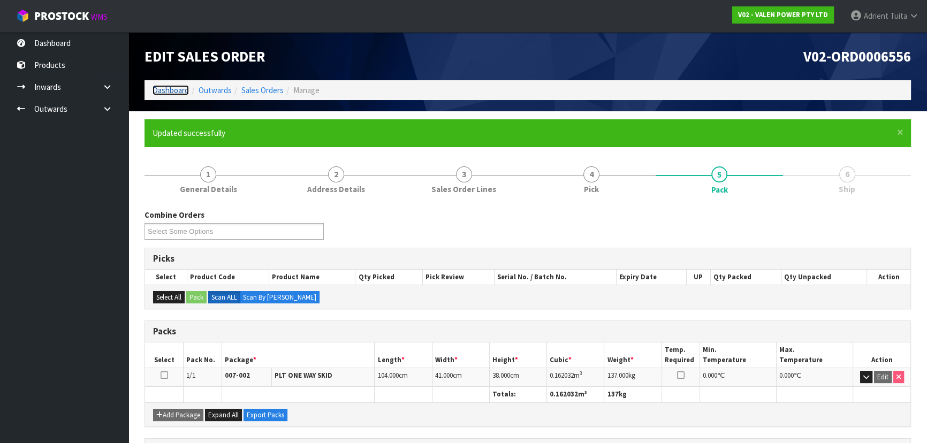
click at [178, 90] on link "Dashboard" at bounding box center [171, 90] width 36 height 10
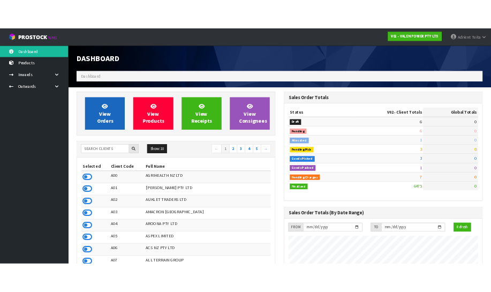
scroll to position [832, 391]
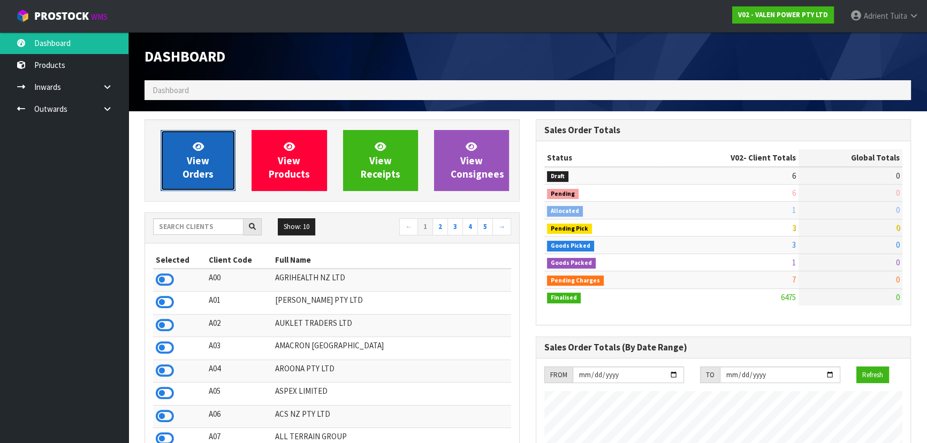
click at [197, 151] on icon at bounding box center [198, 146] width 11 height 10
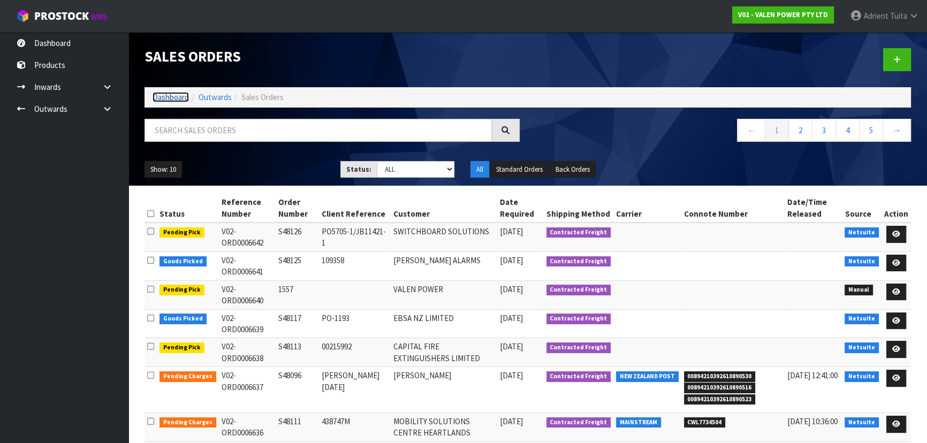
click at [178, 96] on link "Dashboard" at bounding box center [171, 97] width 36 height 10
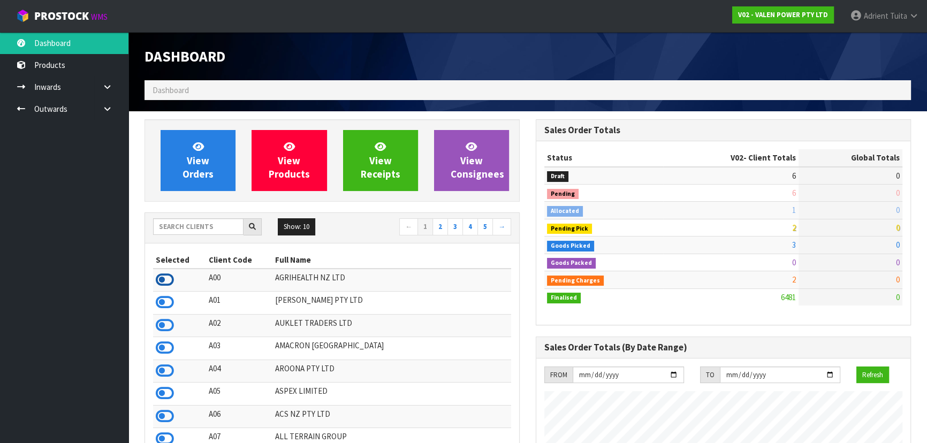
scroll to position [534305, 534746]
click at [165, 274] on icon at bounding box center [165, 280] width 18 height 16
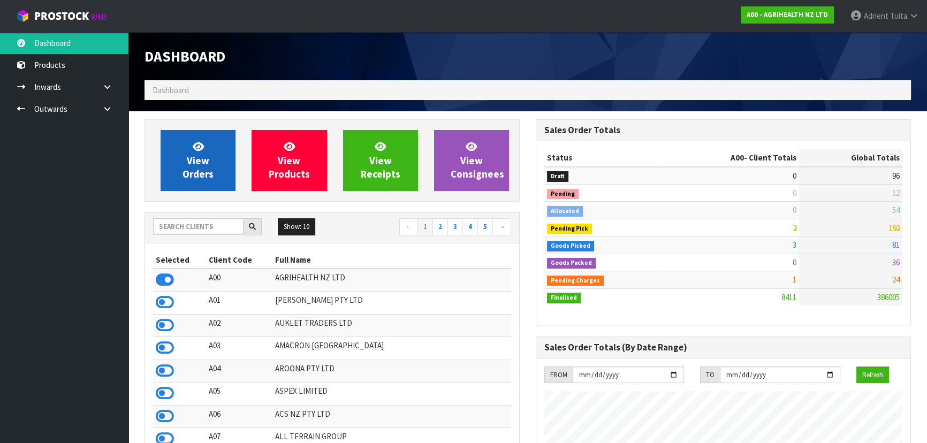
scroll to position [809, 391]
click at [193, 142] on icon at bounding box center [198, 146] width 11 height 10
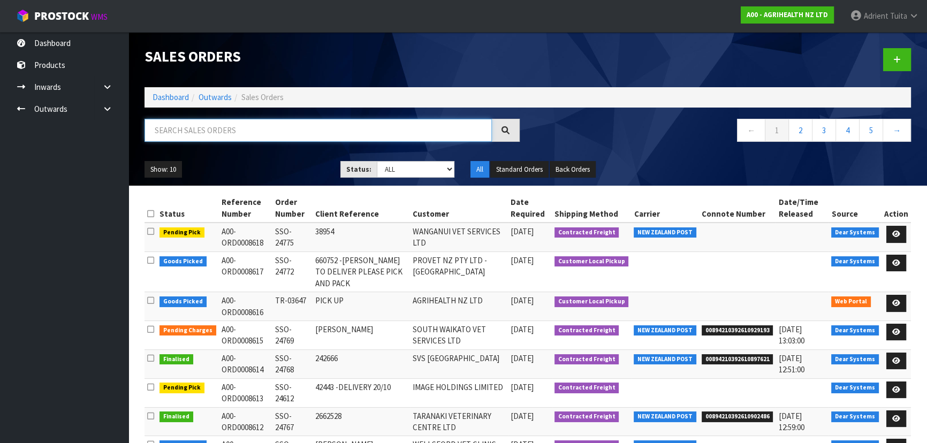
click at [342, 134] on input "text" at bounding box center [317, 130] width 347 height 23
type input "4772"
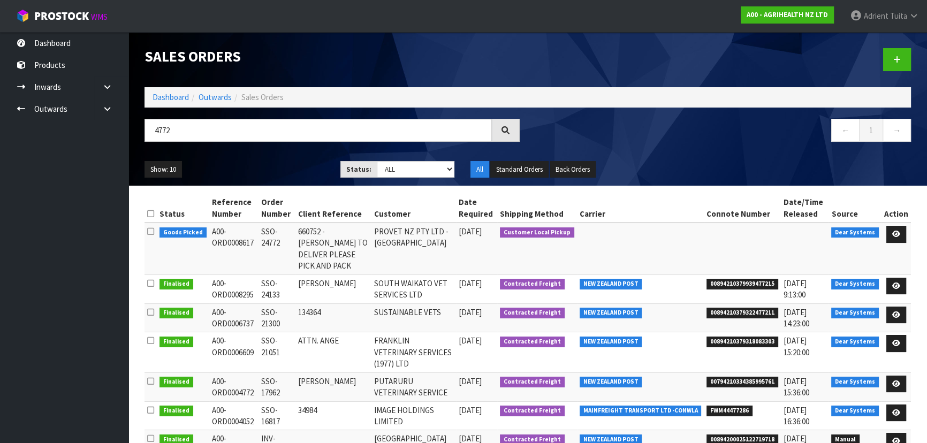
click at [885, 231] on td at bounding box center [895, 249] width 29 height 52
click at [889, 232] on link at bounding box center [896, 234] width 20 height 17
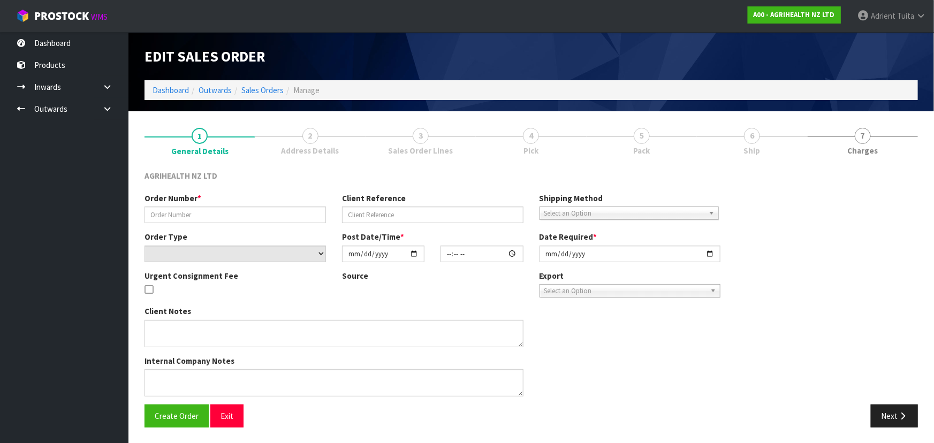
type input "SSO-24772"
type input "660752 -LUCY TO DELIVER PLEASE PICK AND PACK"
select select "number:0"
type input "2025-10-16"
type input "11:02:00.000"
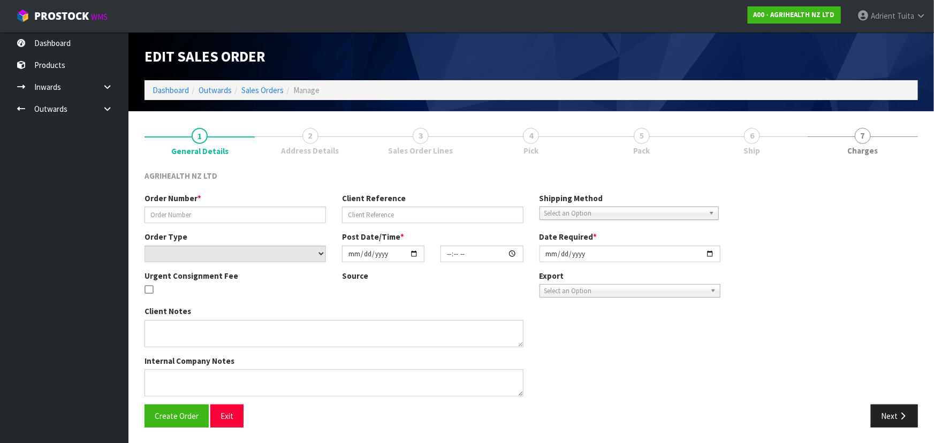
type input "2025-10-16"
type textarea "TYLOVET ON BACK ORDER FOR DELIVERY EARLY NOVEMBER SHIP BY: Overnight Courier 66…"
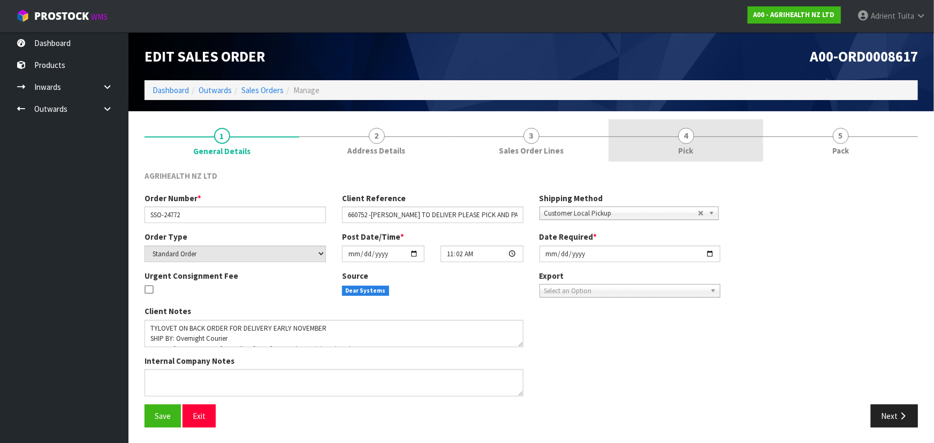
click at [727, 149] on link "4 Pick" at bounding box center [685, 140] width 155 height 42
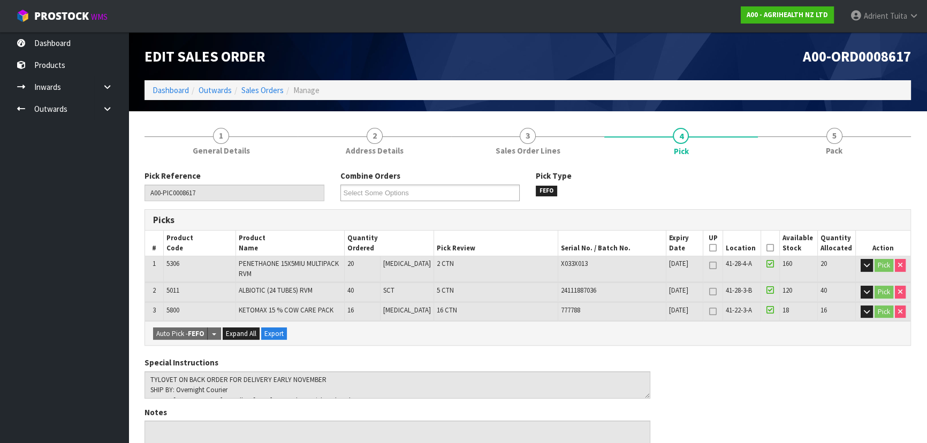
click at [761, 243] on th "Picked" at bounding box center [770, 243] width 19 height 25
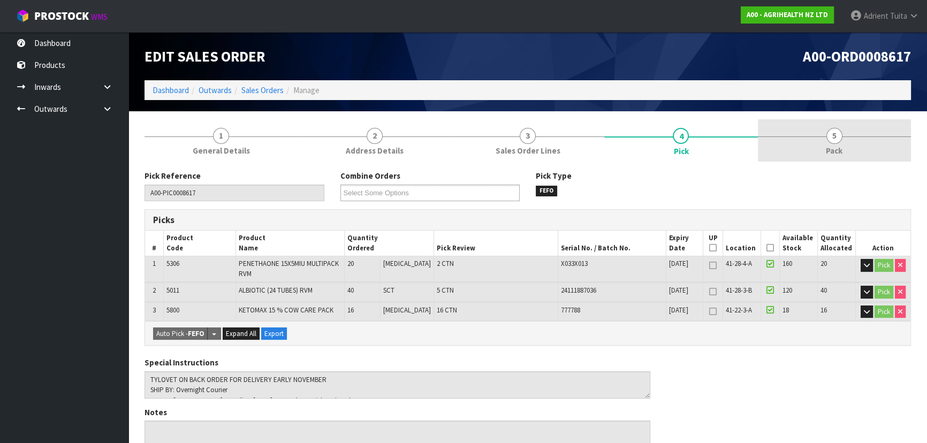
click at [842, 148] on span "Pack" at bounding box center [834, 150] width 17 height 11
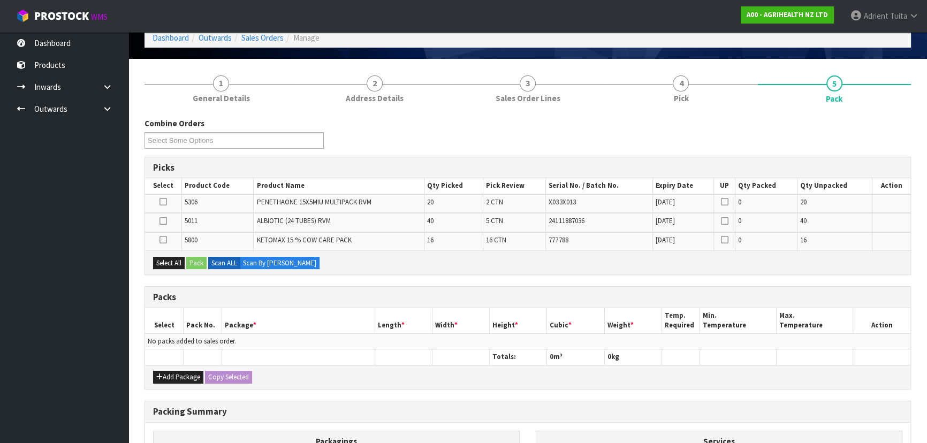
scroll to position [194, 0]
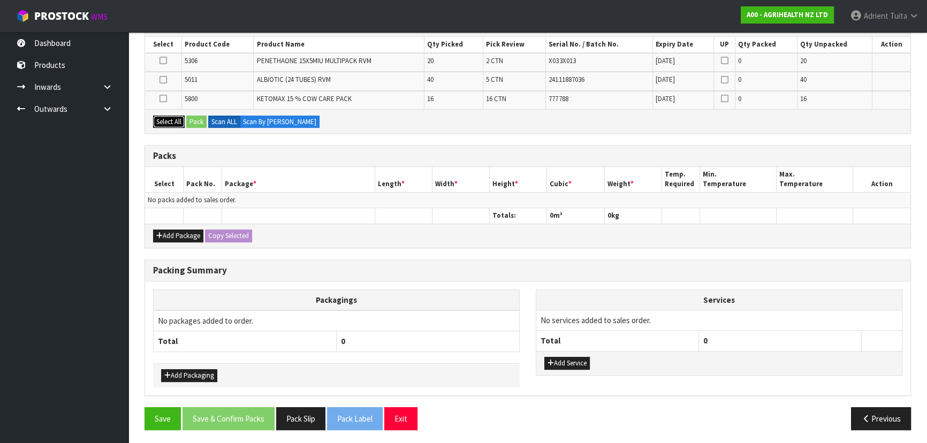
click at [157, 122] on button "Select All" at bounding box center [169, 122] width 32 height 13
click at [161, 232] on icon "button" at bounding box center [159, 235] width 6 height 7
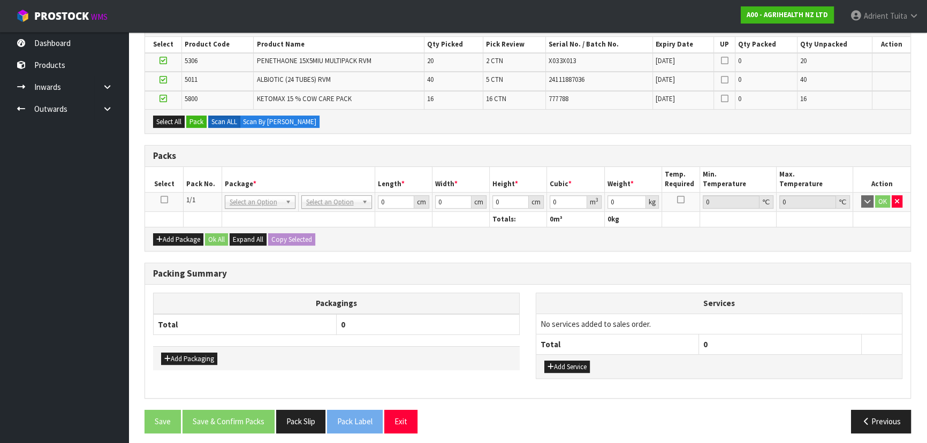
click at [165, 200] on icon at bounding box center [164, 200] width 7 height 1
click at [195, 117] on button "Pack" at bounding box center [196, 122] width 20 height 13
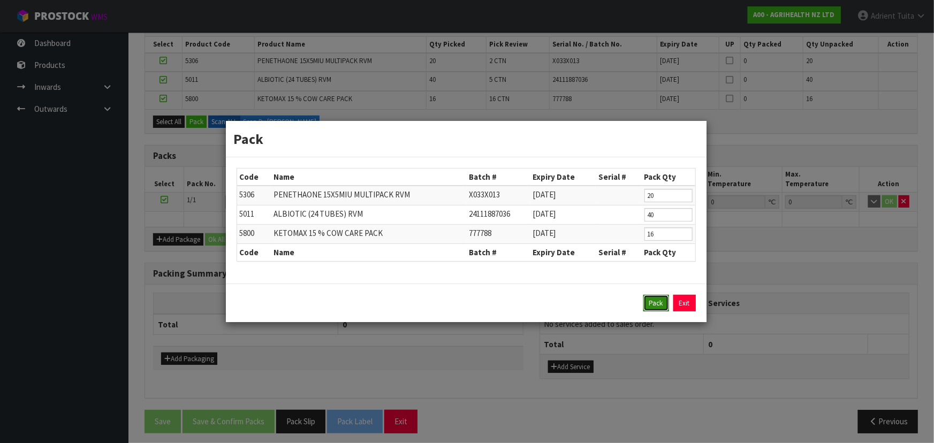
click at [663, 301] on button "Pack" at bounding box center [656, 303] width 26 height 17
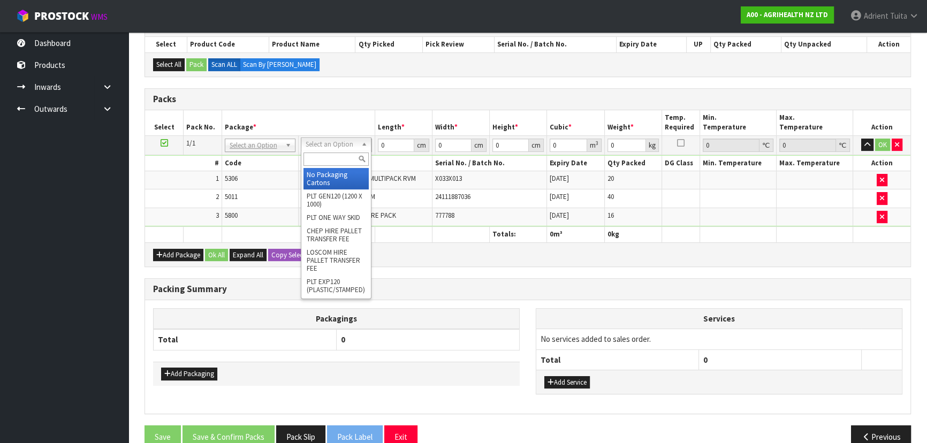
click at [313, 155] on input "text" at bounding box center [335, 159] width 65 height 13
type input "RET"
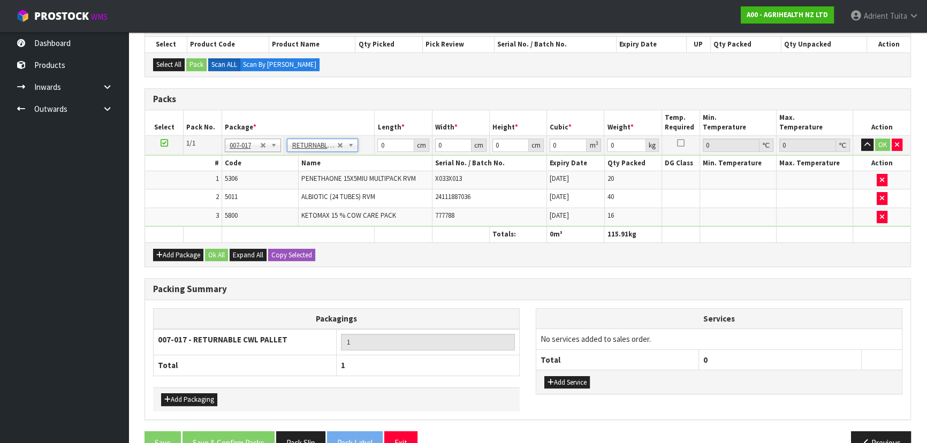
type input "115.91"
click at [380, 150] on input "0" at bounding box center [395, 145] width 36 height 13
click at [385, 147] on input "0" at bounding box center [395, 145] width 36 height 13
type input "120"
type input "100"
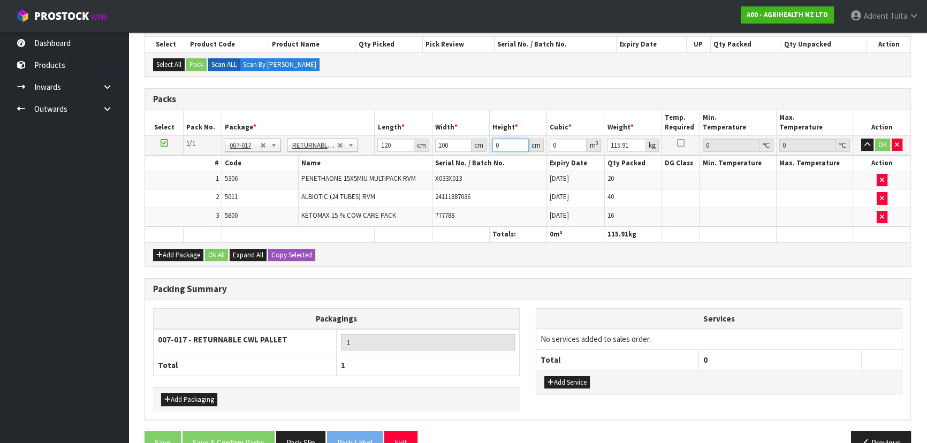
type input "8"
type input "0.096"
type input "85"
type input "1.02"
type input "85"
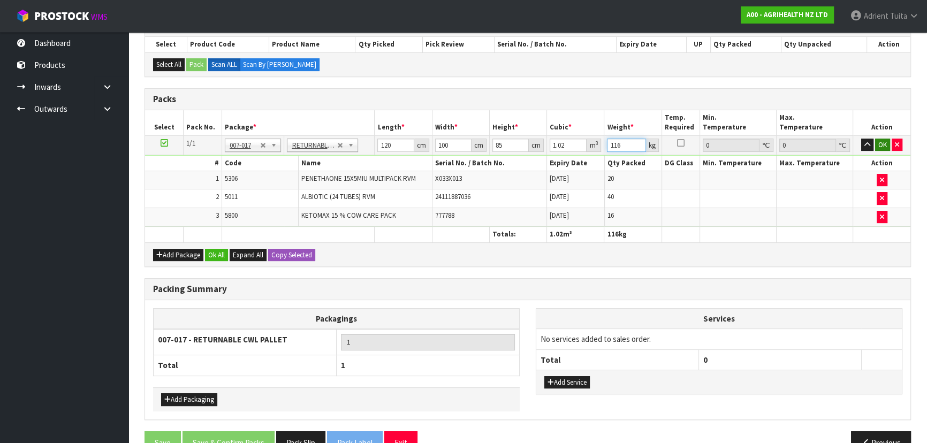
type input "116"
click at [877, 147] on button "OK" at bounding box center [882, 145] width 15 height 13
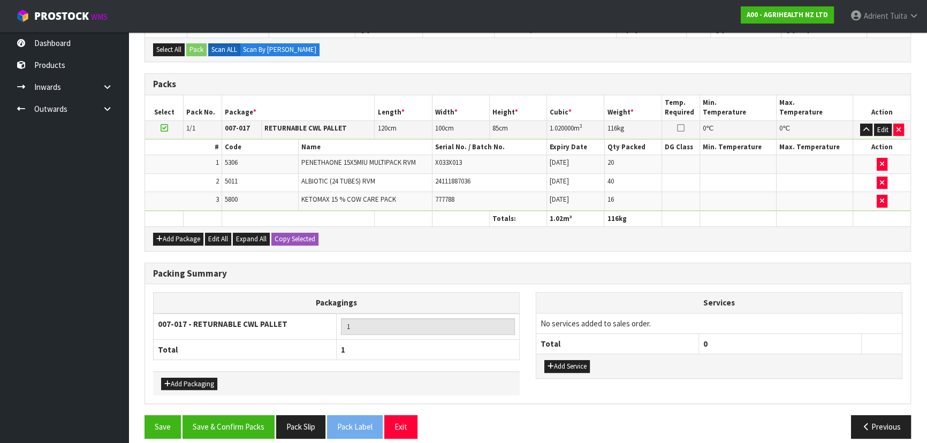
scroll to position [217, 0]
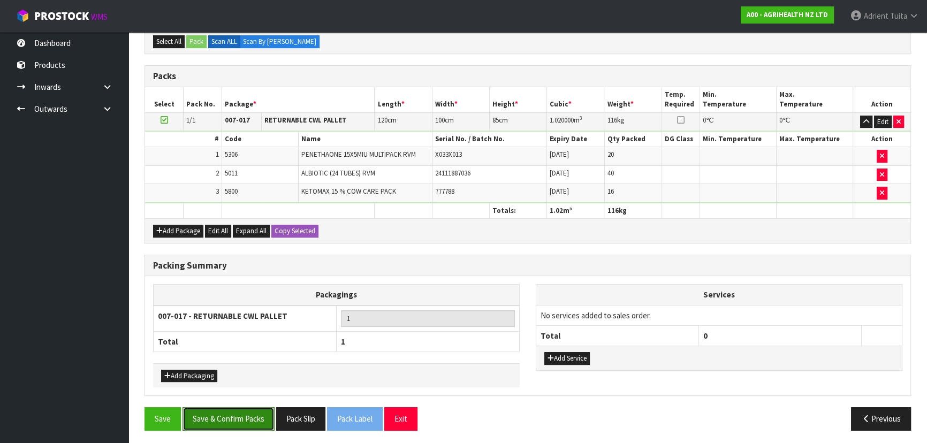
click at [222, 414] on button "Save & Confirm Packs" at bounding box center [228, 418] width 92 height 23
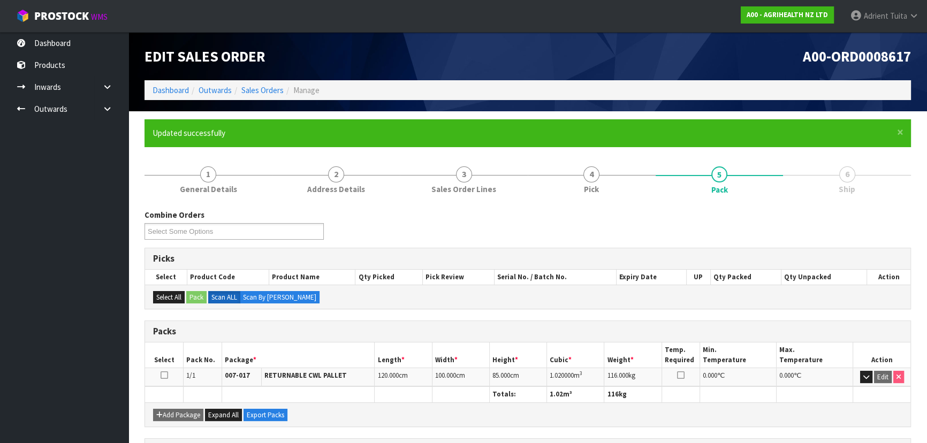
scroll to position [161, 0]
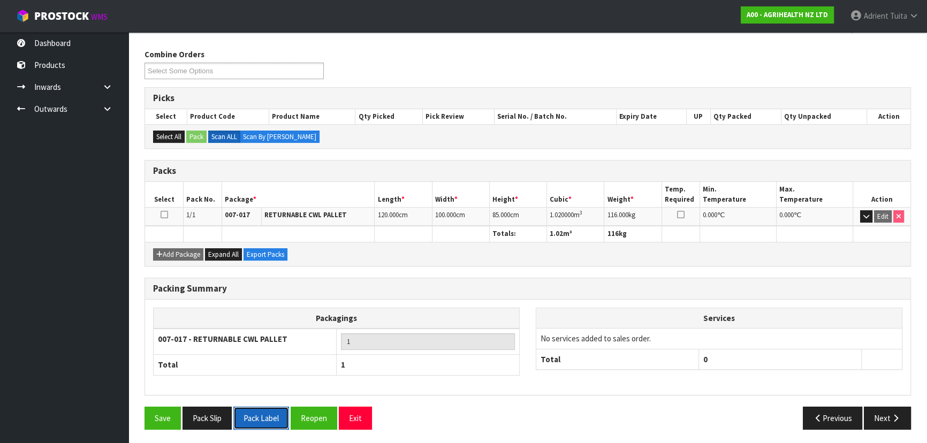
click at [263, 408] on button "Pack Label" at bounding box center [261, 418] width 56 height 23
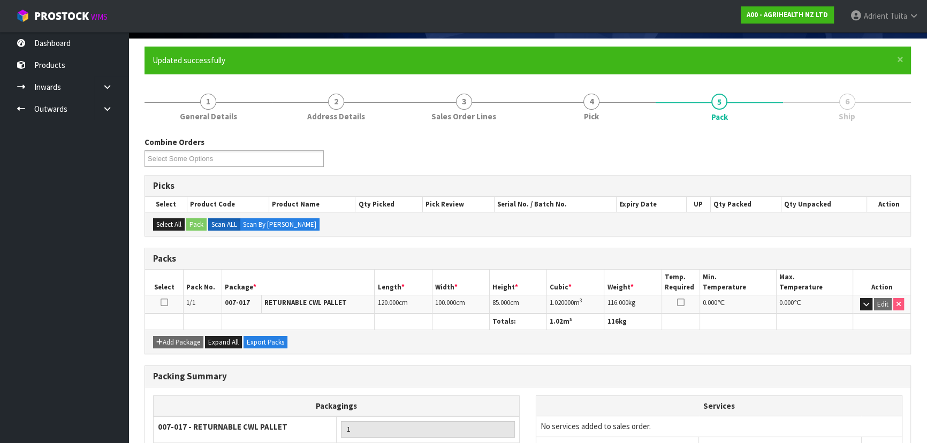
scroll to position [0, 0]
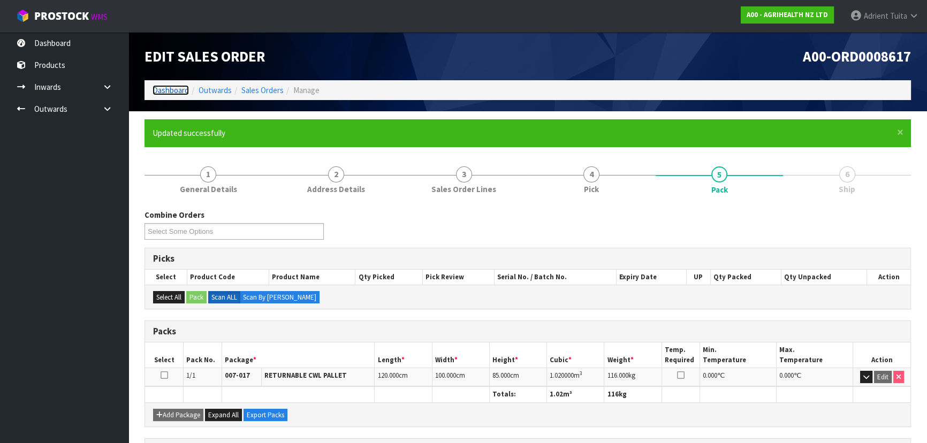
click at [178, 86] on link "Dashboard" at bounding box center [171, 90] width 36 height 10
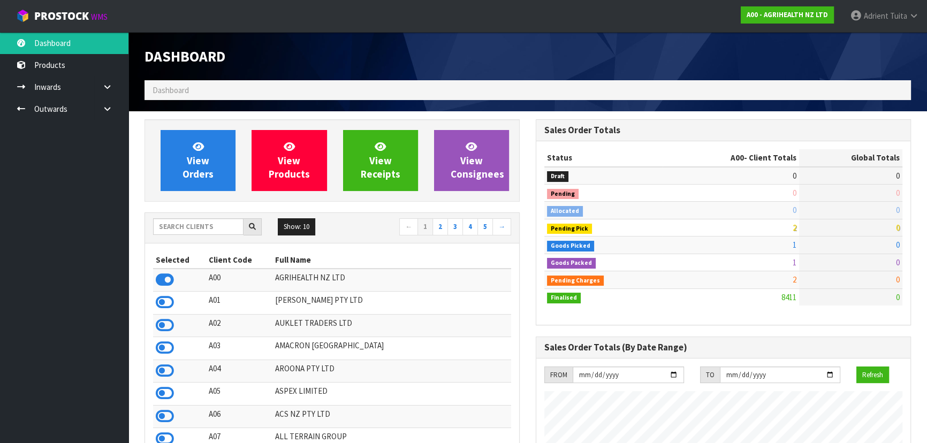
scroll to position [809, 391]
click at [217, 225] on input "text" at bounding box center [198, 226] width 90 height 17
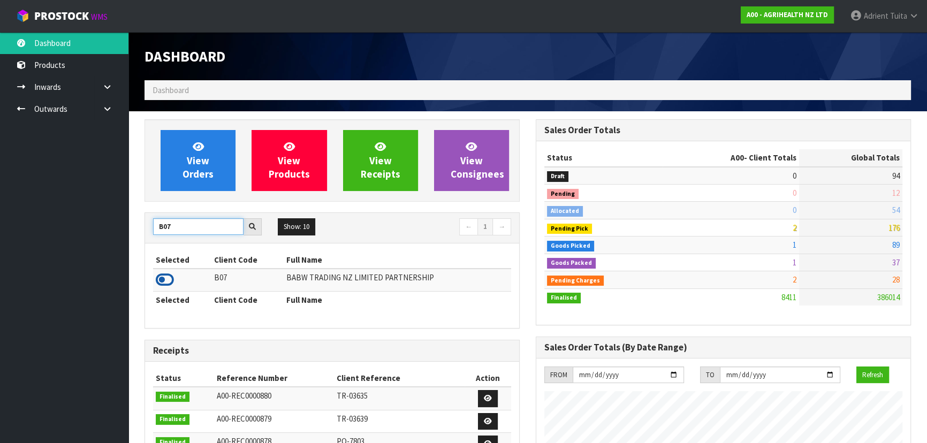
type input "B07"
click at [166, 283] on icon at bounding box center [165, 280] width 18 height 16
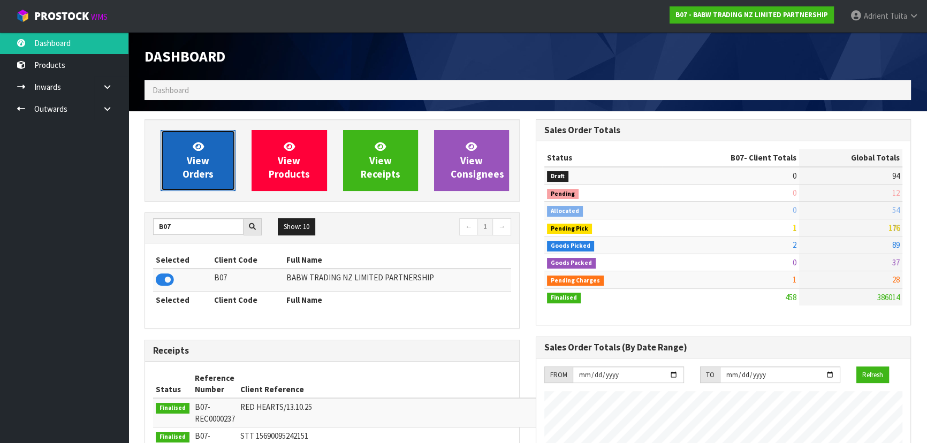
click at [194, 151] on icon at bounding box center [198, 146] width 11 height 10
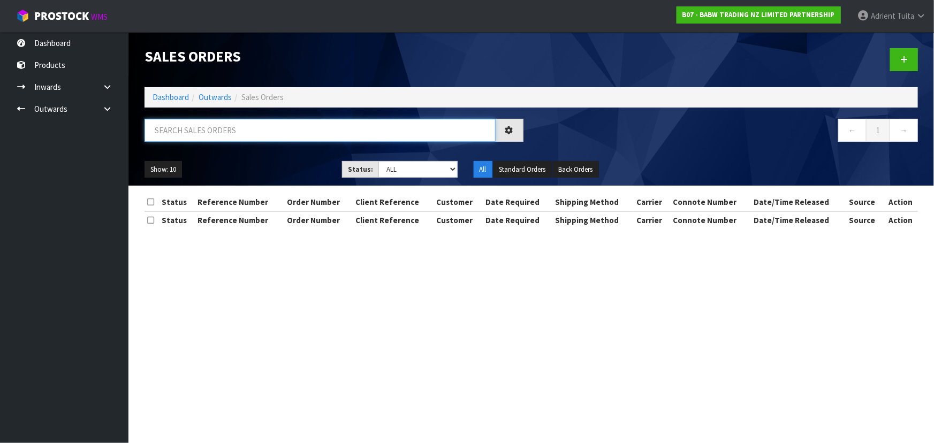
click at [214, 128] on input "text" at bounding box center [319, 130] width 351 height 23
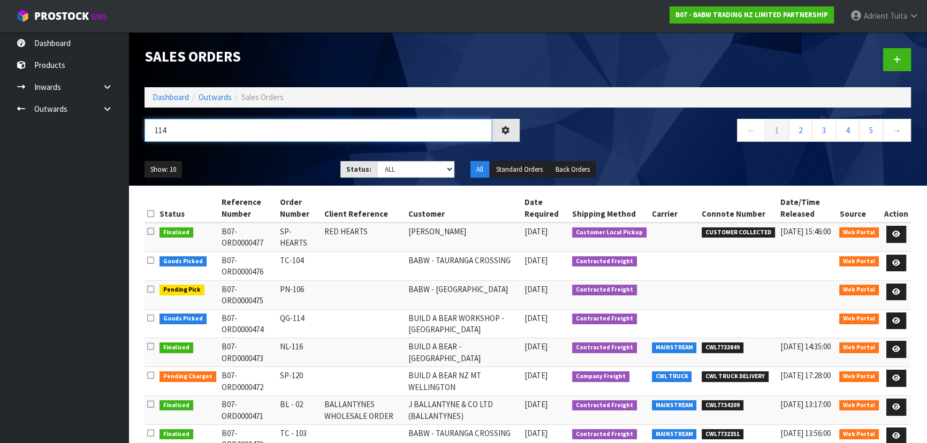
type input "114"
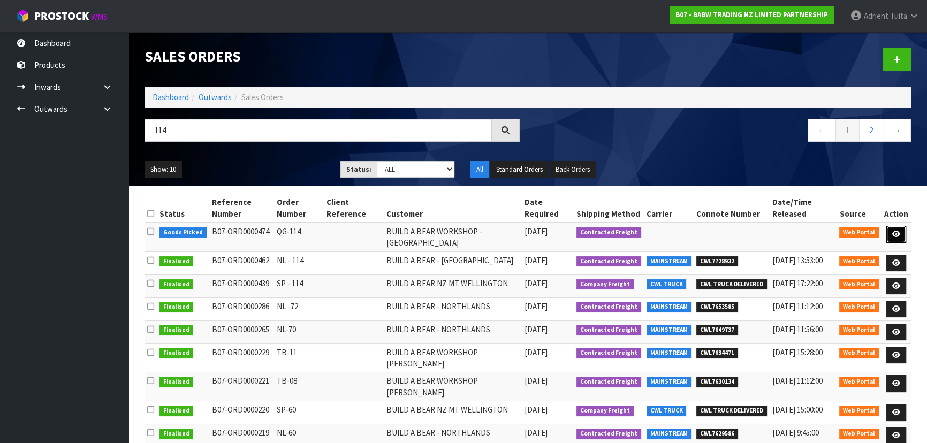
click at [892, 231] on link at bounding box center [896, 234] width 20 height 17
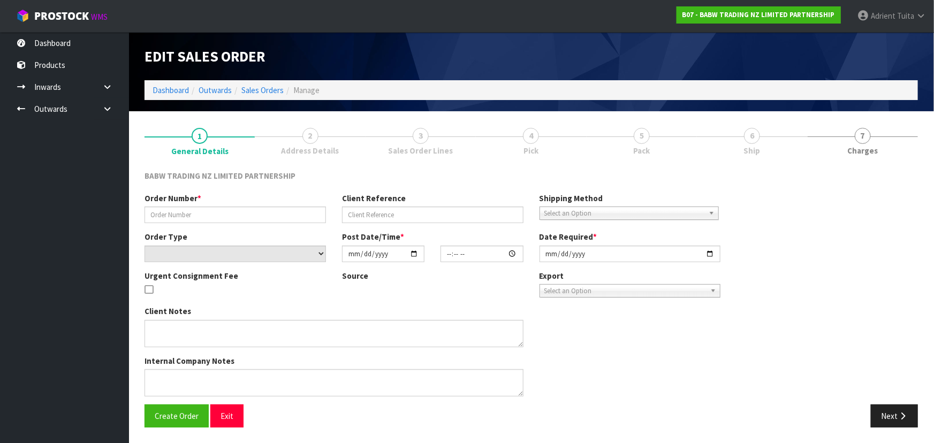
type input "QG-114"
select select "number:0"
type input "2025-10-13"
type input "13:53:00.000"
type input "[DATE]"
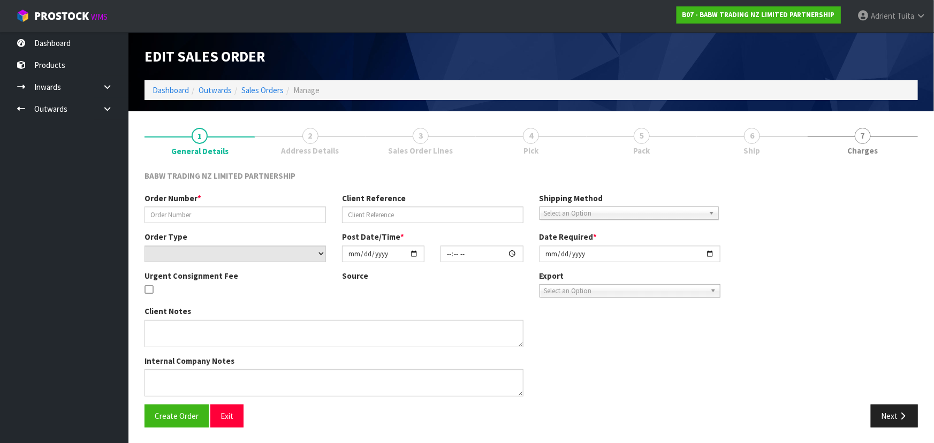
type textarea "DELIVER BETWEEN 8AM AND 8.30AM CALL - SANTANA ON 0221550016 AFTERNOON PRIOR TO …"
type textarea "AMENDED CODE 90009 FROM 1200 PCS TO 800 PCS"
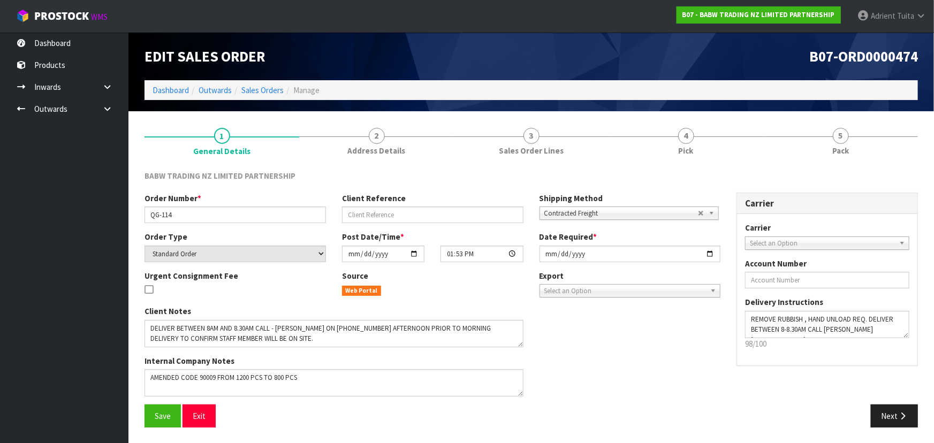
click at [735, 168] on div "BABW TRADING NZ LIMITED PARTNERSHIP Order Number * QG-114 Client Reference Ship…" at bounding box center [530, 298] width 773 height 273
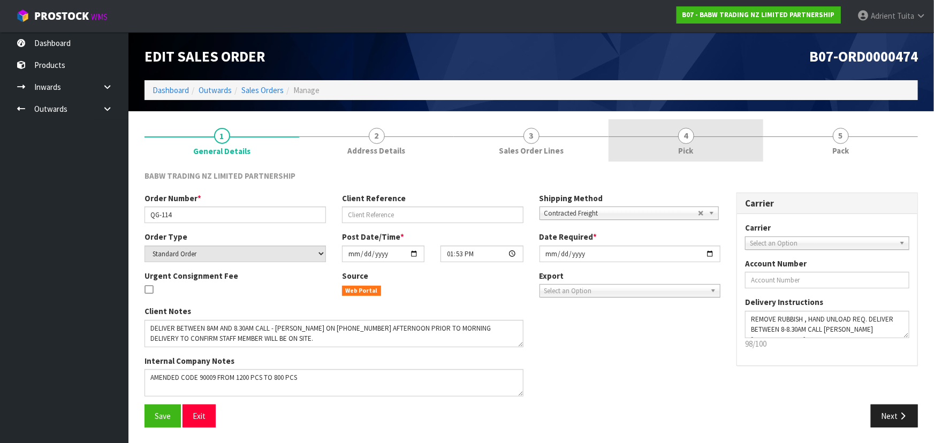
click at [728, 144] on link "4 Pick" at bounding box center [685, 140] width 155 height 42
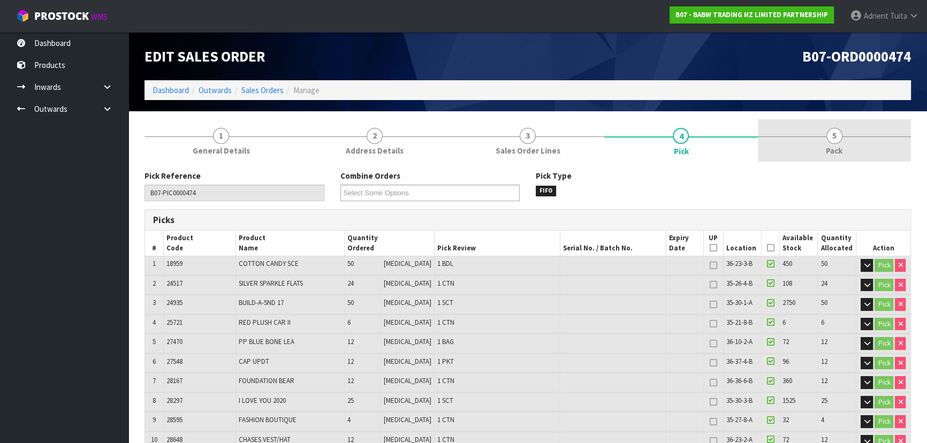
drag, startPoint x: 829, startPoint y: 116, endPoint x: 833, endPoint y: 148, distance: 32.8
click at [833, 148] on span "Pack" at bounding box center [834, 150] width 17 height 11
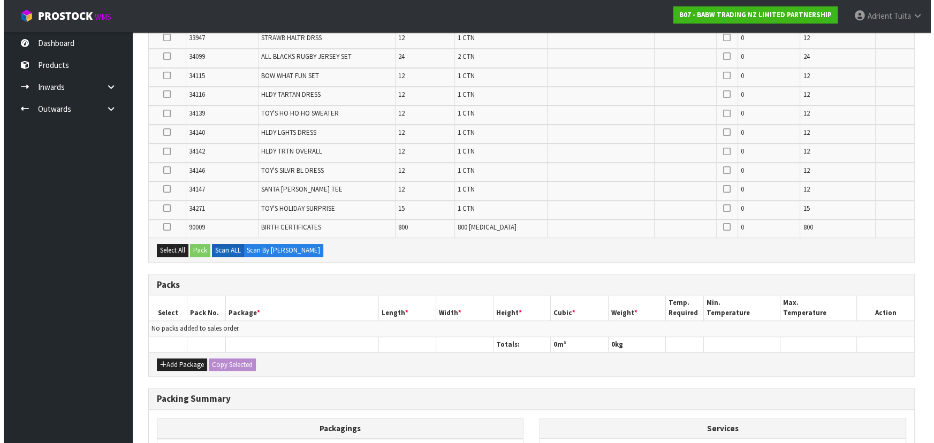
scroll to position [827, 0]
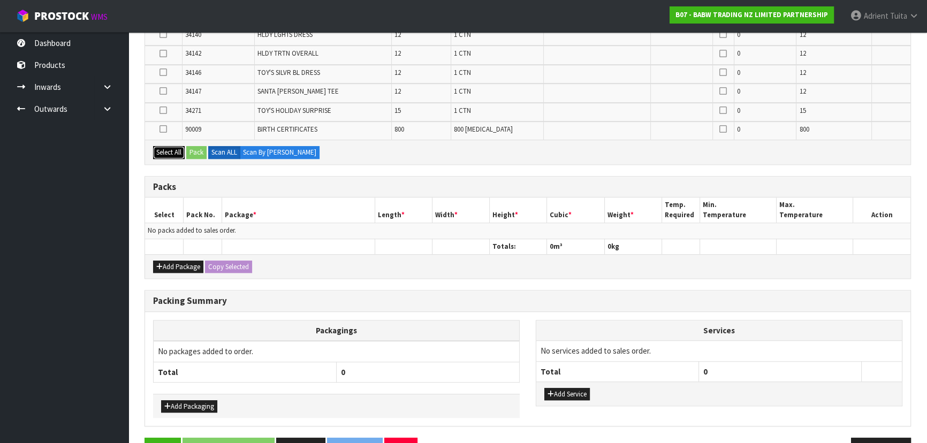
click at [162, 150] on button "Select All" at bounding box center [169, 152] width 32 height 13
click at [170, 263] on button "Add Package" at bounding box center [178, 267] width 50 height 13
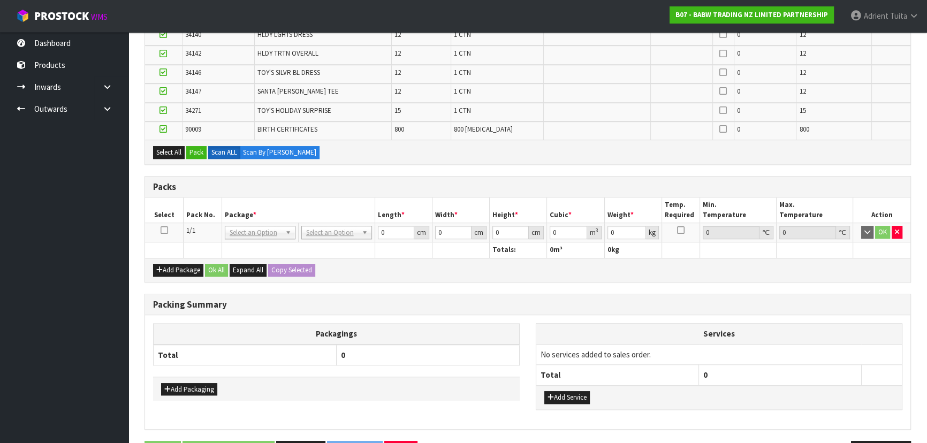
click at [164, 230] on icon at bounding box center [164, 230] width 7 height 1
click at [195, 152] on button "Pack" at bounding box center [196, 152] width 20 height 13
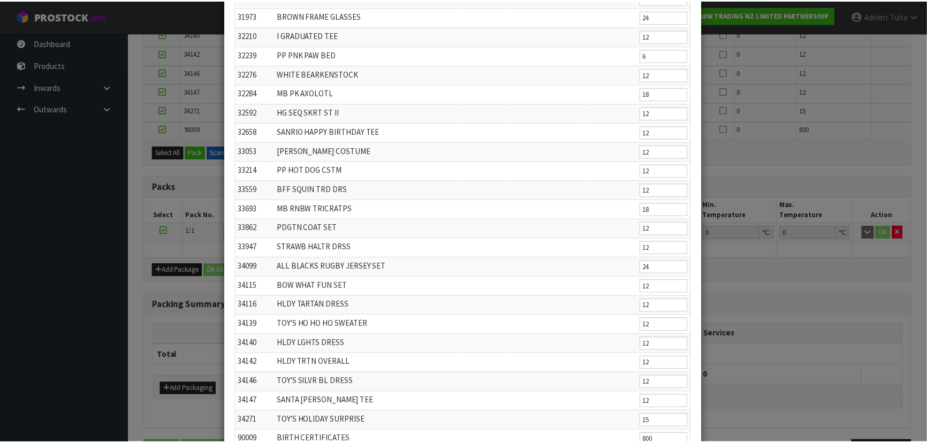
scroll to position [463, 0]
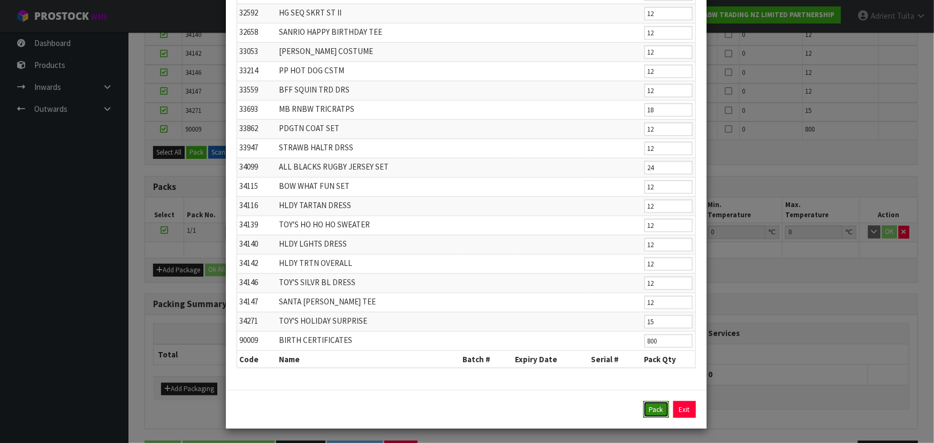
click at [648, 402] on button "Pack" at bounding box center [656, 409] width 26 height 17
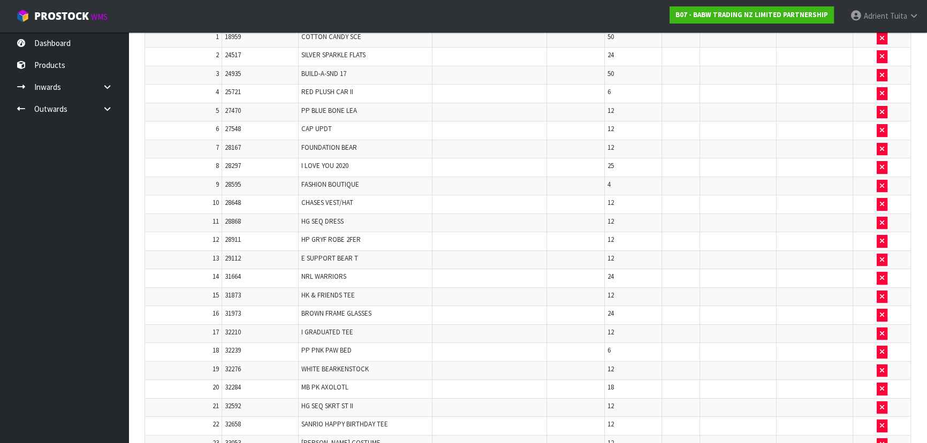
scroll to position [194, 0]
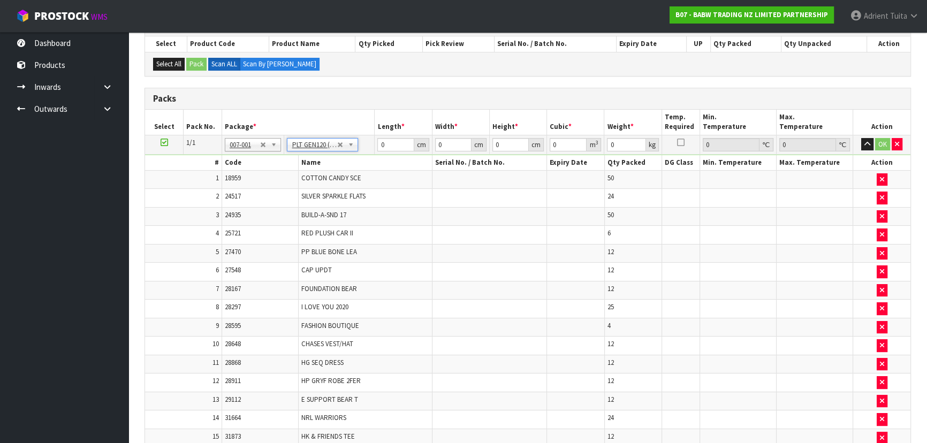
type input "120"
type input "100"
type input "52.27"
click at [391, 145] on input "120" at bounding box center [395, 144] width 36 height 13
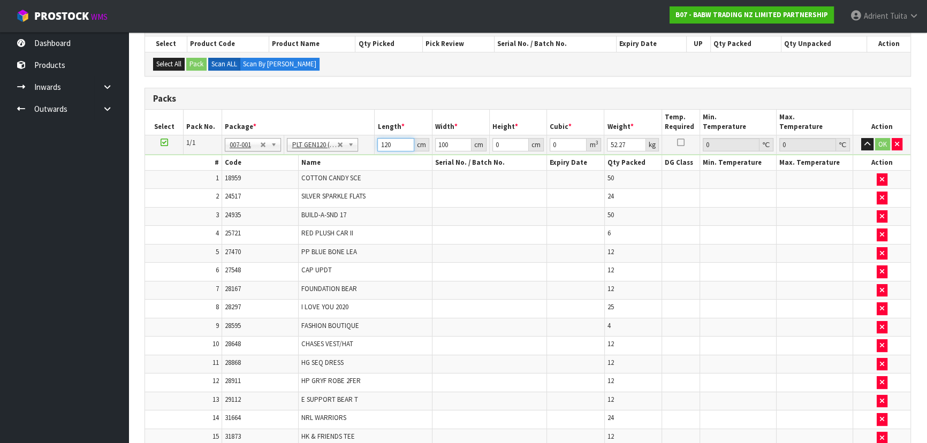
click at [391, 145] on input "120" at bounding box center [395, 144] width 36 height 13
type input "109"
type input "7"
type input "0.083167"
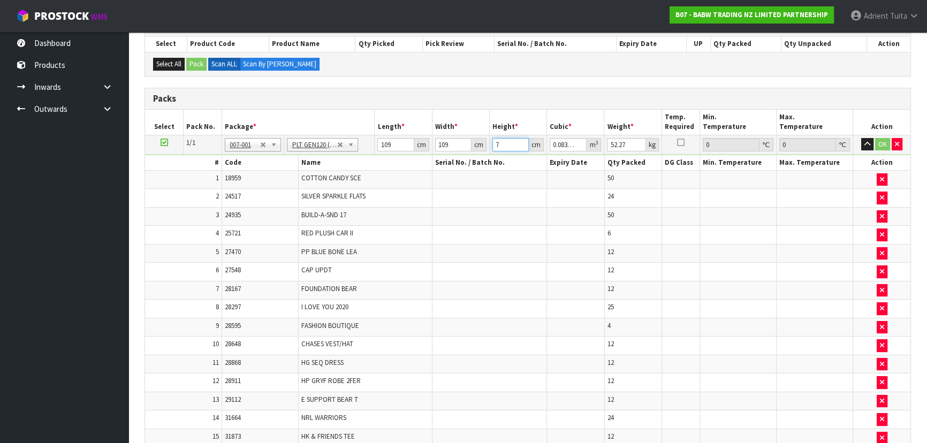
type input "79"
type input "0.938599"
type input "79"
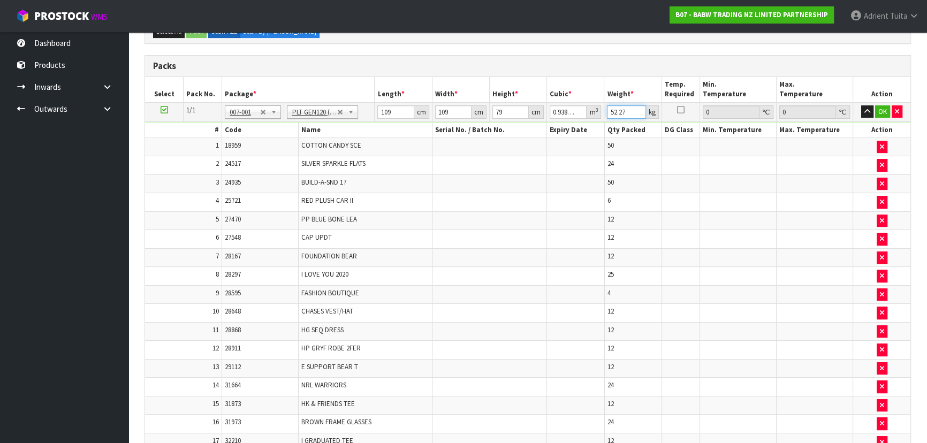
scroll to position [226, 0]
click at [875, 109] on button "OK" at bounding box center [882, 112] width 15 height 13
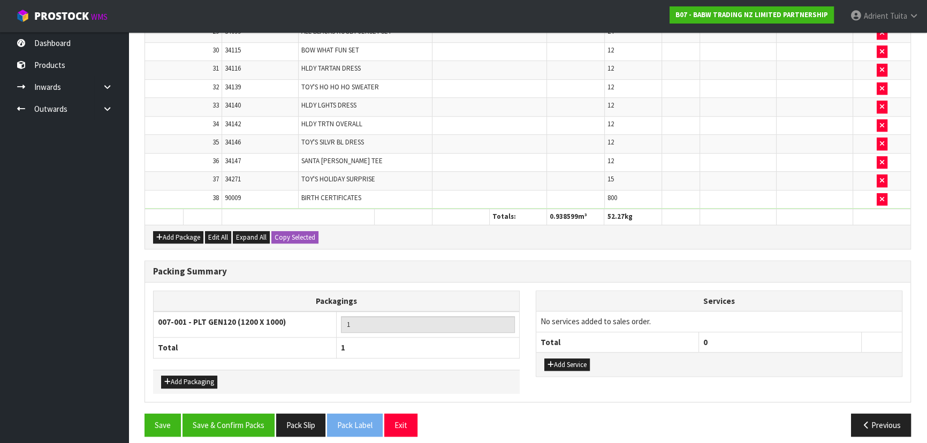
scroll to position [857, 0]
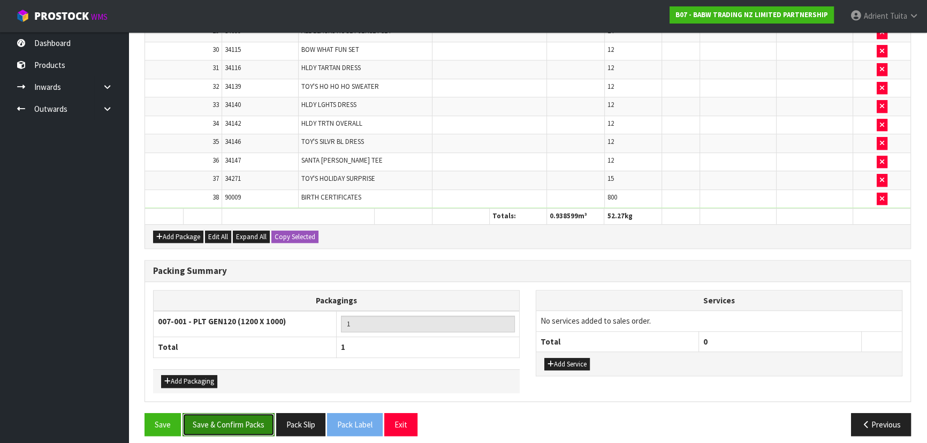
click at [228, 420] on button "Save & Confirm Packs" at bounding box center [228, 424] width 92 height 23
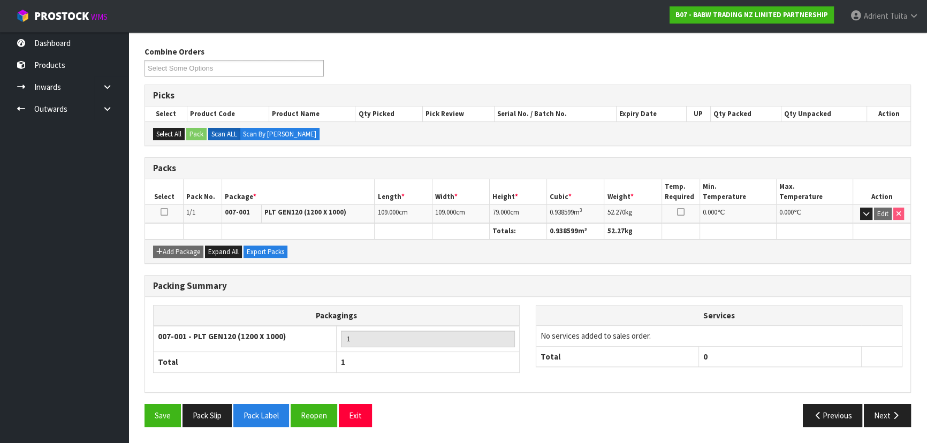
scroll to position [161, 0]
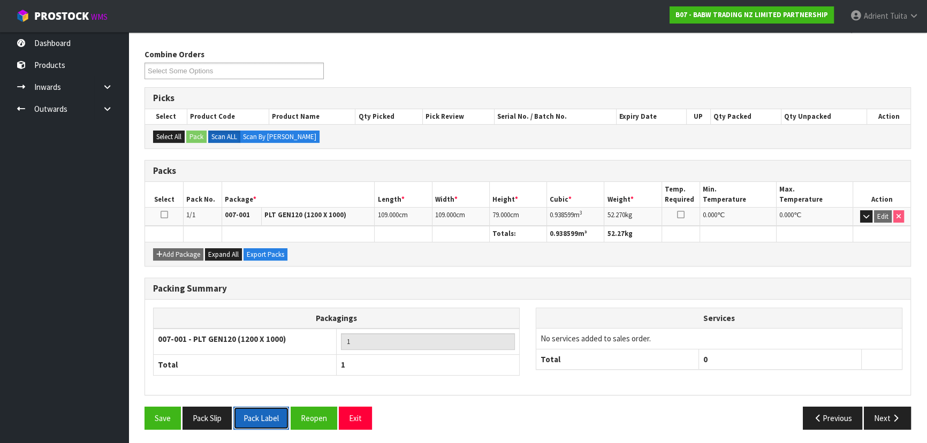
click at [269, 414] on button "Pack Label" at bounding box center [261, 418] width 56 height 23
click at [317, 424] on button "Reopen" at bounding box center [314, 418] width 47 height 23
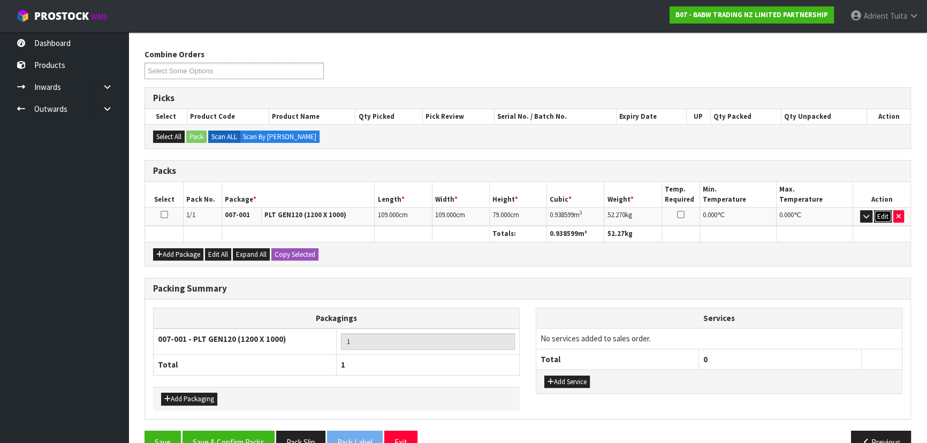
click at [882, 210] on button "Edit" at bounding box center [883, 216] width 18 height 13
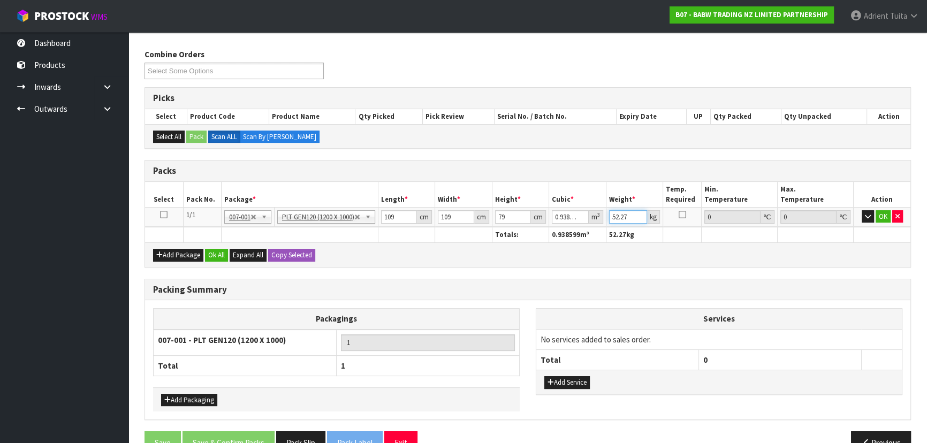
click at [615, 210] on input "52.27" at bounding box center [628, 216] width 38 height 13
type input "77"
click at [883, 214] on button "OK" at bounding box center [882, 216] width 15 height 13
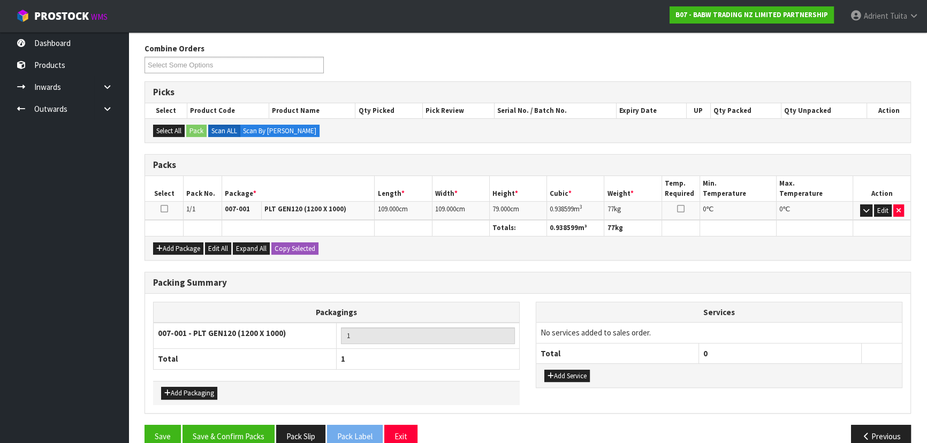
scroll to position [185, 0]
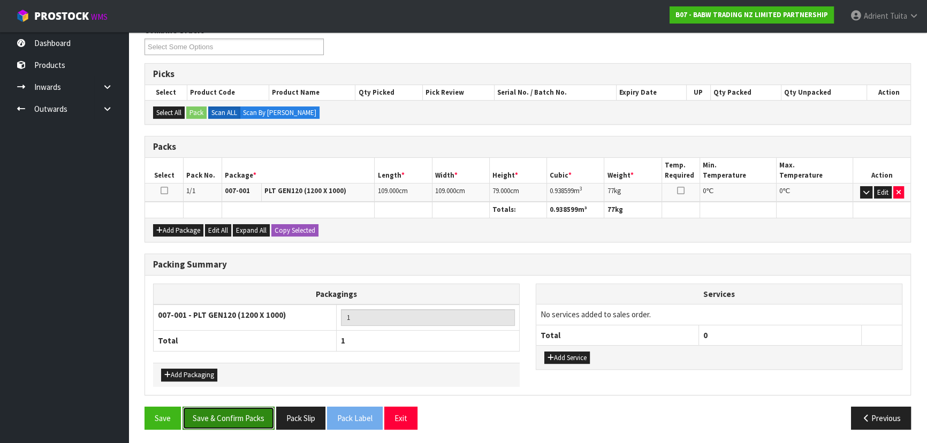
click at [231, 418] on button "Save & Confirm Packs" at bounding box center [228, 418] width 92 height 23
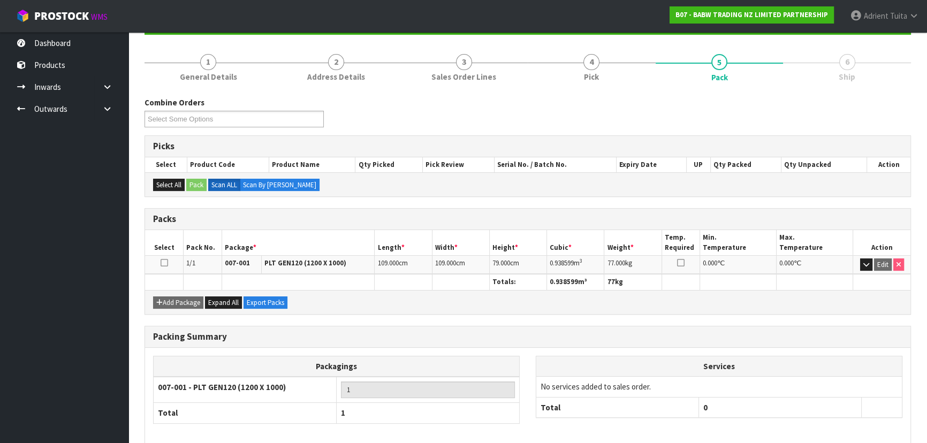
scroll to position [0, 0]
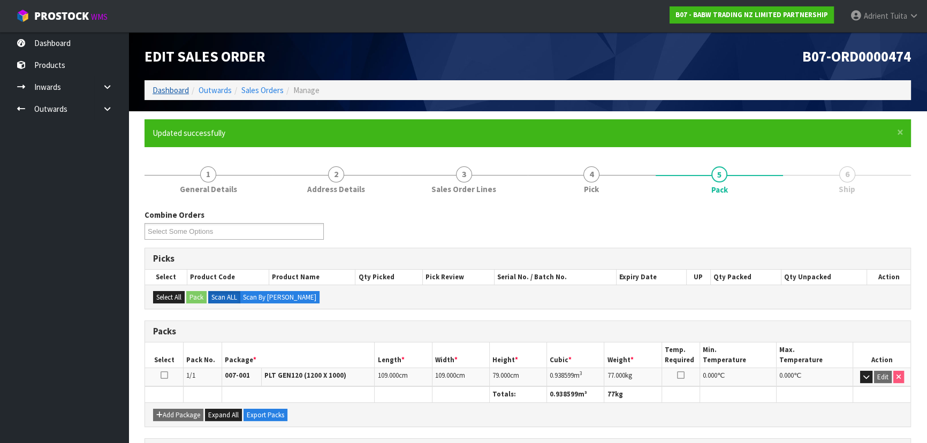
click at [178, 95] on ol "Dashboard Outwards Sales Orders Manage" at bounding box center [527, 90] width 766 height 20
click at [181, 94] on link "Dashboard" at bounding box center [171, 90] width 36 height 10
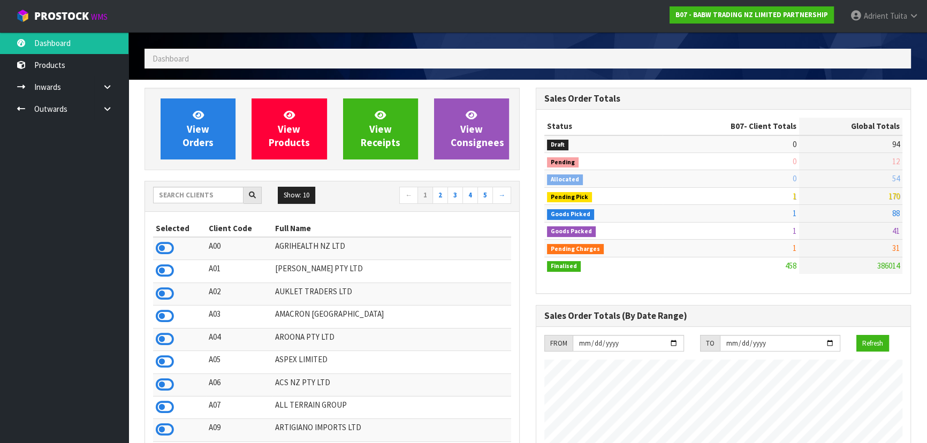
scroll to position [48, 0]
